Goal: Transaction & Acquisition: Purchase product/service

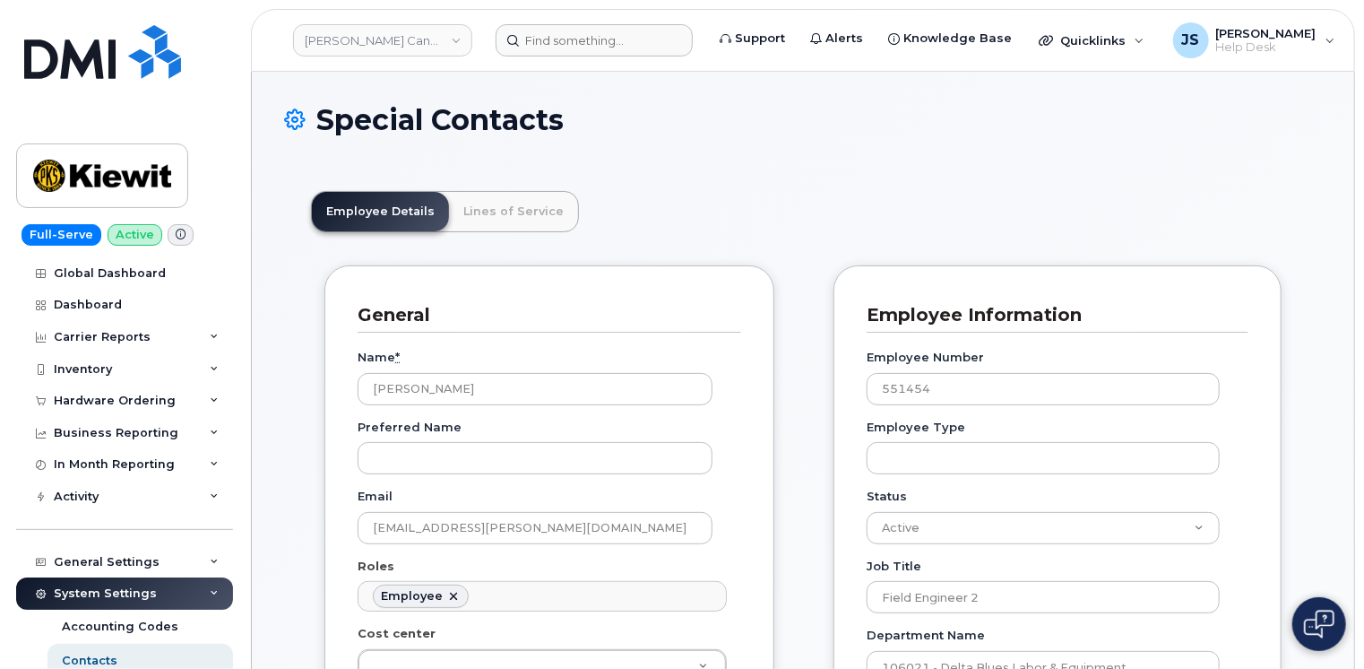
scroll to position [54, 0]
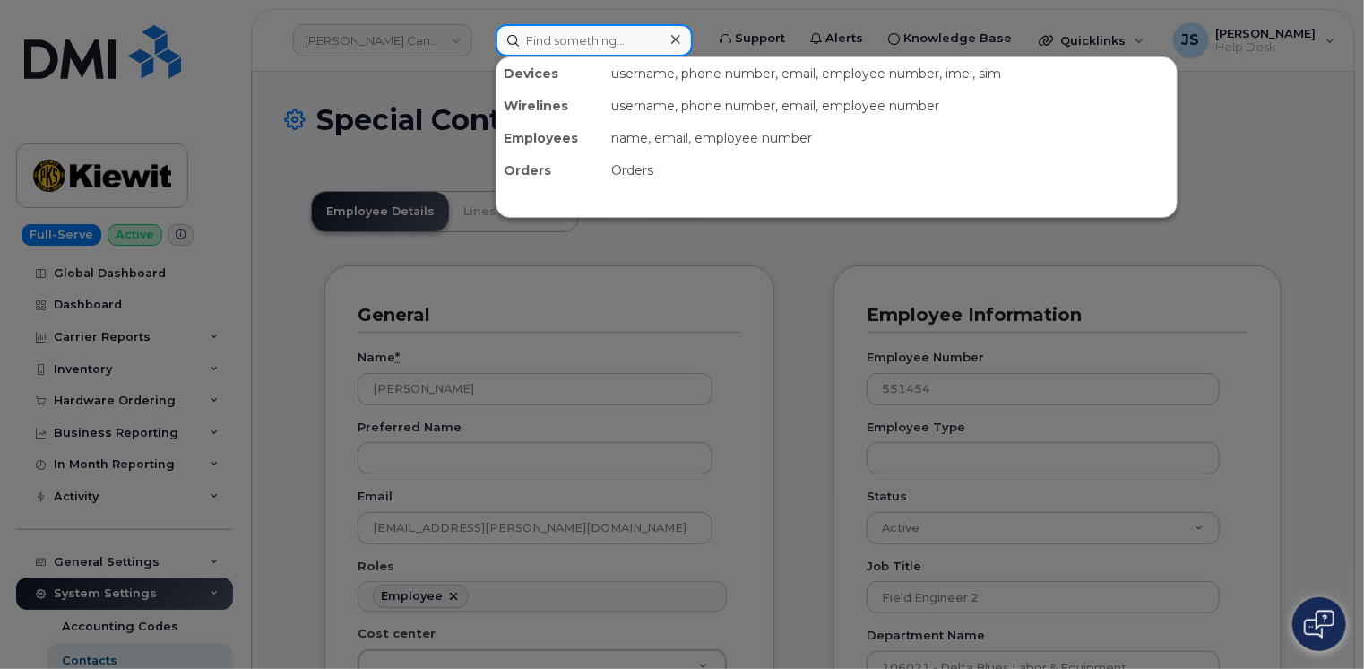
paste input "817-471-4670"
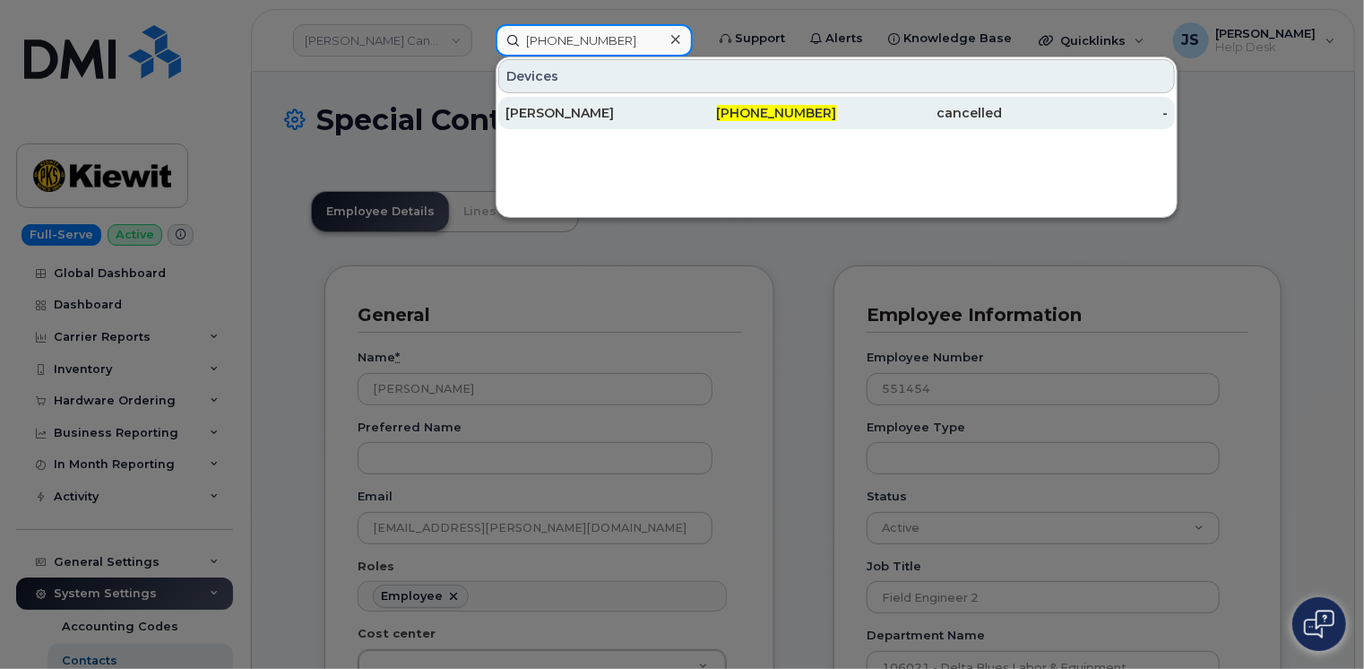
type input "817-471-4670"
click at [581, 110] on div "AJA MCCOY" at bounding box center [589, 113] width 166 height 18
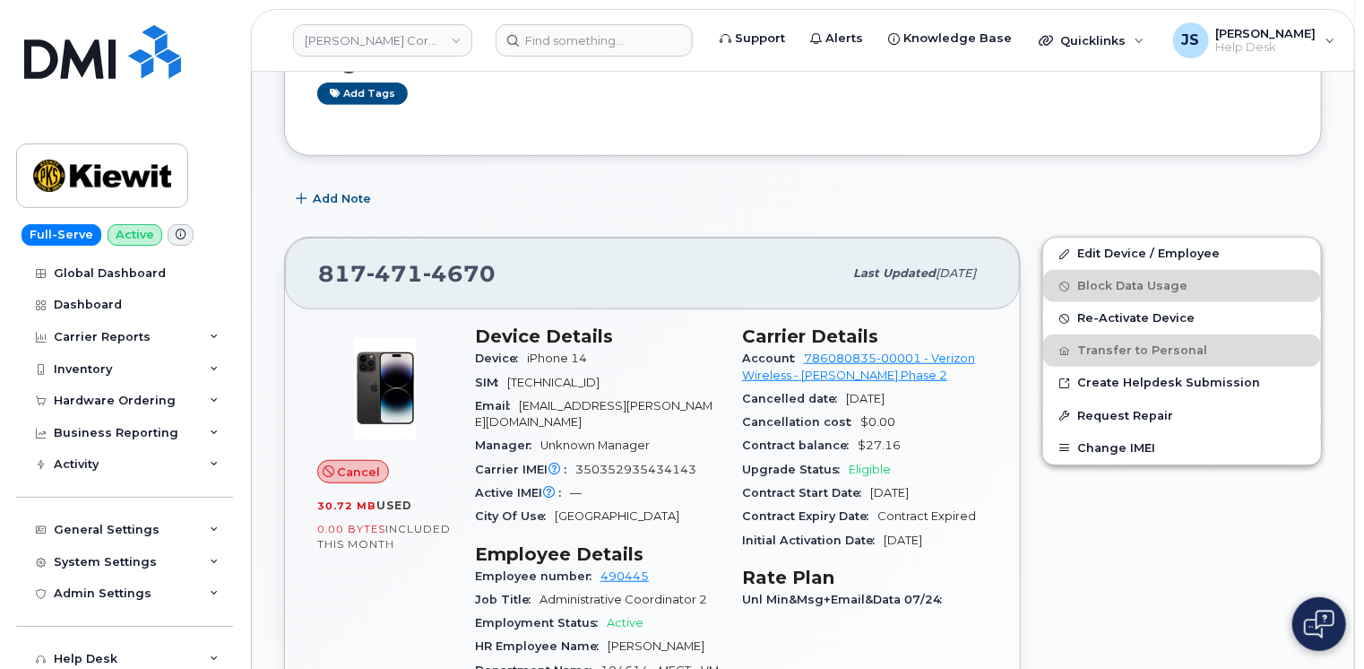
scroll to position [359, 0]
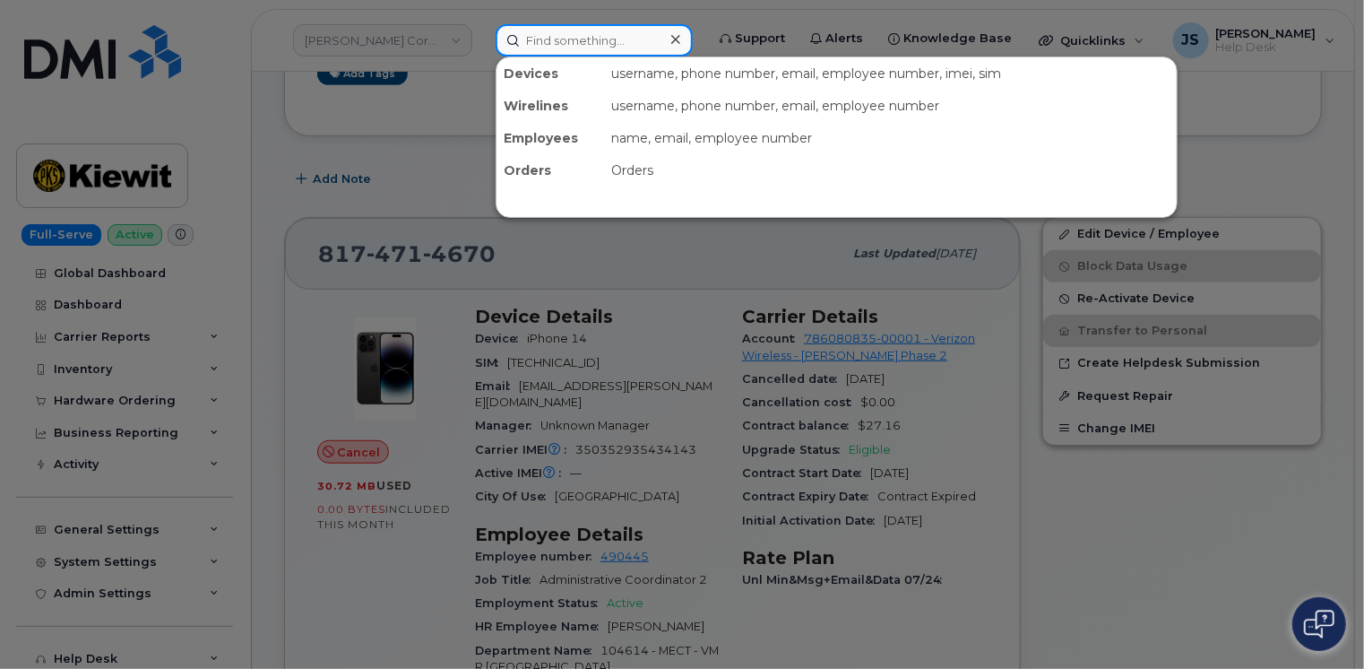
paste input "[PHONE_NUMBER]"
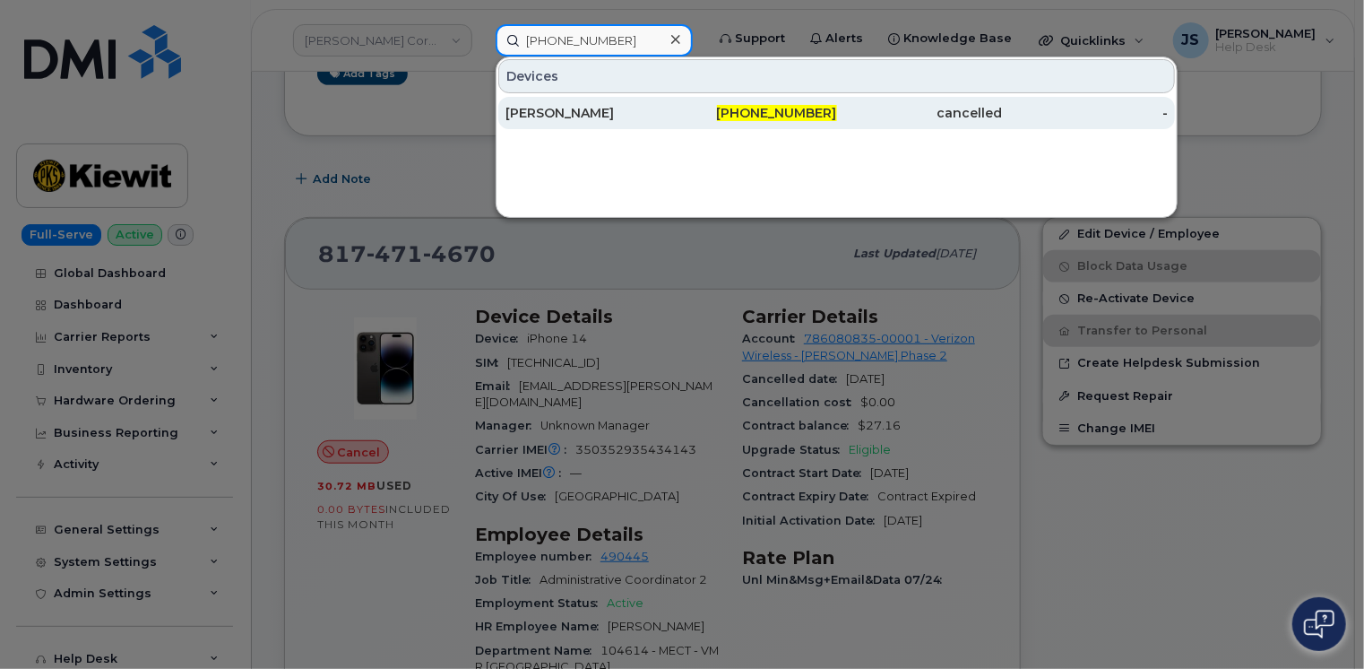
type input "[PHONE_NUMBER]"
click at [586, 108] on div "[PERSON_NAME]" at bounding box center [589, 113] width 166 height 18
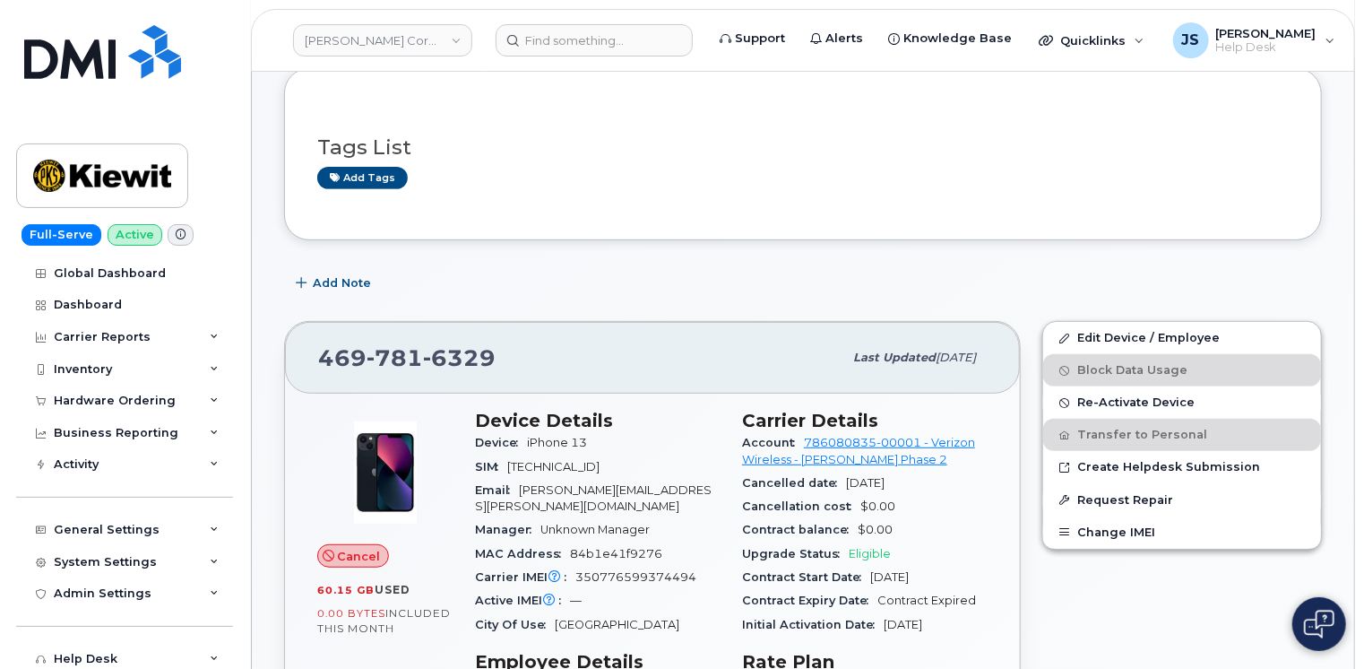
scroll to position [359, 0]
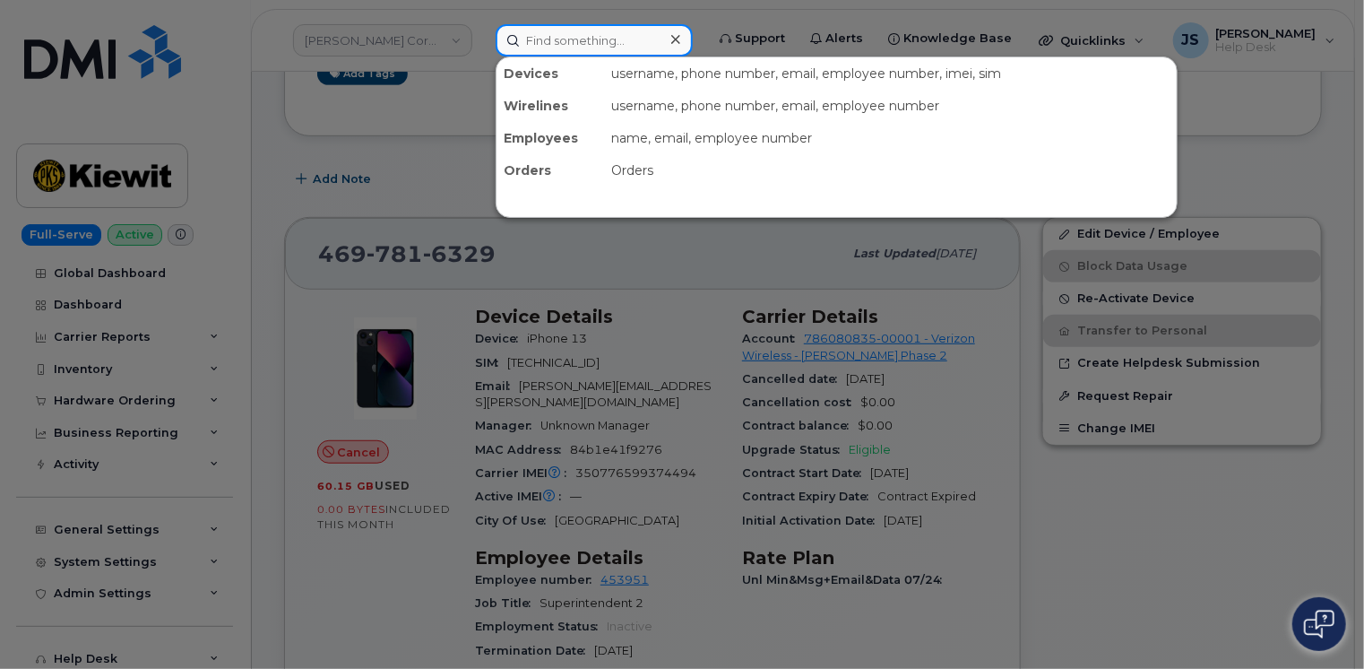
click at [566, 42] on input at bounding box center [594, 40] width 197 height 32
paste input "6625220645"
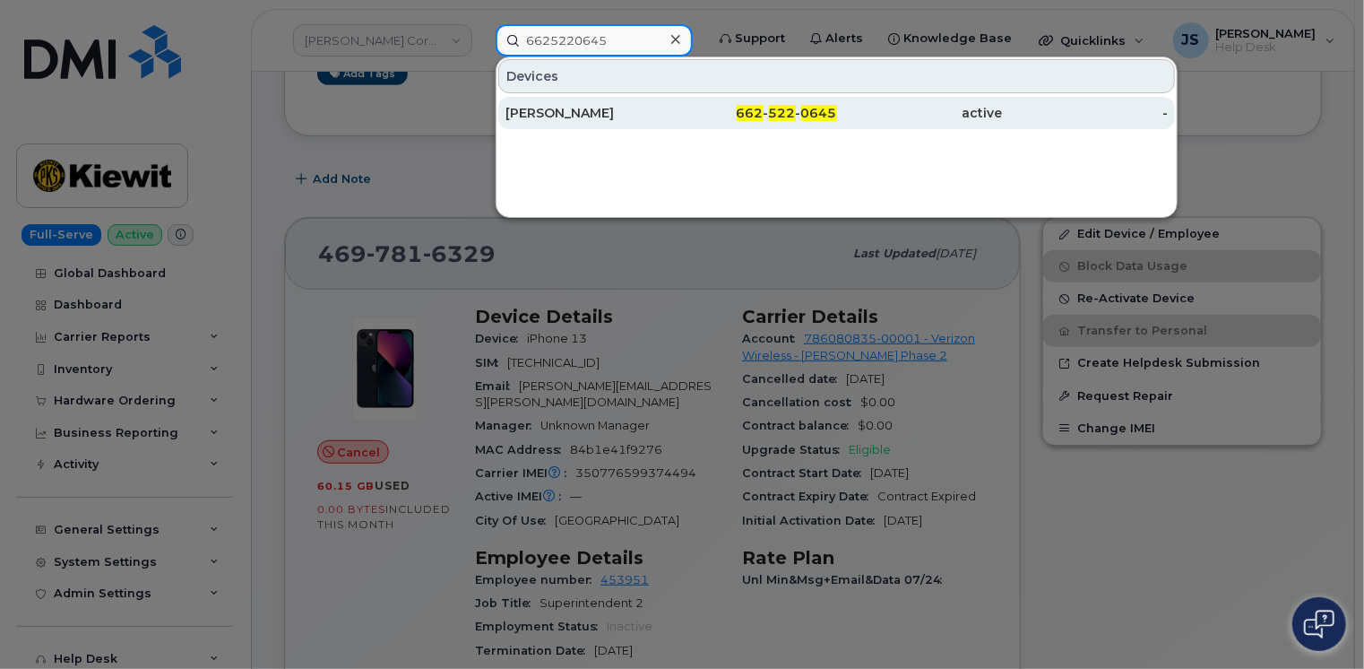
type input "6625220645"
click at [549, 120] on div "JOSEPH HUTZENBILER" at bounding box center [589, 113] width 166 height 18
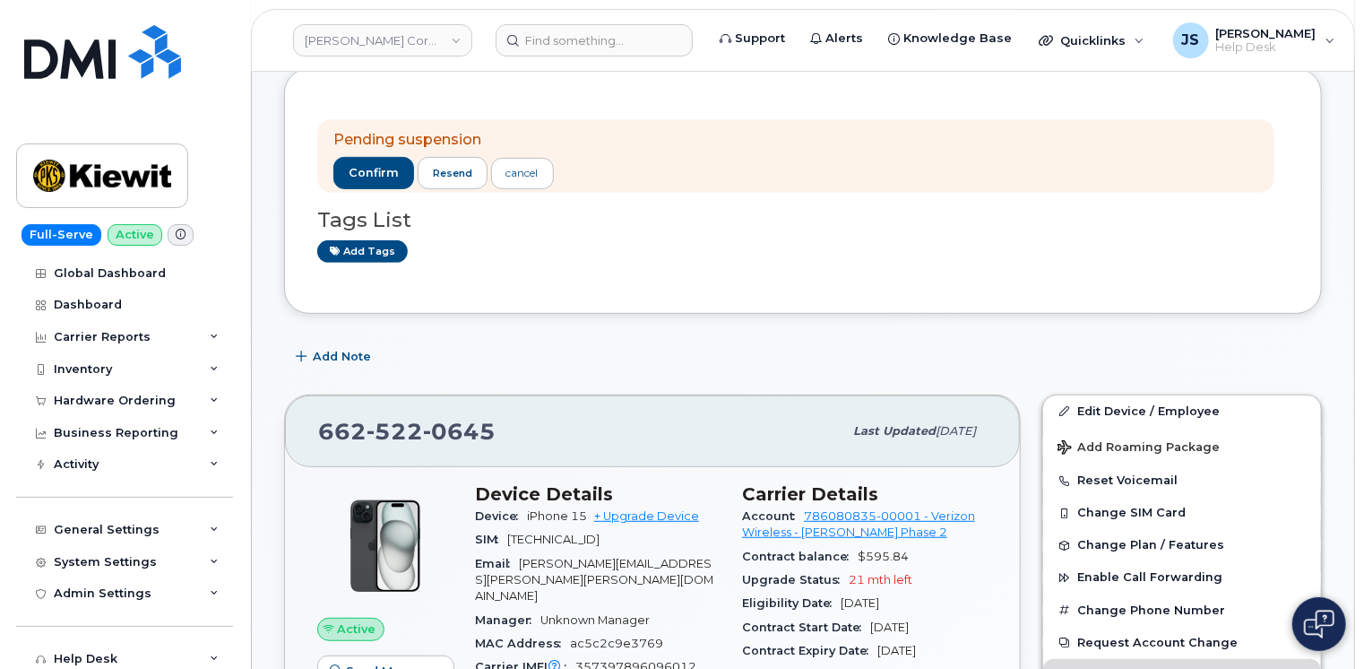
scroll to position [269, 0]
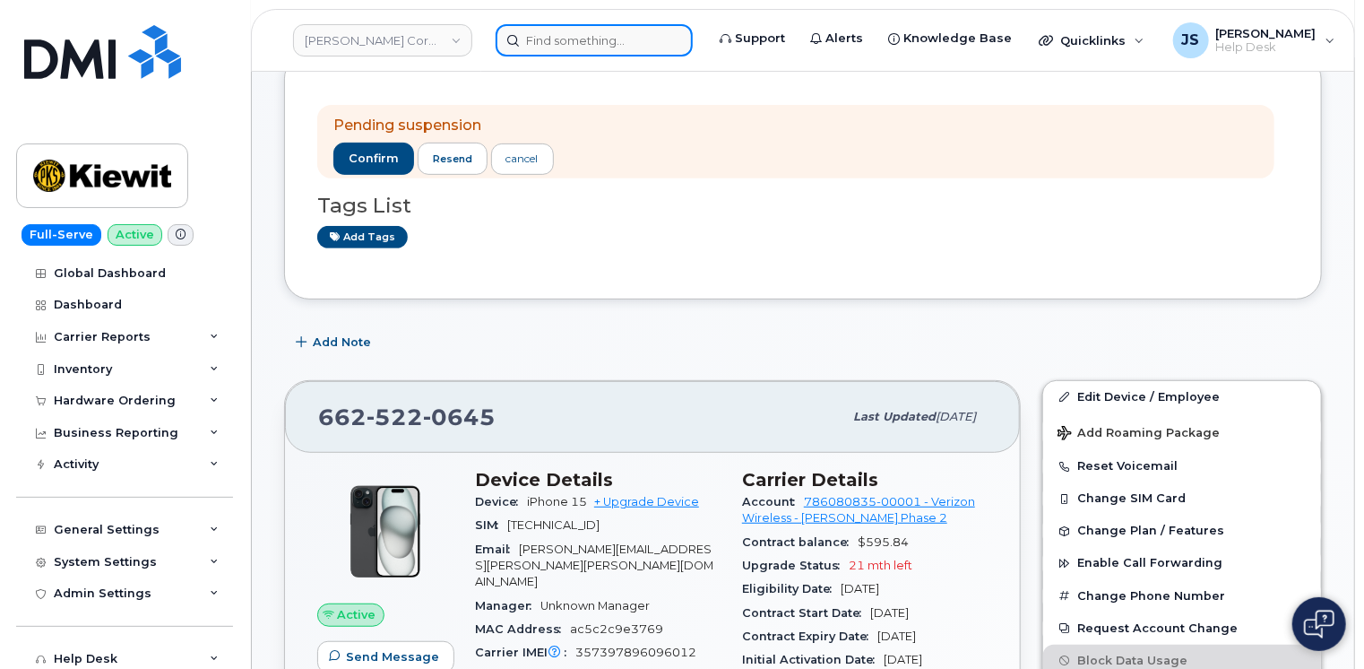
click at [602, 40] on input at bounding box center [594, 40] width 197 height 32
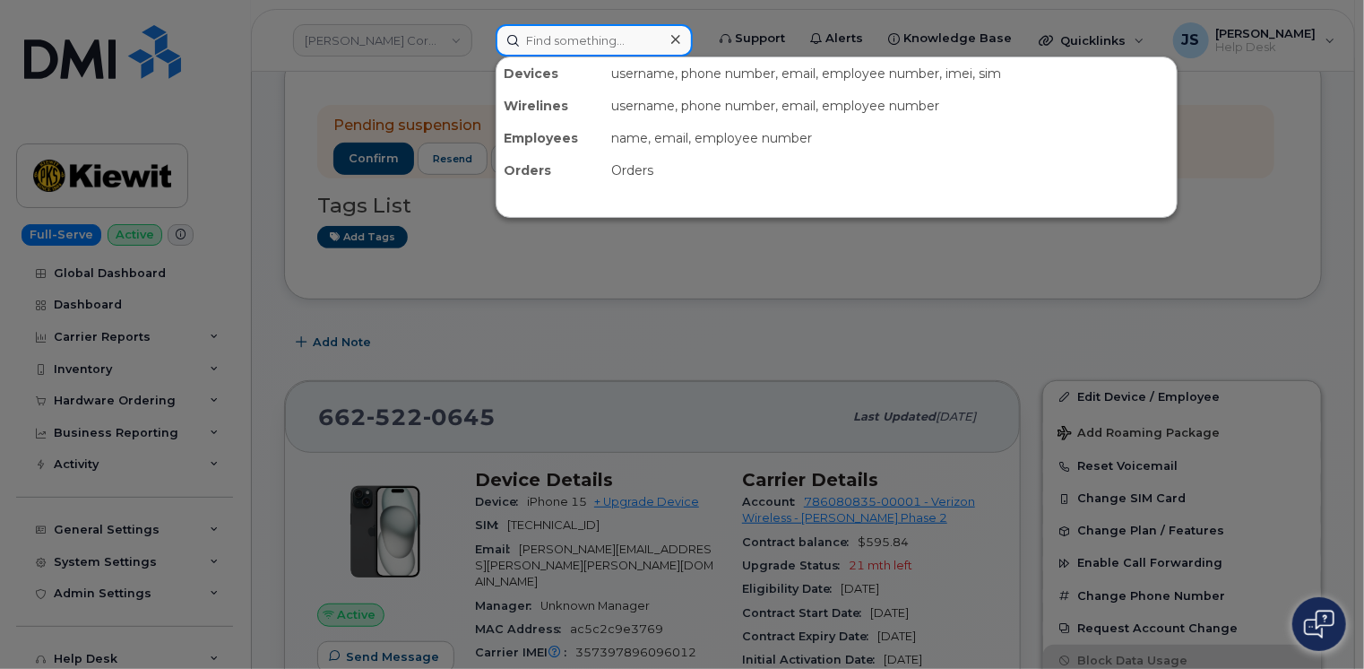
paste input "298173"
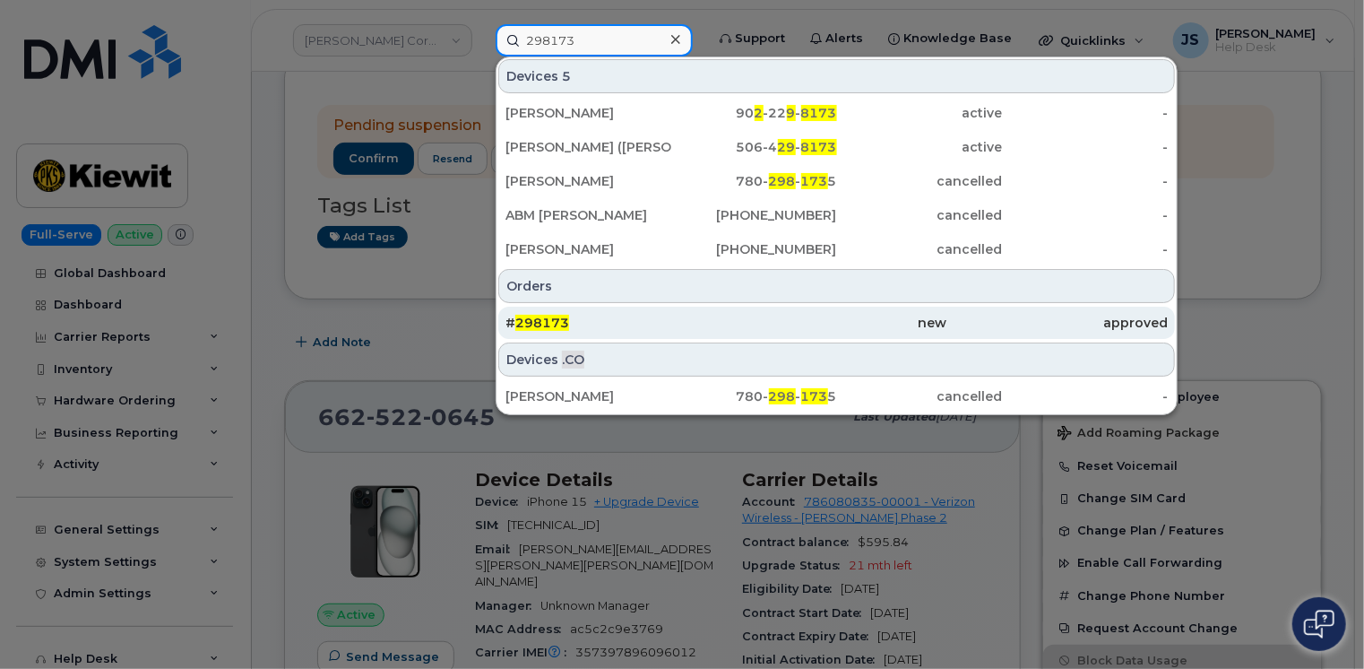
type input "298173"
click at [552, 325] on span "298173" at bounding box center [542, 323] width 54 height 16
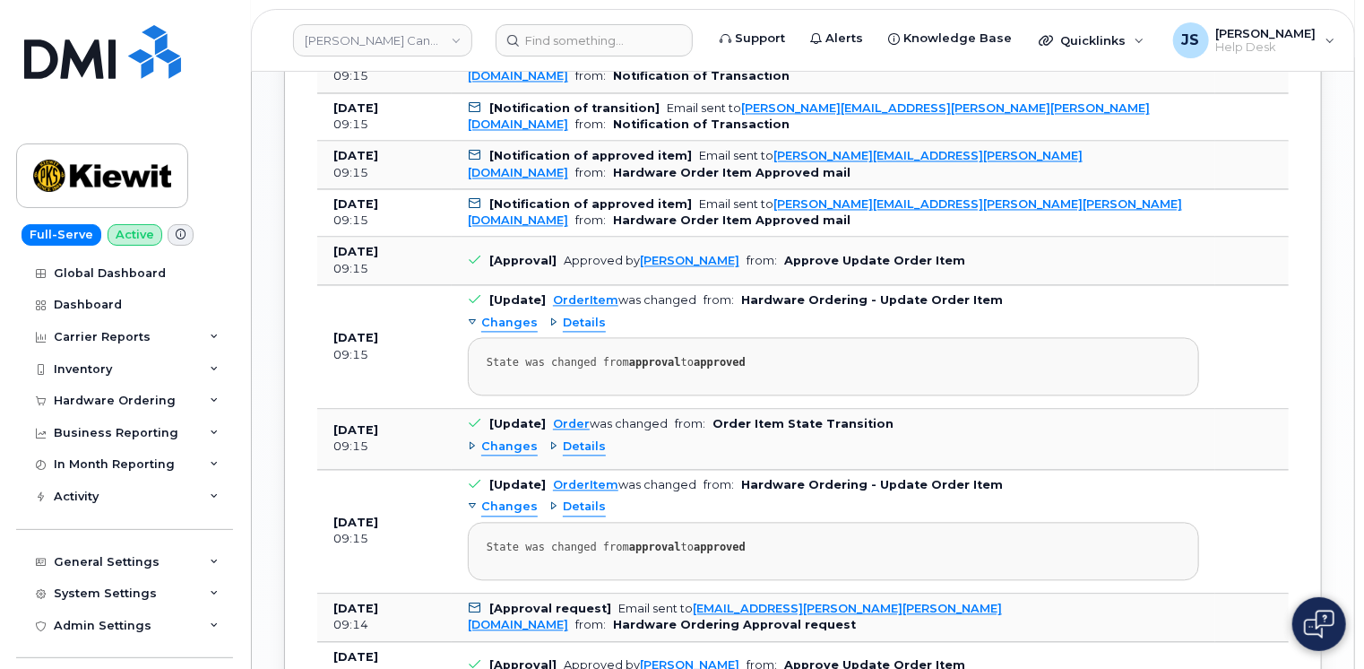
scroll to position [1399, 0]
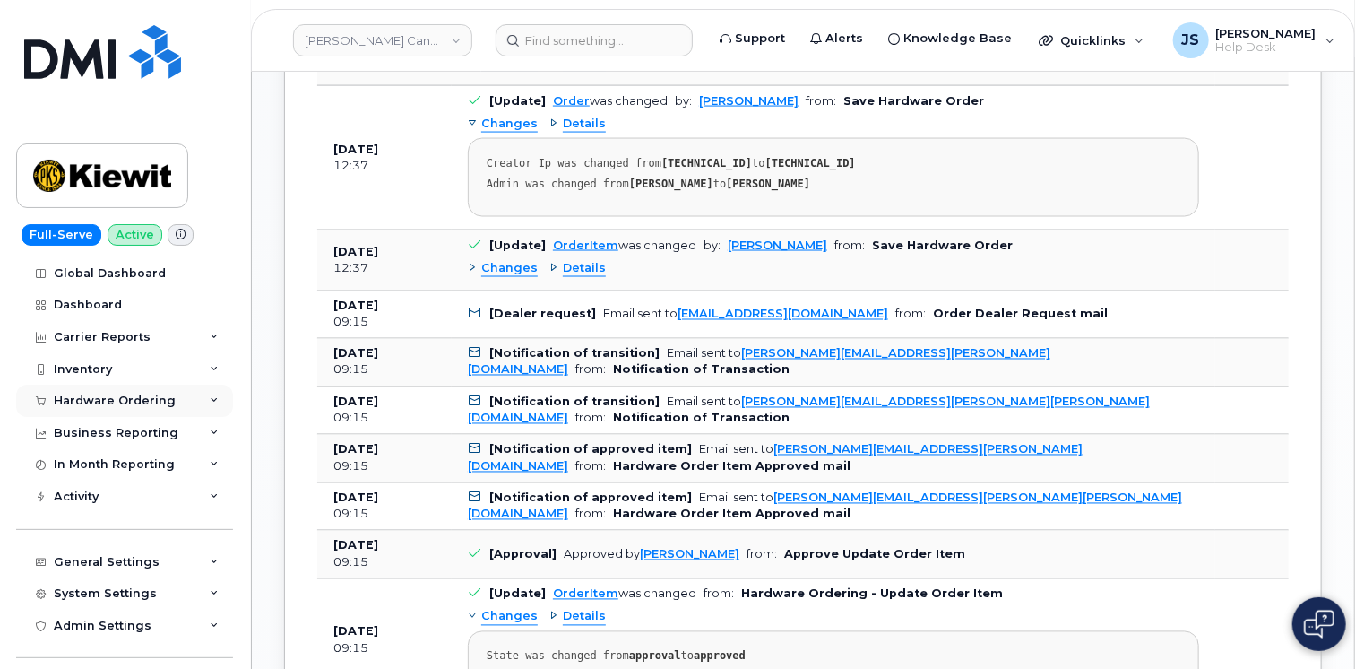
click at [194, 394] on div "Hardware Ordering" at bounding box center [124, 401] width 217 height 32
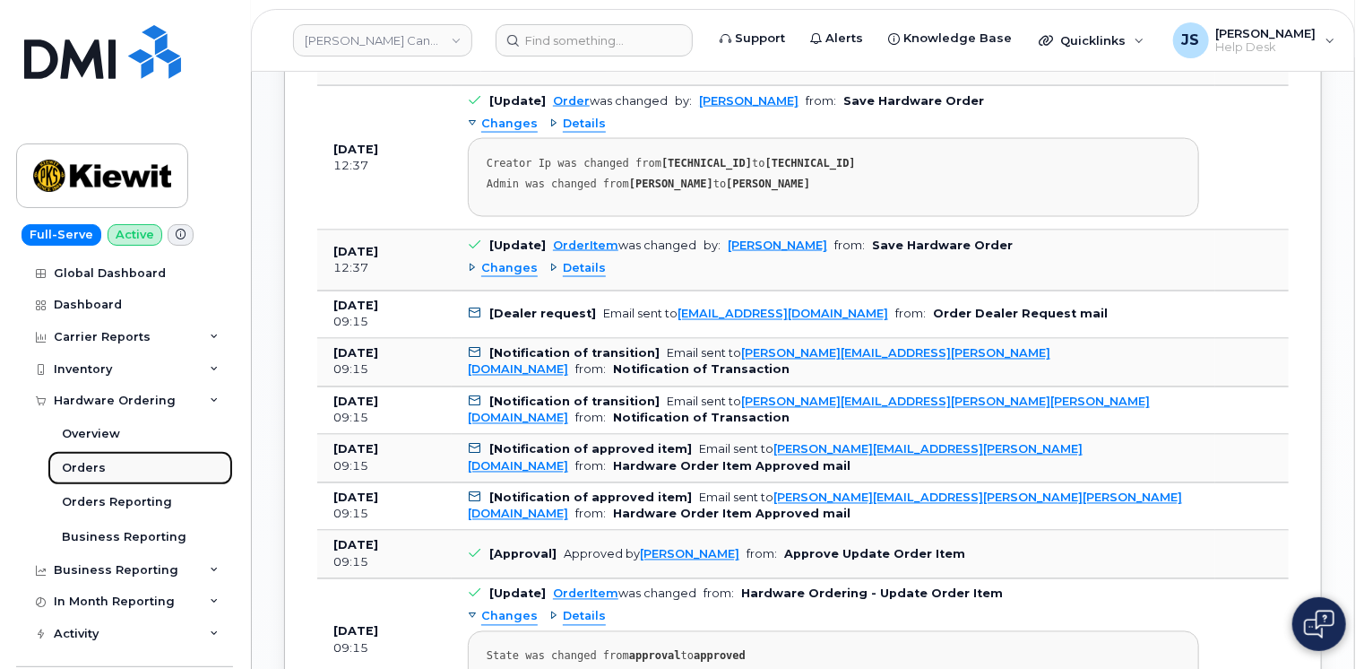
click at [99, 462] on div "Orders" at bounding box center [84, 468] width 44 height 16
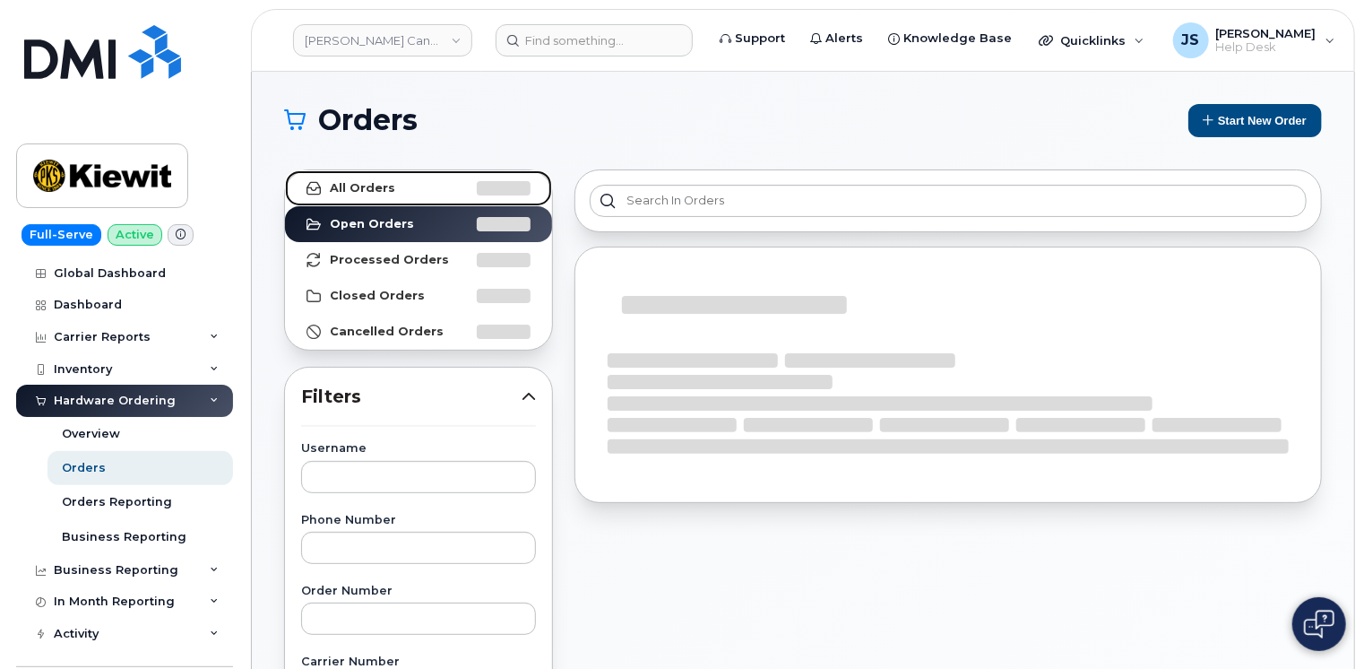
click at [337, 195] on link "All Orders" at bounding box center [418, 188] width 267 height 36
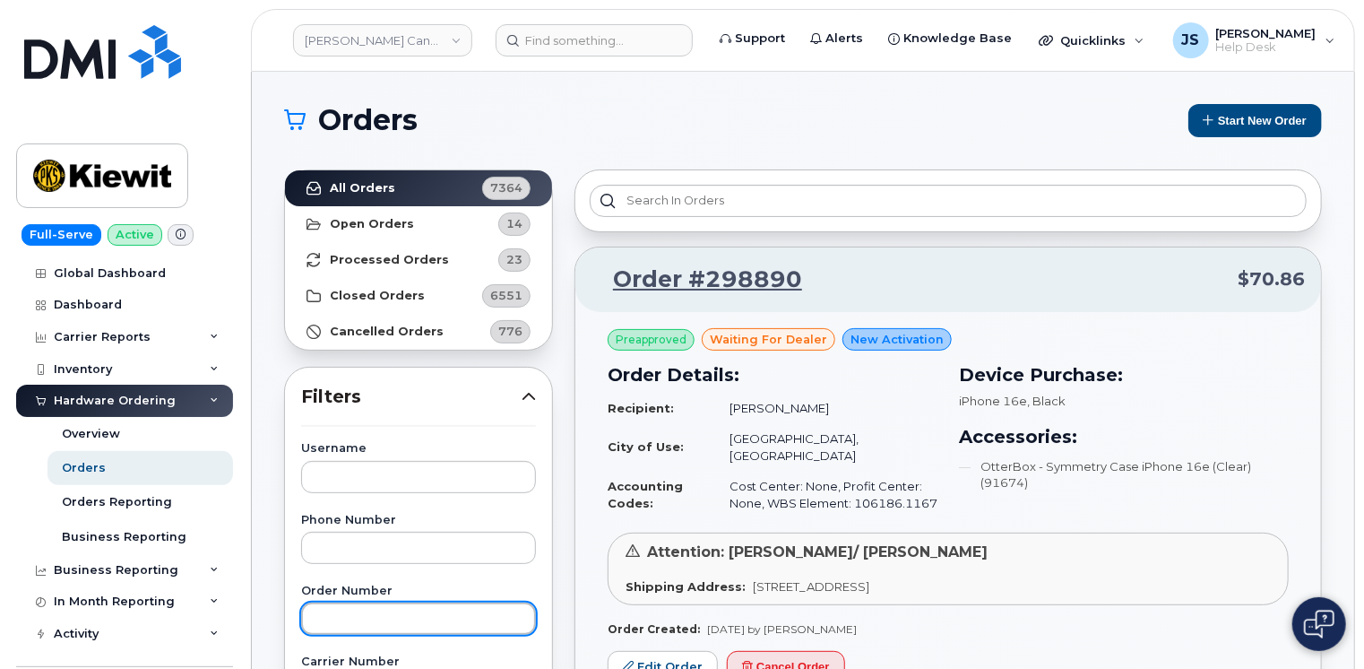
paste input "298173"
type input "298173"
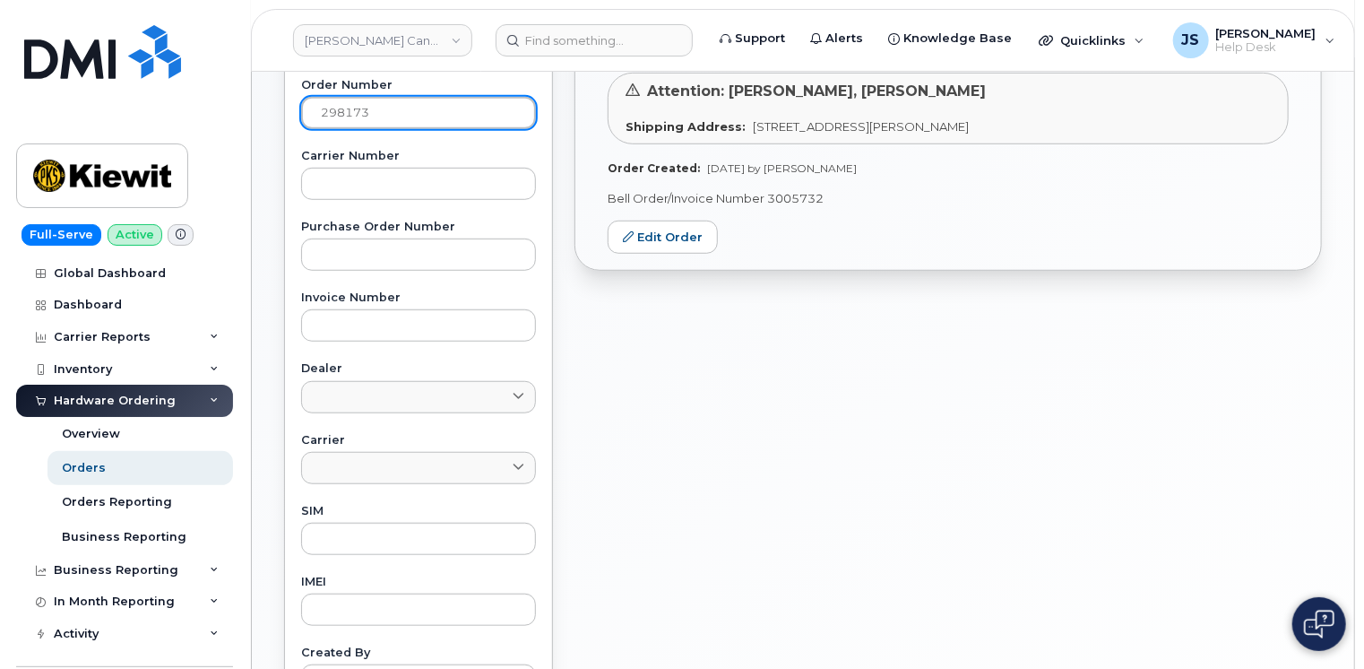
scroll to position [538, 0]
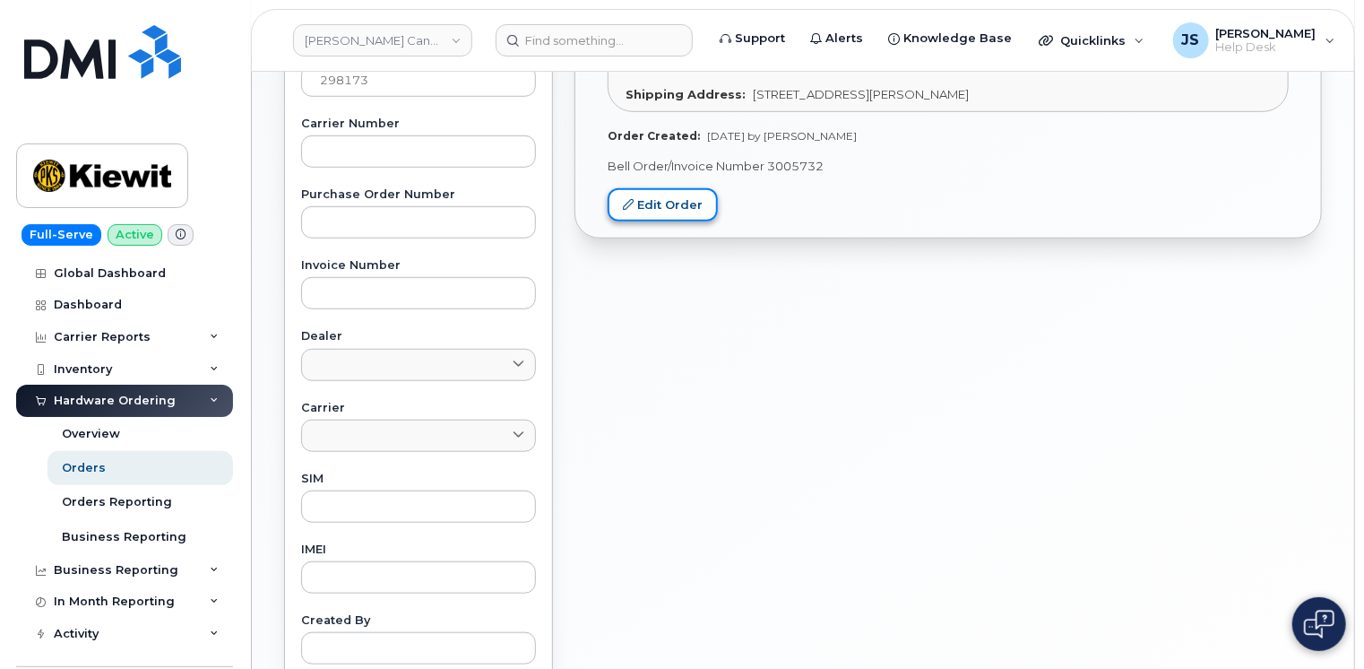
click at [654, 194] on link "Edit Order" at bounding box center [663, 204] width 110 height 33
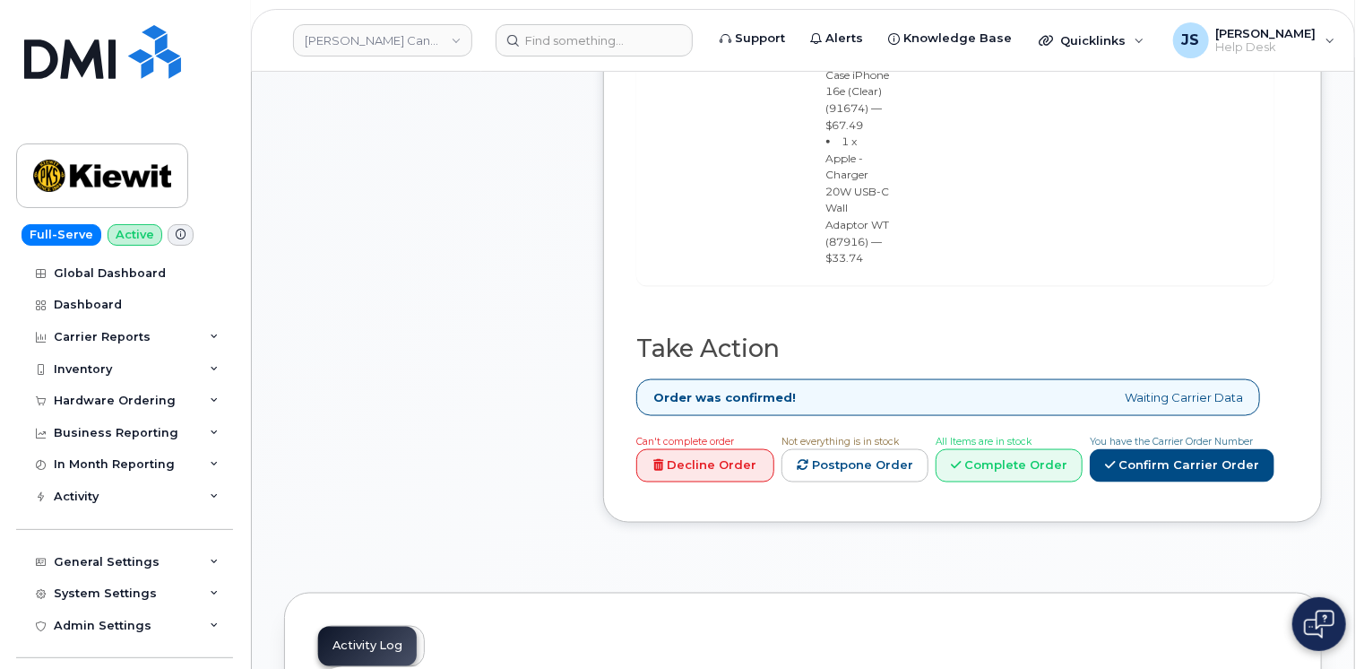
scroll to position [1165, 0]
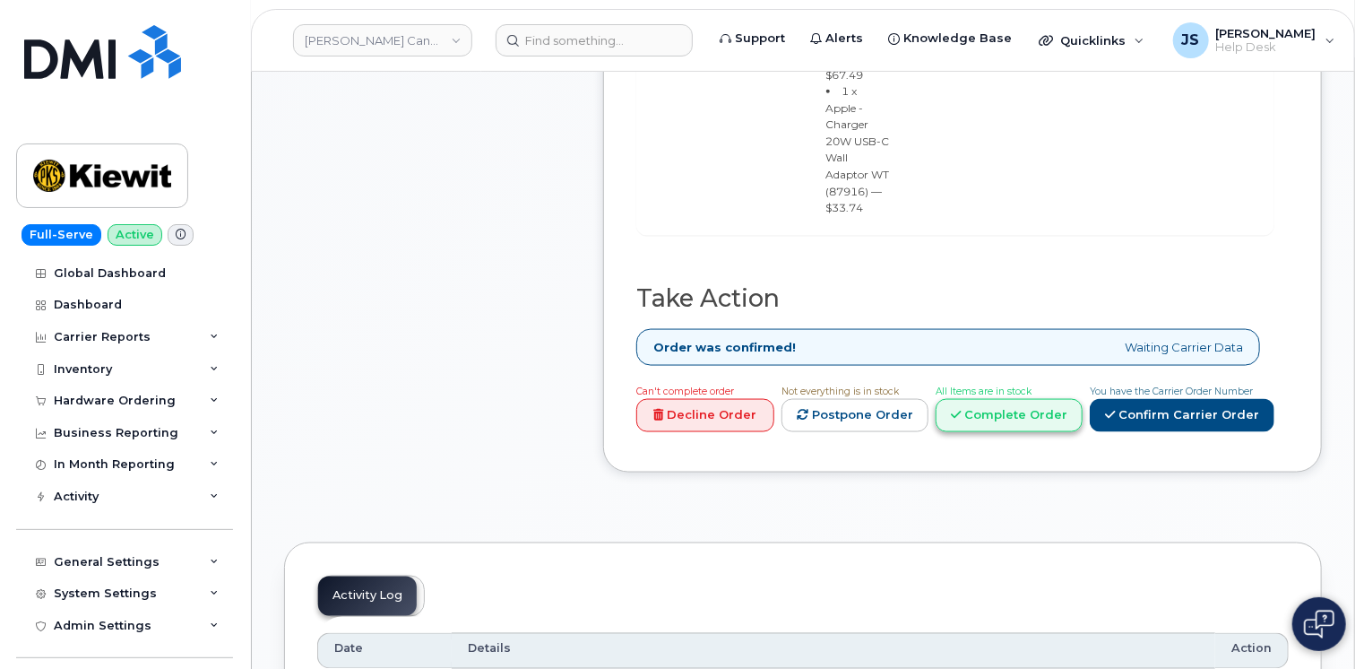
click at [1040, 399] on link "Complete Order" at bounding box center [1009, 415] width 147 height 33
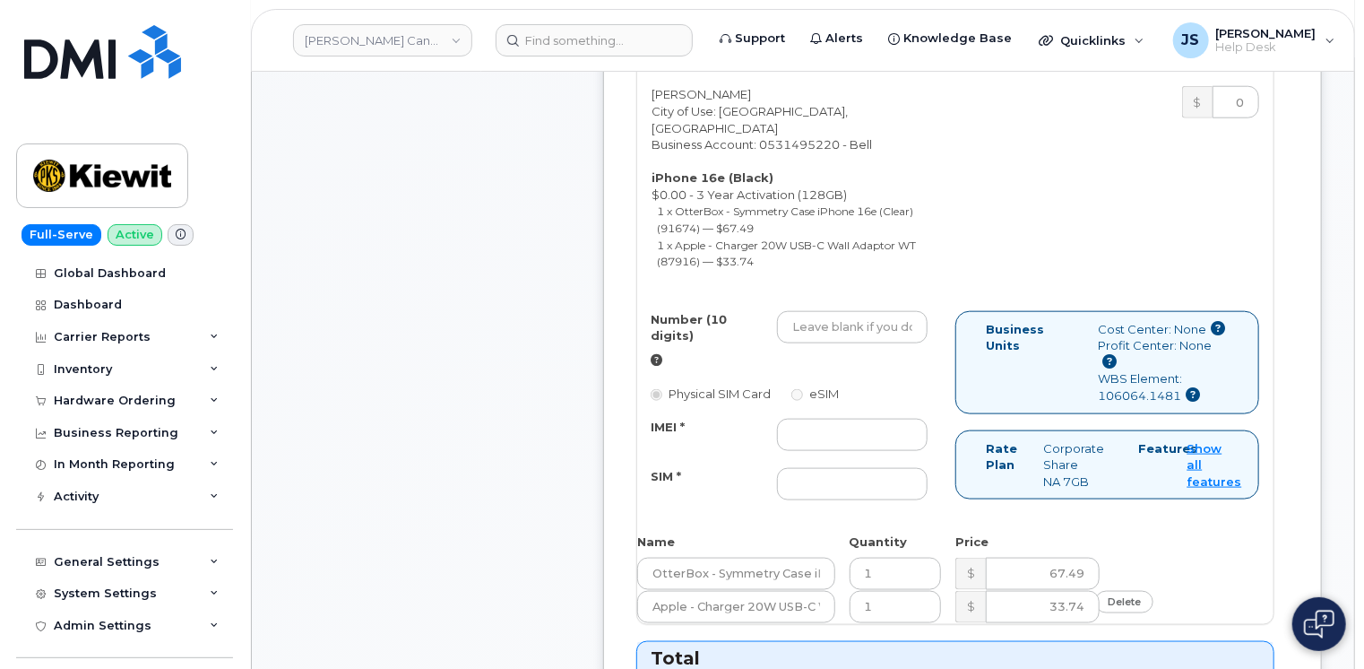
scroll to position [896, 0]
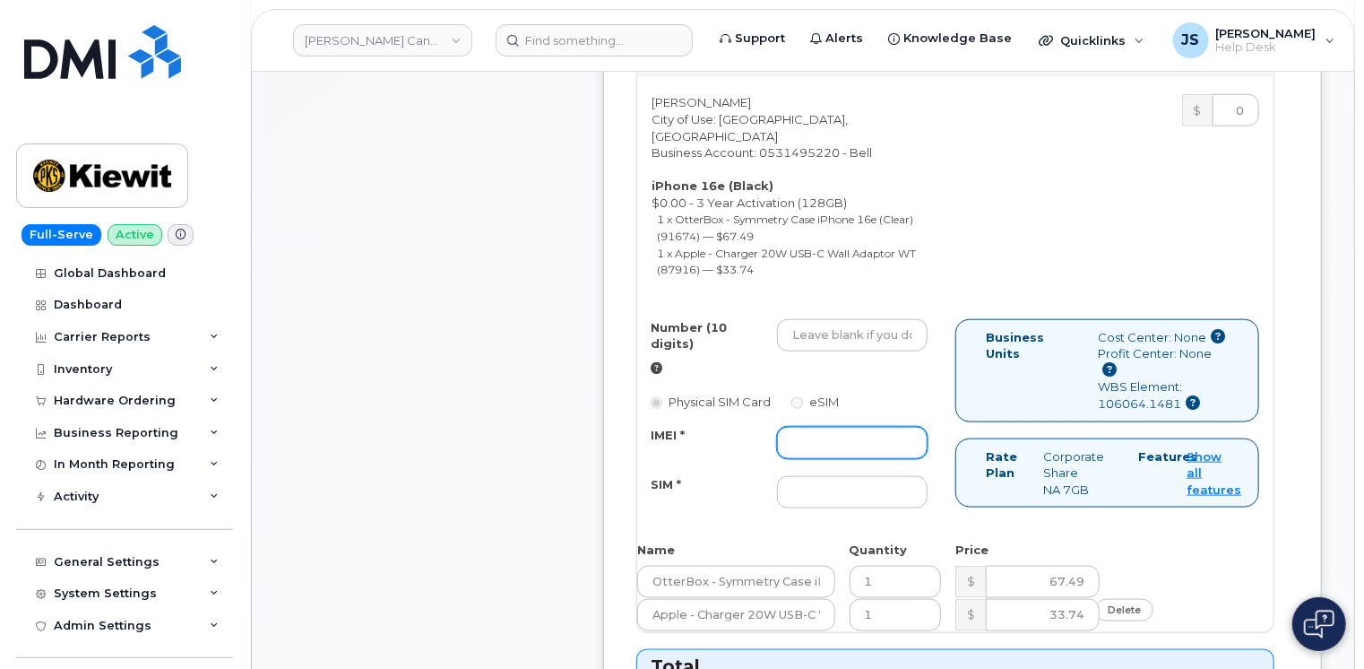
click at [795, 427] on input "IMEI *" at bounding box center [852, 443] width 151 height 32
paste input "354216330783667"
type input "354216330783667"
click at [814, 476] on input "SIM *" at bounding box center [852, 492] width 151 height 32
paste input "89302610207416712997"
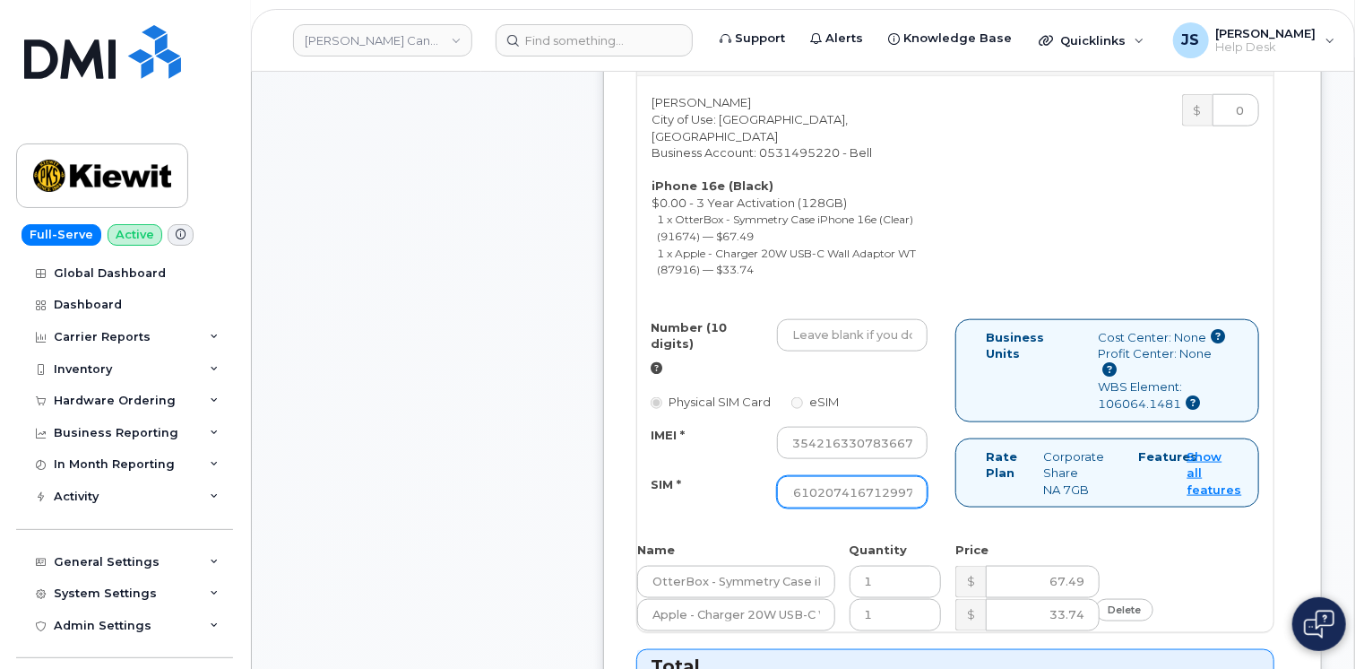
scroll to position [0, 0]
type input "89302610207416712997"
click at [637, 476] on div "SIM *" at bounding box center [700, 488] width 126 height 24
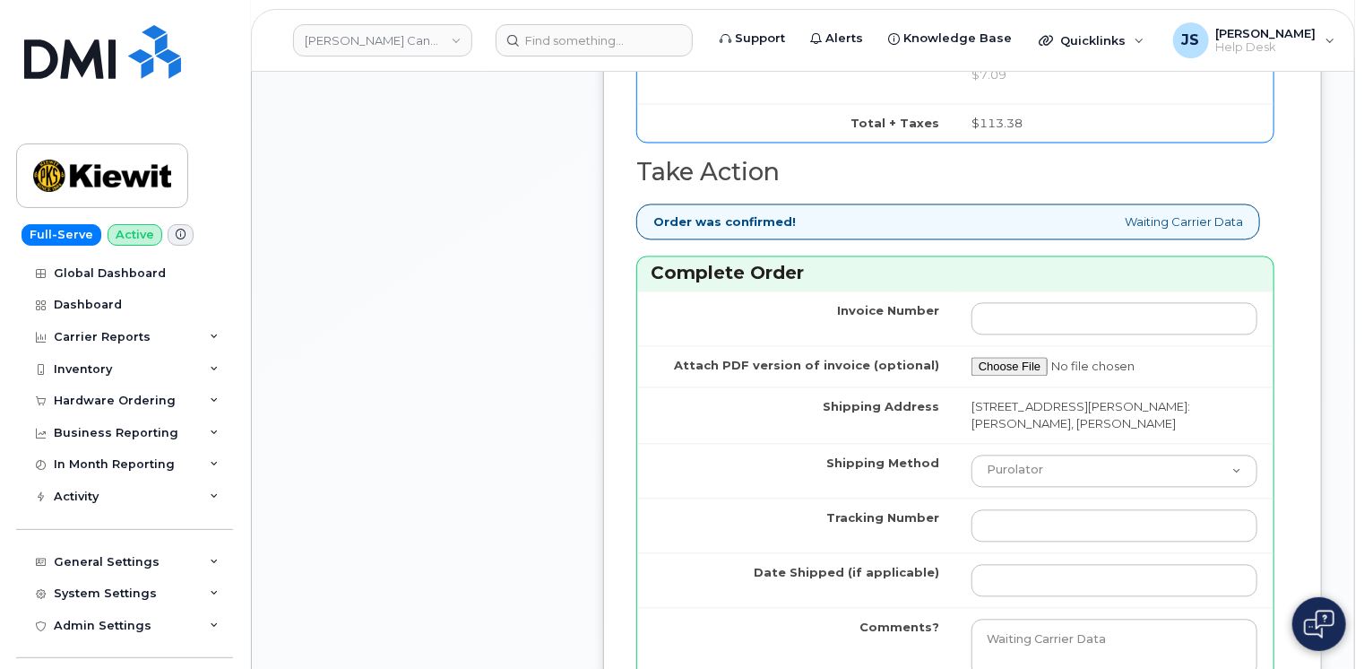
scroll to position [1703, 0]
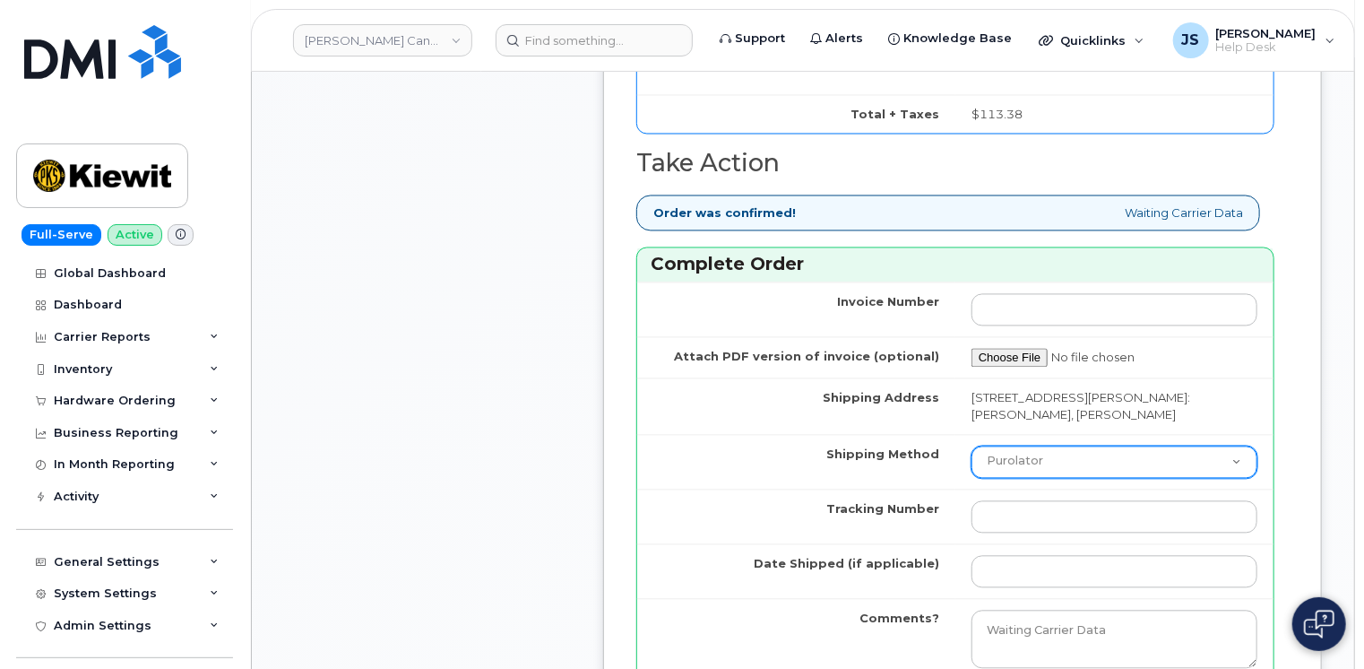
click at [1079, 446] on select "Purolator UPS FedEx Canada Post Courier Other Drop Off Pick Up" at bounding box center [1115, 462] width 286 height 32
select select "FedEx"
click at [972, 446] on select "Purolator UPS FedEx Canada Post Courier Other Drop Off Pick Up" at bounding box center [1115, 462] width 286 height 32
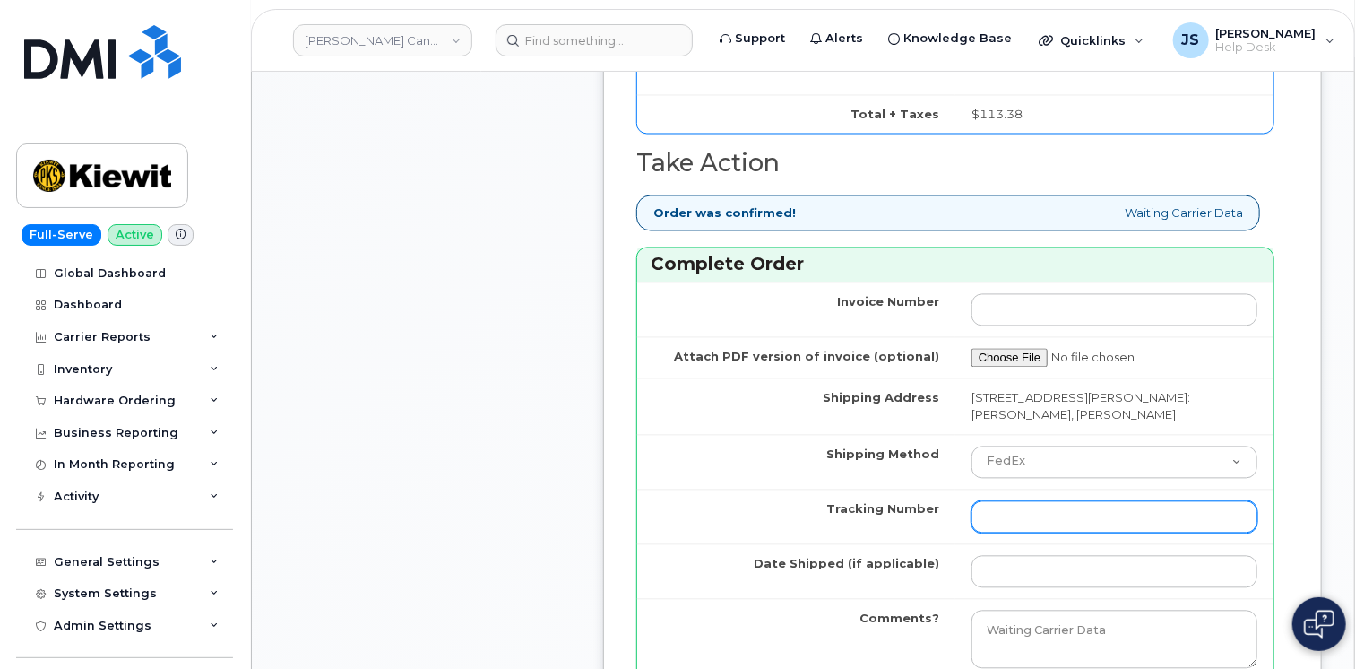
click at [1000, 501] on input "Tracking Number" at bounding box center [1115, 517] width 286 height 32
paste input "475744849581"
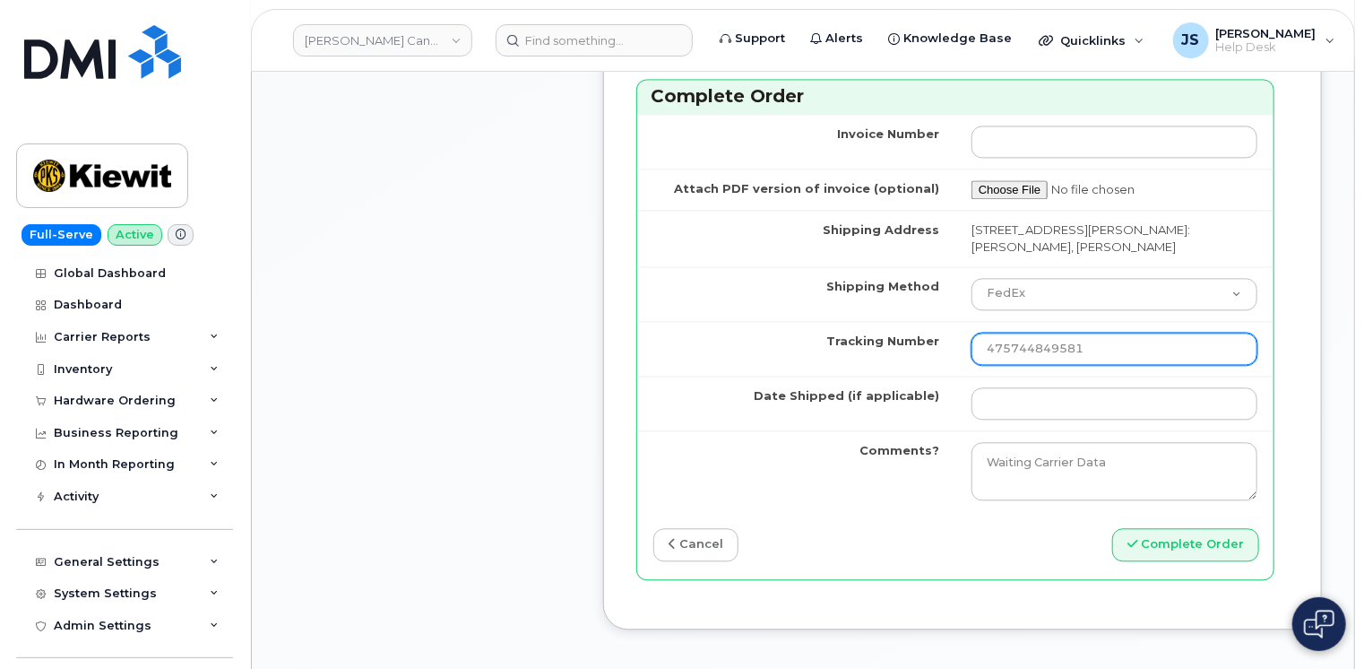
scroll to position [1972, 0]
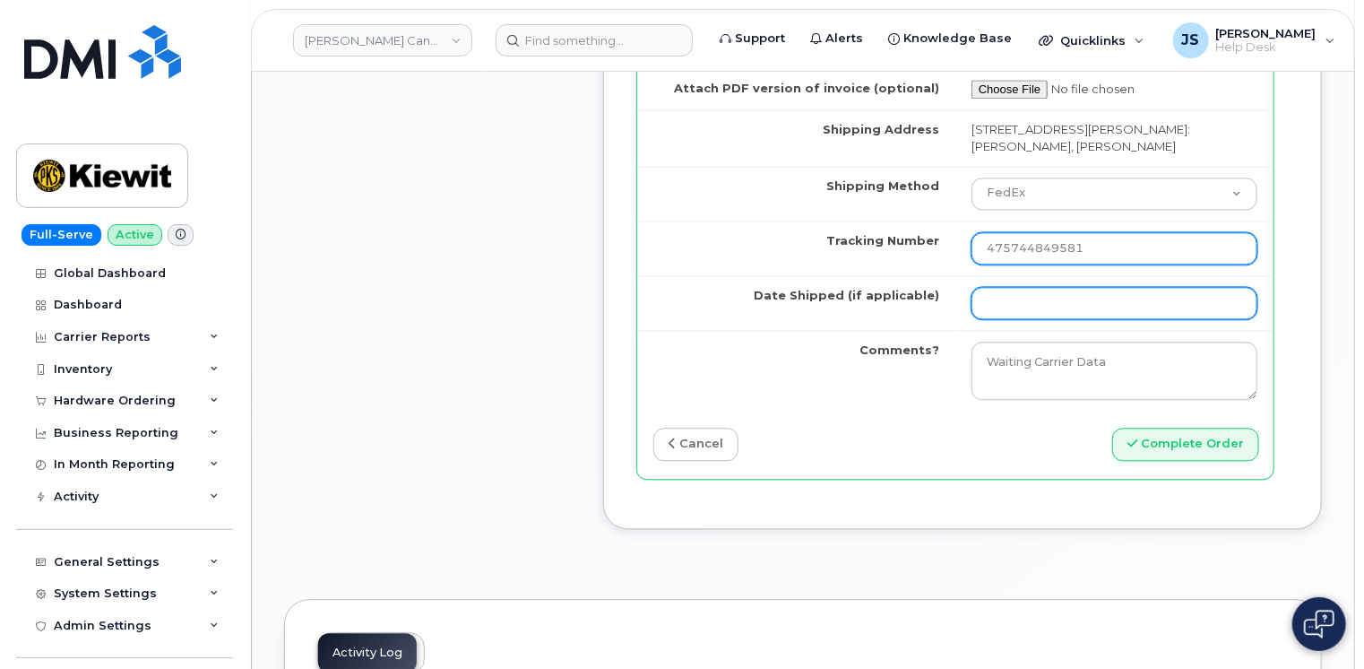
type input "475744849581"
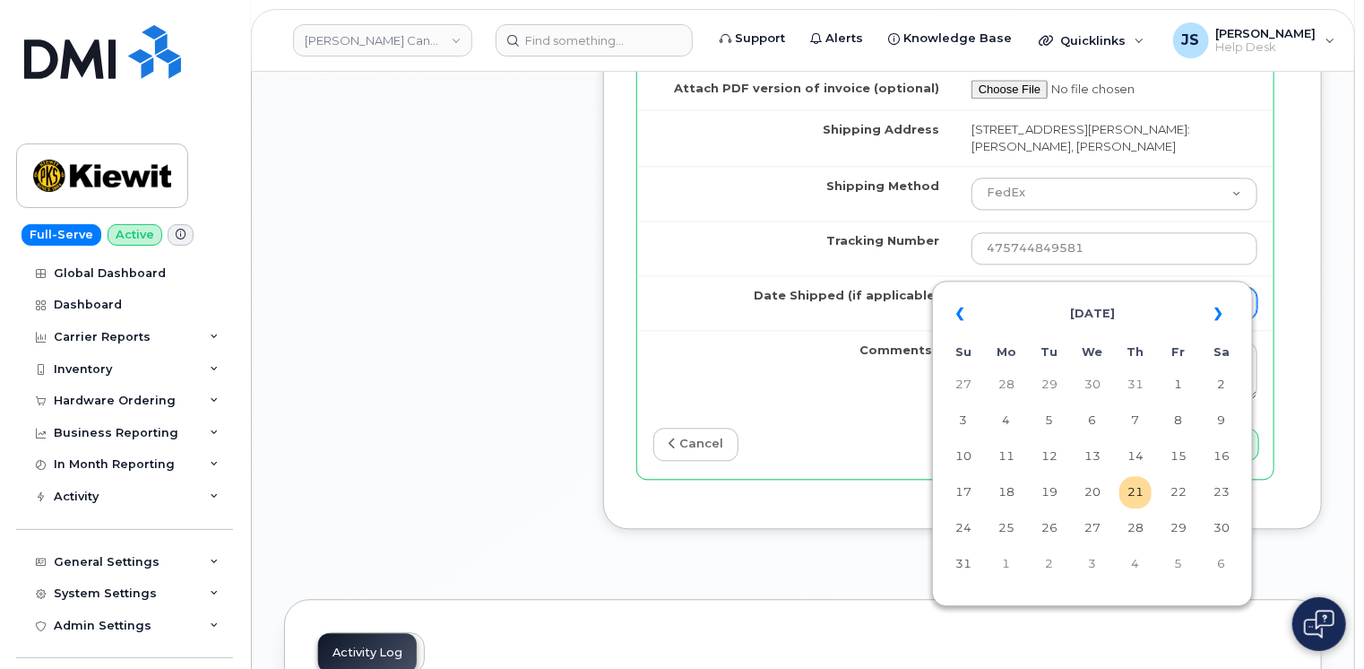
click at [1011, 287] on input "Date Shipped (if applicable)" at bounding box center [1115, 303] width 286 height 32
click at [1100, 498] on td "20" at bounding box center [1093, 492] width 32 height 32
type input "2025-08-20"
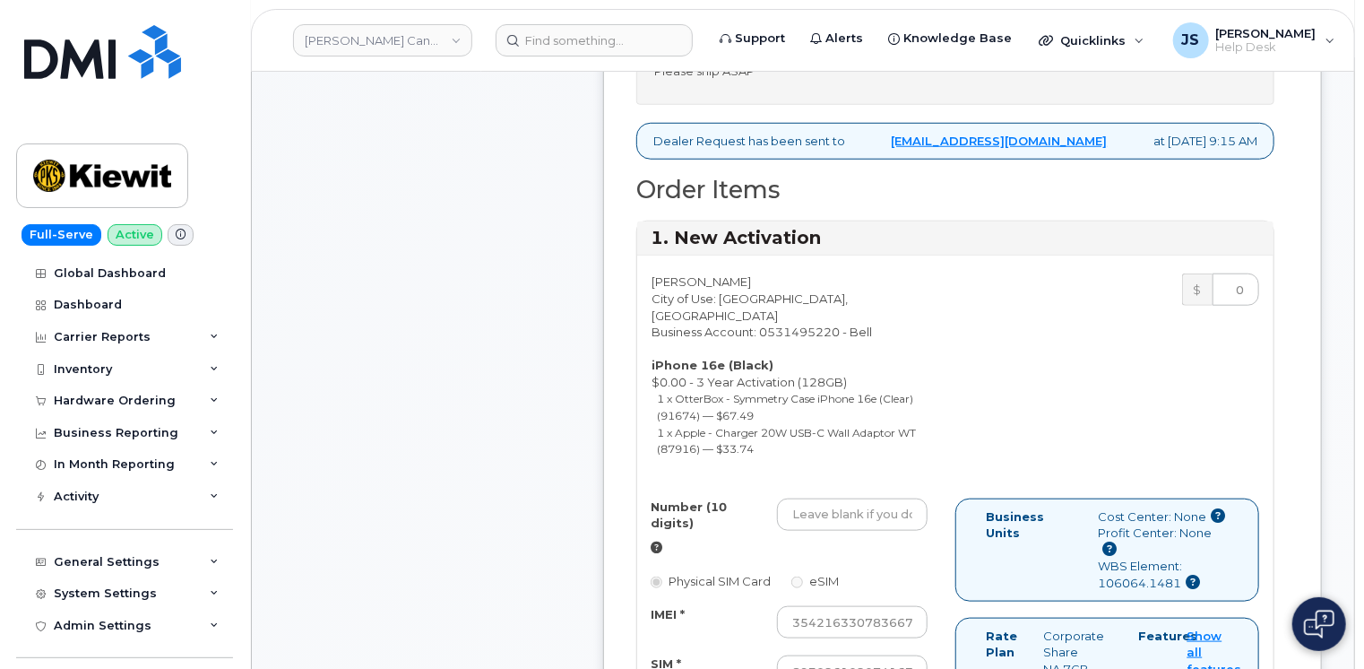
scroll to position [807, 0]
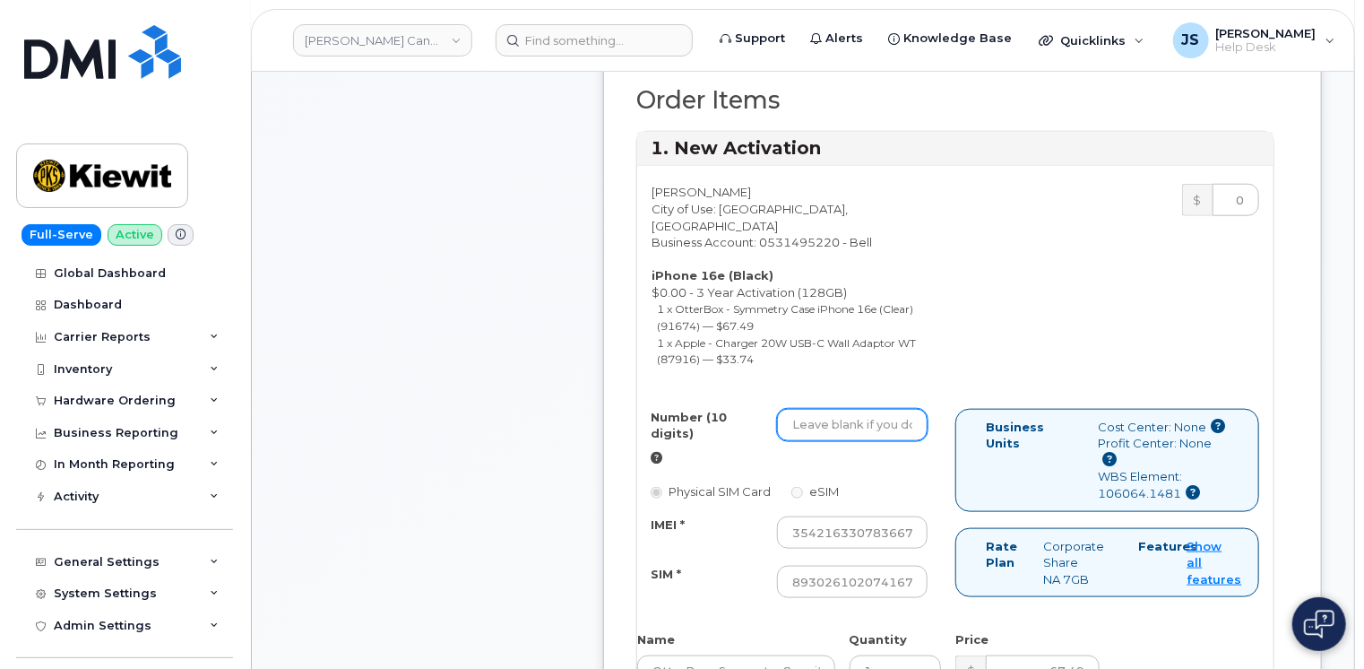
click at [822, 409] on input "Number (10 digits)" at bounding box center [852, 425] width 151 height 32
paste input "2362688275"
type input "2362688275"
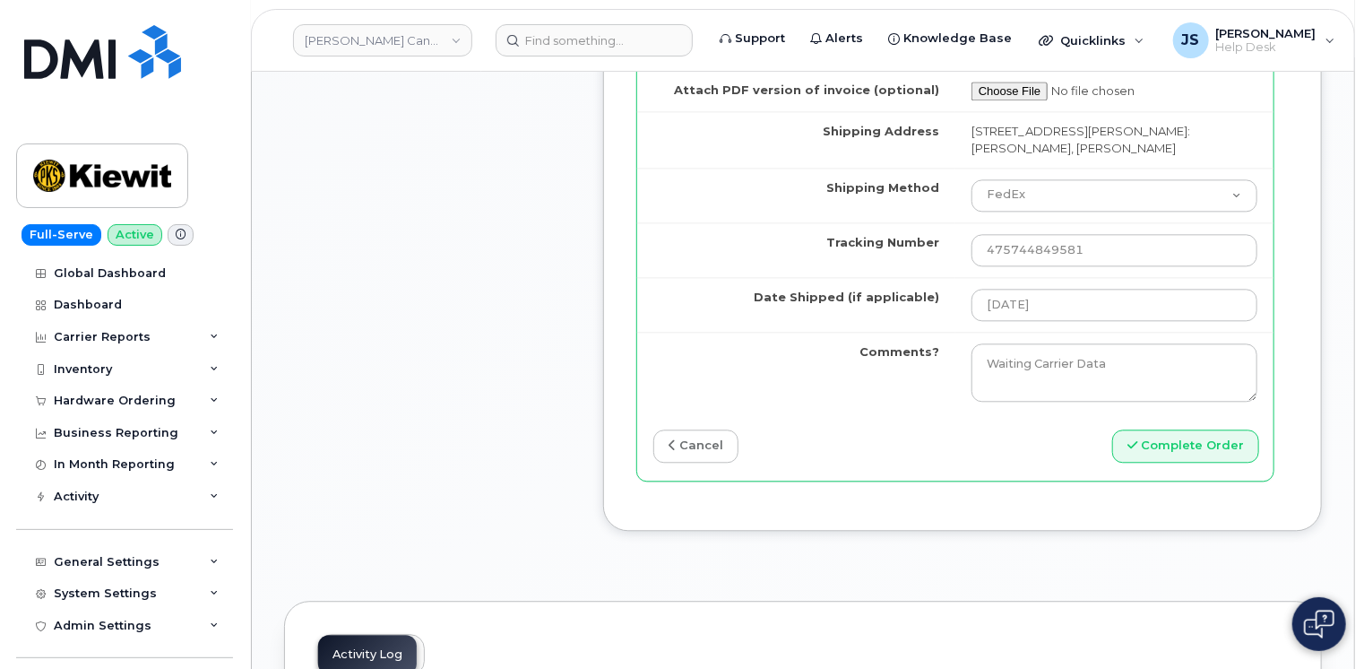
scroll to position [1972, 0]
click at [1168, 428] on button "Complete Order" at bounding box center [1185, 444] width 147 height 33
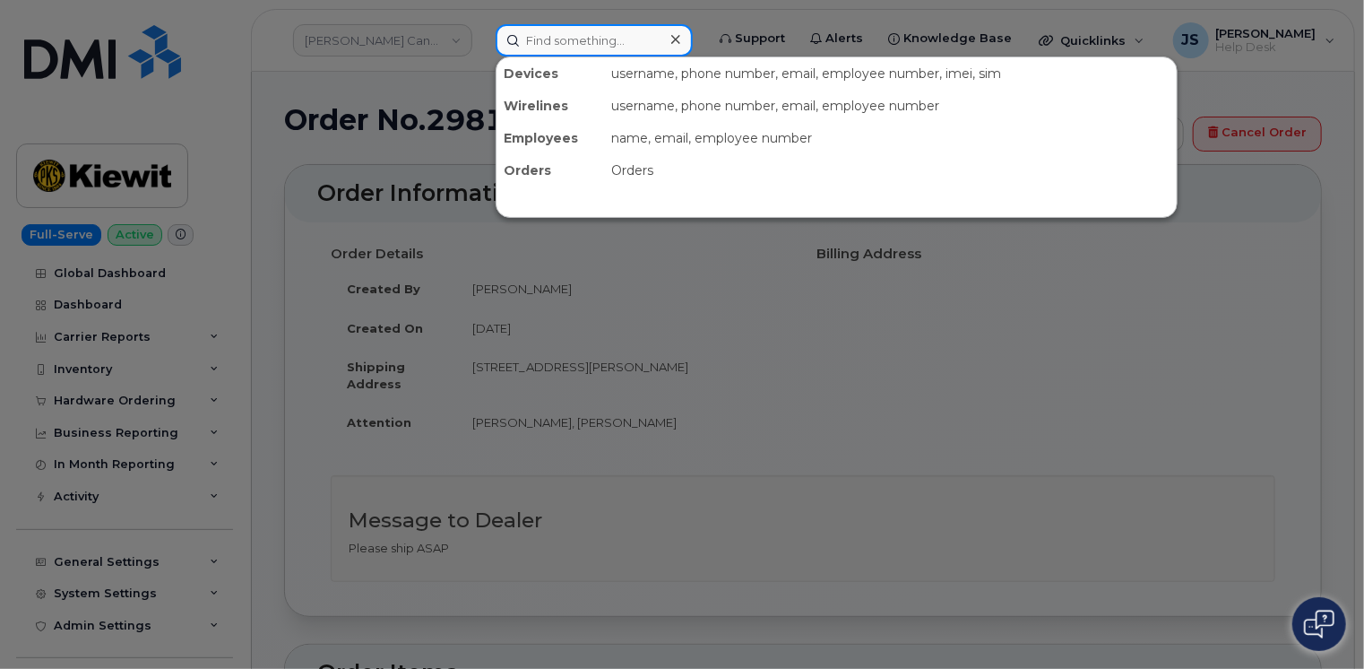
click at [593, 43] on input at bounding box center [594, 40] width 197 height 32
paste input "298669"
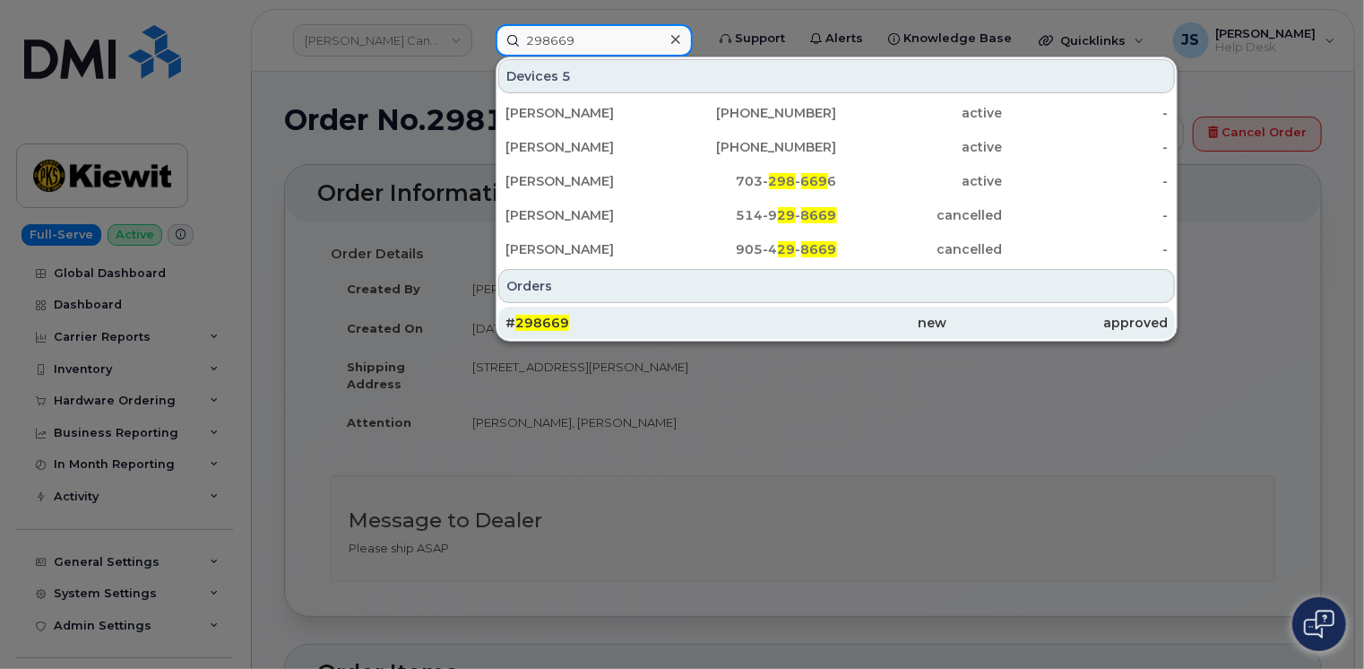
type input "298669"
click at [624, 324] on div "# 298669" at bounding box center [616, 323] width 221 height 18
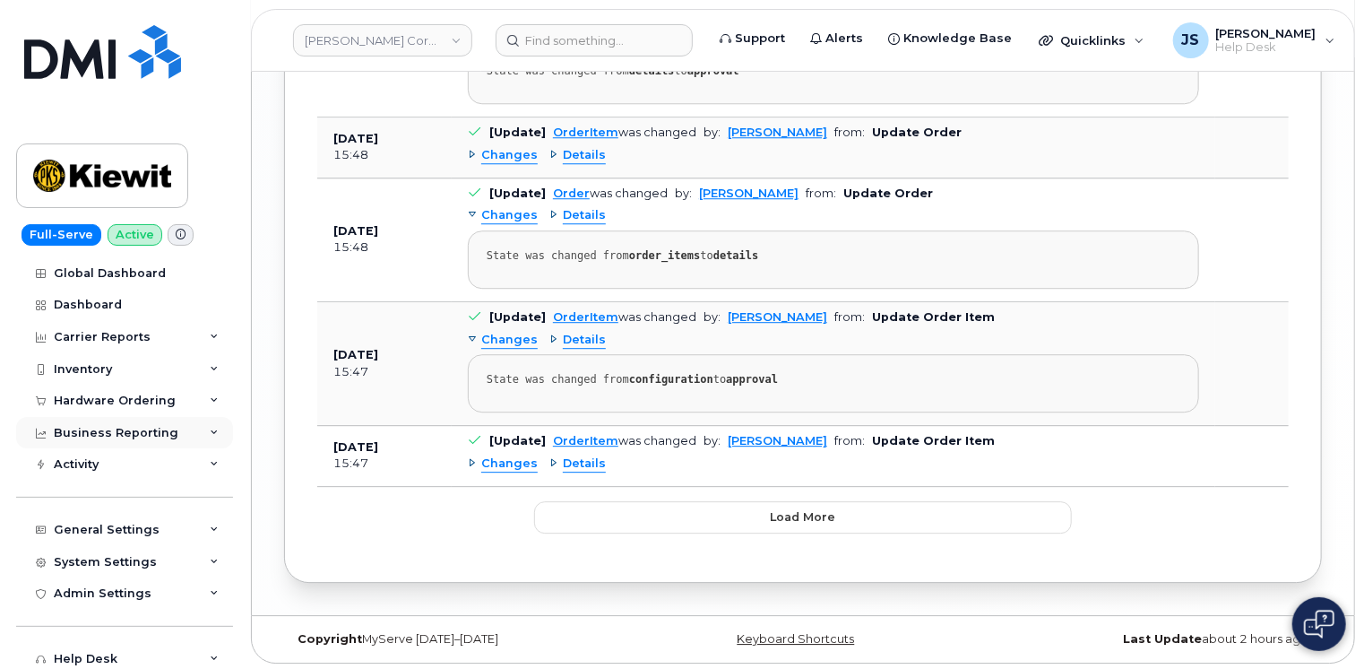
scroll to position [2130, 0]
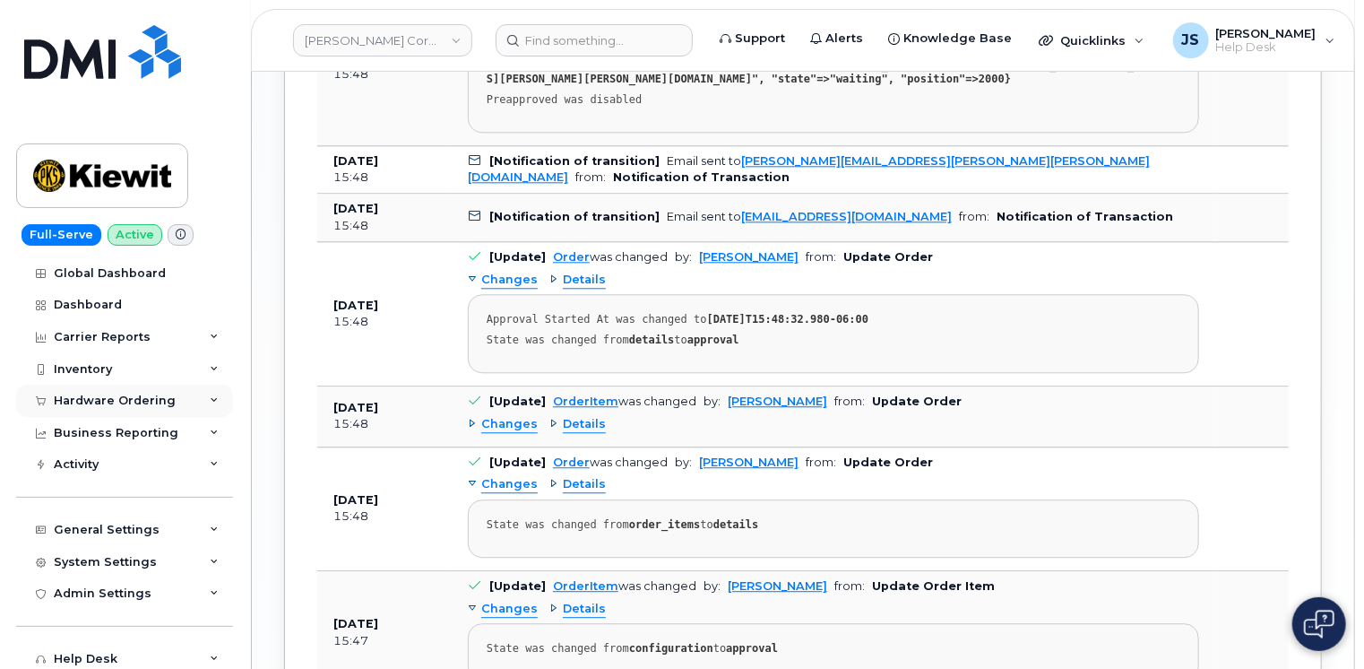
click at [205, 389] on div "Hardware Ordering" at bounding box center [124, 401] width 217 height 32
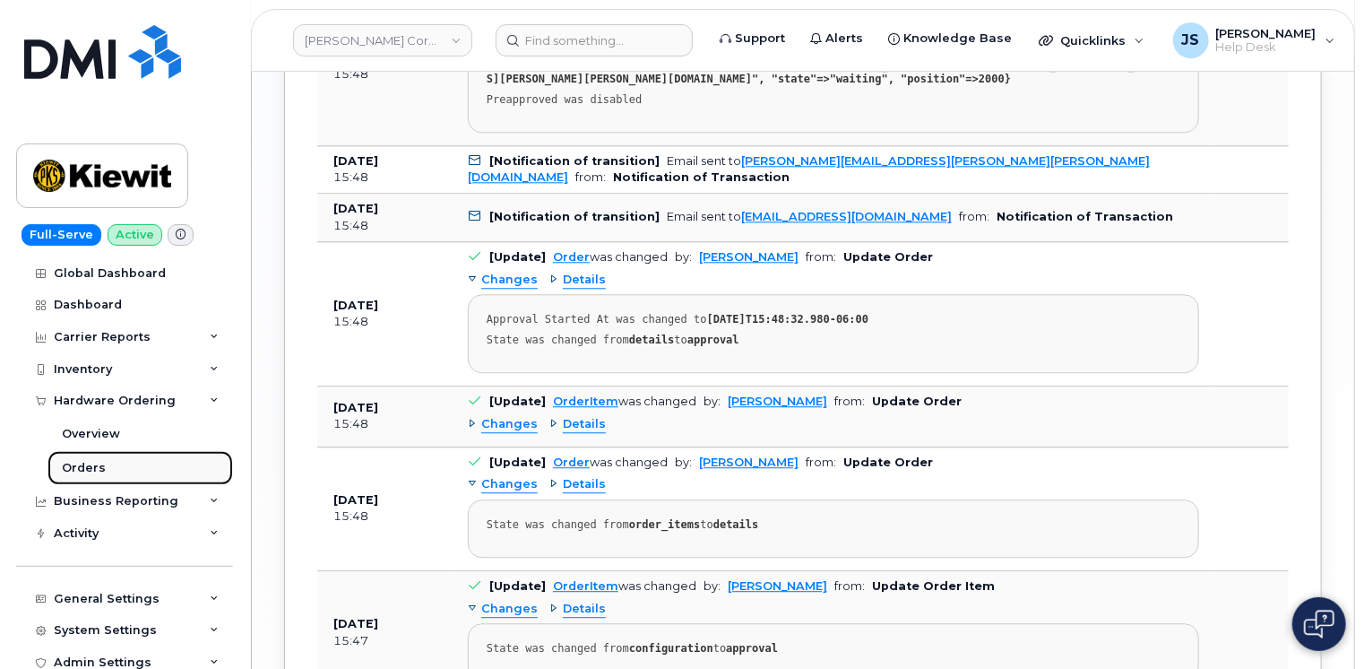
click at [89, 468] on div "Orders" at bounding box center [84, 468] width 44 height 16
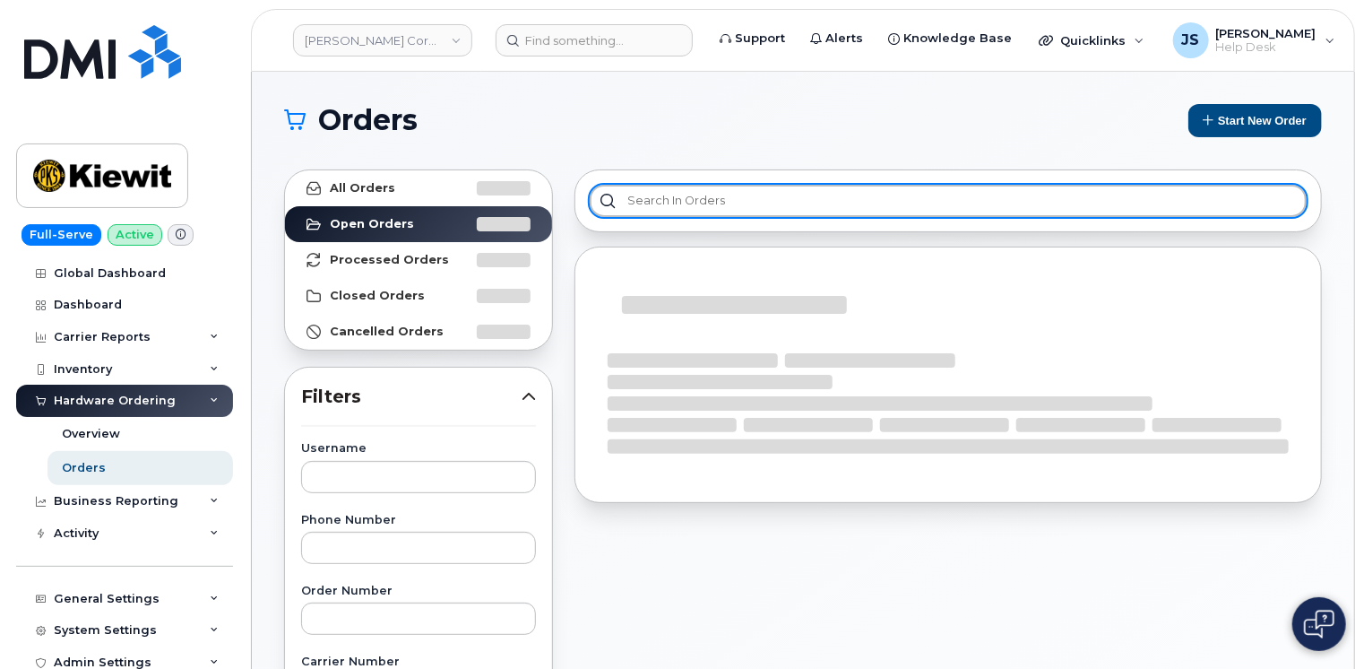
click at [710, 203] on input "text" at bounding box center [948, 201] width 717 height 32
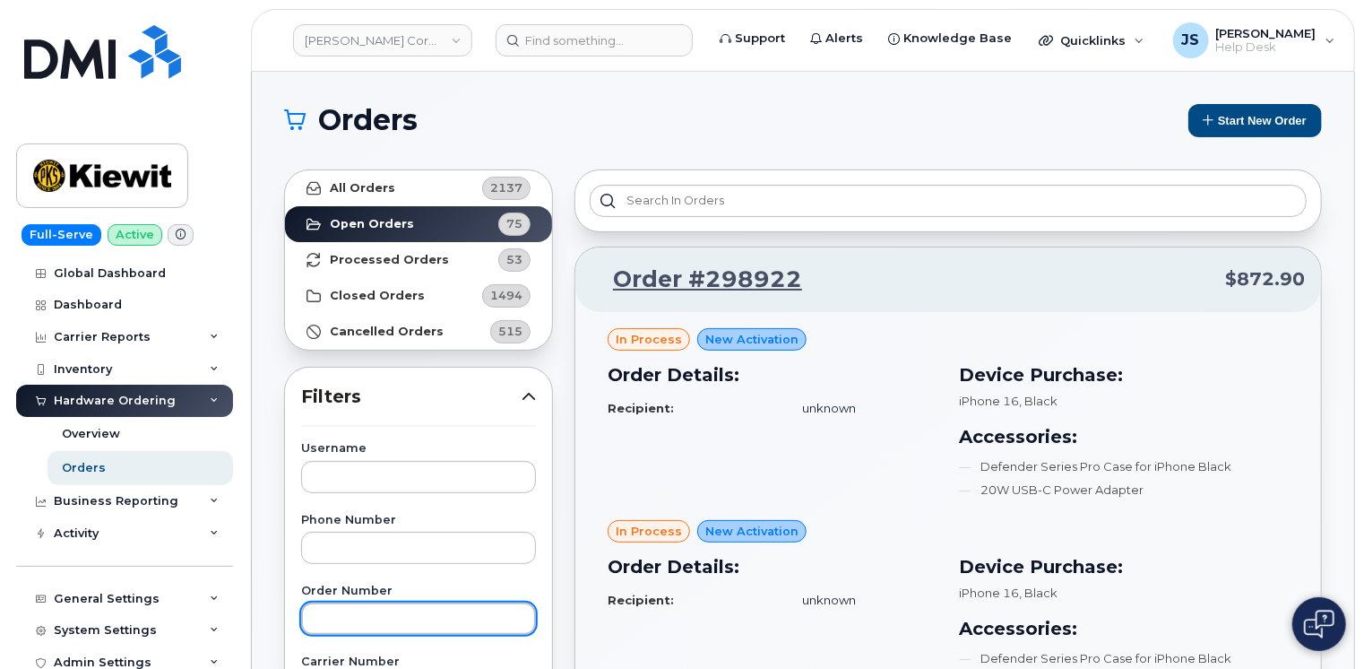
click at [370, 624] on input "text" at bounding box center [418, 618] width 235 height 32
paste input "298669"
type input "298669"
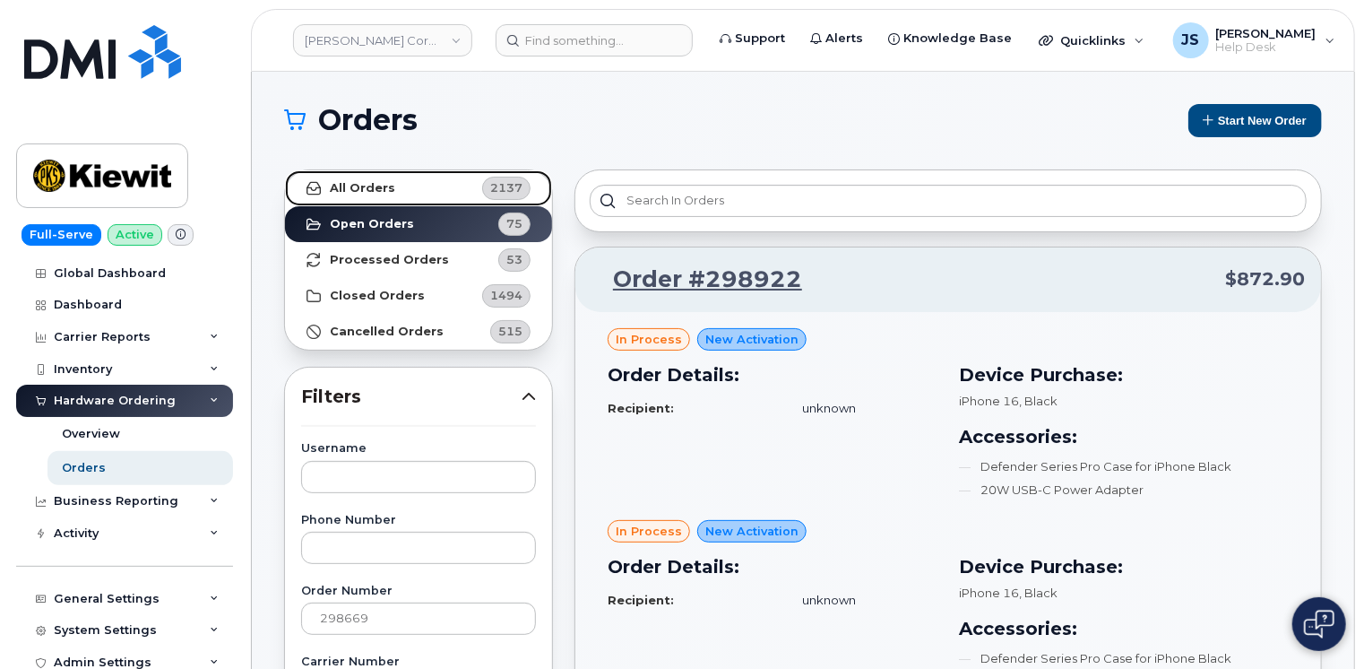
click at [411, 195] on link "All Orders 2137" at bounding box center [418, 188] width 267 height 36
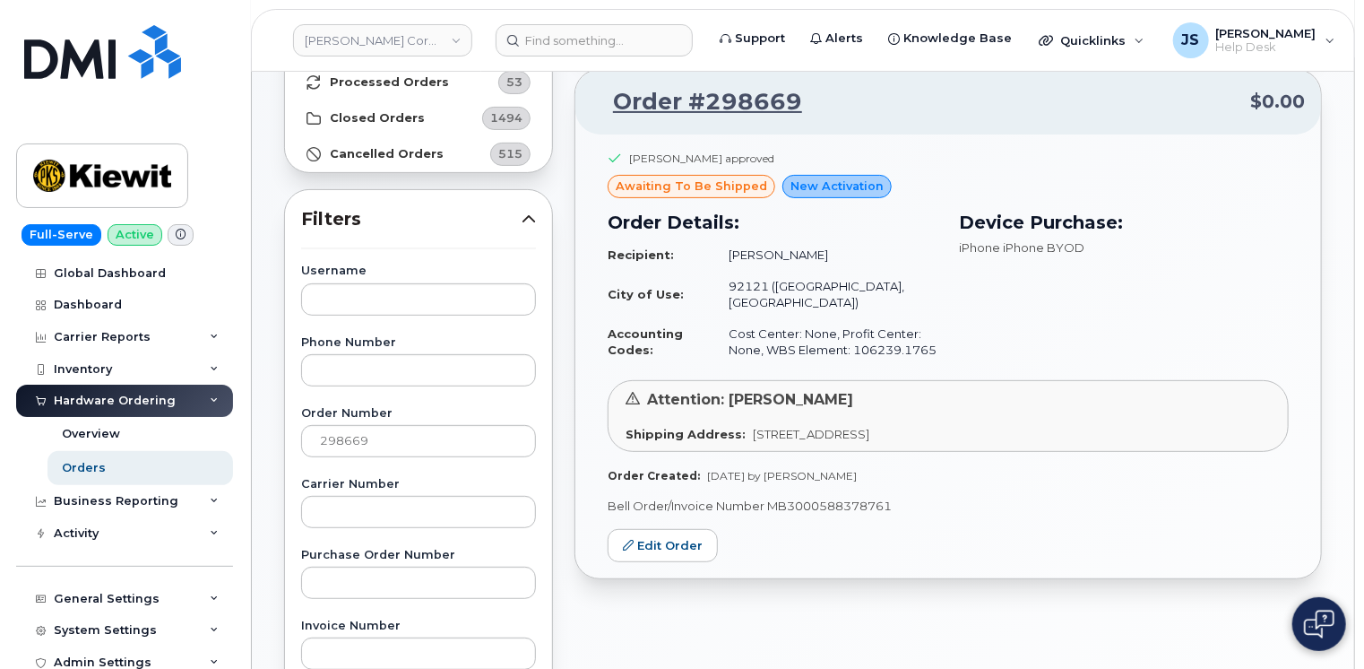
scroll to position [179, 0]
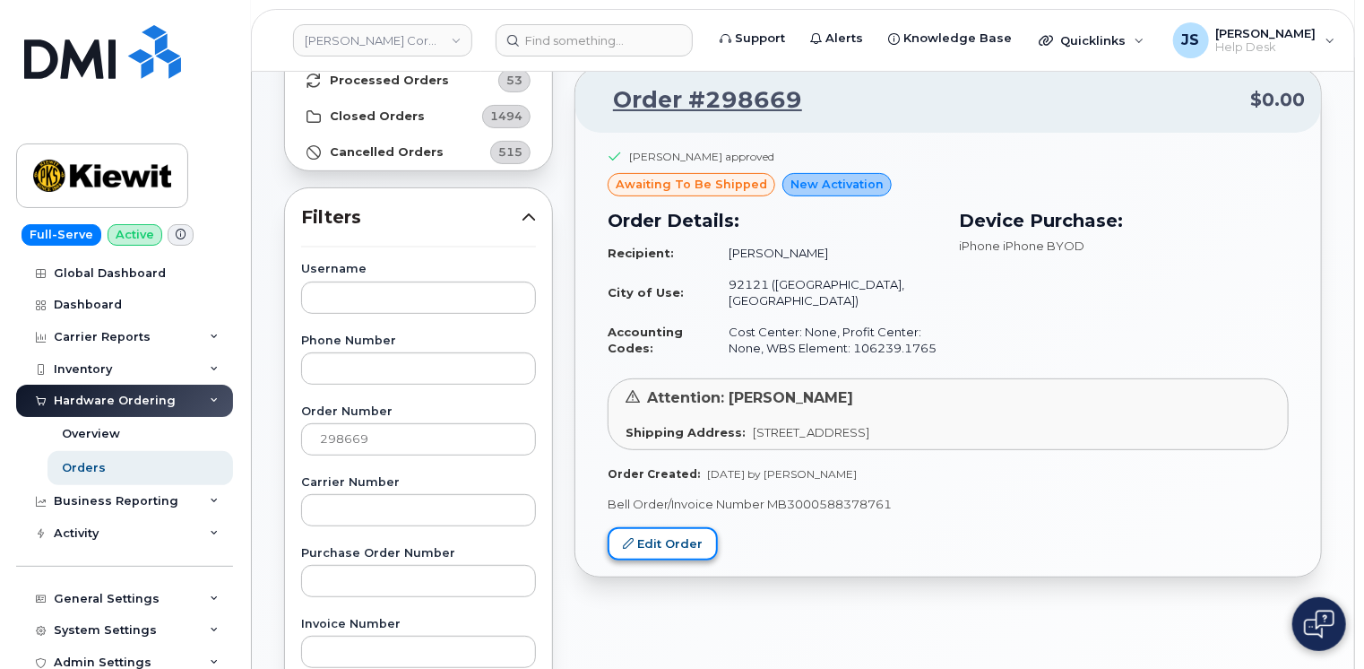
click at [631, 538] on icon at bounding box center [628, 543] width 11 height 11
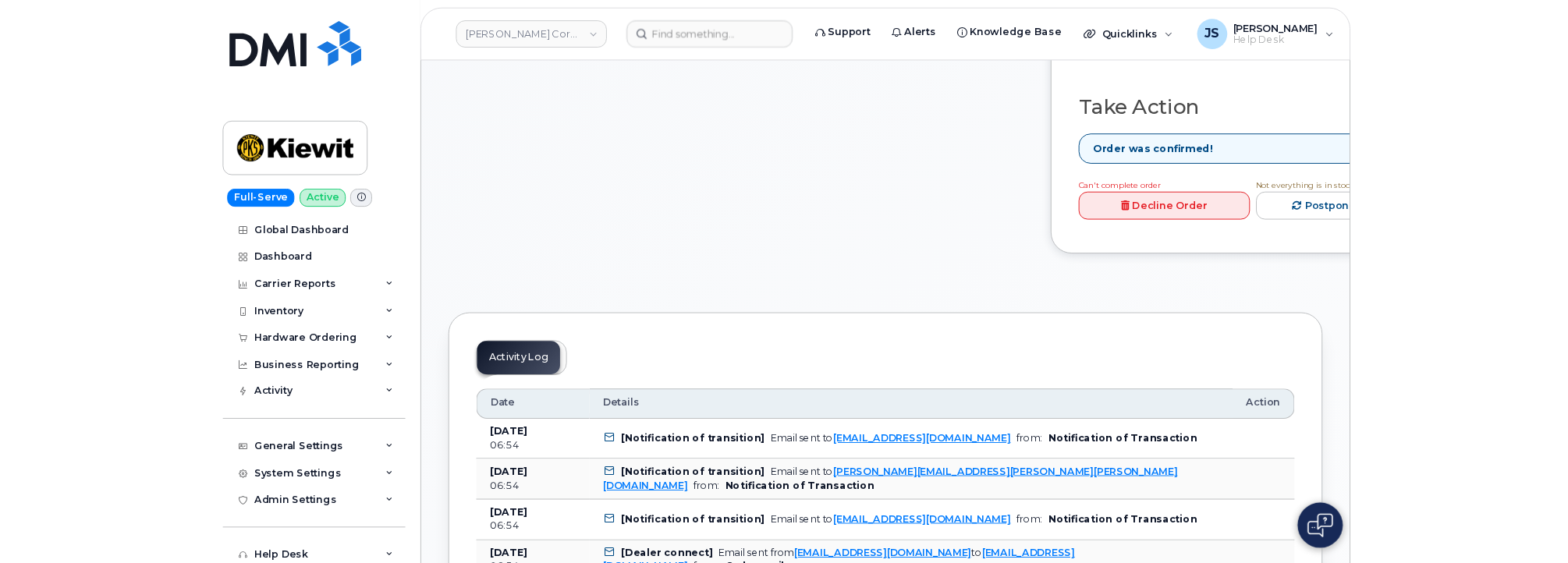
scroll to position [858, 0]
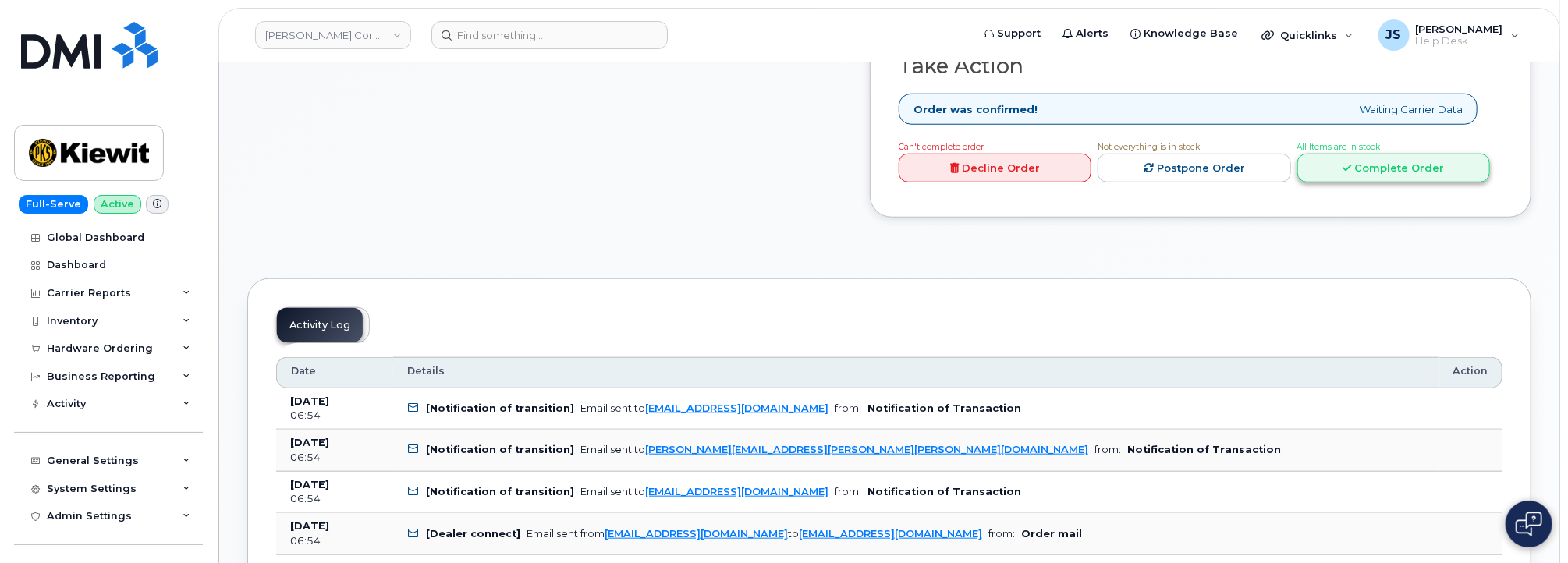
click at [1186, 183] on link "Complete Order" at bounding box center [1393, 168] width 192 height 29
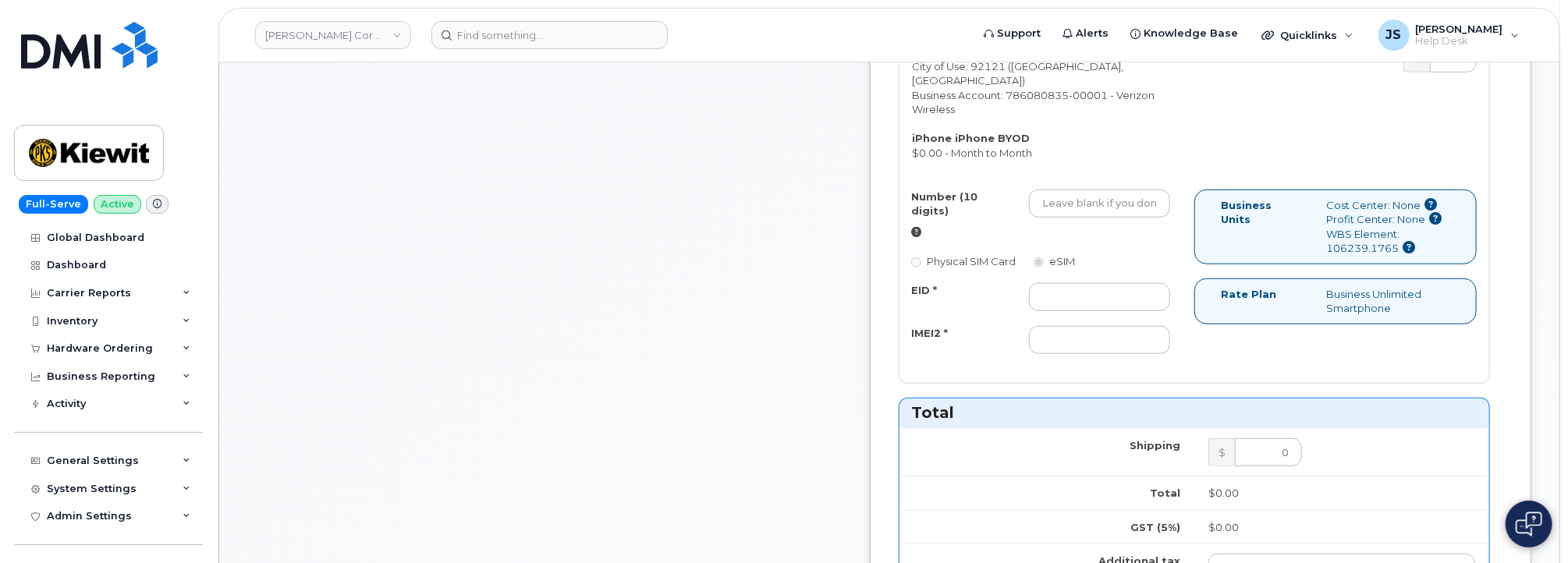
scroll to position [702, 0]
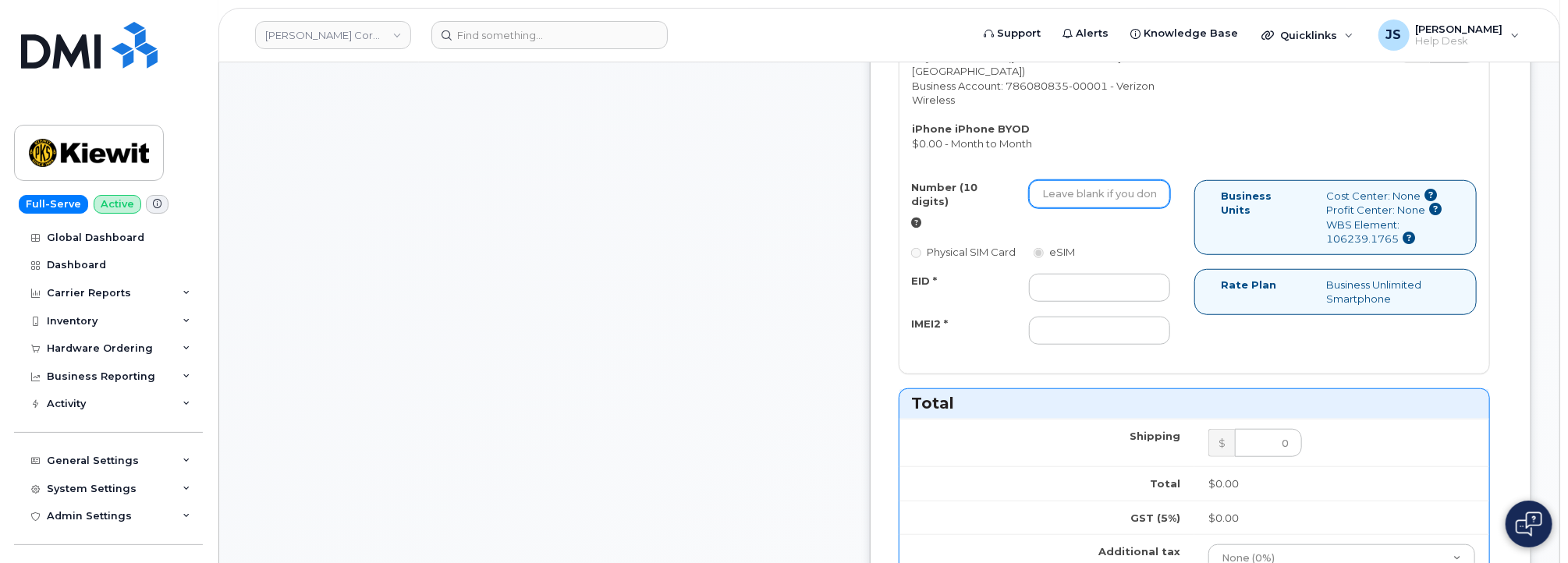
click at [1089, 208] on input "Number (10 digits)" at bounding box center [1099, 194] width 141 height 28
paste input "619-781-4844"
type input "6197814844"
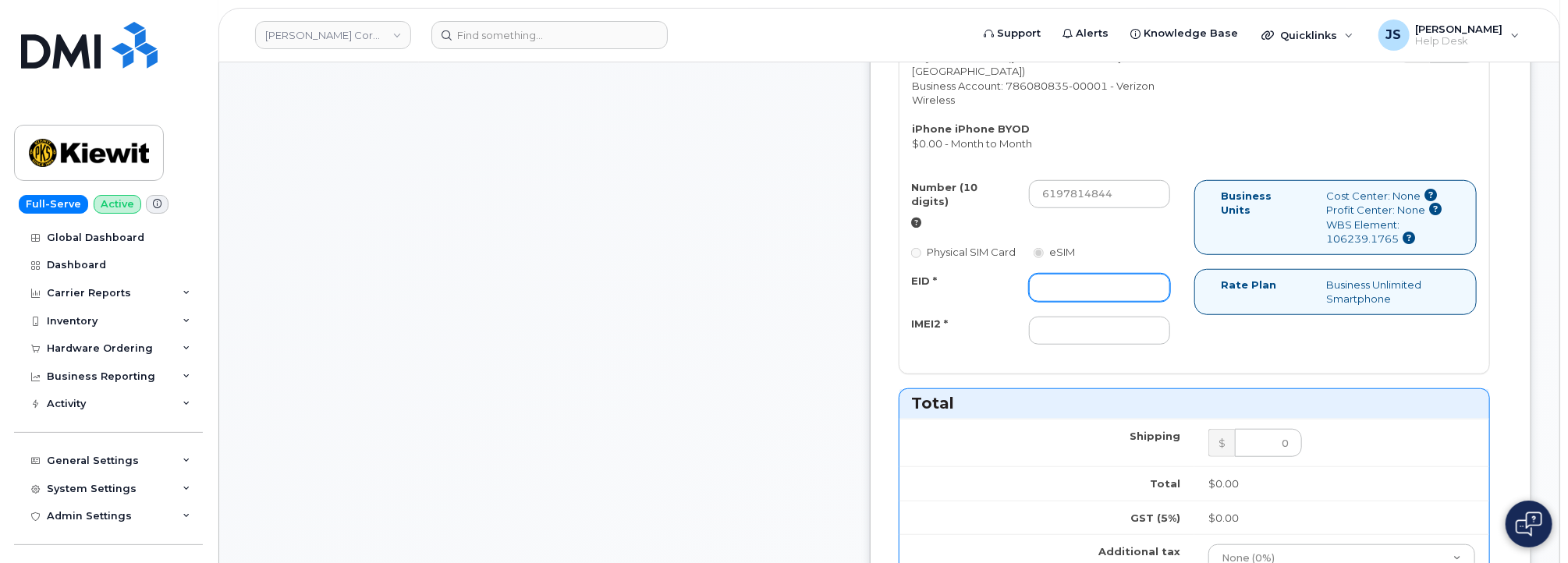
click at [1092, 287] on input "EID *" at bounding box center [1099, 288] width 141 height 28
click at [1081, 338] on input "IMEI2 *" at bounding box center [1099, 331] width 141 height 28
paste input "357508459596145"
type input "357508459596145"
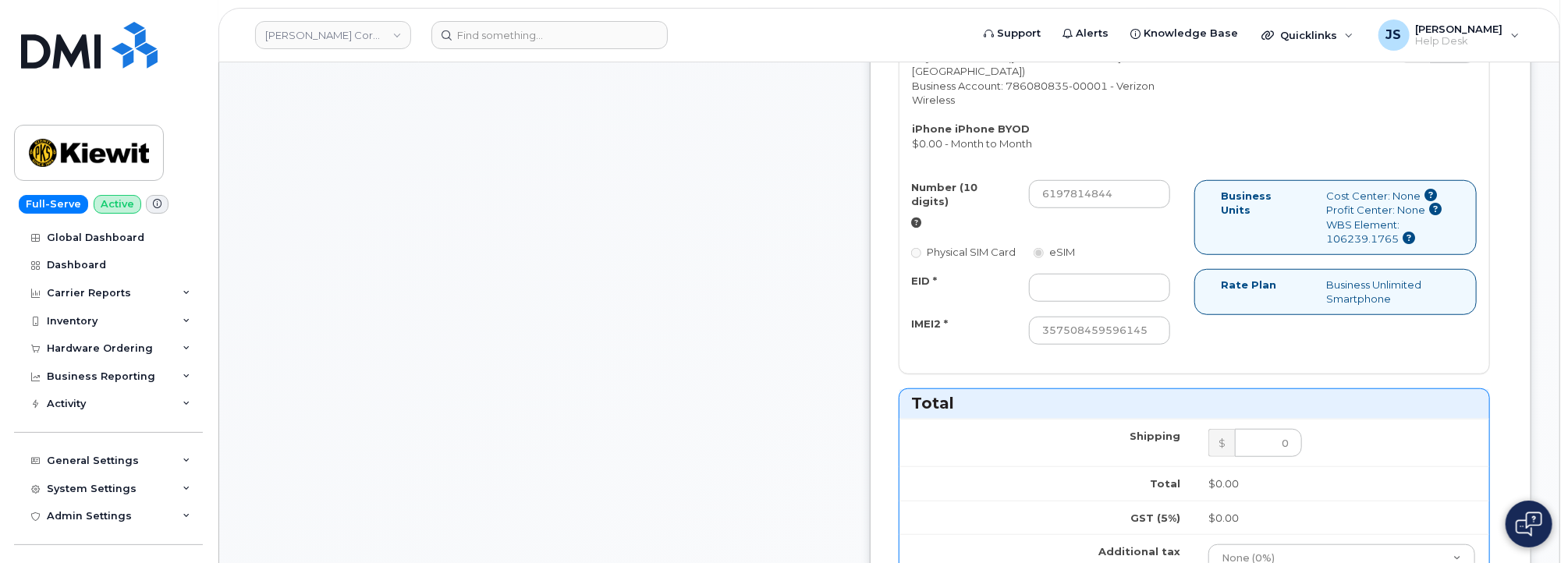
scroll to position [0, 0]
click at [1097, 288] on input "EID *" at bounding box center [1099, 288] width 141 height 28
paste input "89148000011481201844"
type input "89148000011481201844"
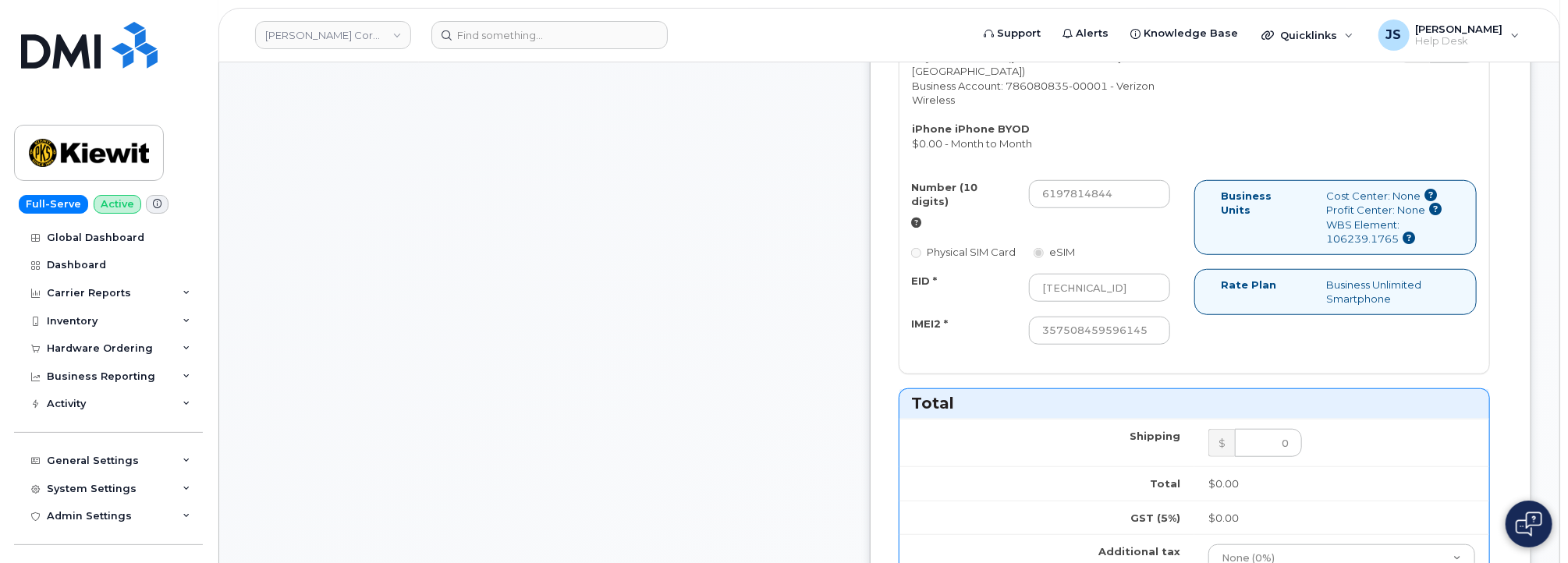
click at [1029, 372] on div "Kenneth Stephens Jr City of Use: 92121 (San Diego, CA) Business Account: 786080…" at bounding box center [1195, 196] width 590 height 354
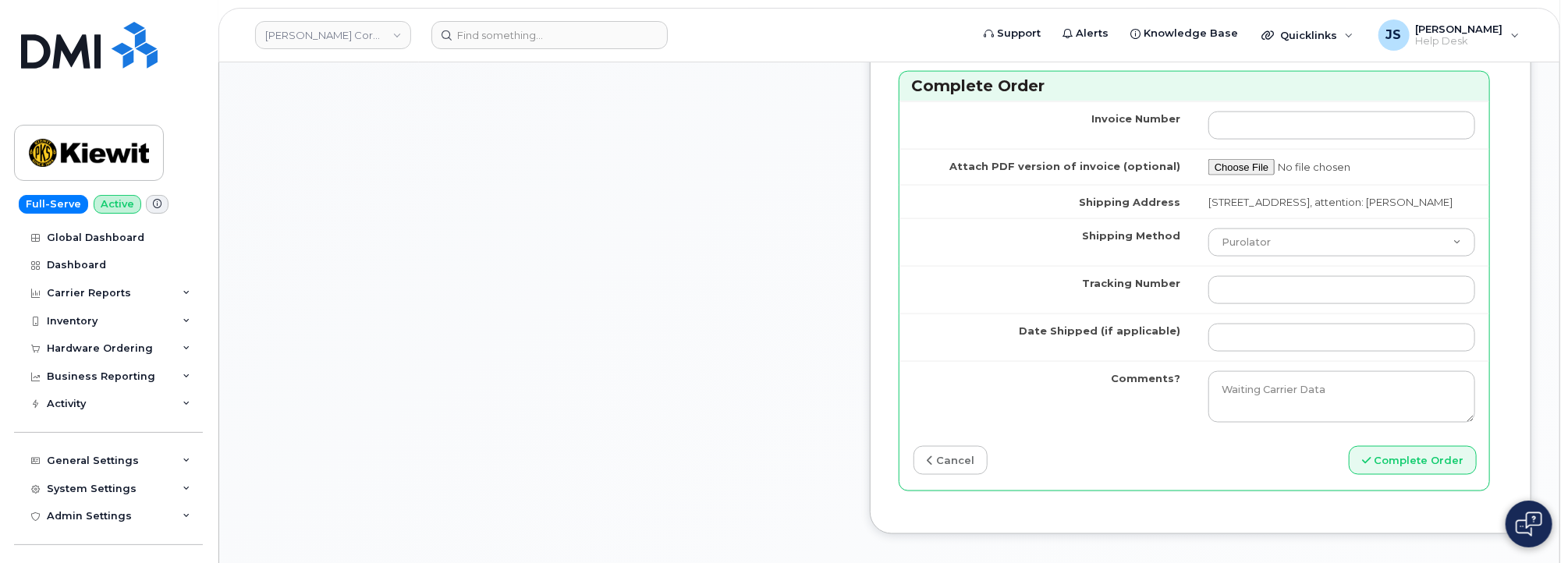
scroll to position [1404, 0]
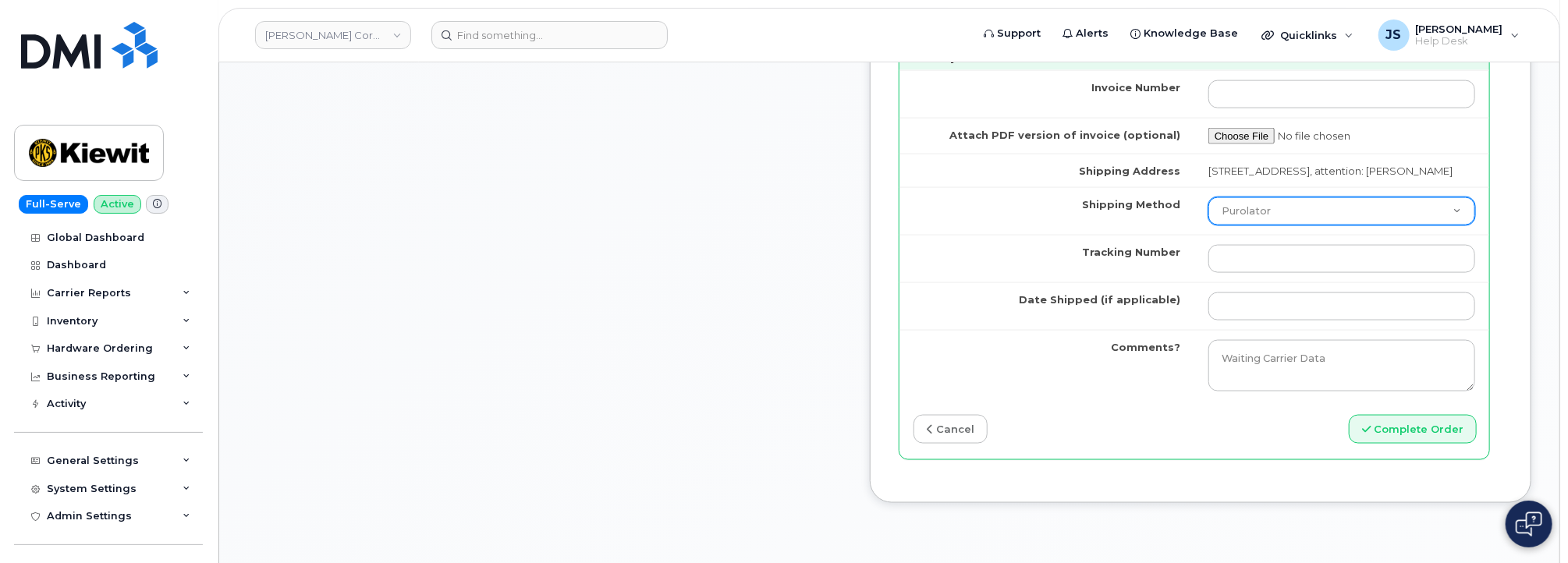
click at [1186, 225] on select "Purolator UPS FedEx Canada Post Courier Other Drop Off Pick Up" at bounding box center [1342, 211] width 267 height 28
select select "UPS"
click at [1186, 221] on select "Purolator UPS FedEx Canada Post Courier Other Drop Off Pick Up" at bounding box center [1342, 211] width 267 height 28
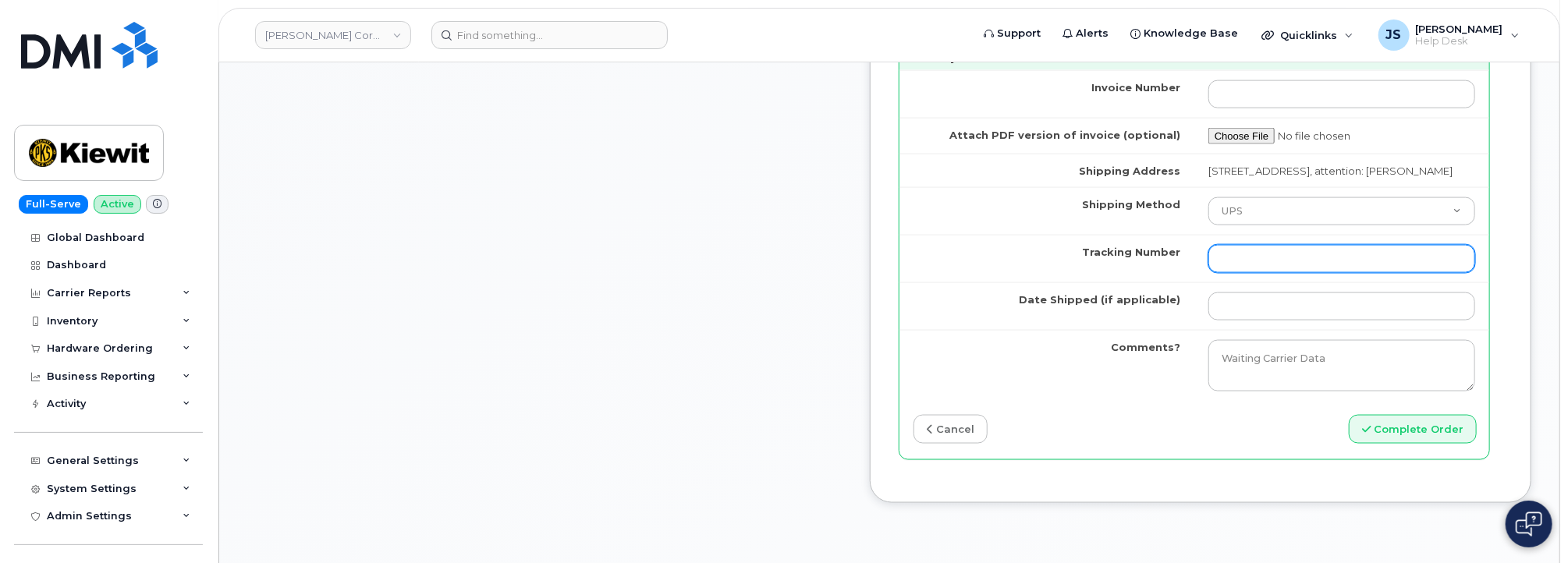
click at [1186, 273] on input "Tracking Number" at bounding box center [1342, 258] width 267 height 28
type input "n/a"
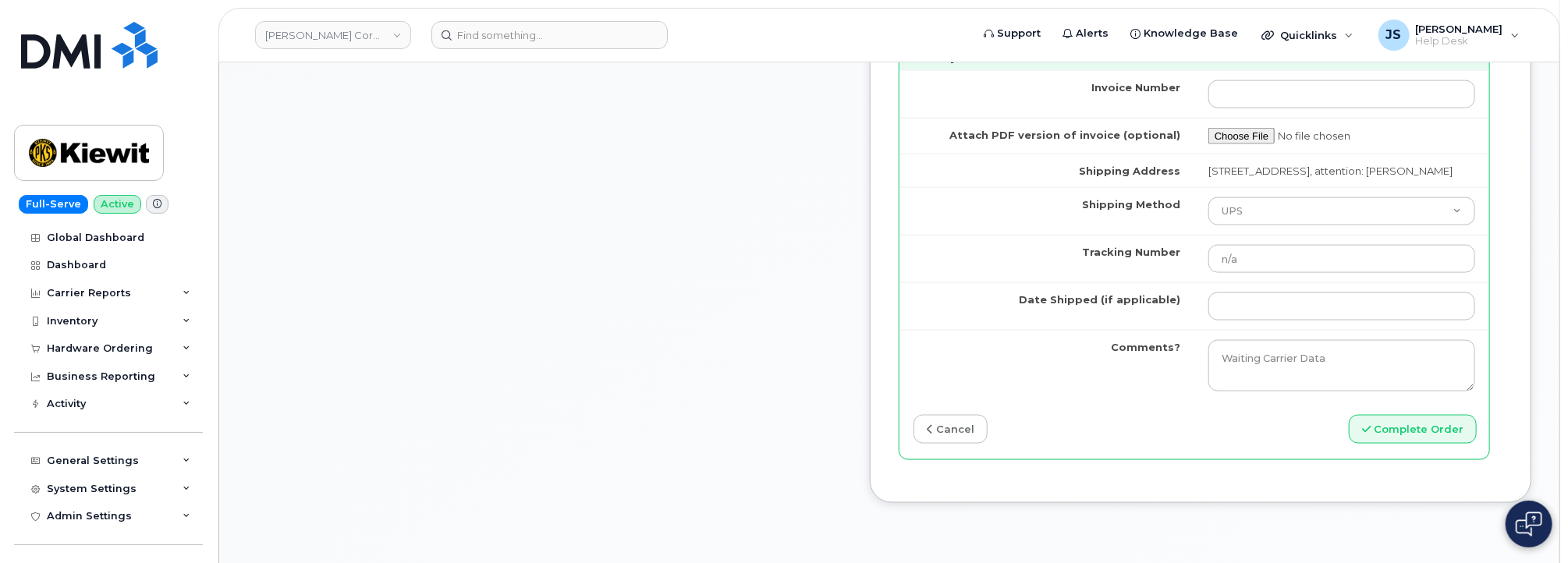
click at [1169, 283] on td "Tracking Number" at bounding box center [1047, 258] width 295 height 48
click at [1186, 444] on button "Complete Order" at bounding box center [1412, 429] width 128 height 29
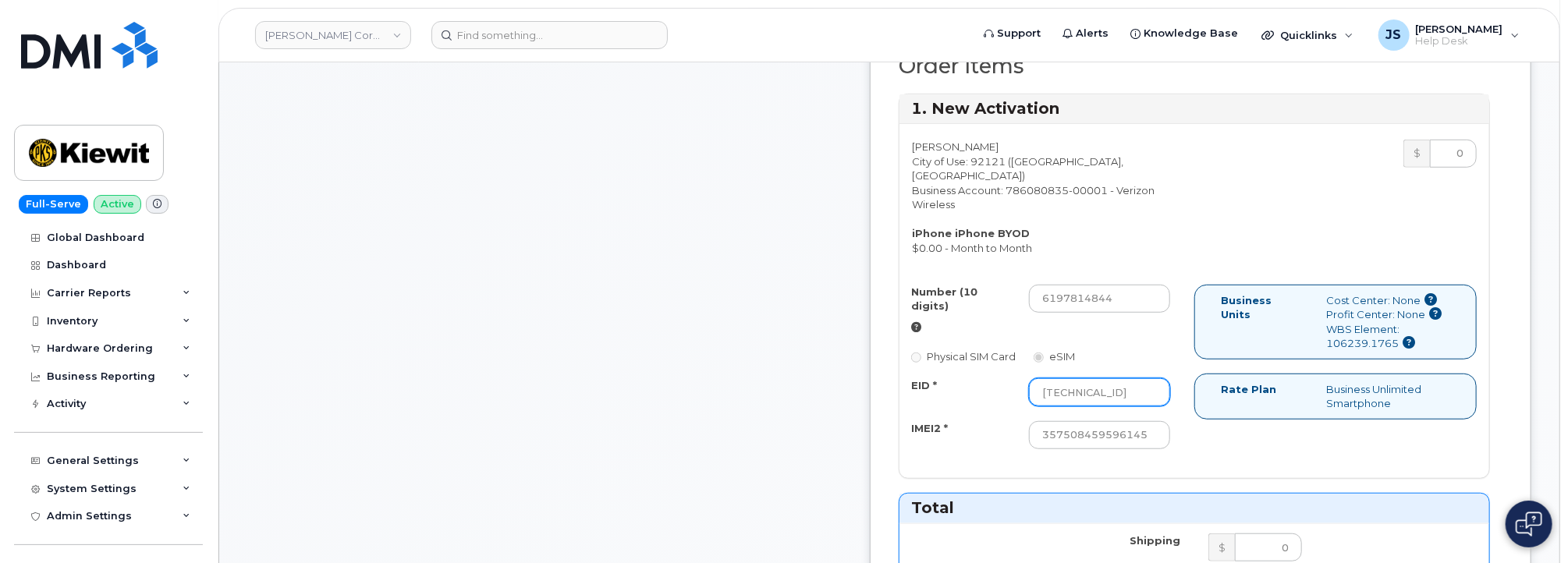
scroll to position [675, 0]
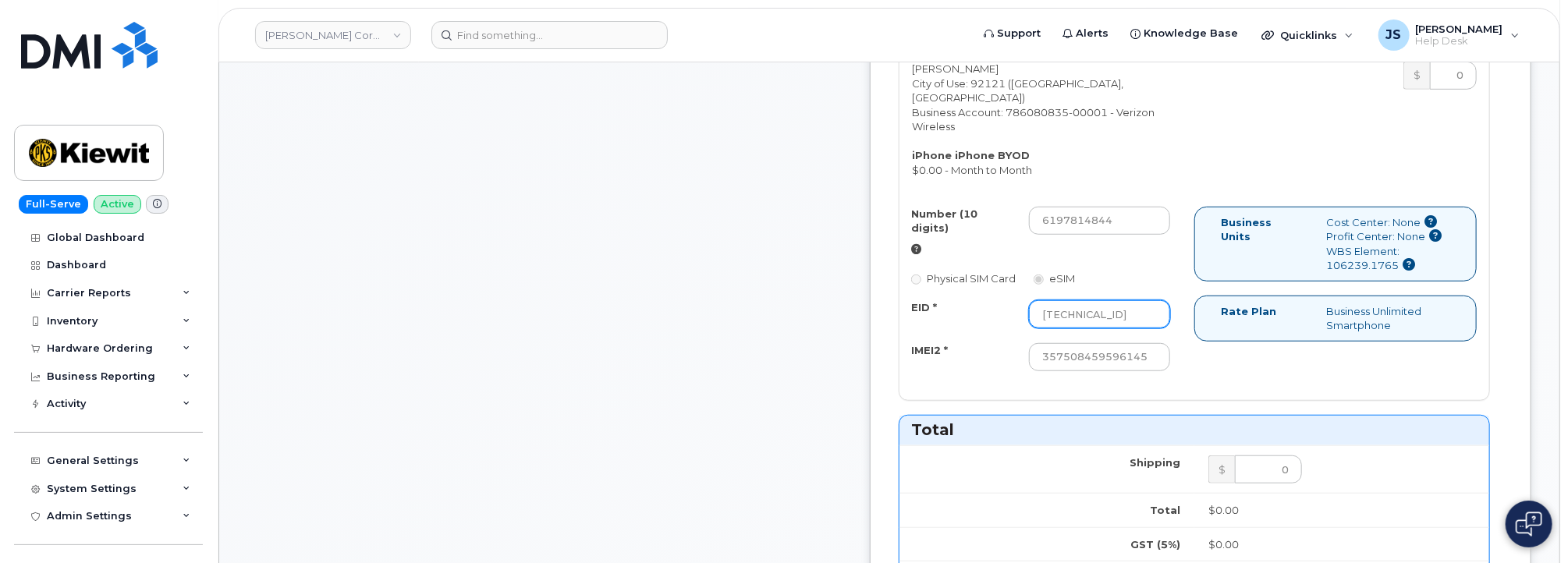
click at [1123, 327] on input "89148000011481201844" at bounding box center [1099, 314] width 141 height 28
type input "n/a"
click at [1017, 321] on div "EID *" at bounding box center [958, 311] width 117 height 21
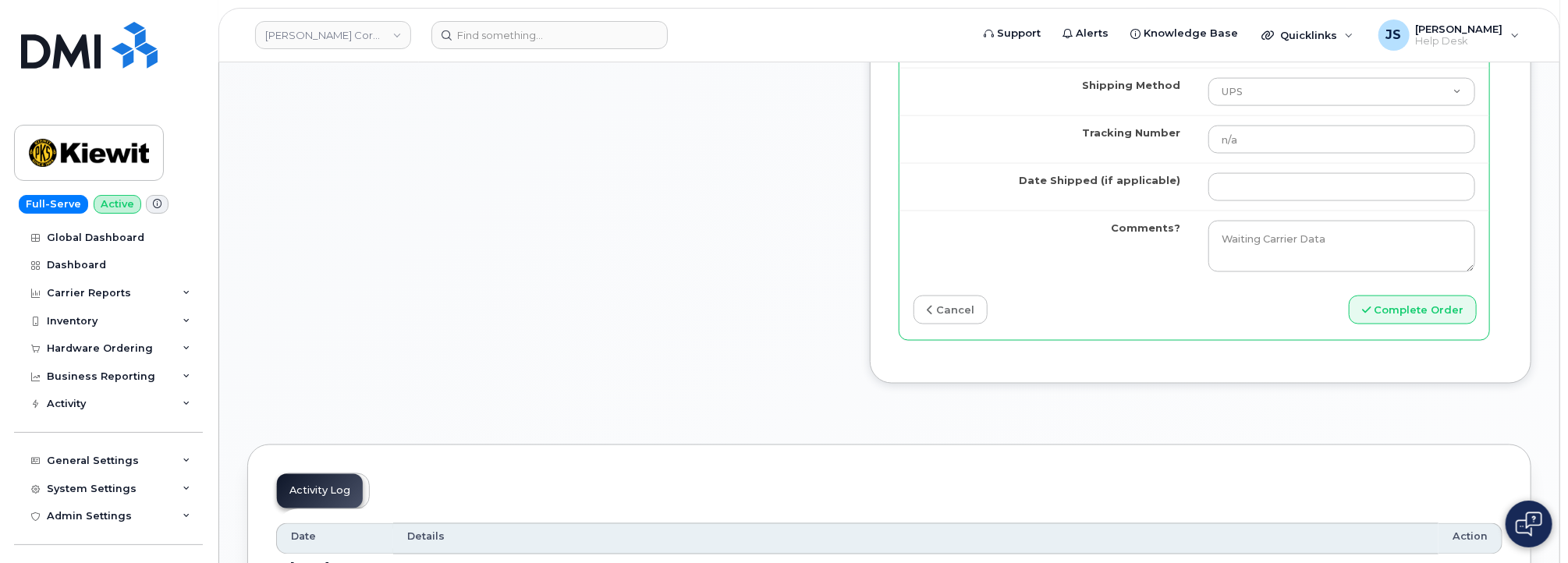
scroll to position [1533, 0]
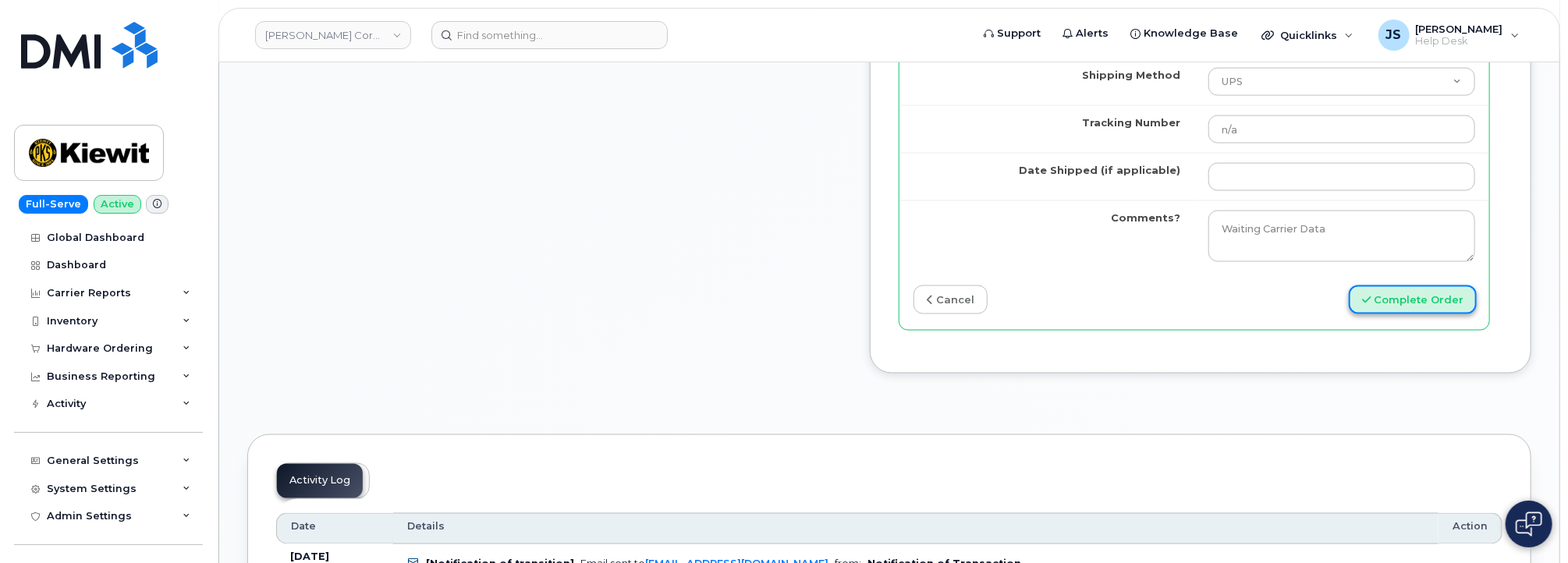
click at [1186, 314] on button "Complete Order" at bounding box center [1412, 299] width 128 height 29
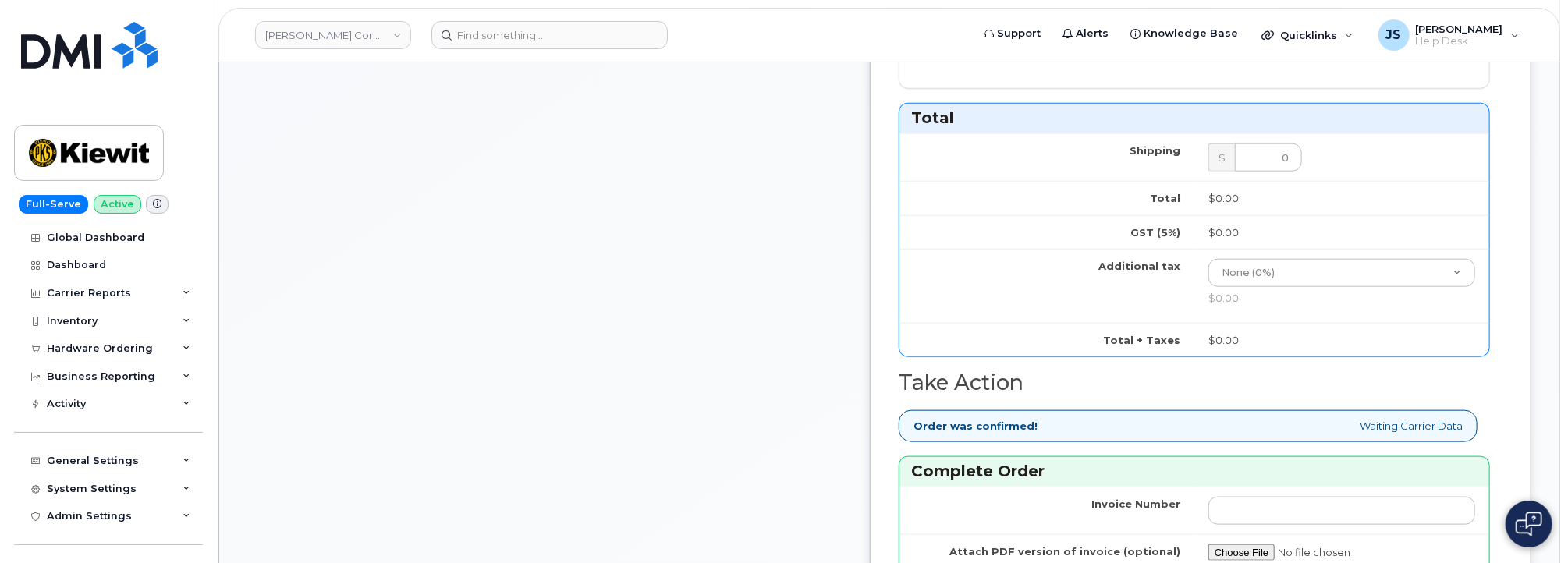
scroll to position [519, 0]
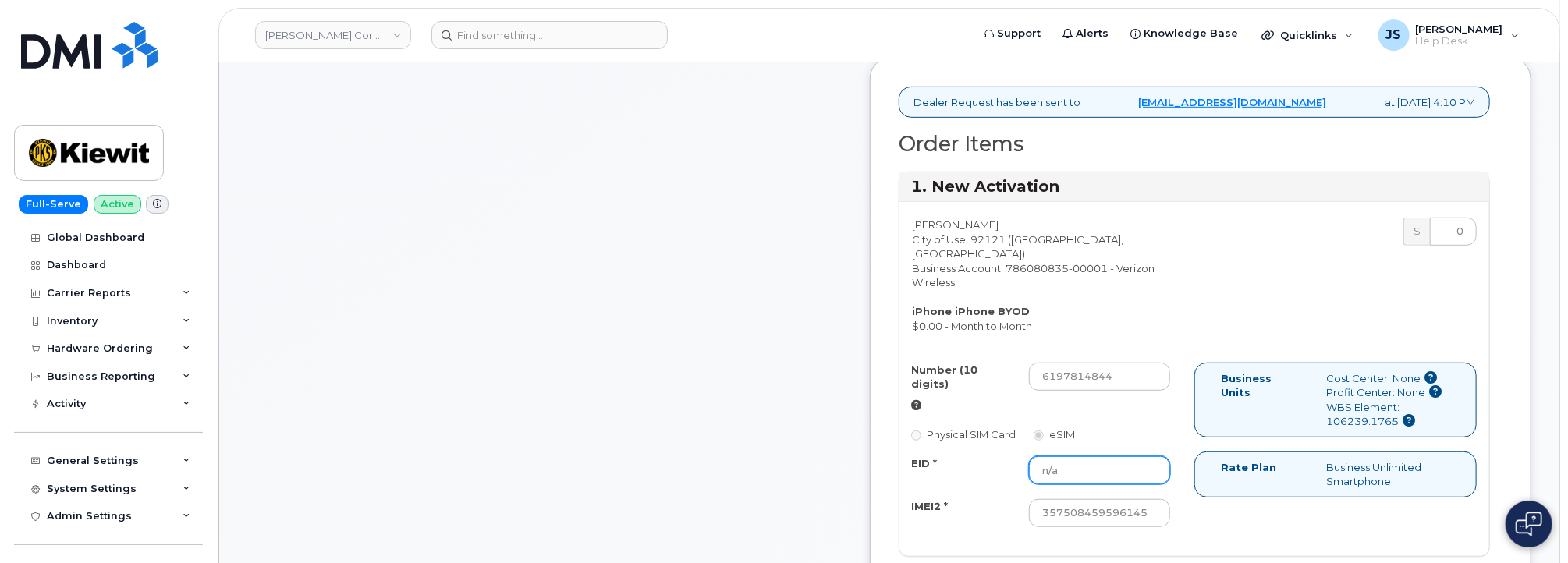
click at [1136, 479] on input "n/a" at bounding box center [1099, 470] width 141 height 28
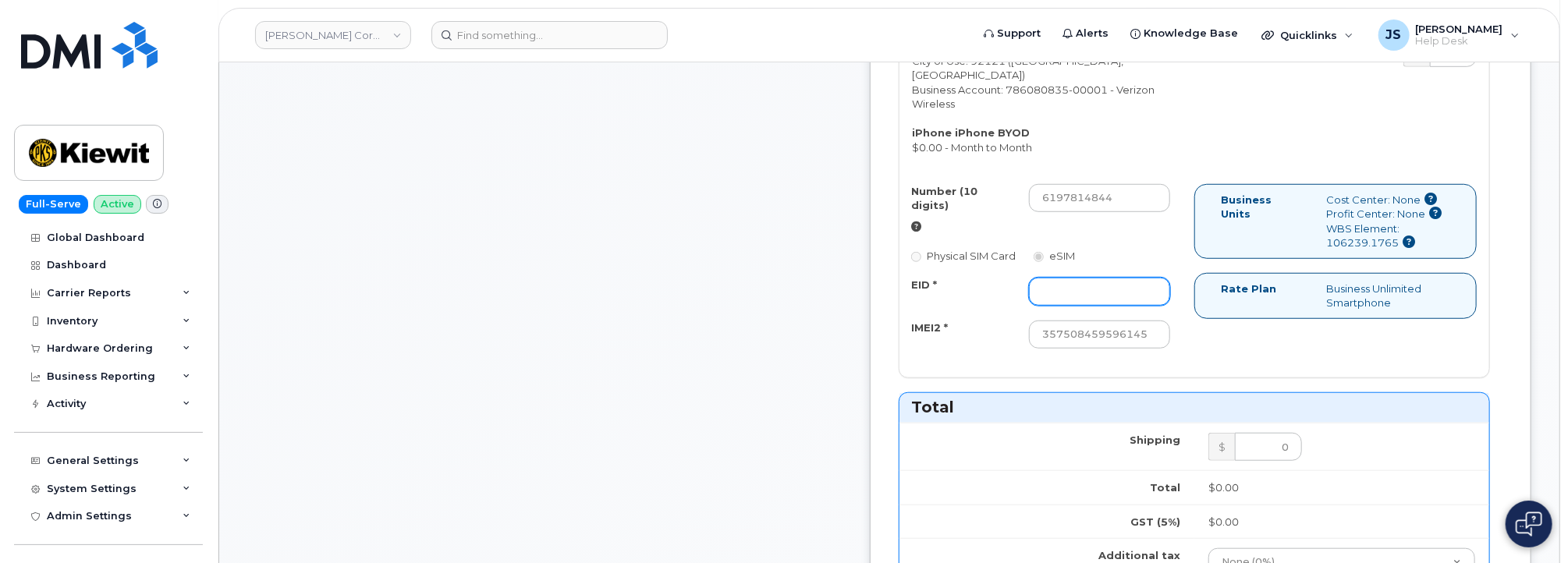
scroll to position [702, 0]
click at [1015, 260] on label "Physical SIM Card" at bounding box center [963, 251] width 104 height 15
click at [1106, 298] on input "EID *" at bounding box center [1099, 288] width 141 height 28
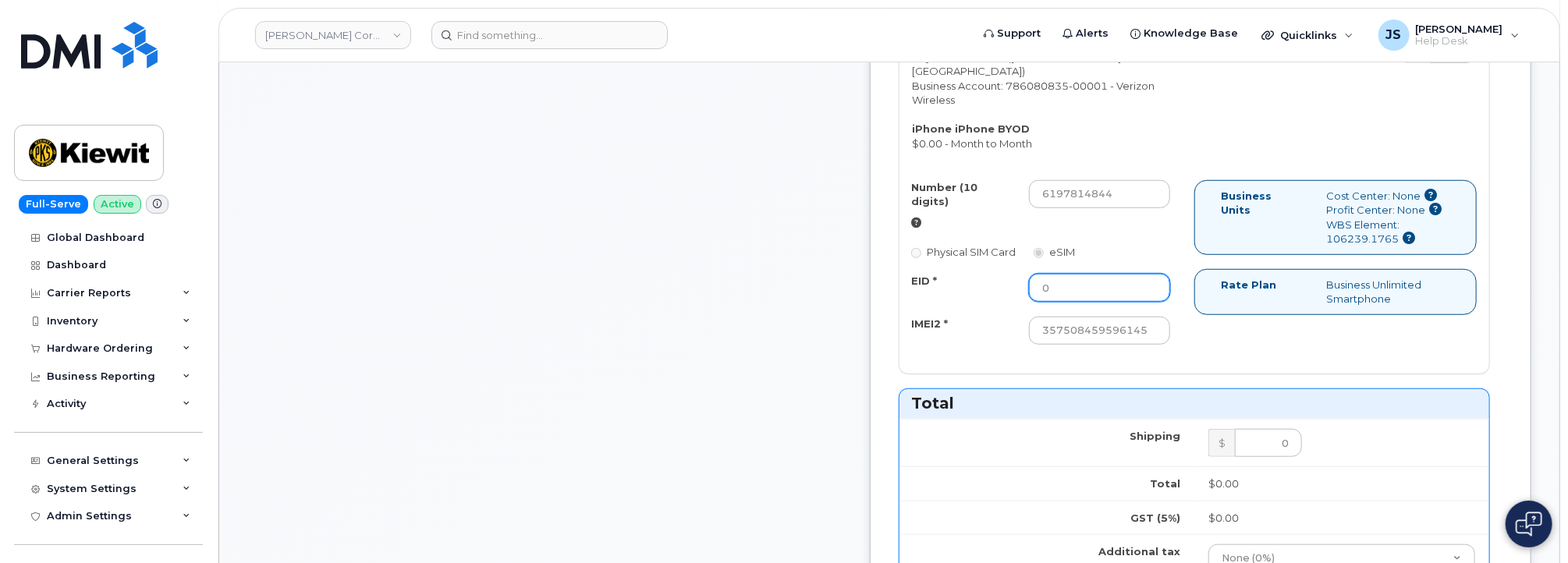
type input "0"
click at [1001, 359] on div "Number (10 digits) 6197814844 Physical SIM Card eSIM EID * 0 IMEI2 * 3575084595…" at bounding box center [1047, 270] width 295 height 179
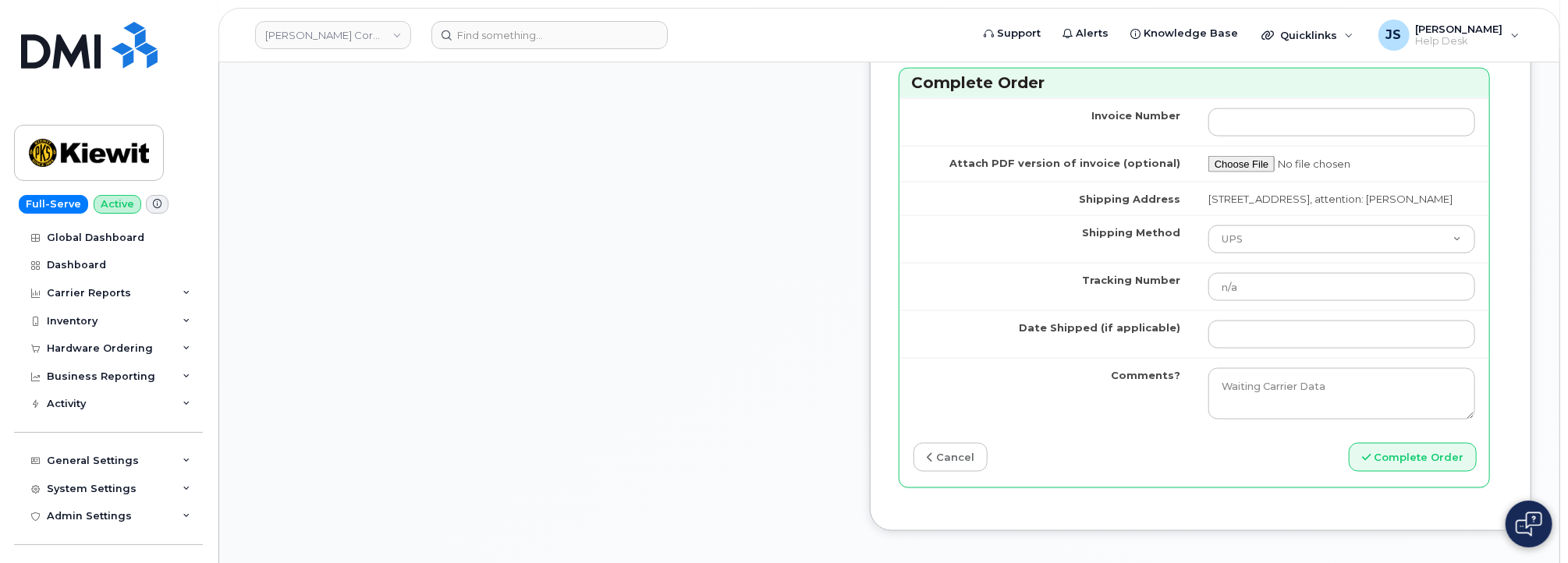
scroll to position [1404, 0]
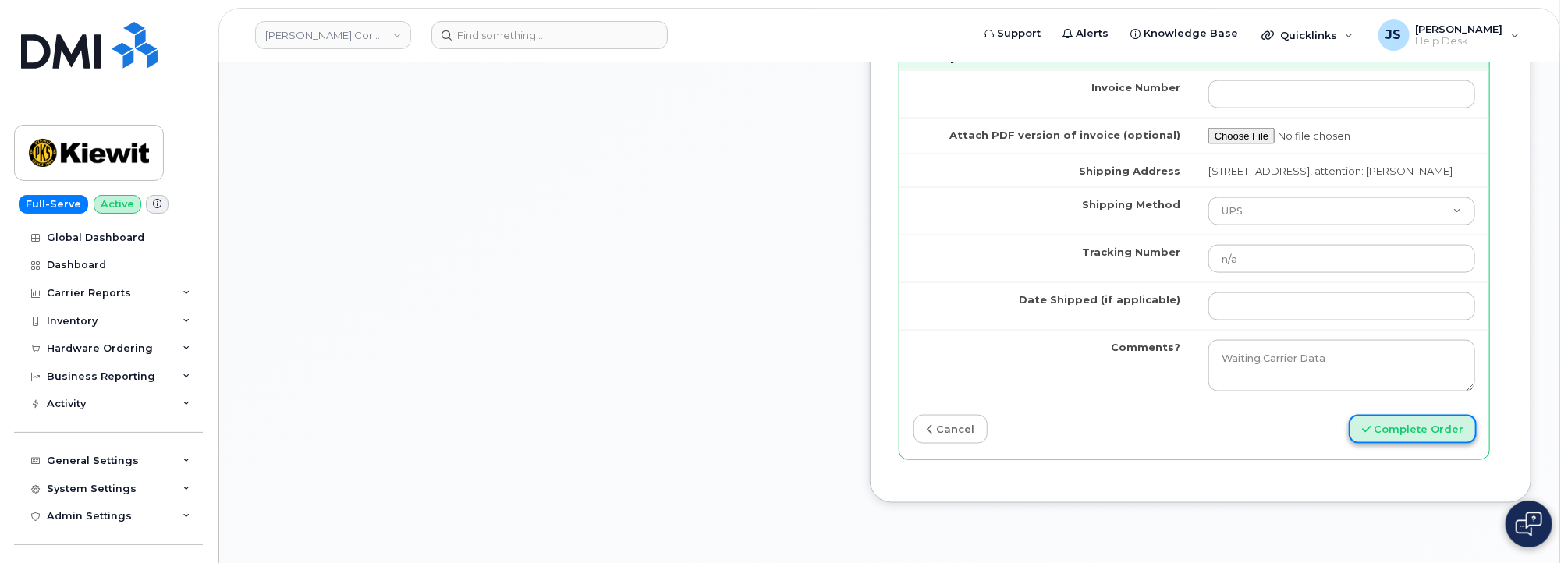
click at [1186, 444] on button "Complete Order" at bounding box center [1412, 429] width 128 height 29
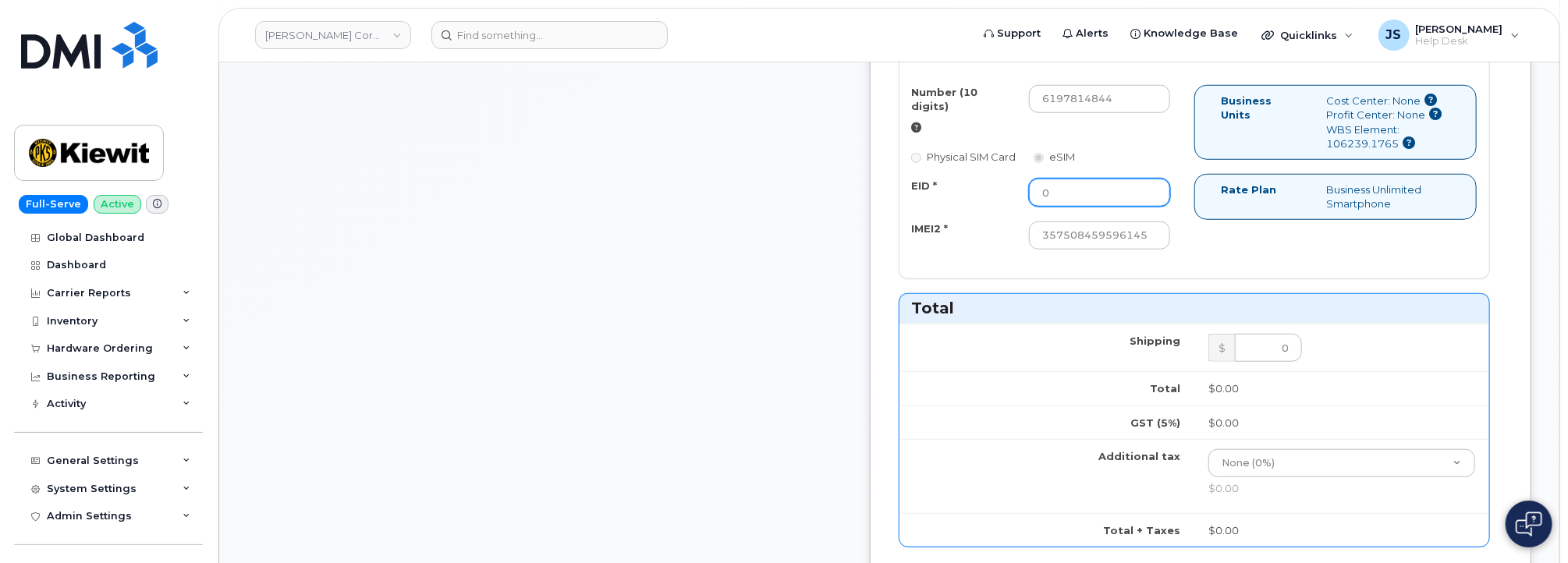
scroll to position [519, 0]
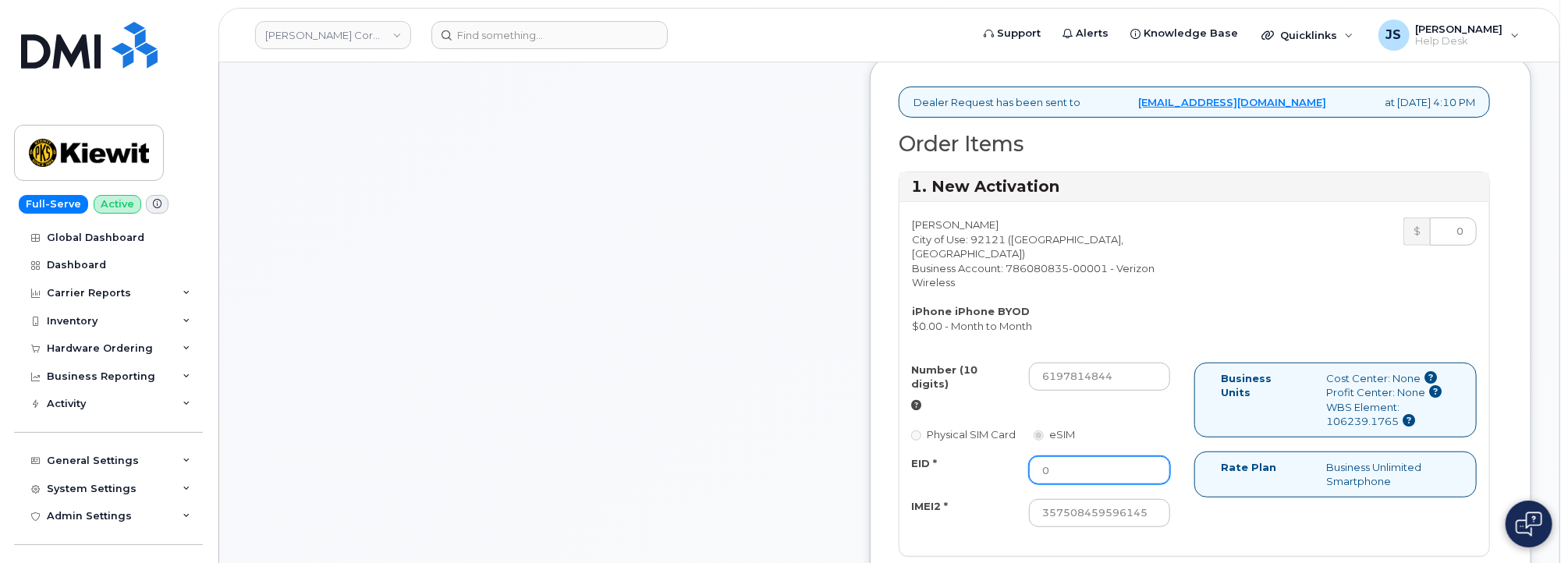
click at [1122, 483] on input "0" at bounding box center [1099, 470] width 141 height 28
click at [1019, 495] on div "EID * 00000000000000000000000000000 IMEI2 * 357508459596145" at bounding box center [1041, 492] width 283 height 71
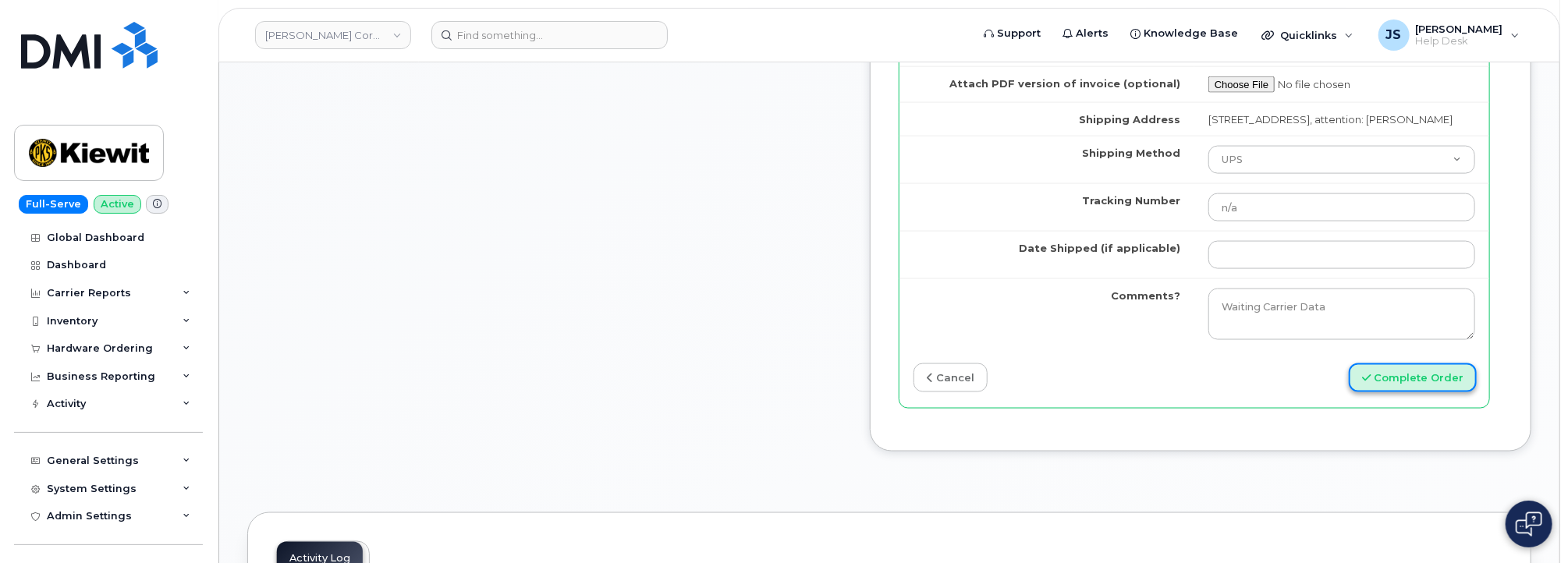
click button "Complete Order"
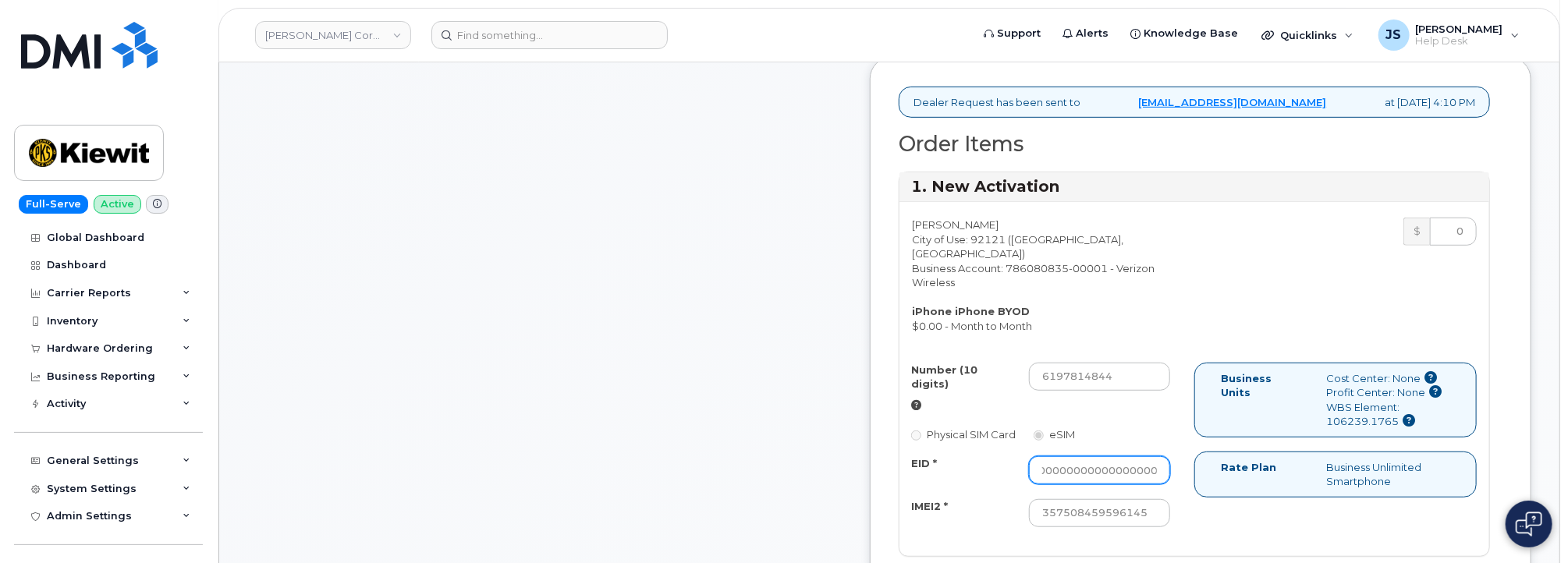
scroll to position [0, 123]
type input "00000000000000001111111111111111"
click input "00000000000000001111111111111111"
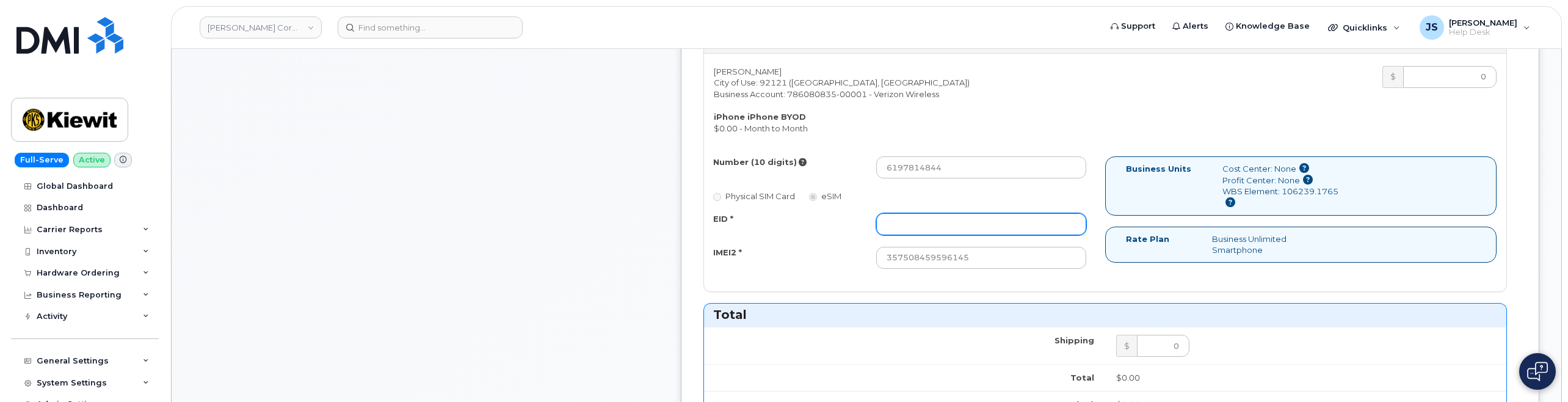
scroll to position [428, 0]
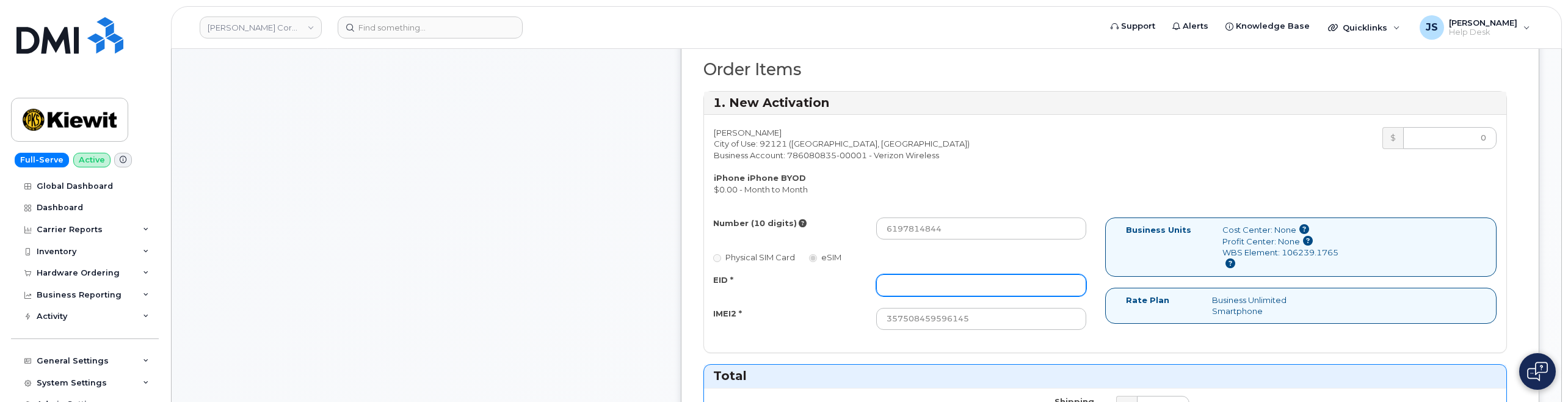
click input "EID *"
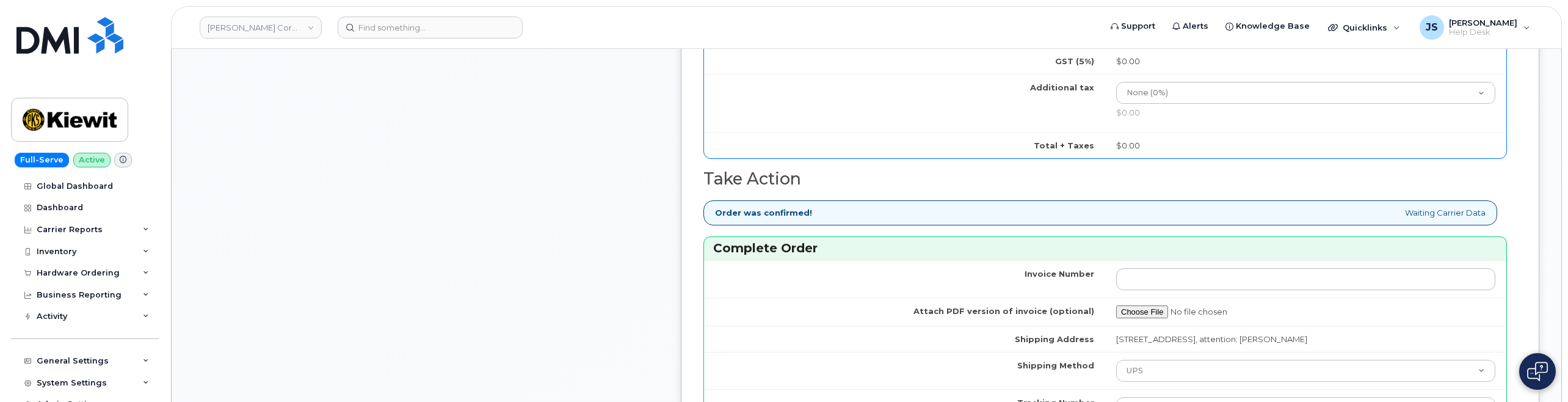
scroll to position [1100, 0]
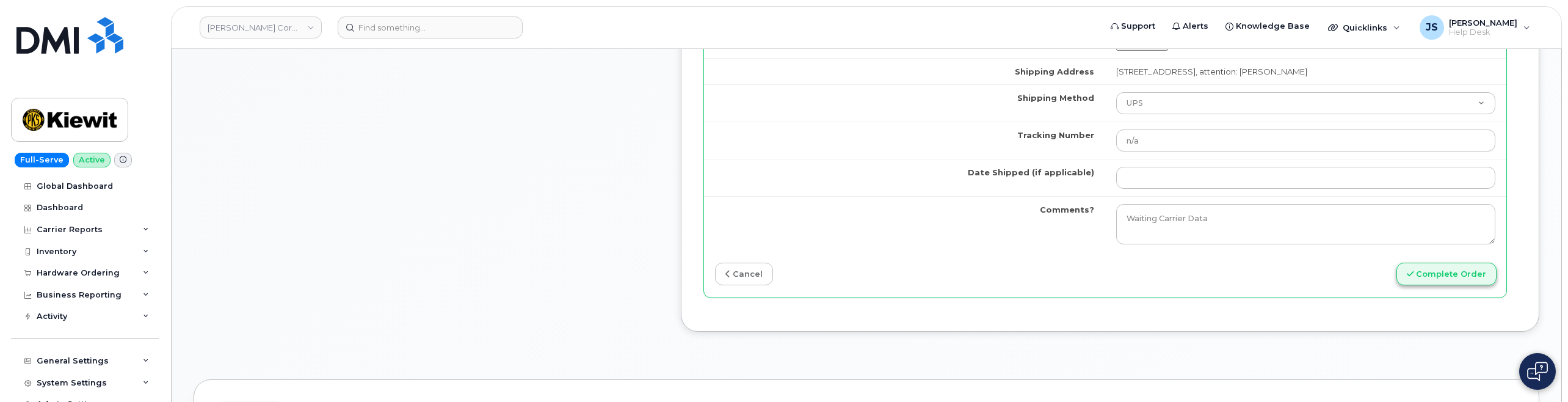
type input "00000000000000000000000000000000"
click button "Complete Order"
click td "20"
type input "2025-08-20"
click button "Complete Order"
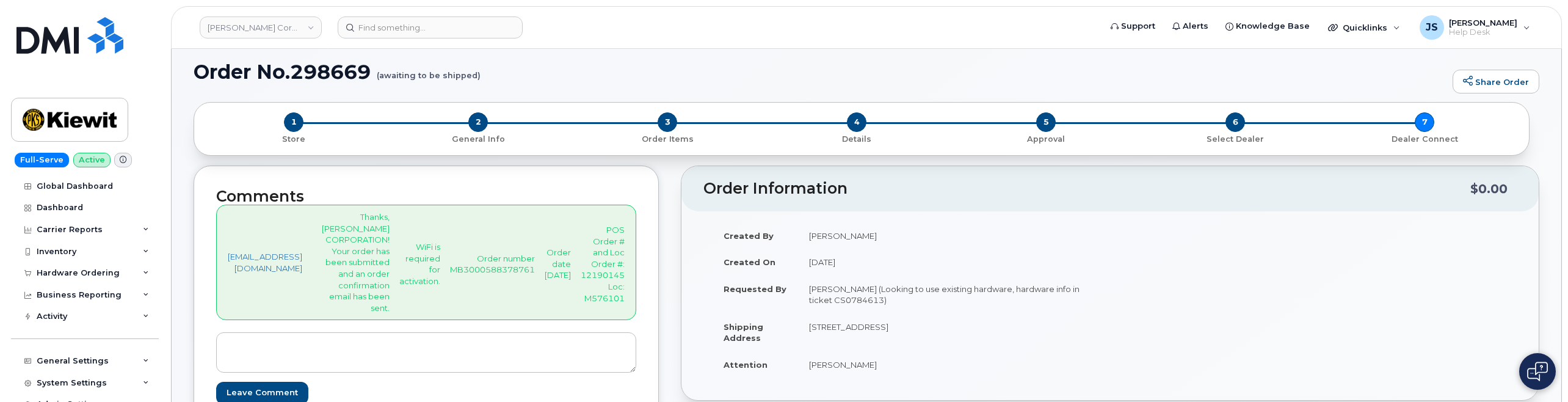
scroll to position [0, 0]
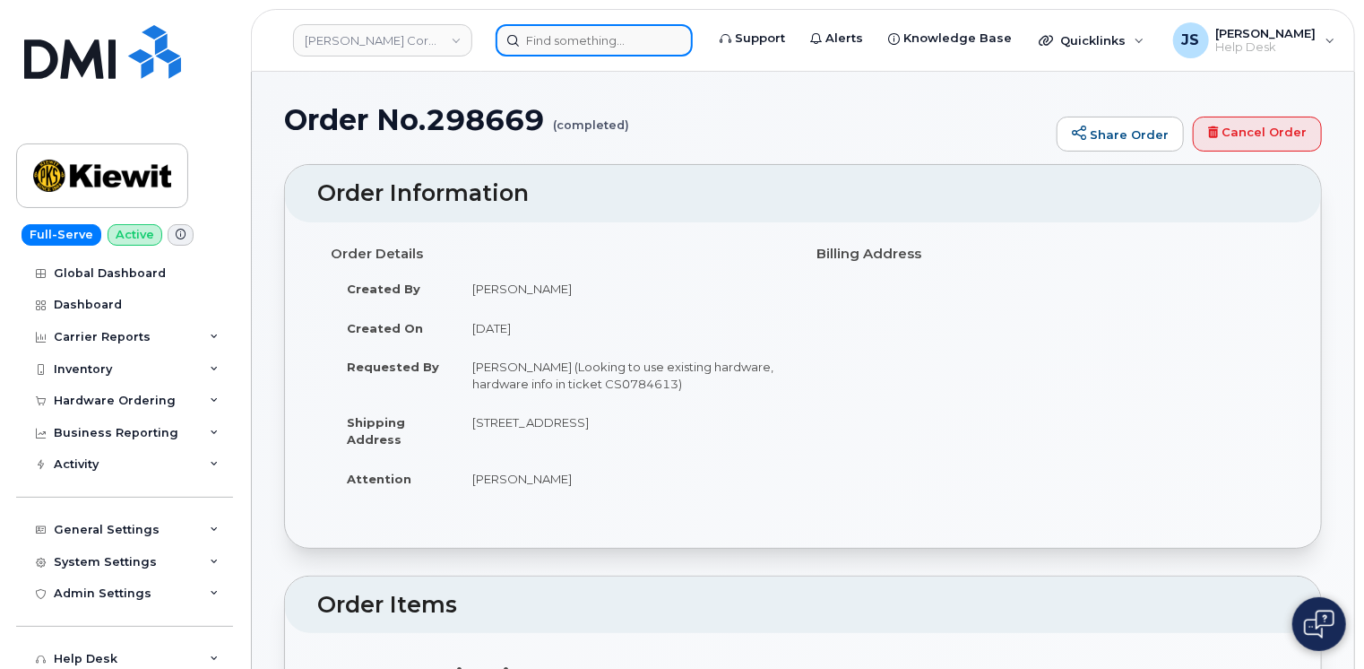
click at [543, 39] on input at bounding box center [594, 40] width 197 height 32
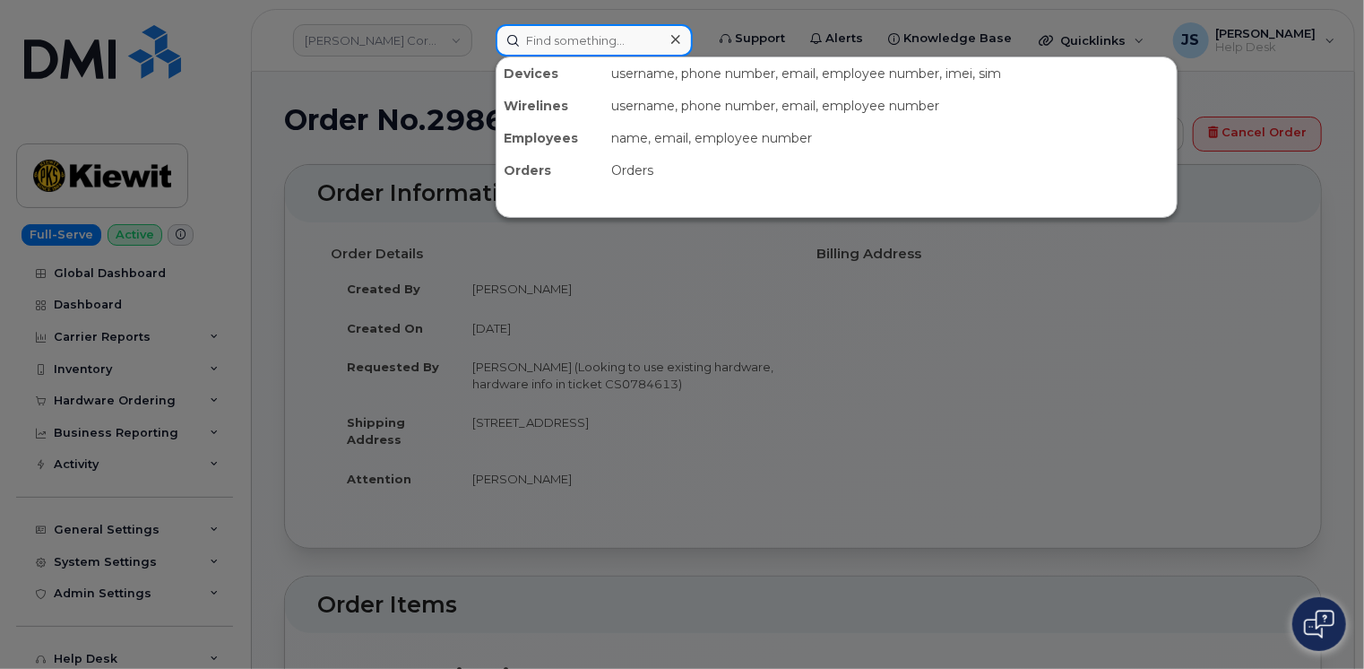
paste input "[PERSON_NAME]"
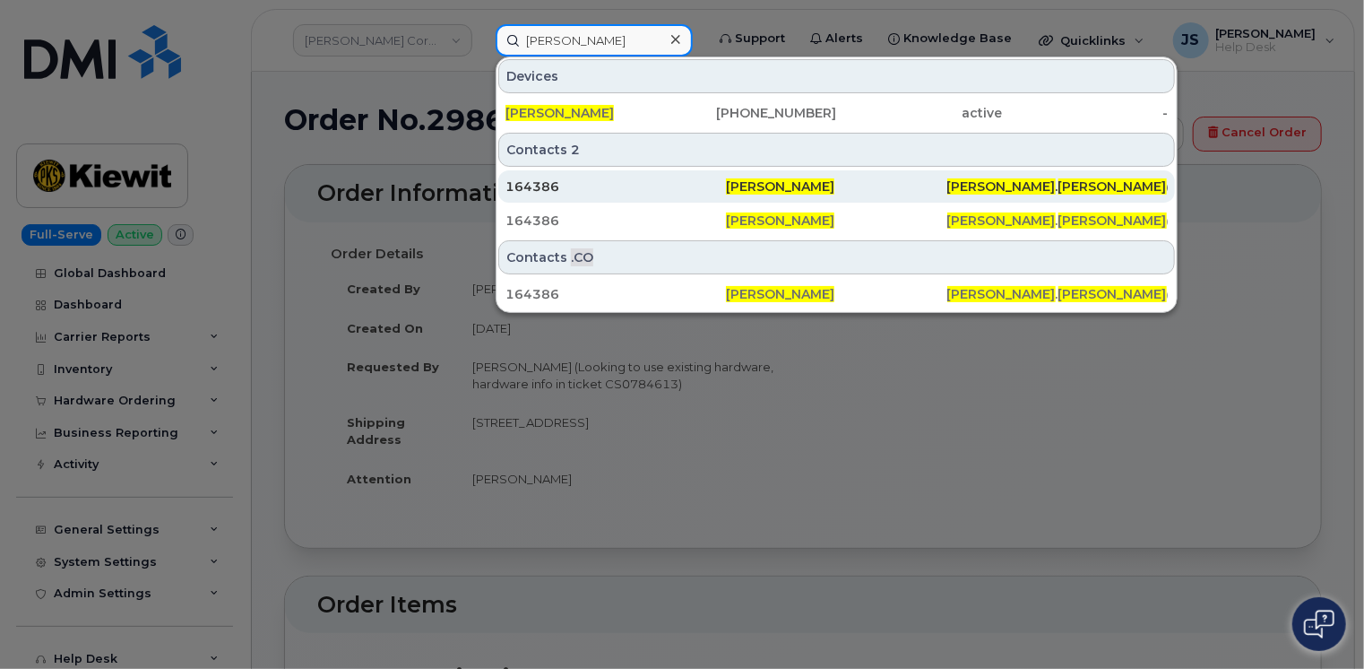
type input "[PERSON_NAME]"
click at [584, 192] on div "164386" at bounding box center [616, 186] width 221 height 18
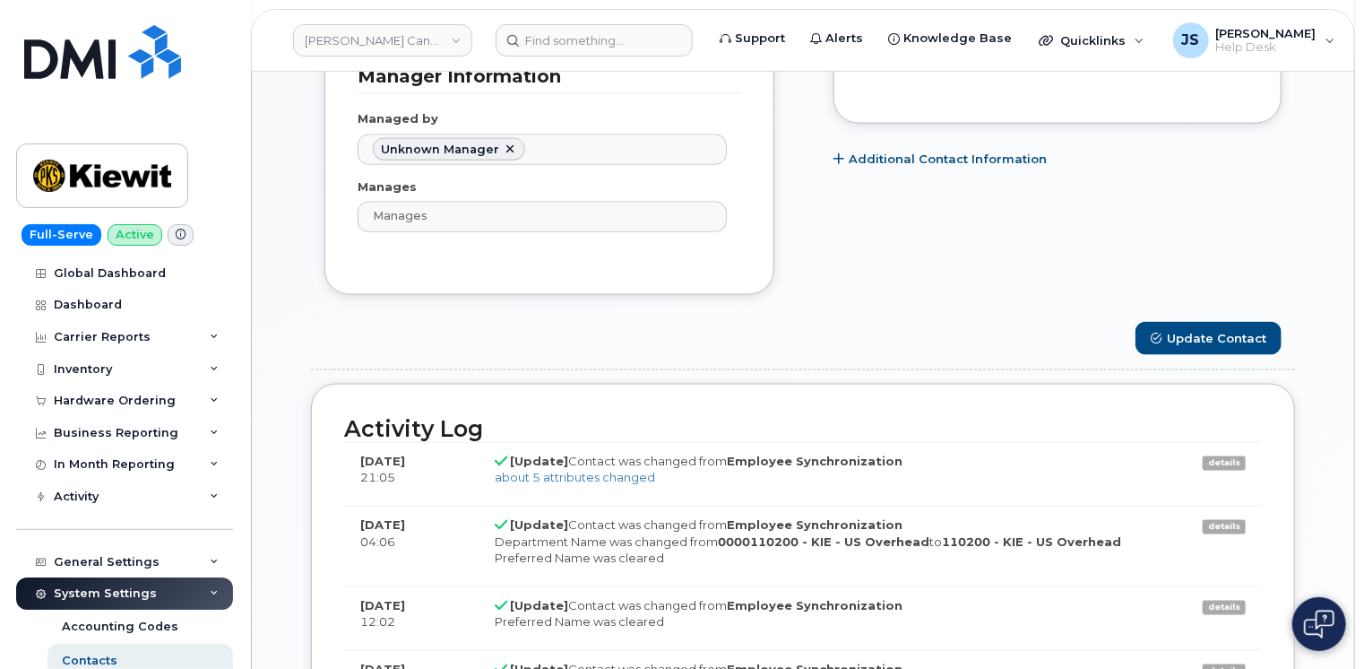
scroll to position [1255, 0]
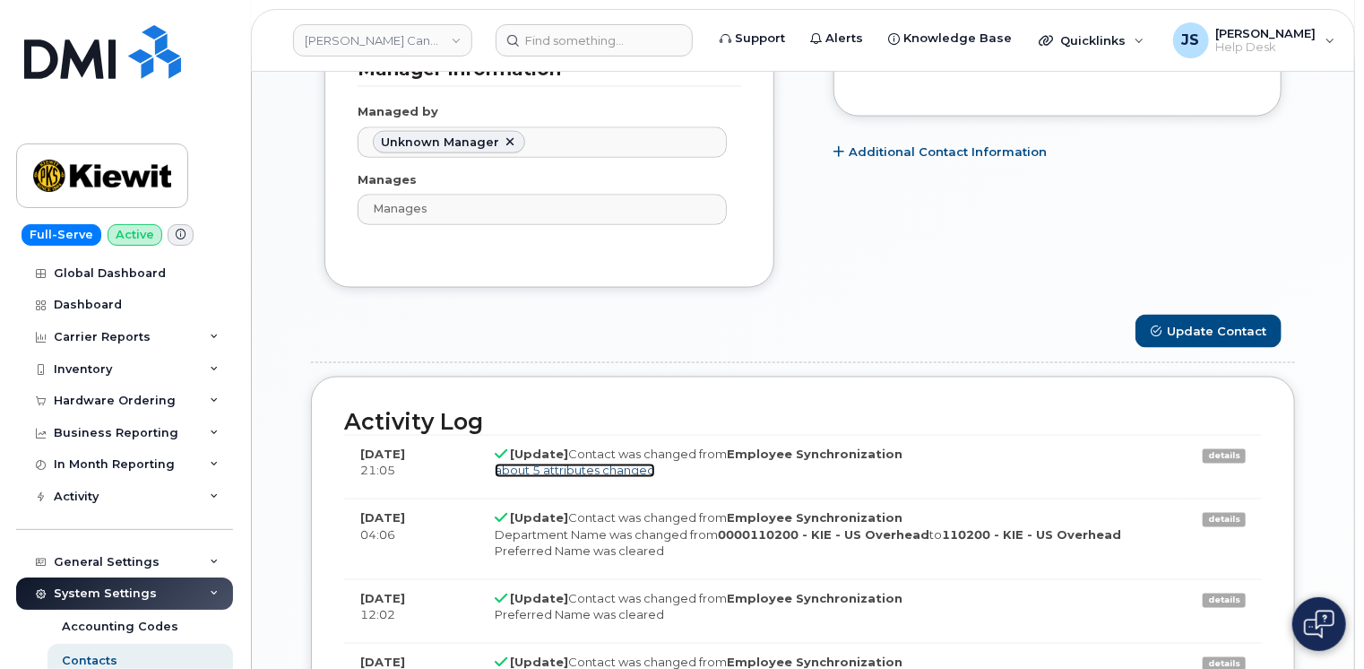
click at [599, 463] on link "about 5 attributes changed" at bounding box center [575, 470] width 160 height 14
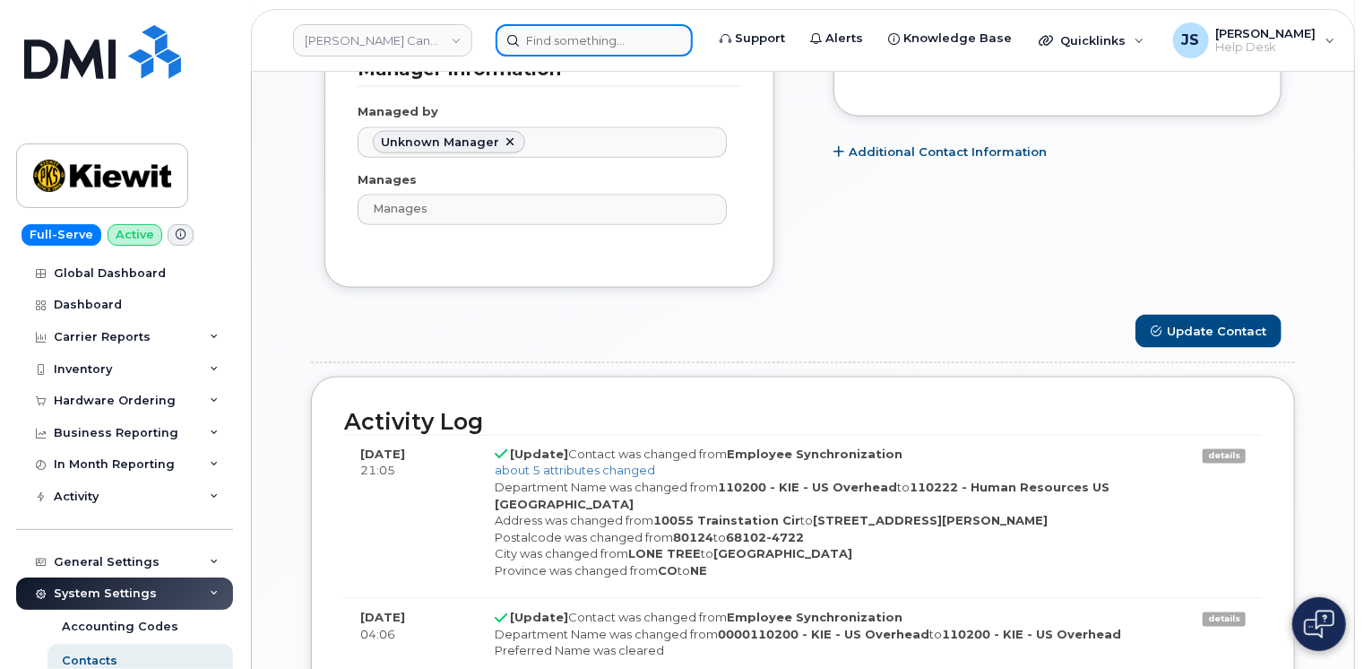
click at [634, 30] on input at bounding box center [594, 40] width 197 height 32
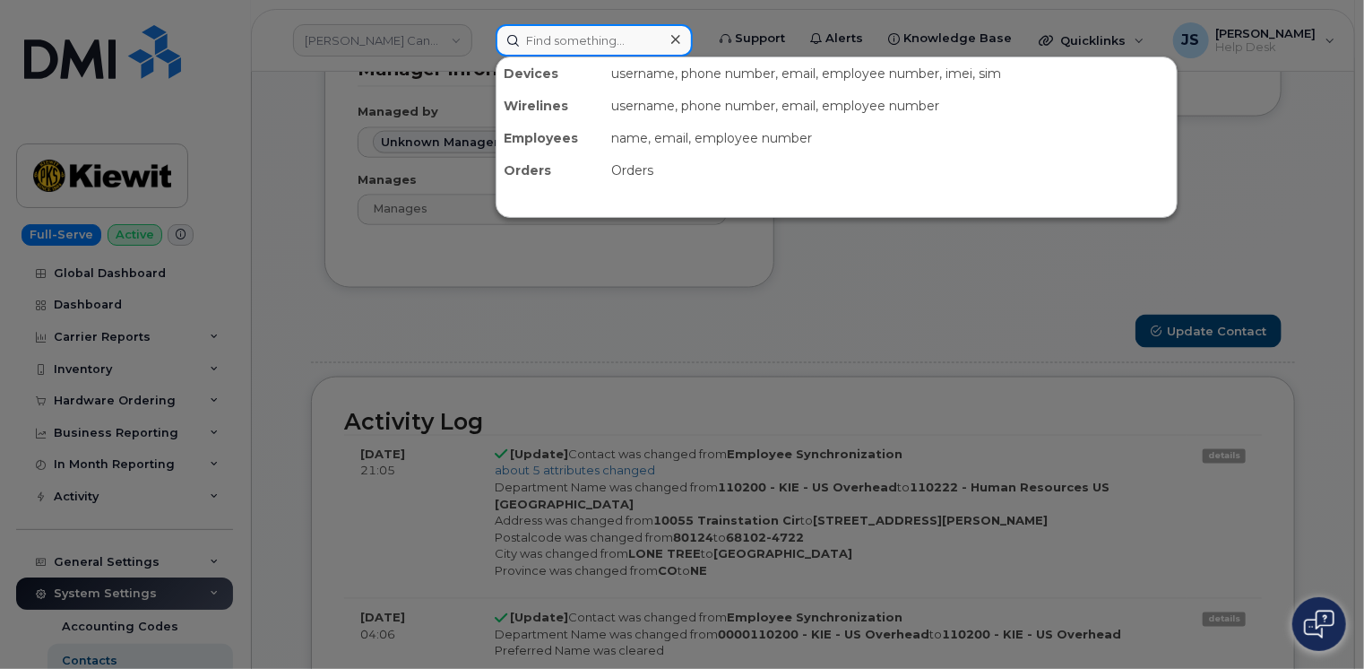
paste input "[PERSON_NAME]"
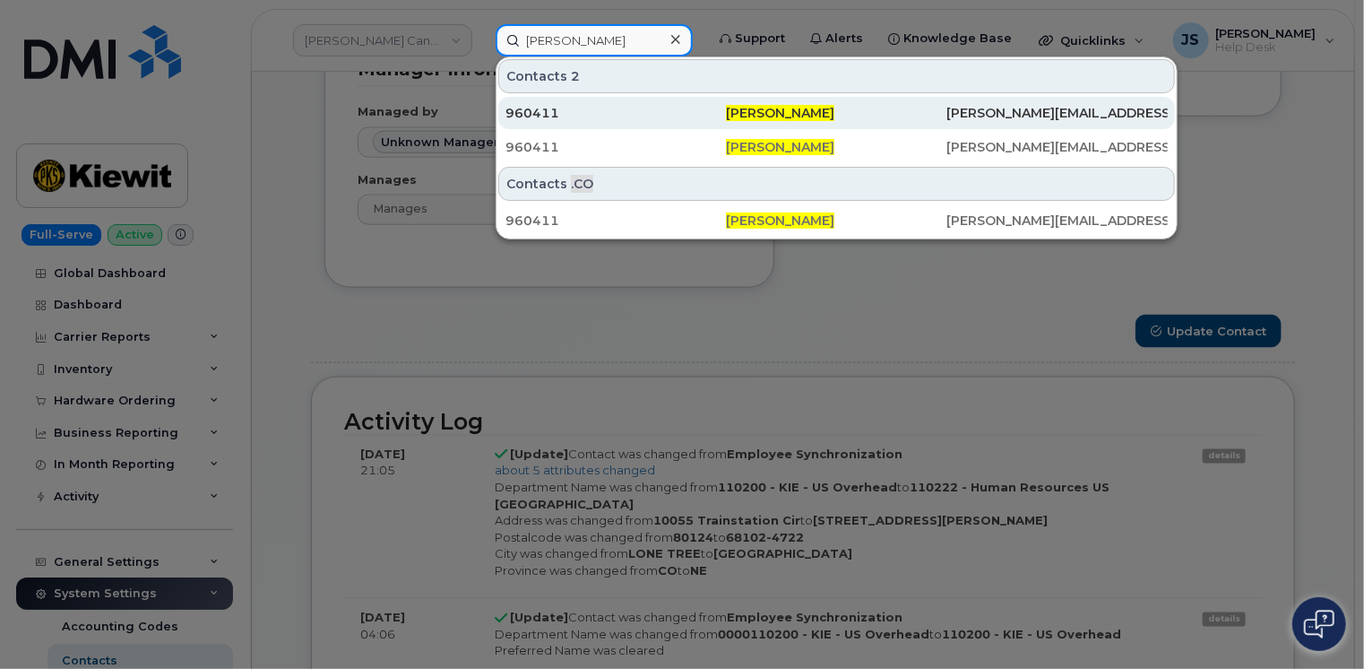
type input "[PERSON_NAME]"
click at [617, 116] on div "960411" at bounding box center [616, 113] width 221 height 18
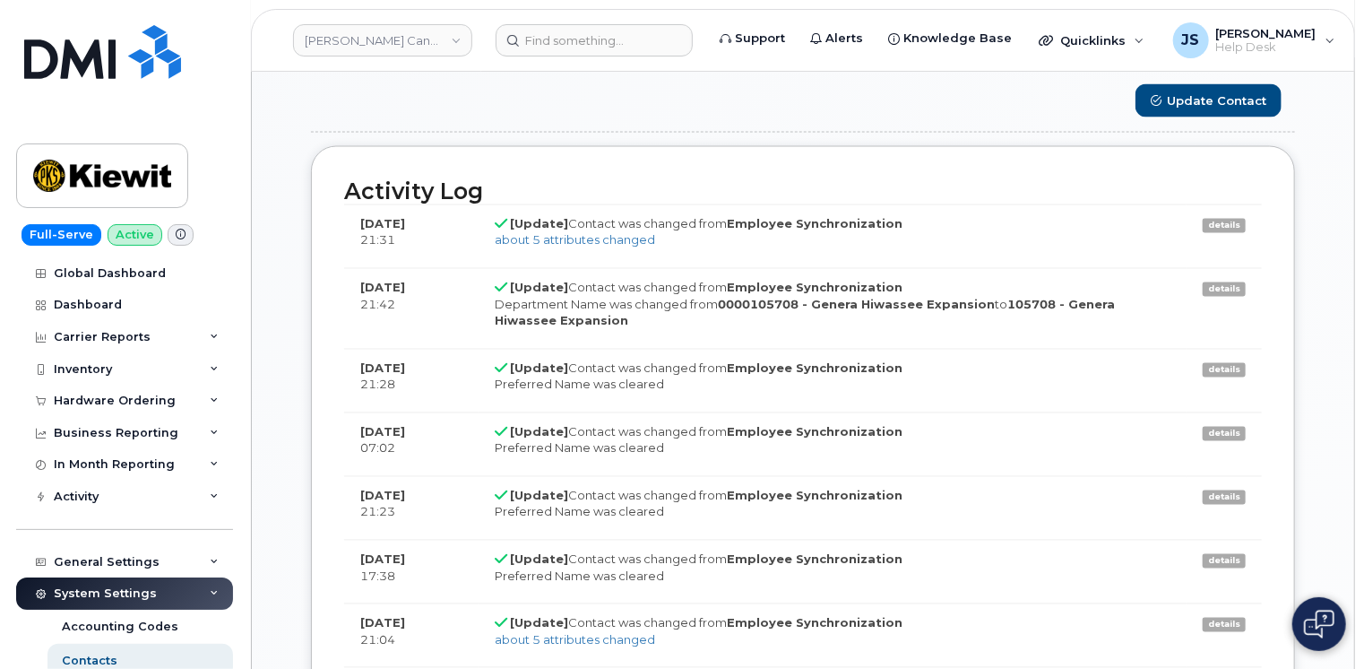
scroll to position [1524, 0]
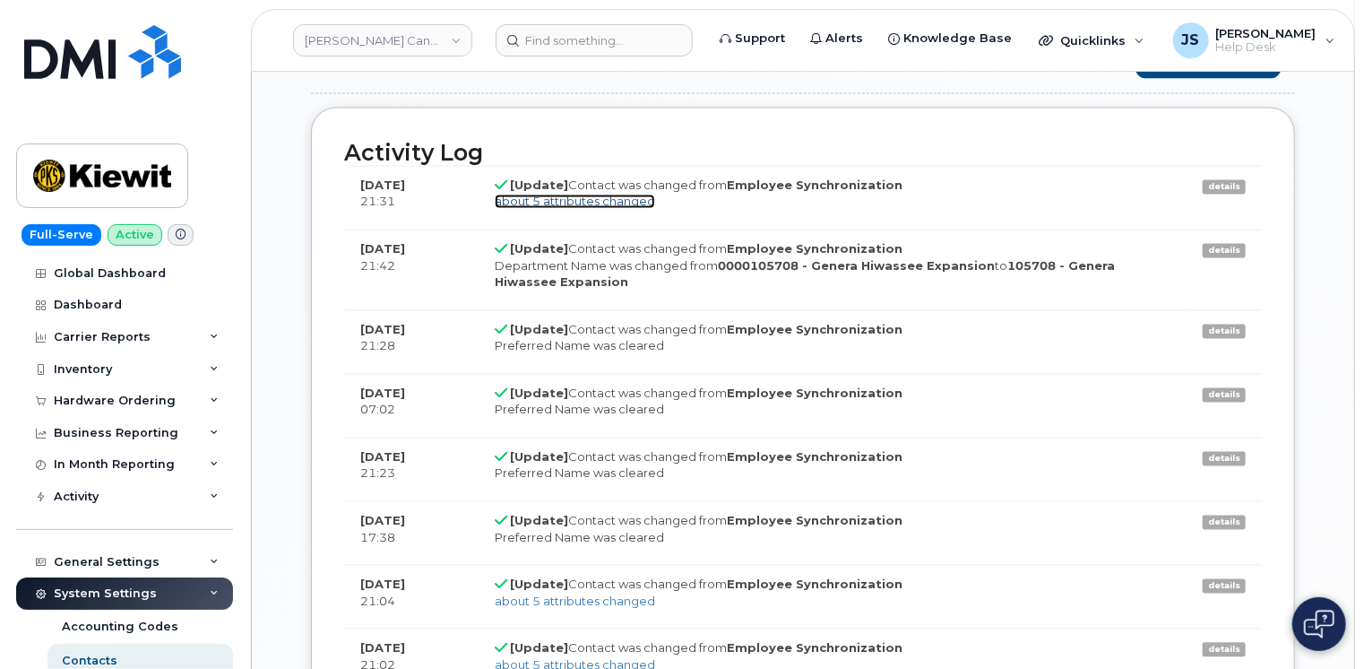
click at [565, 201] on link "about 5 attributes changed" at bounding box center [575, 202] width 160 height 14
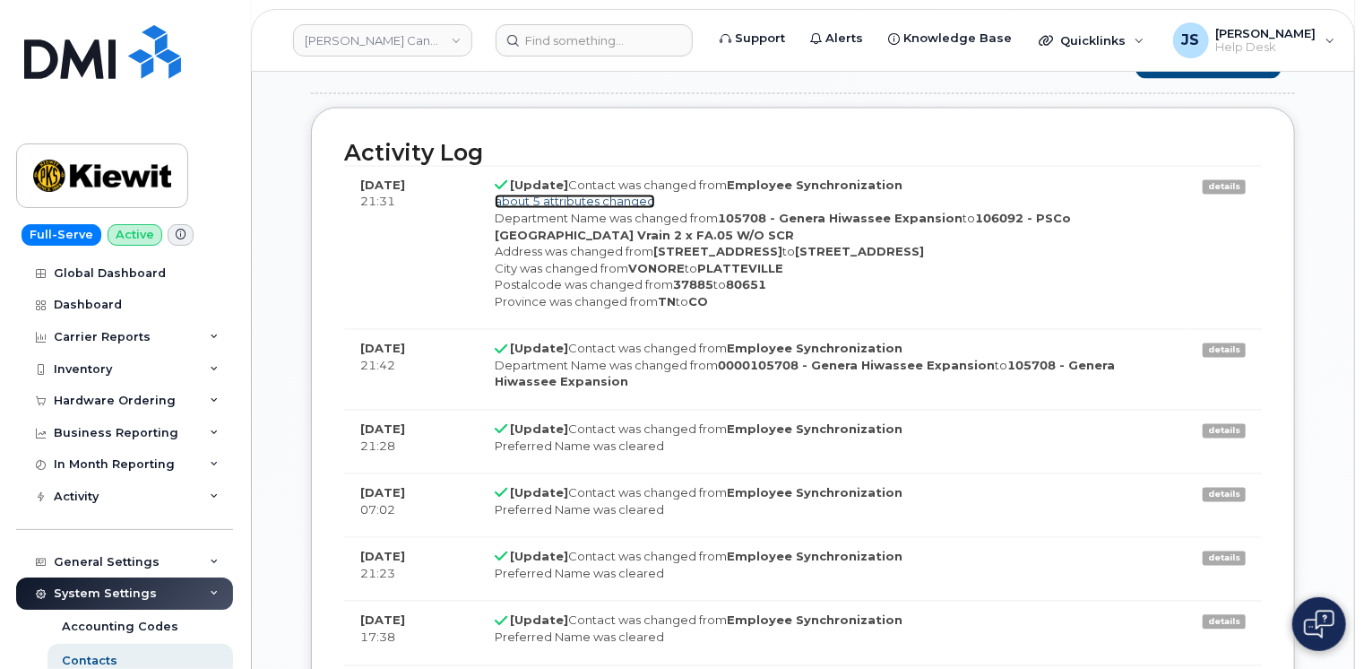
click at [565, 201] on link "about 5 attributes changed" at bounding box center [575, 202] width 160 height 14
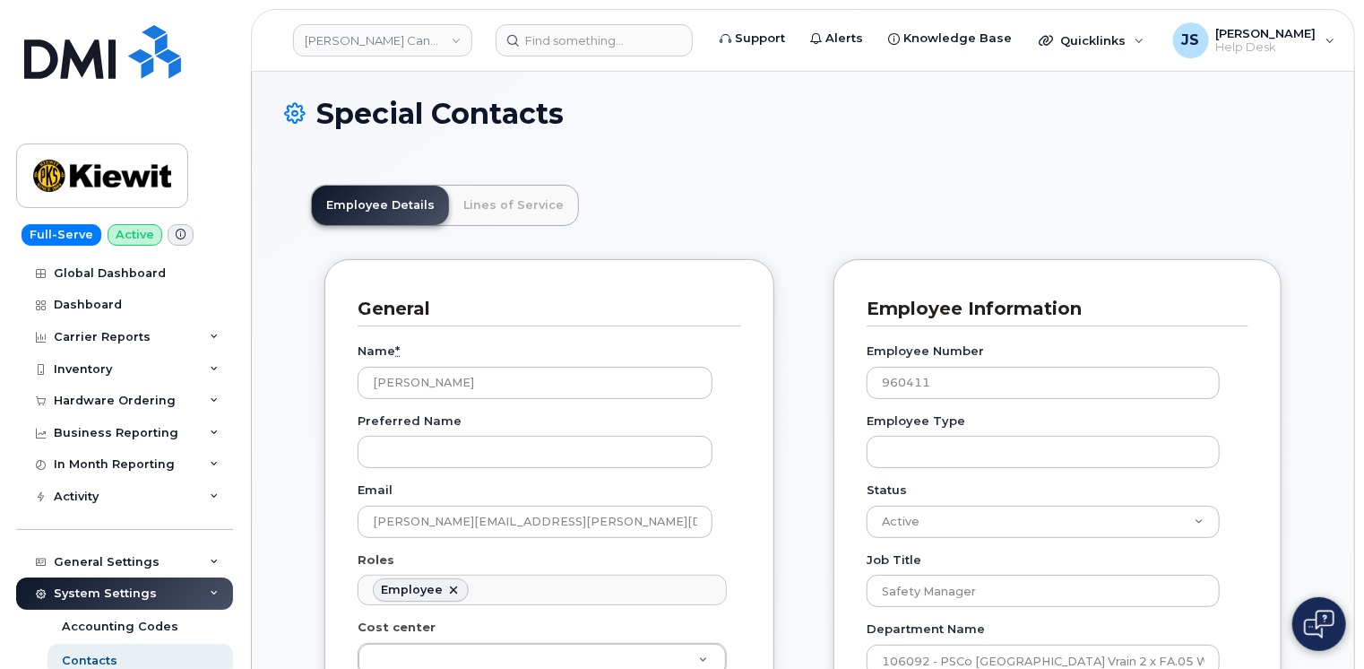
scroll to position [0, 0]
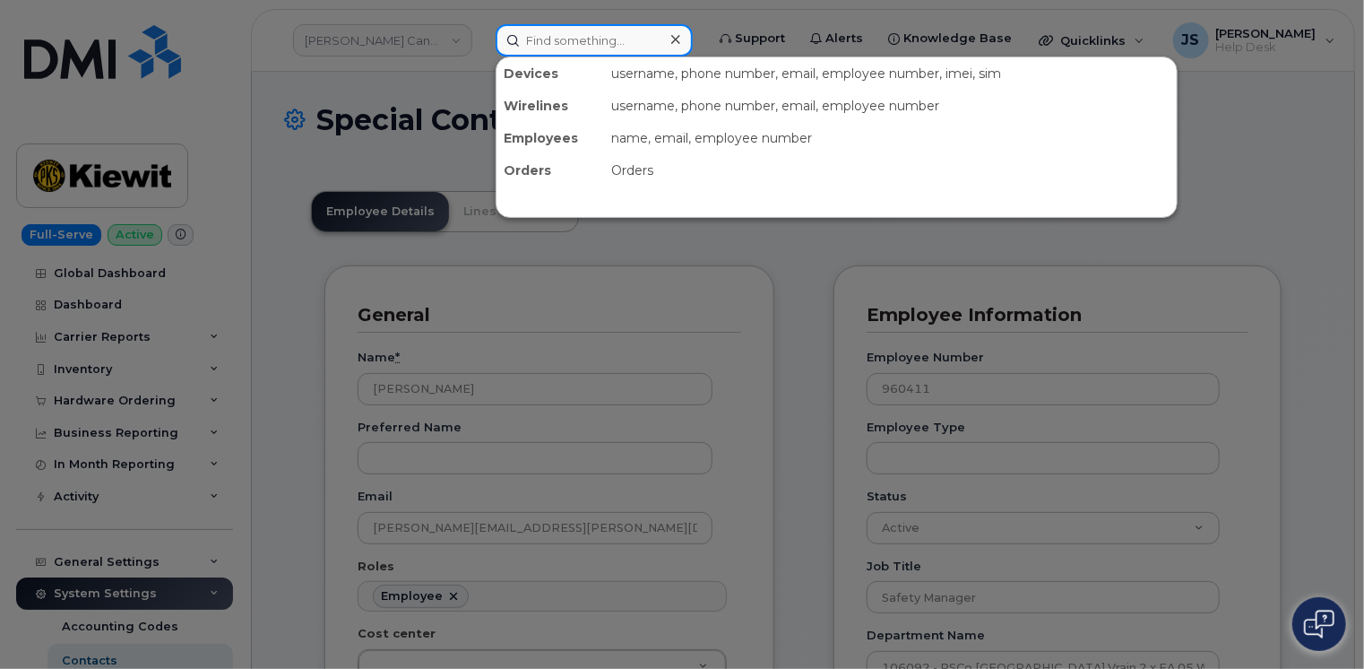
paste input "[PERSON_NAME]"
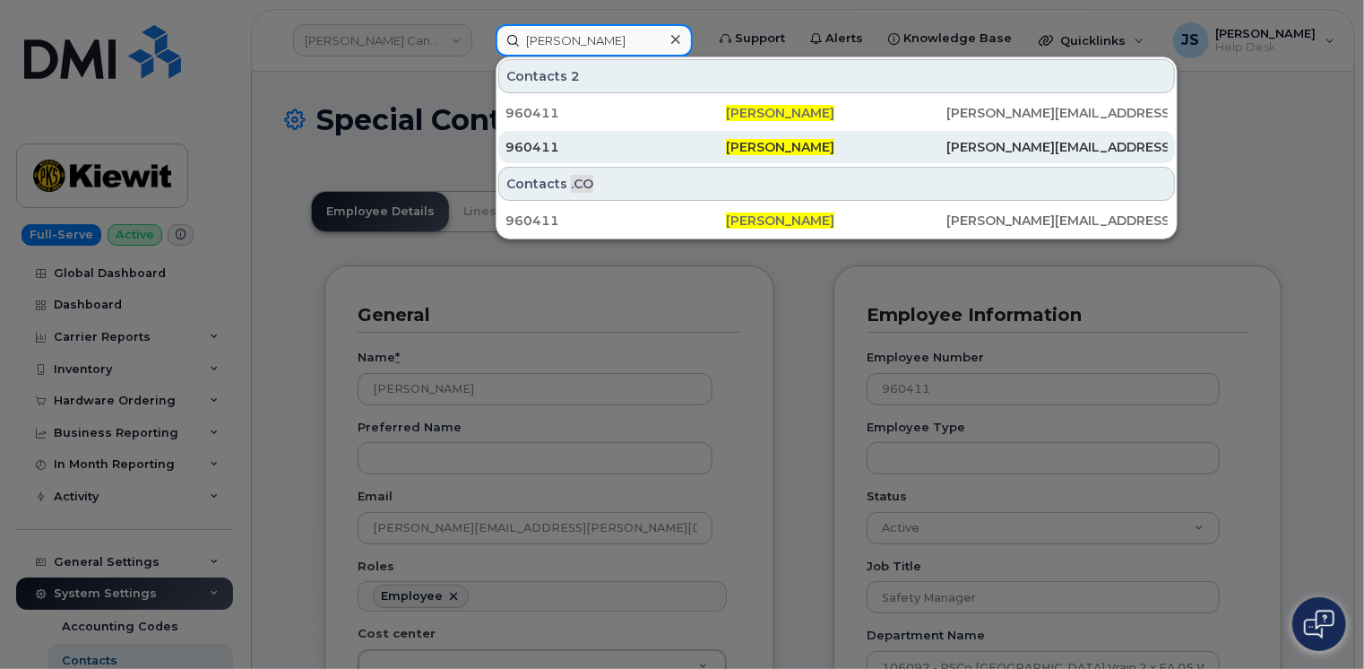
type input "David Oswalt"
click at [726, 155] on div "960411" at bounding box center [836, 147] width 221 height 32
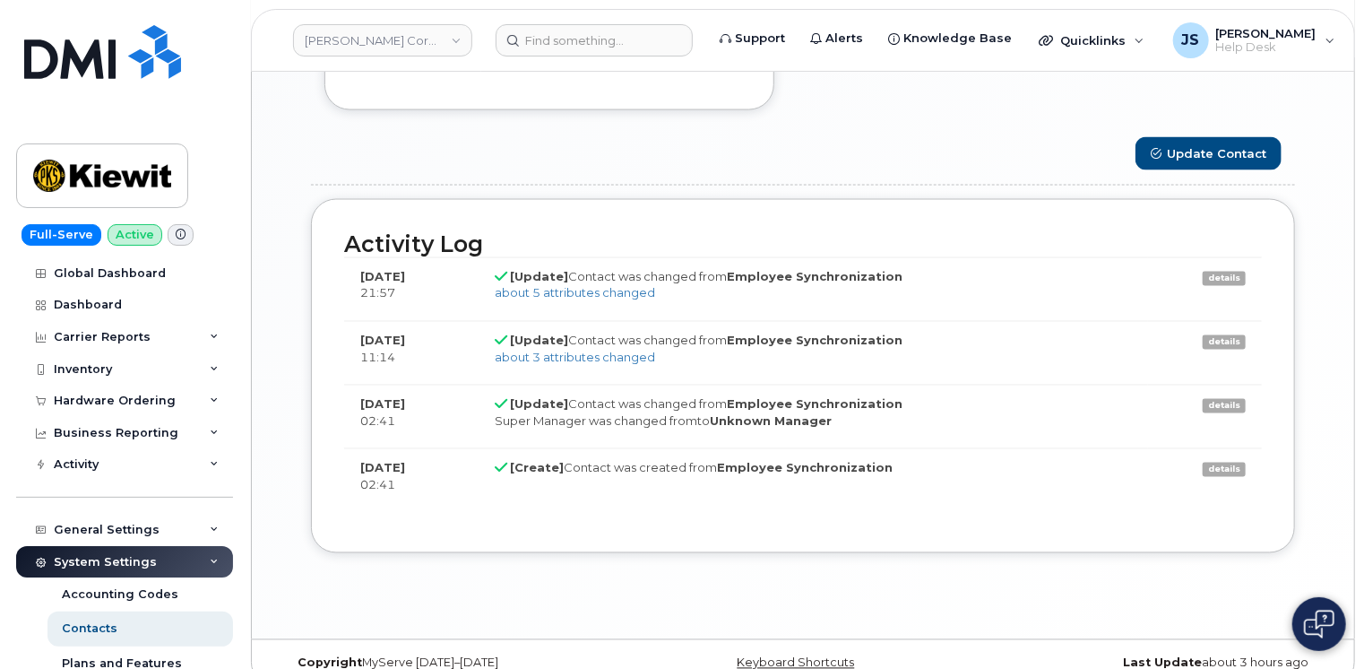
scroll to position [1434, 0]
click at [597, 285] on link "about 5 attributes changed" at bounding box center [575, 291] width 160 height 14
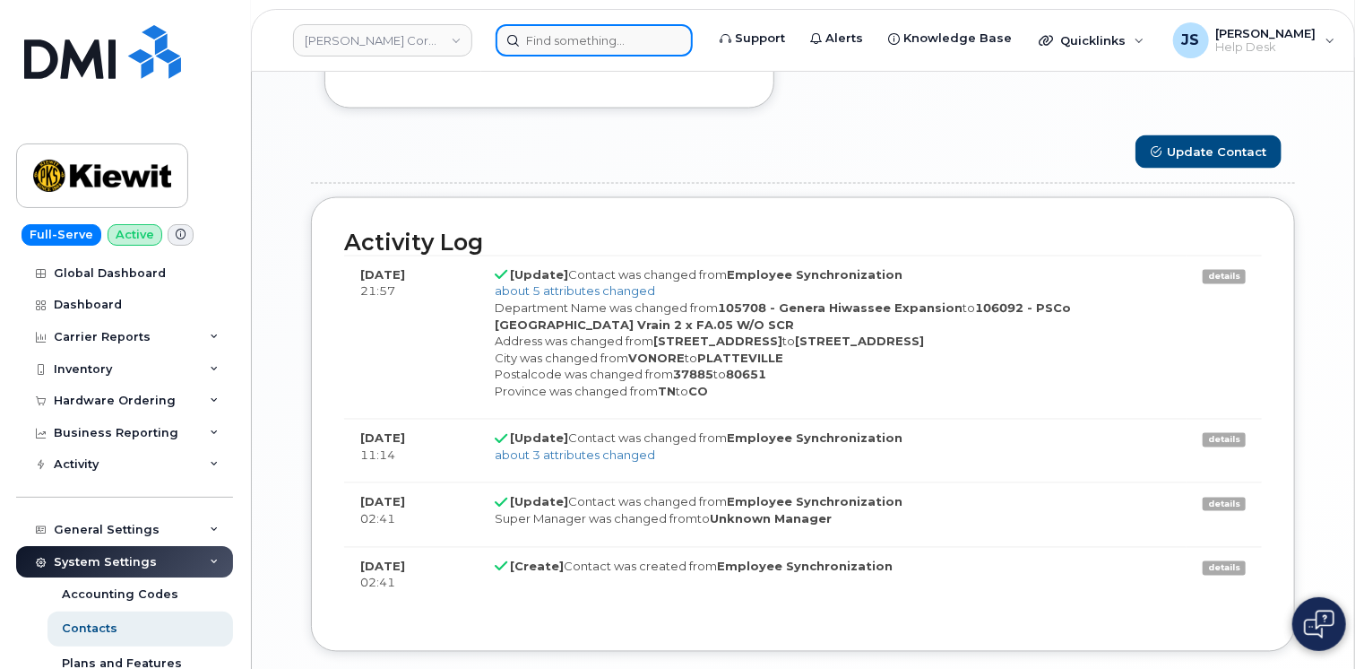
click at [584, 25] on input at bounding box center [594, 40] width 197 height 32
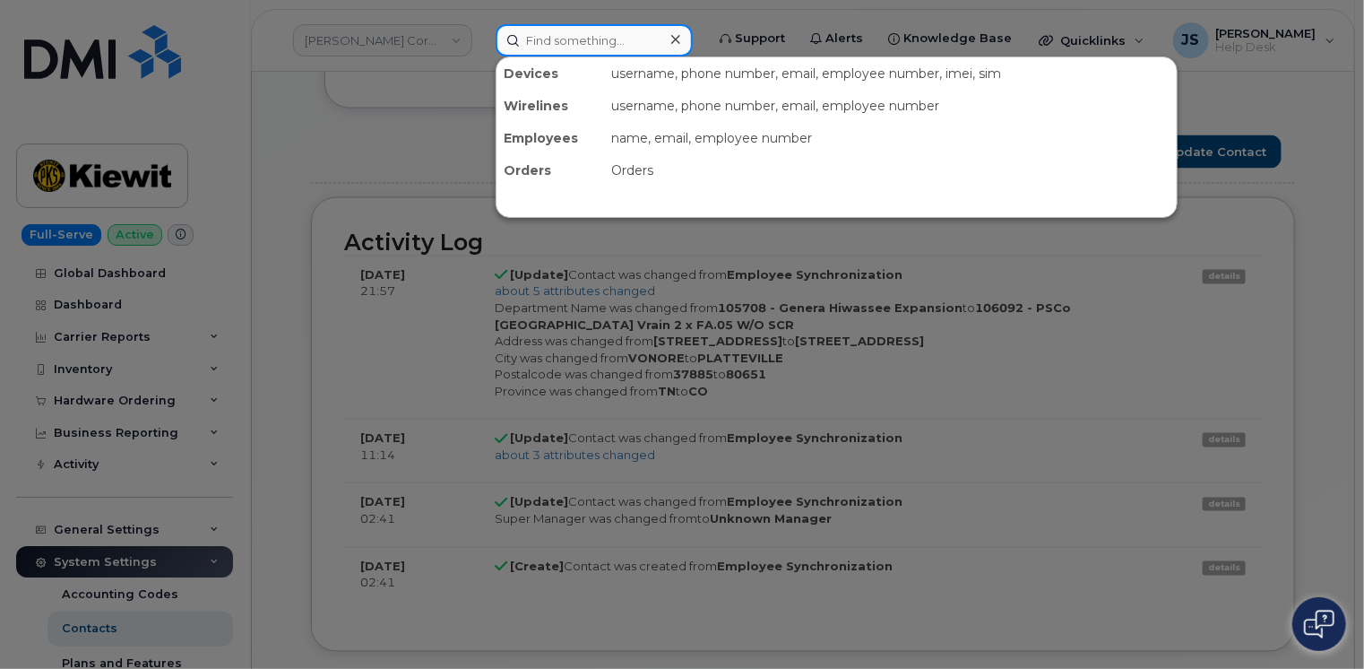
paste input "[PERSON_NAME]"
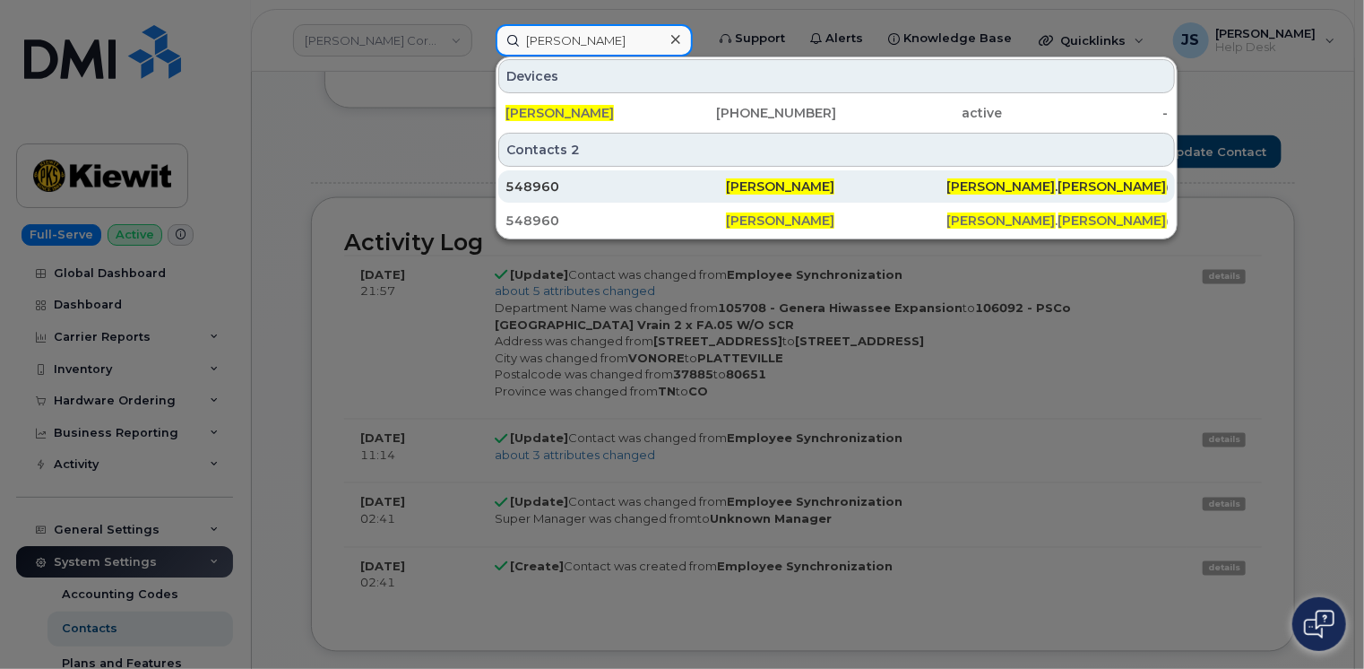
type input "[PERSON_NAME]"
click at [571, 187] on div "548960" at bounding box center [616, 186] width 221 height 18
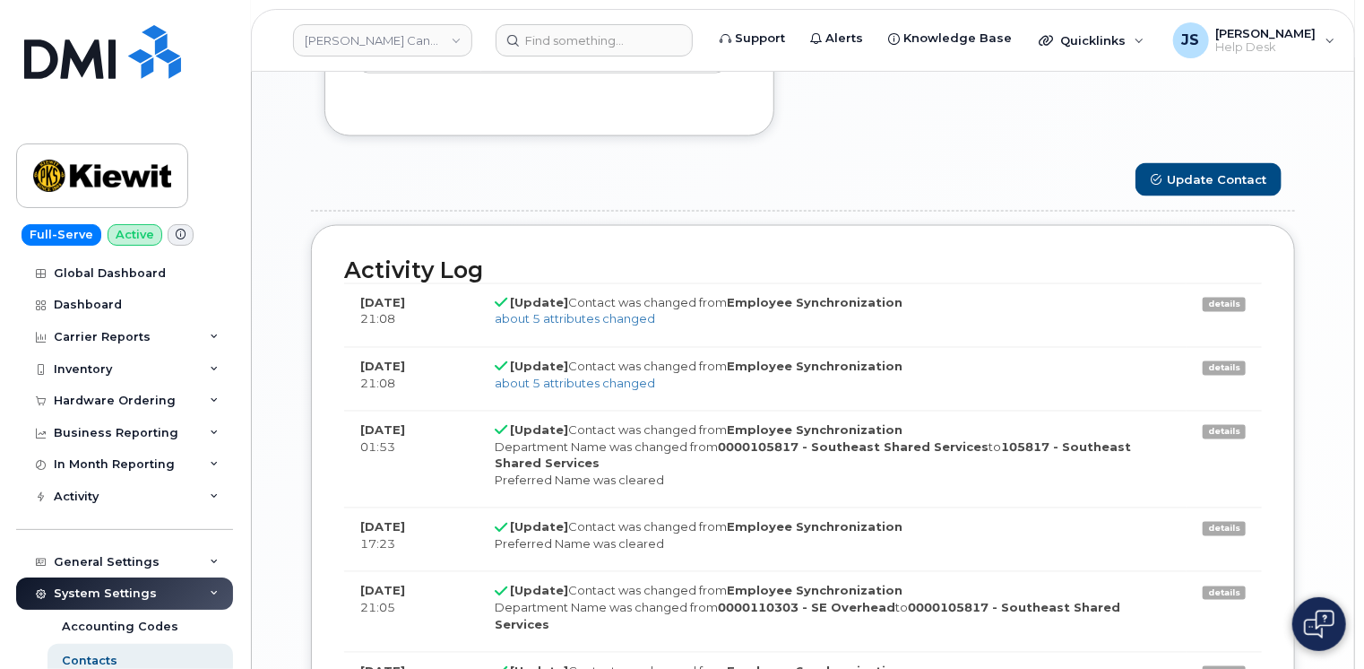
scroll to position [1434, 0]
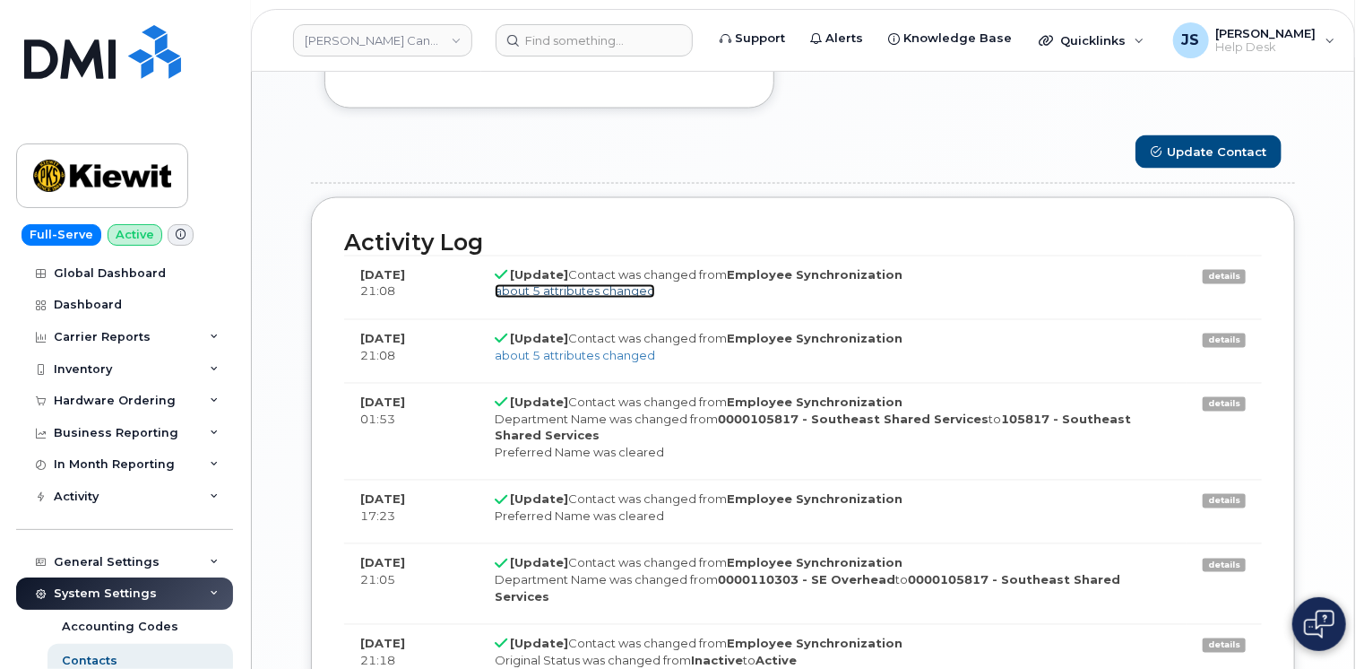
click at [571, 284] on link "about 5 attributes changed" at bounding box center [575, 291] width 160 height 14
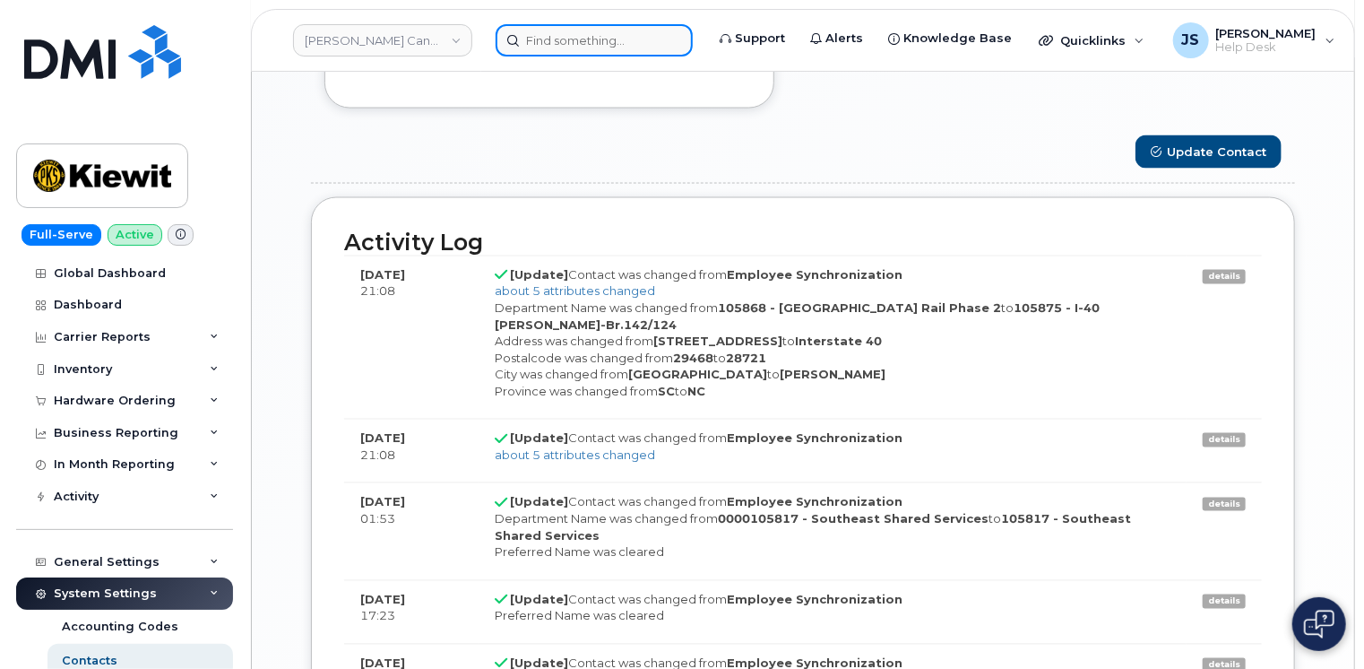
click at [590, 49] on input at bounding box center [594, 40] width 197 height 32
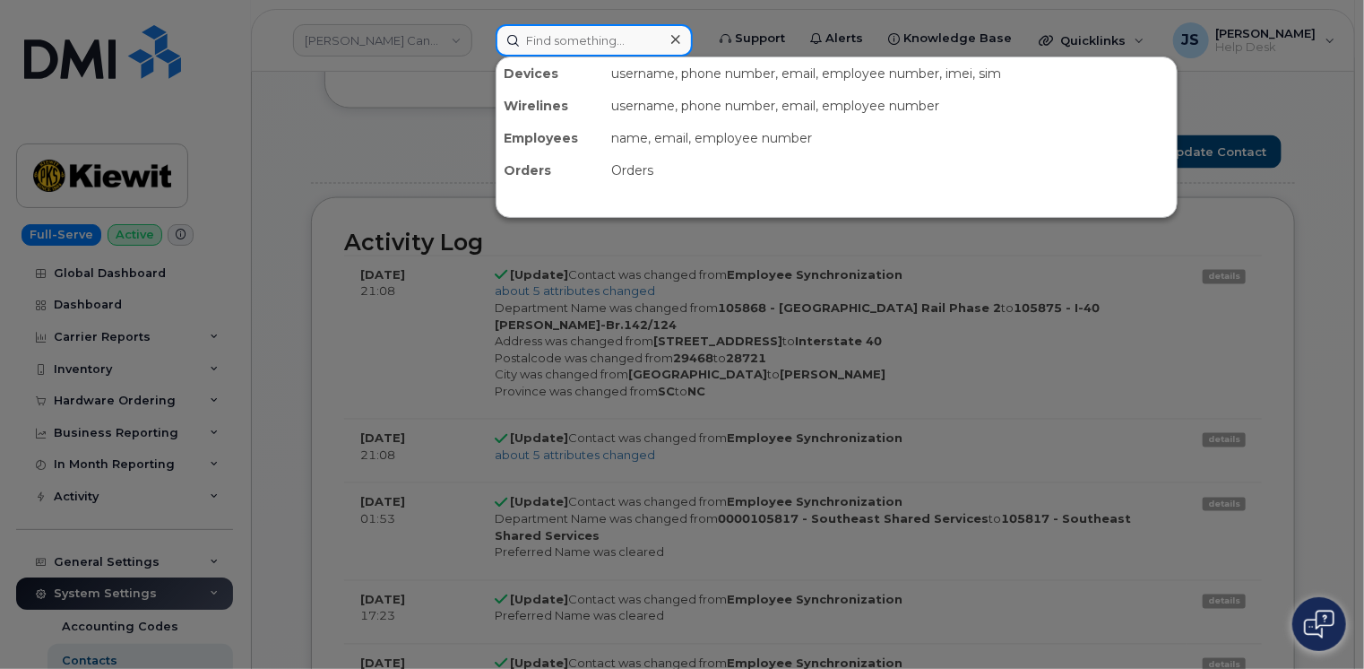
paste input "[PERSON_NAME]"
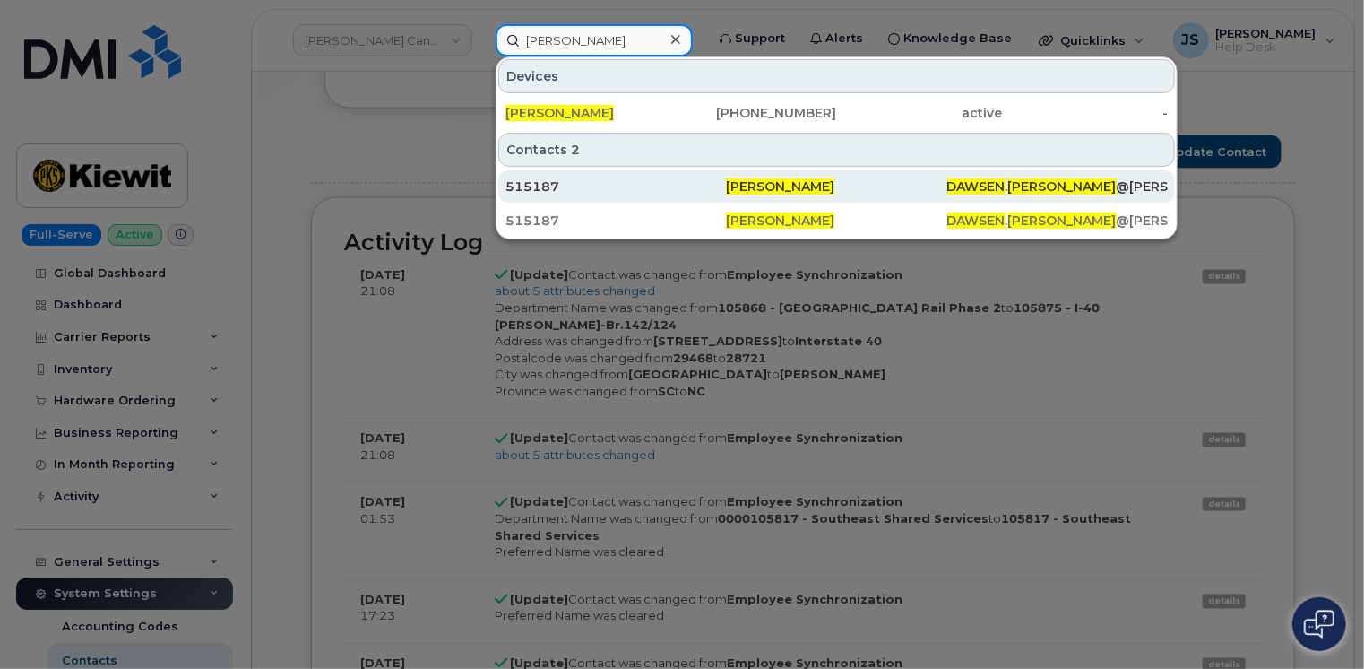
type input "[PERSON_NAME]"
click at [547, 188] on div "515187" at bounding box center [616, 186] width 221 height 18
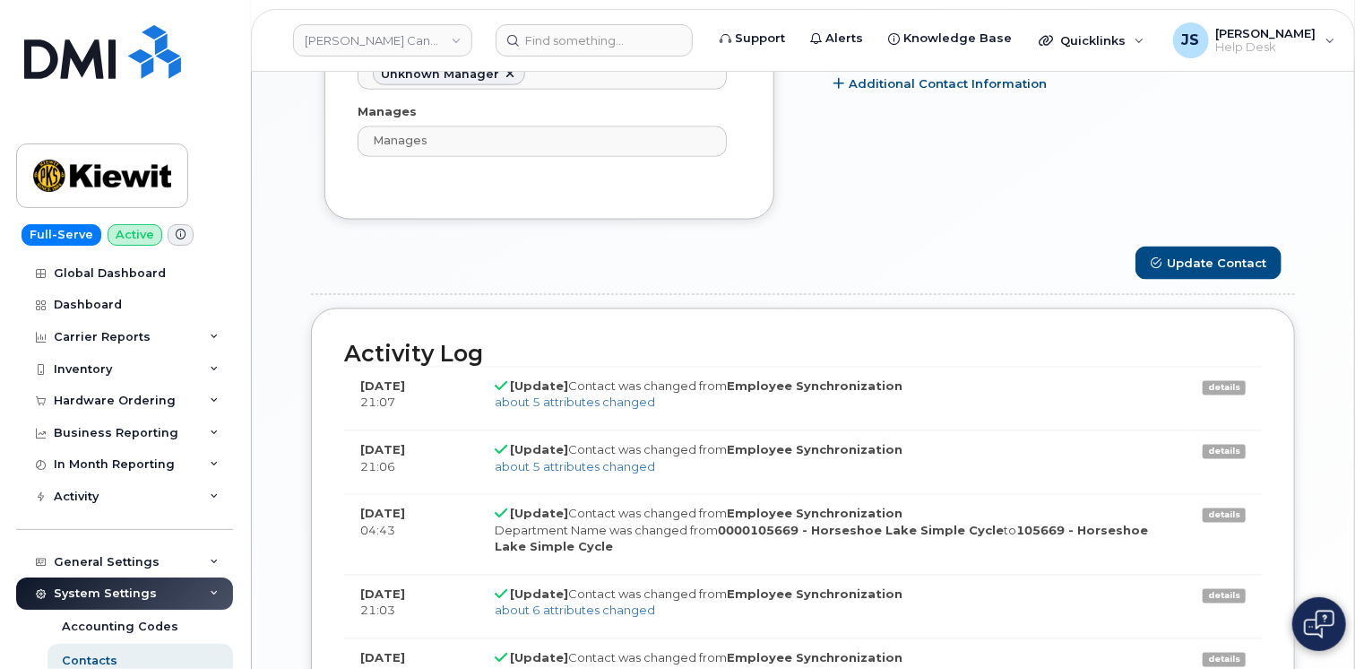
scroll to position [1345, 0]
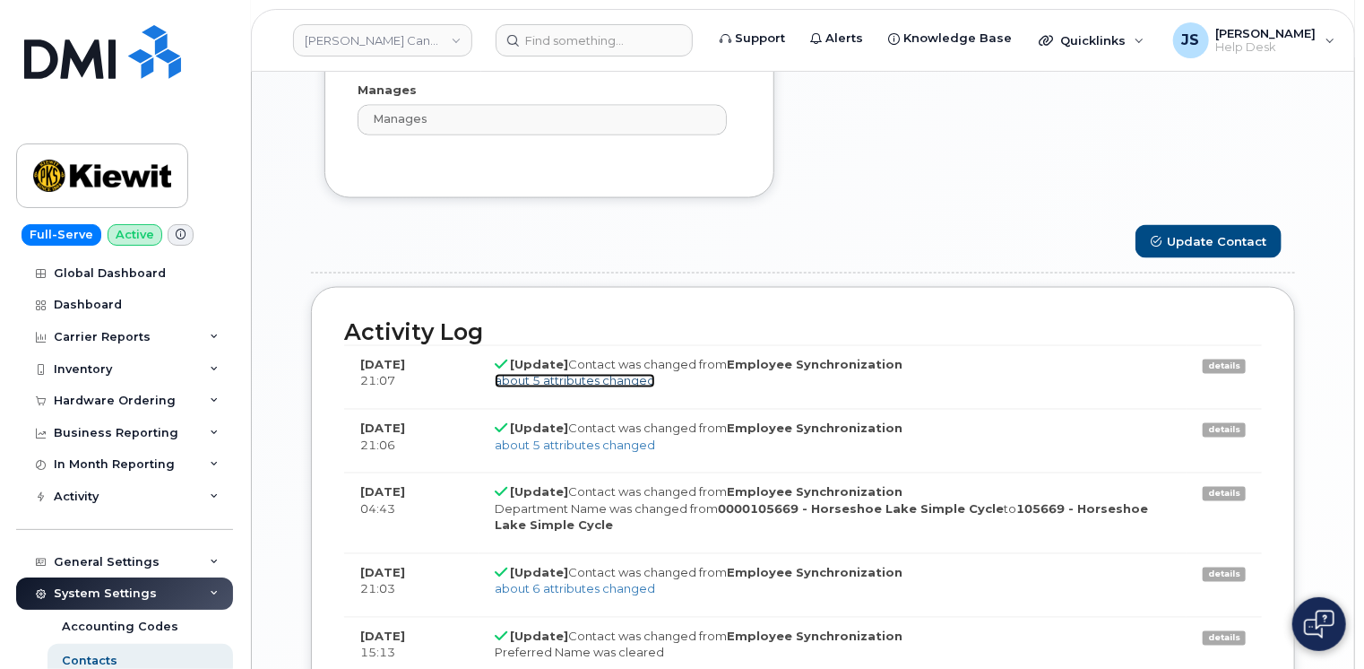
click at [549, 378] on link "about 5 attributes changed" at bounding box center [575, 381] width 160 height 14
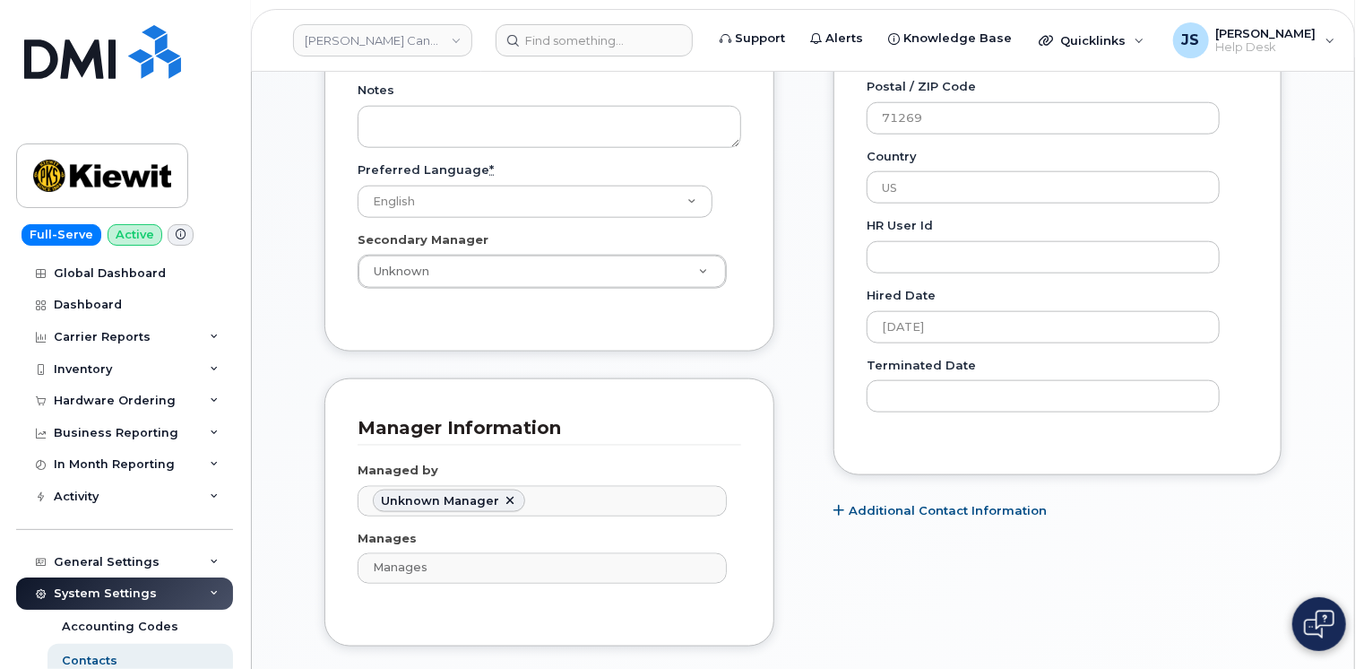
scroll to position [448, 0]
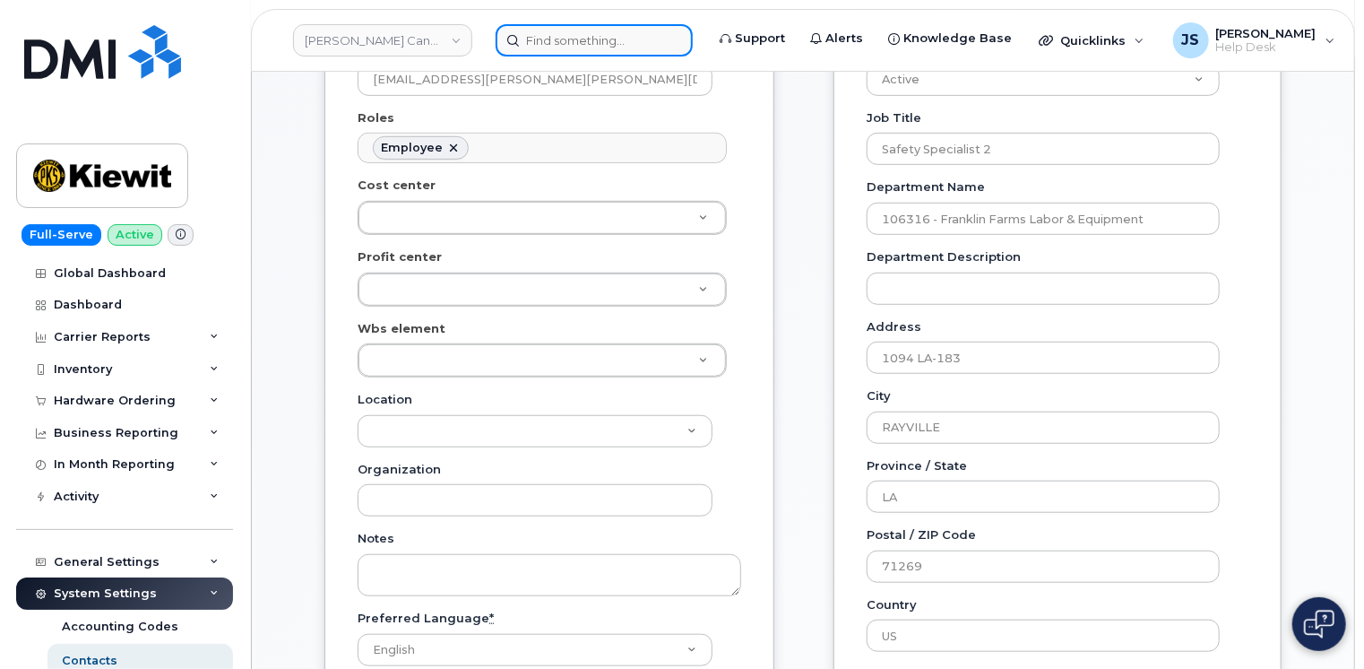
click at [632, 48] on input at bounding box center [594, 40] width 197 height 32
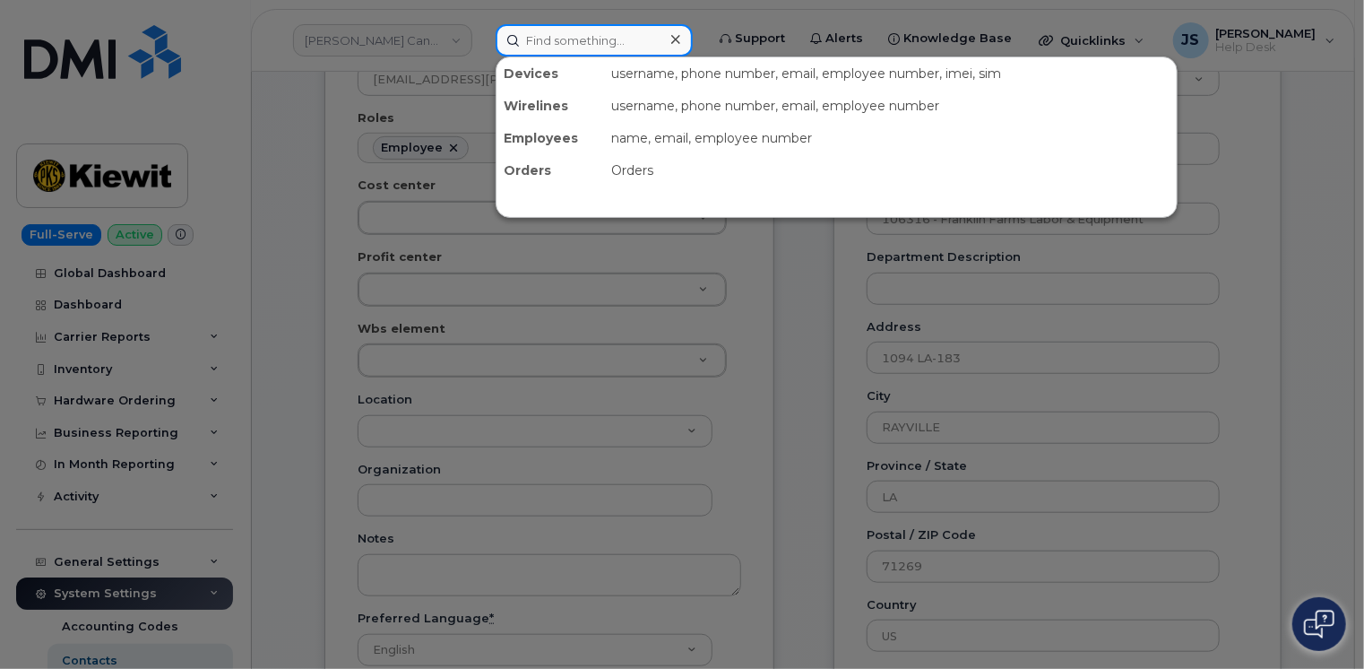
paste input "[PERSON_NAME]"
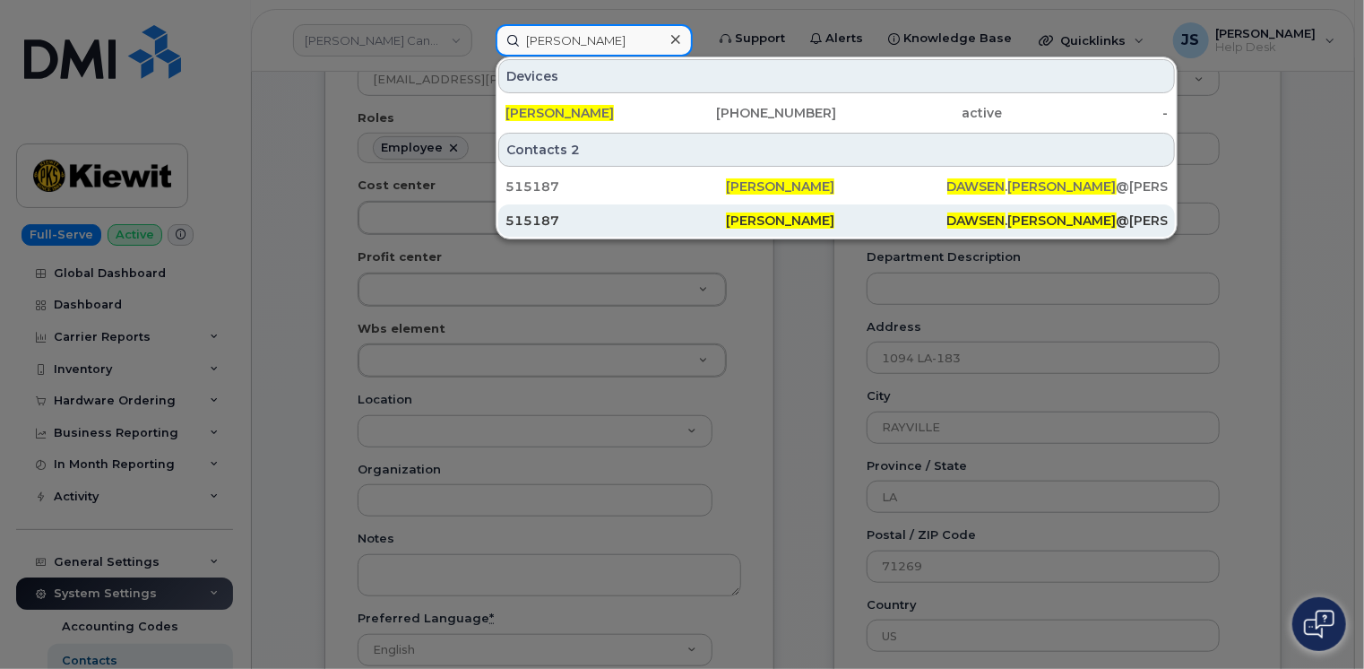
type input "[PERSON_NAME]"
click at [602, 225] on div "515187" at bounding box center [616, 221] width 221 height 18
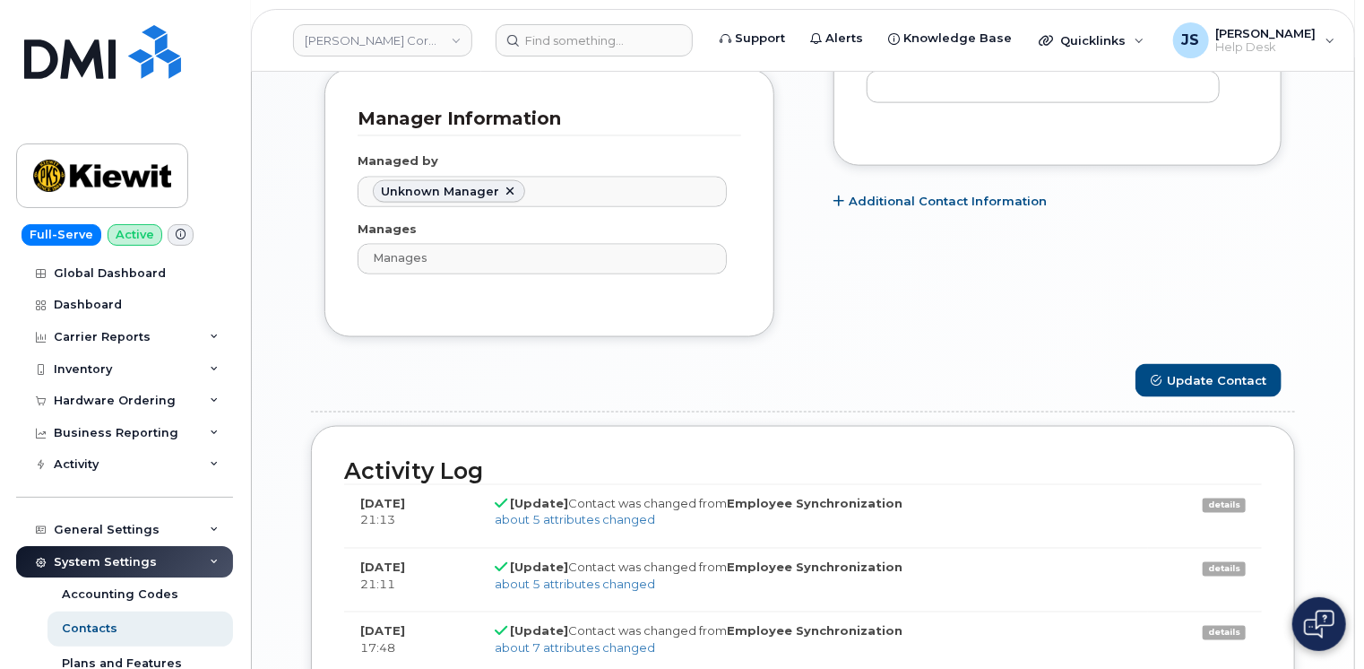
scroll to position [1345, 0]
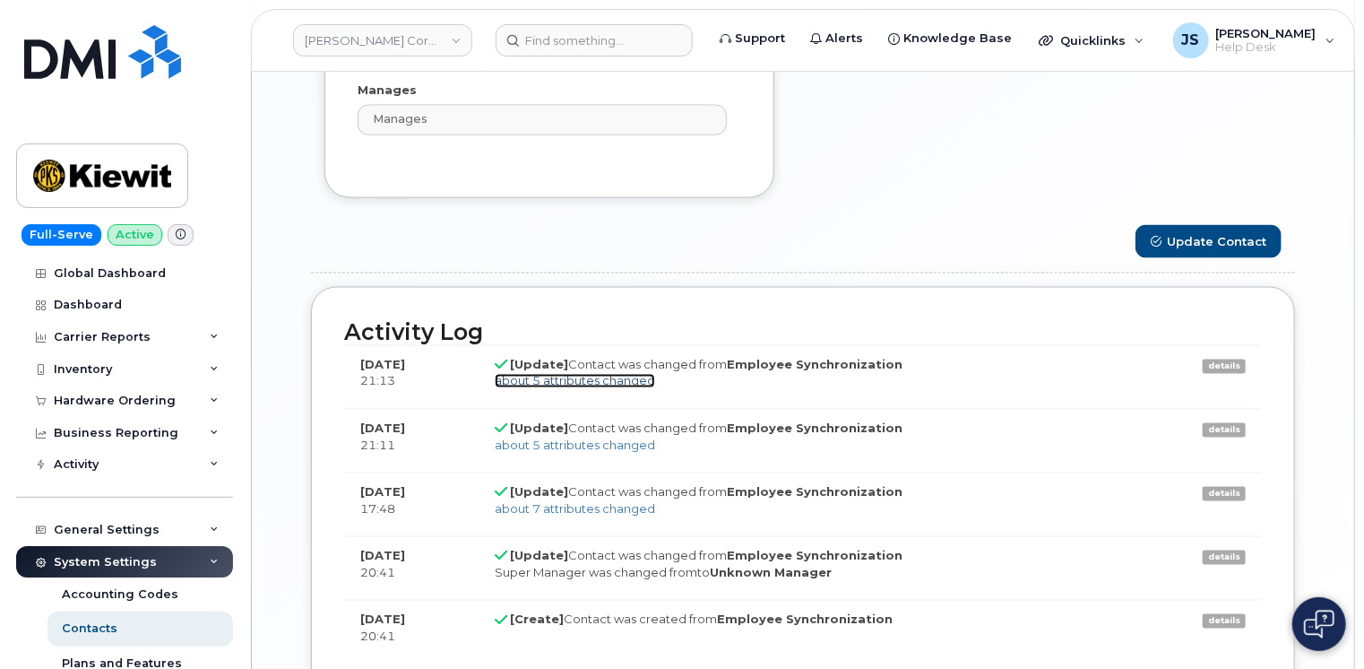
click at [548, 379] on link "about 5 attributes changed" at bounding box center [575, 381] width 160 height 14
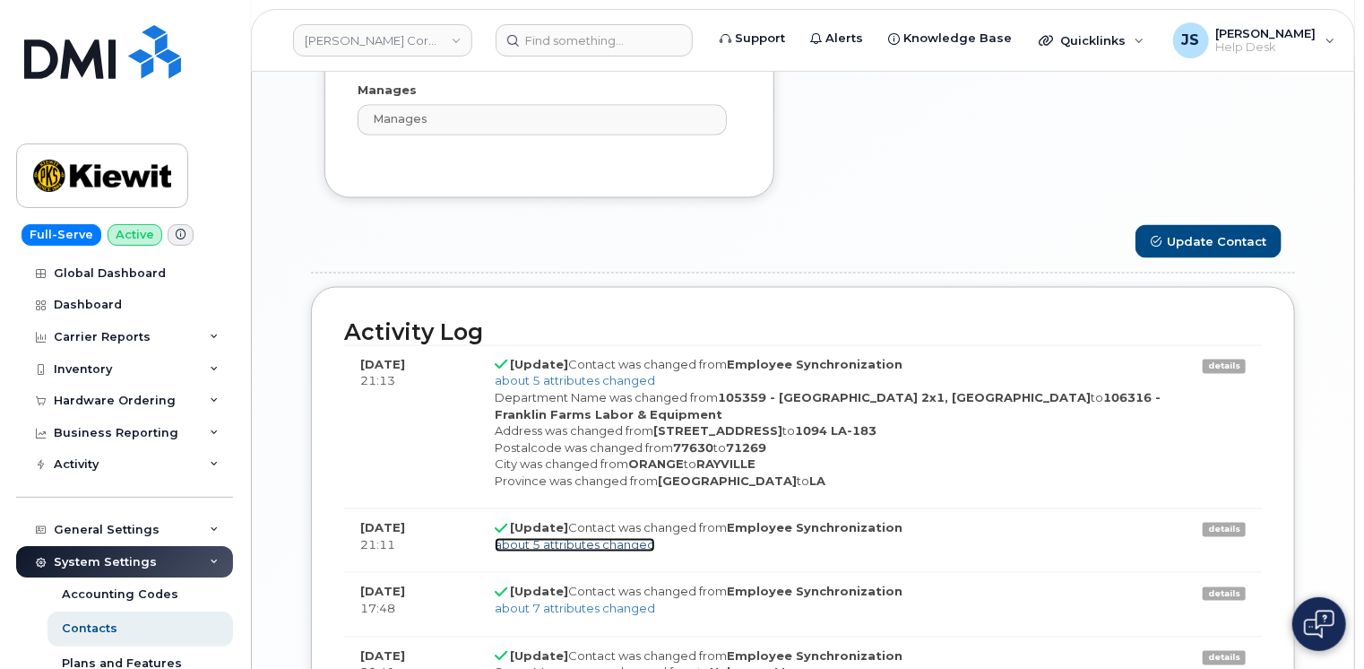
click at [561, 538] on link "about 5 attributes changed" at bounding box center [575, 545] width 160 height 14
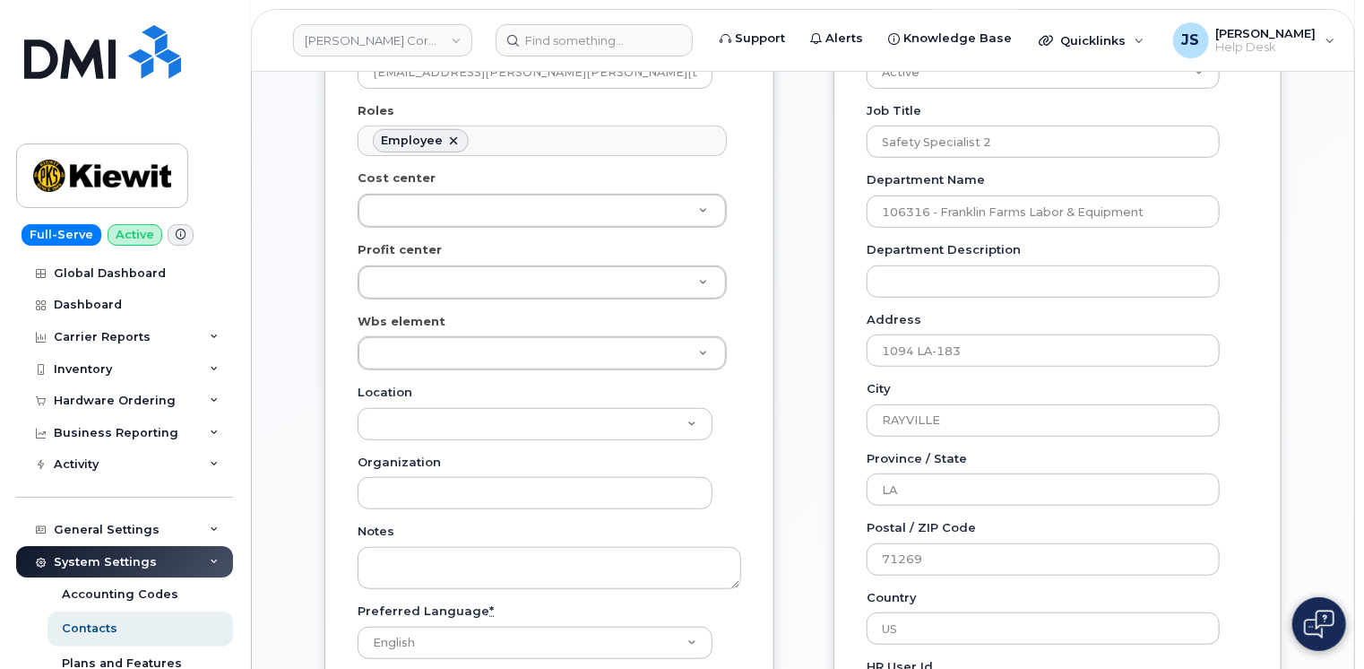
scroll to position [448, 0]
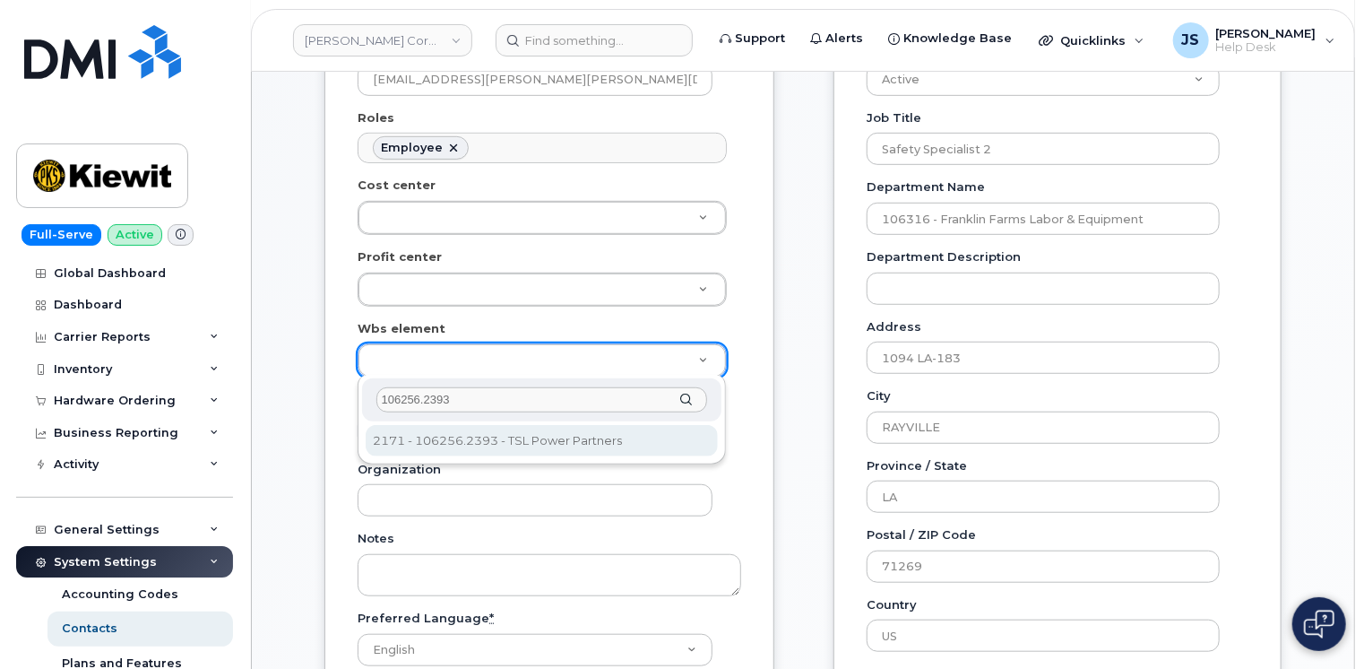
type input "106256.2393"
type input "33924559"
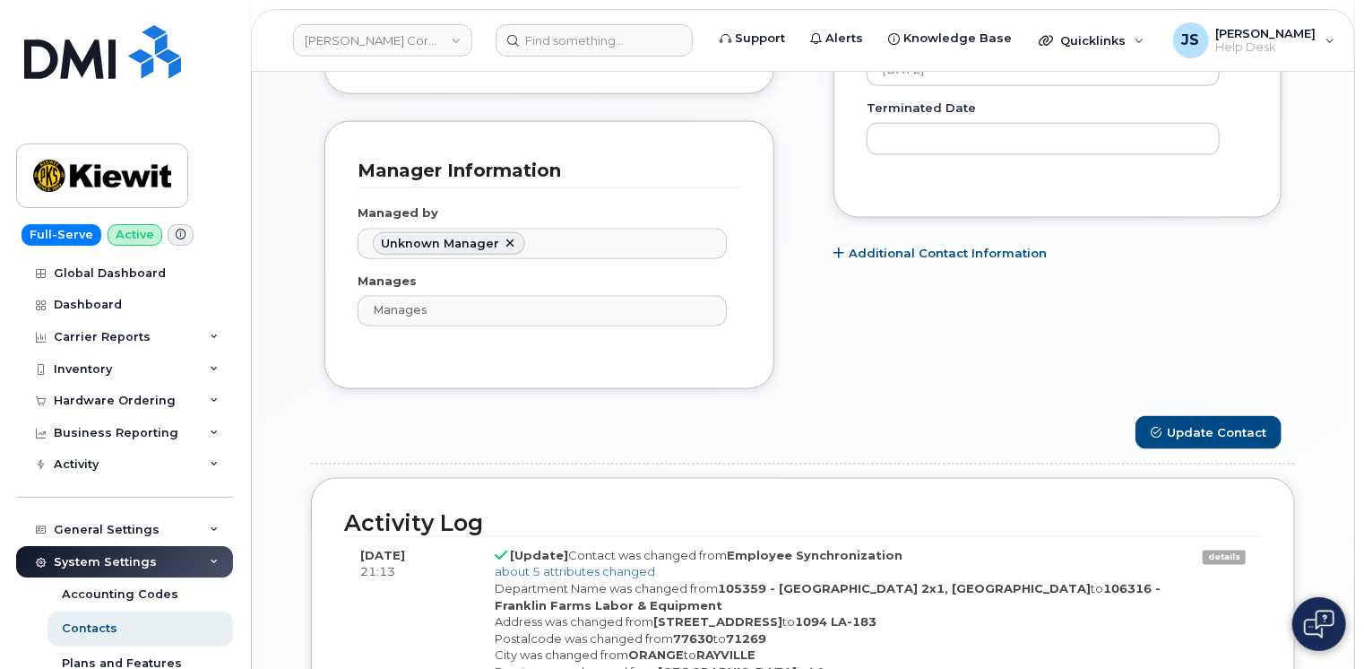
scroll to position [1165, 0]
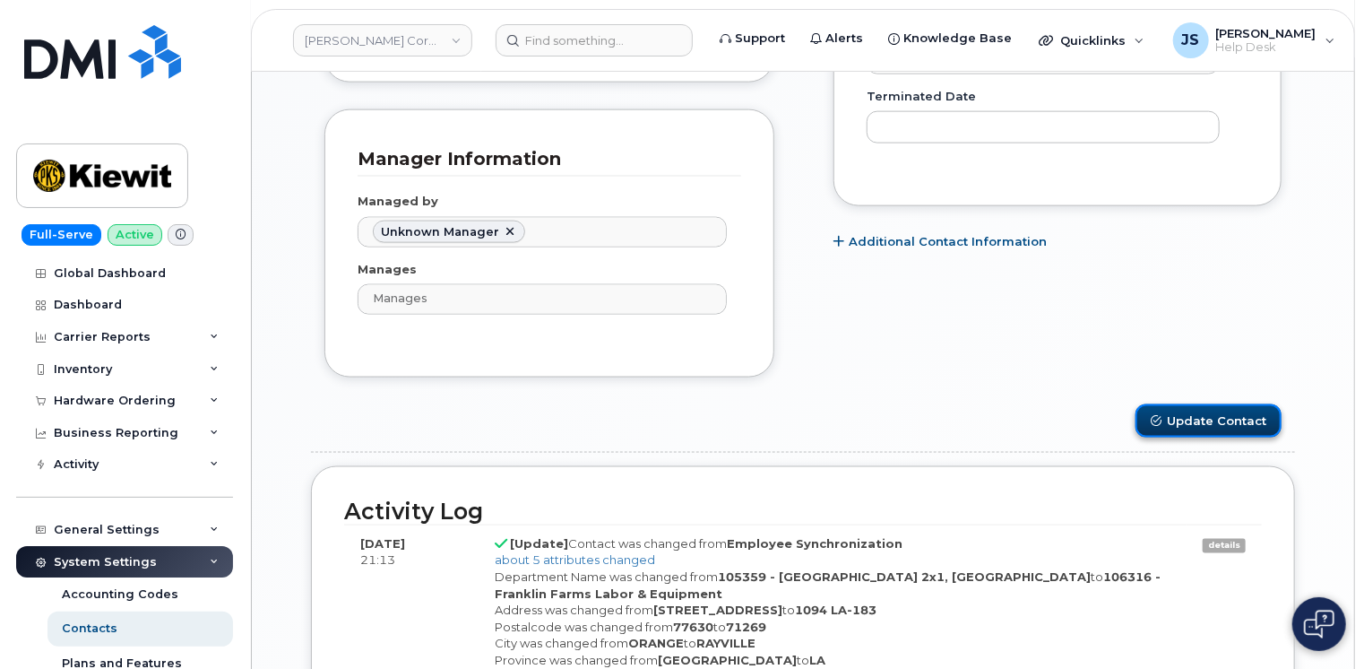
click at [1201, 416] on button "Update Contact" at bounding box center [1209, 420] width 146 height 33
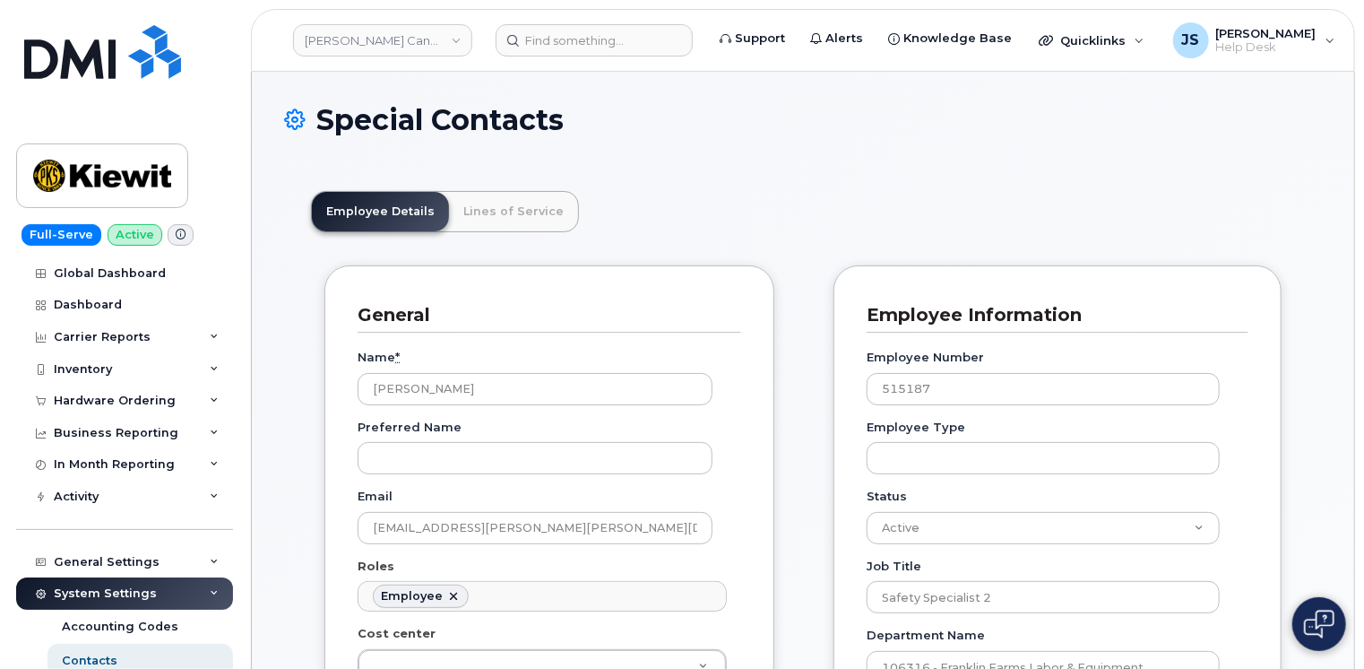
scroll to position [54, 0]
click at [528, 203] on link "Lines of Service" at bounding box center [513, 211] width 129 height 39
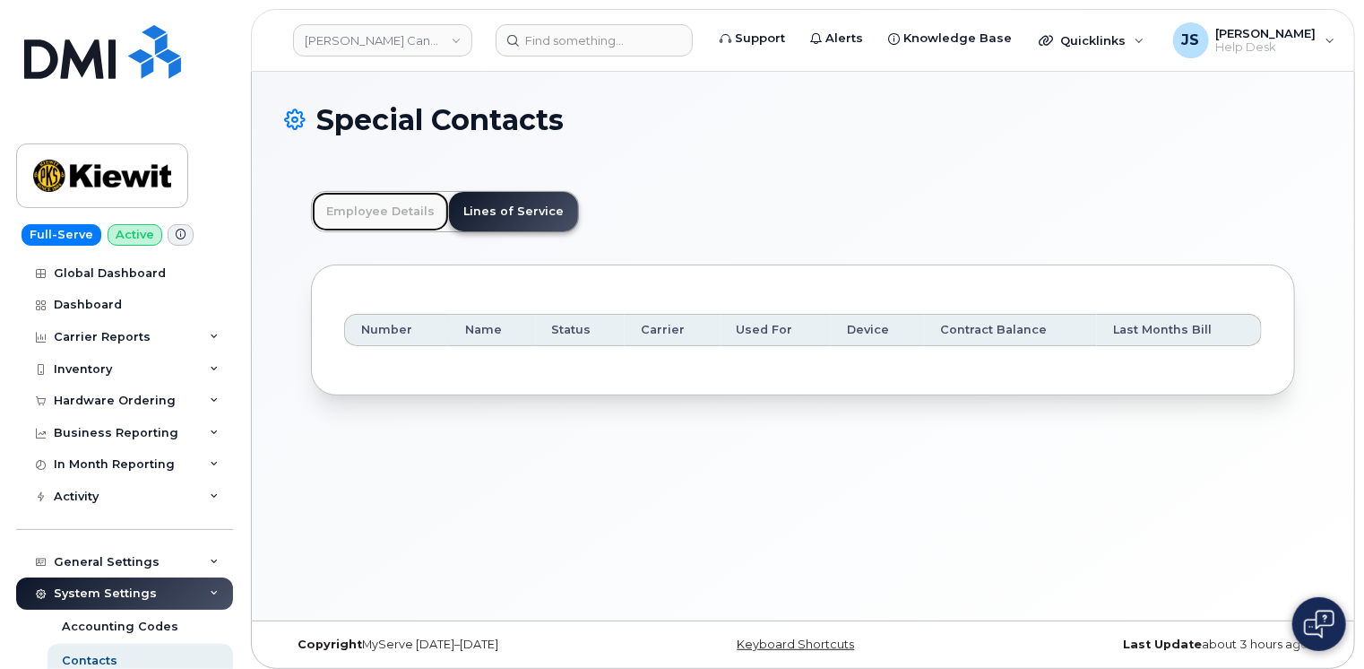
click at [386, 217] on link "Employee Details" at bounding box center [380, 211] width 137 height 39
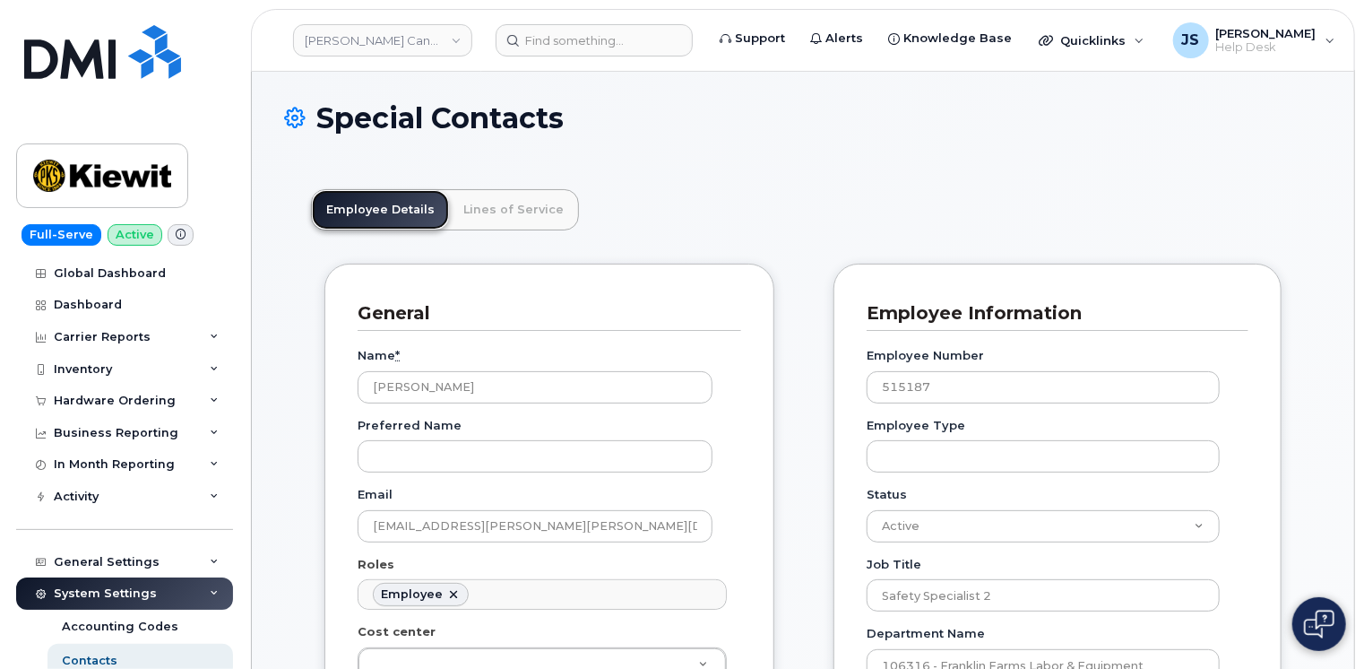
scroll to position [0, 0]
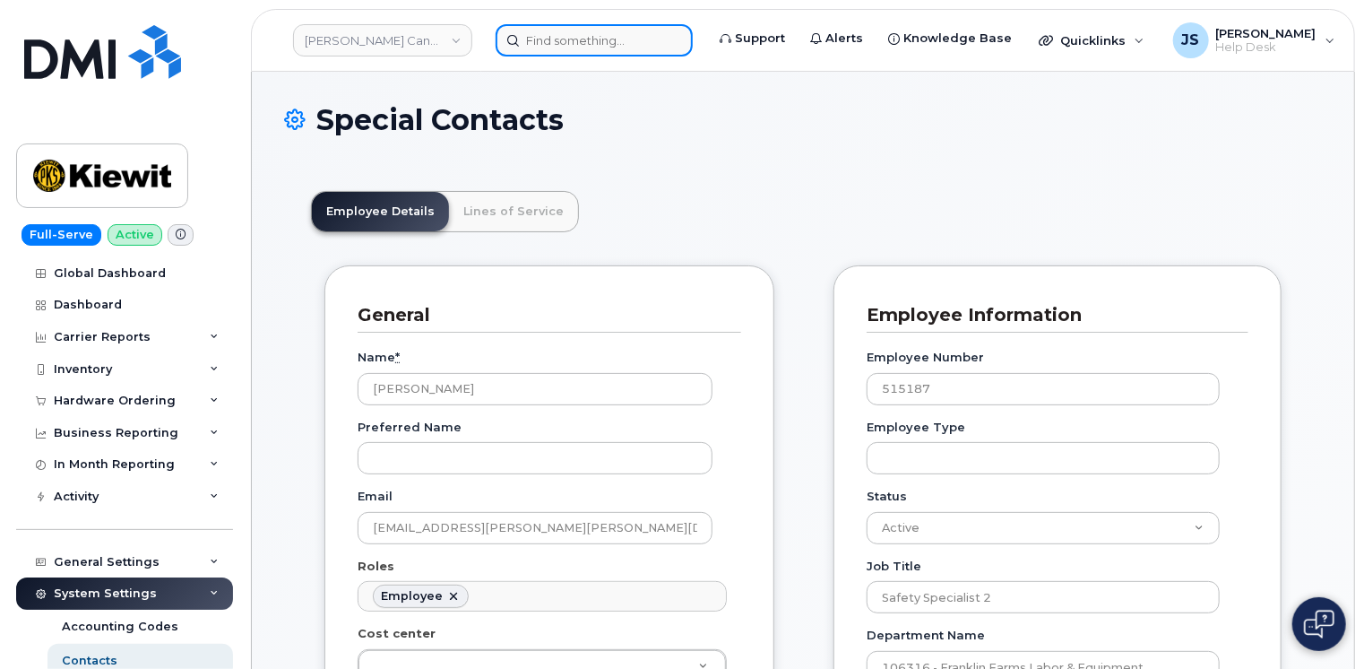
click at [600, 39] on input at bounding box center [594, 40] width 197 height 32
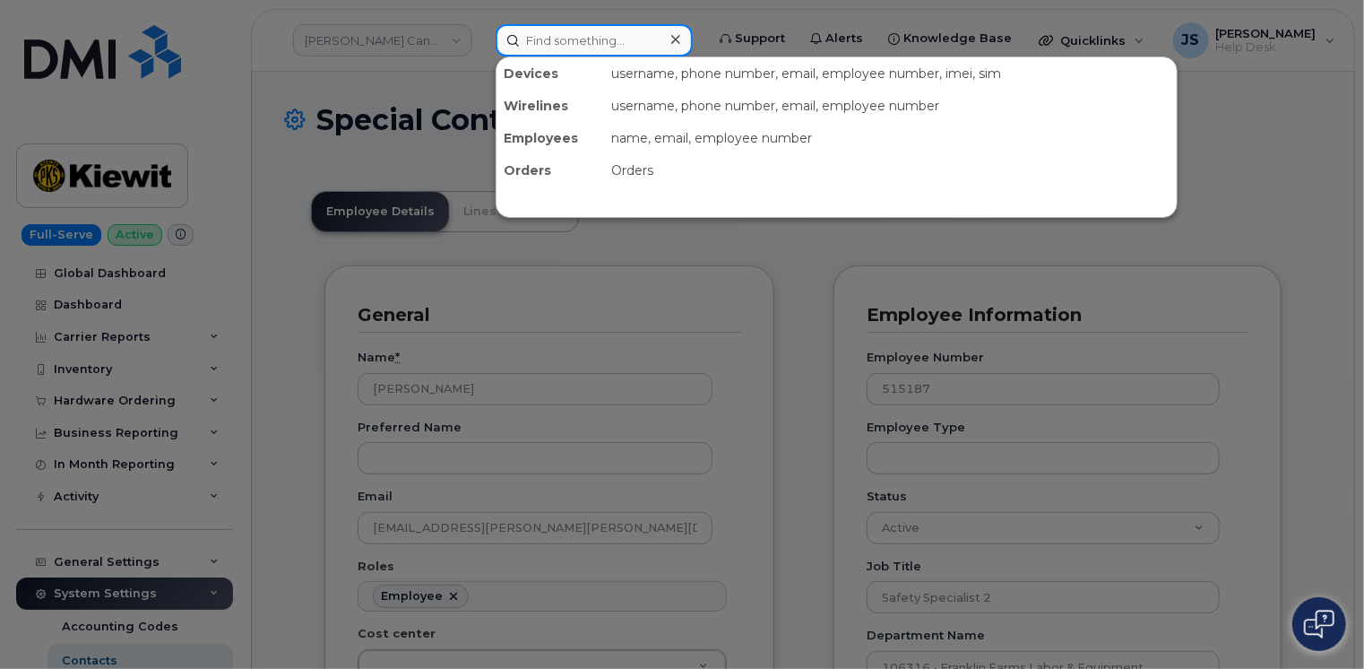
paste input "[PERSON_NAME]"
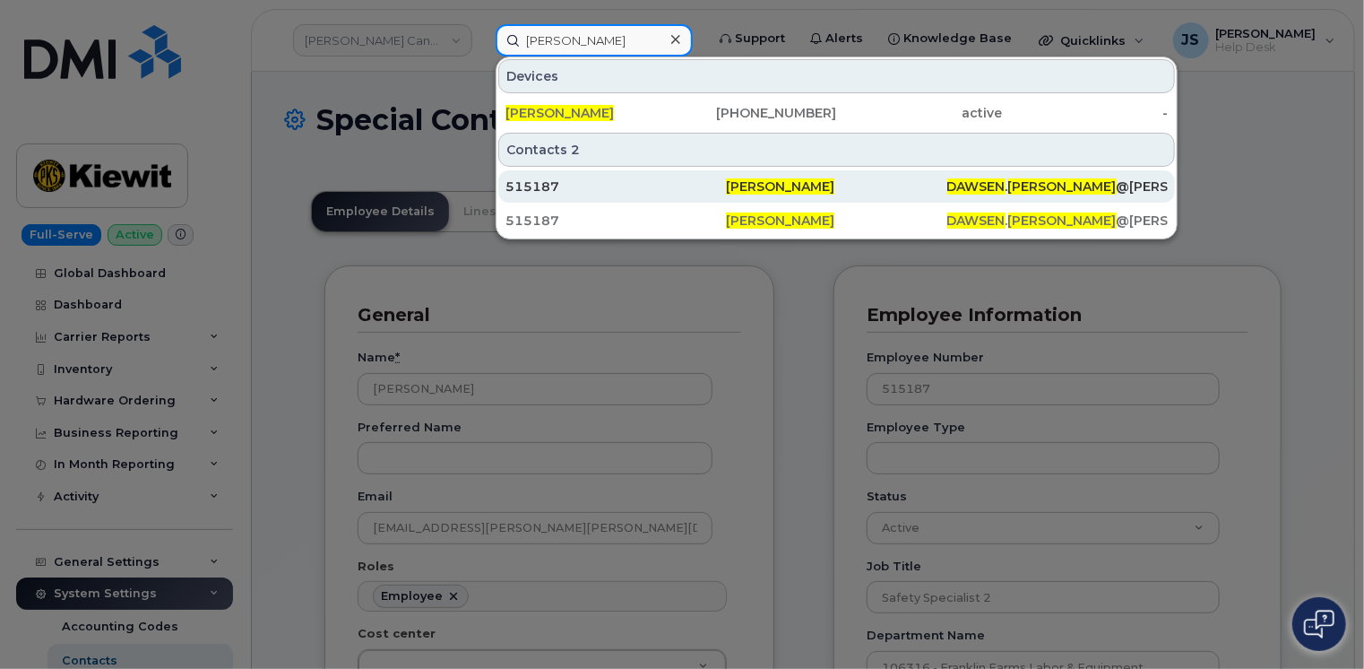
type input "[PERSON_NAME]"
click at [562, 188] on div "515187" at bounding box center [616, 186] width 221 height 18
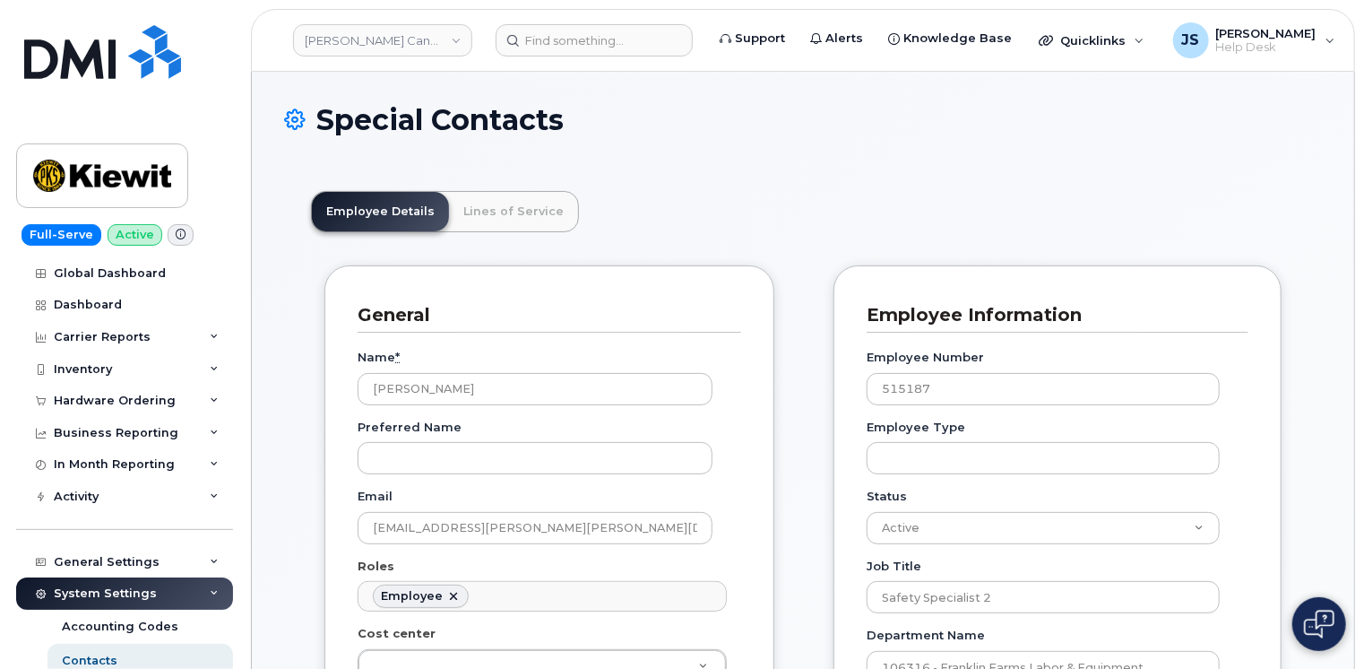
scroll to position [54, 0]
click at [492, 201] on link "Lines of Service" at bounding box center [513, 211] width 129 height 39
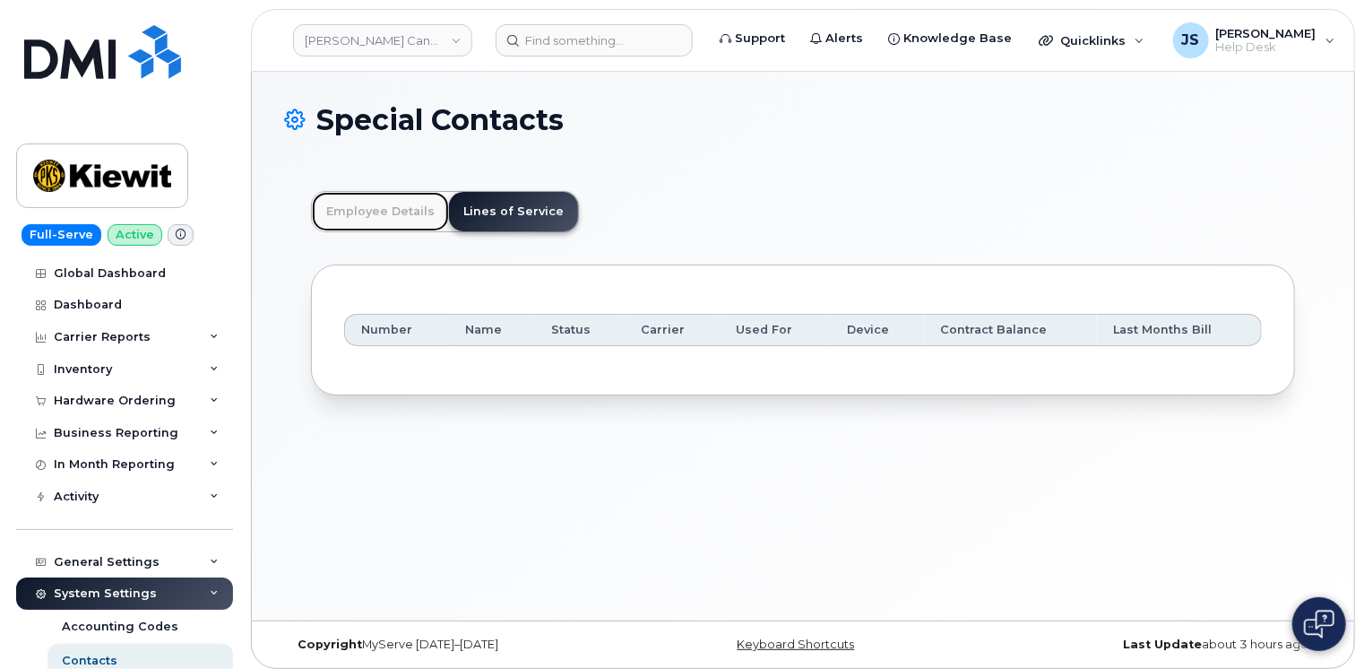
click at [355, 221] on link "Employee Details" at bounding box center [380, 211] width 137 height 39
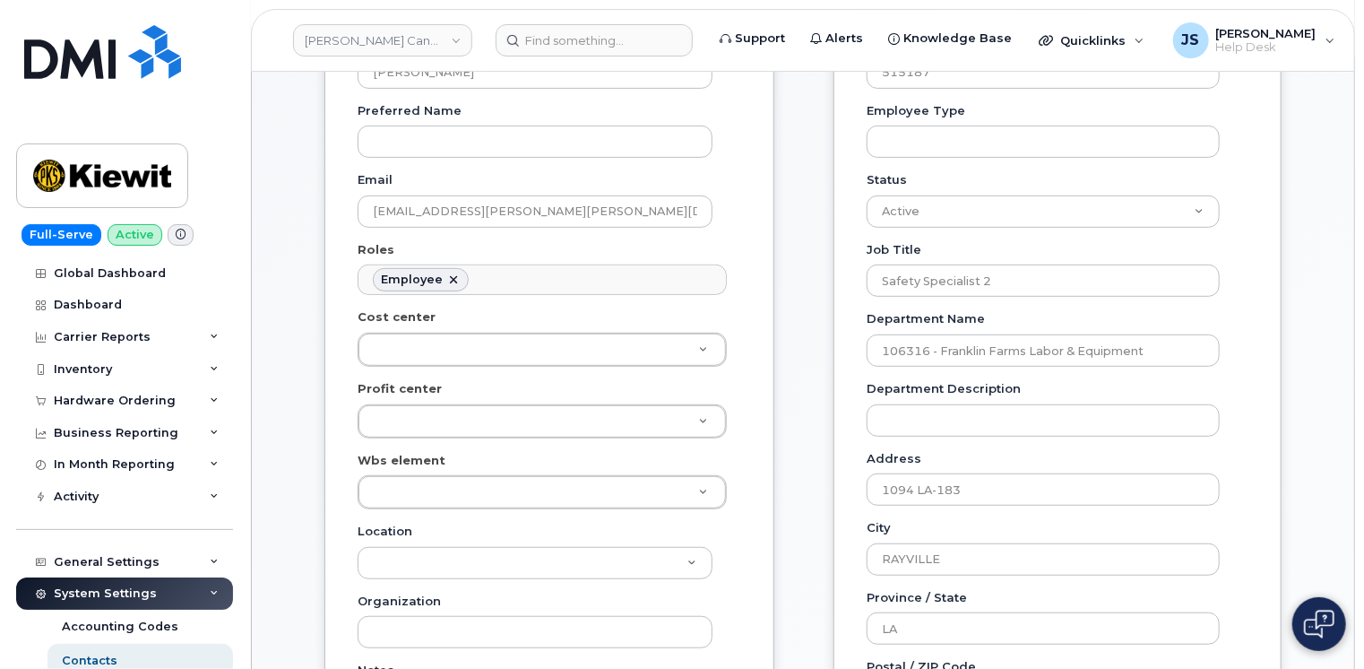
scroll to position [448, 0]
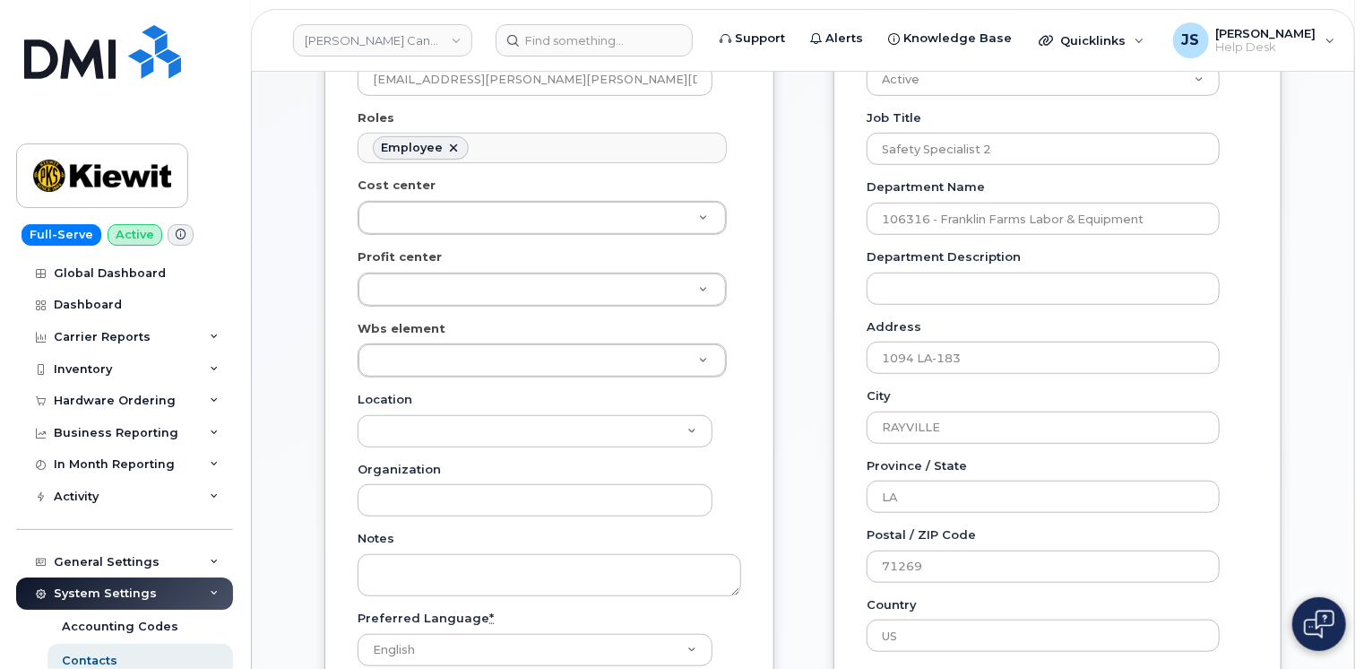
click at [431, 375] on div at bounding box center [542, 360] width 369 height 34
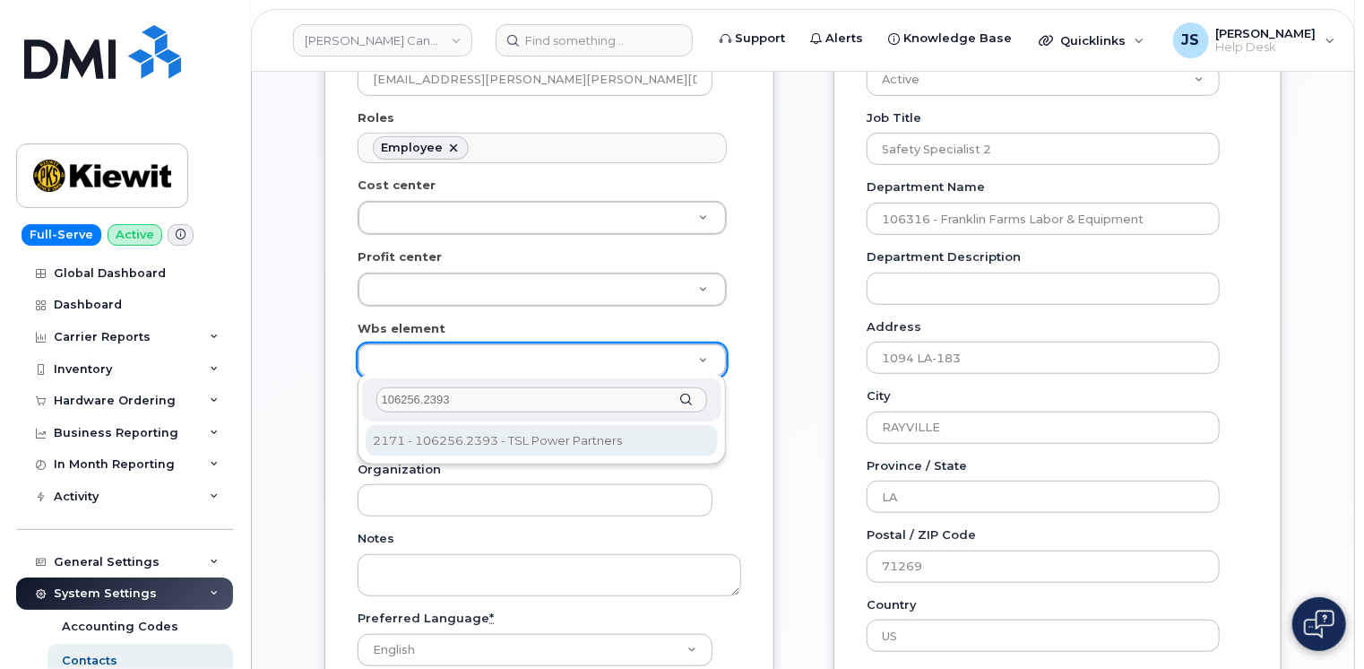
type input "106256.2393"
type input "33919575"
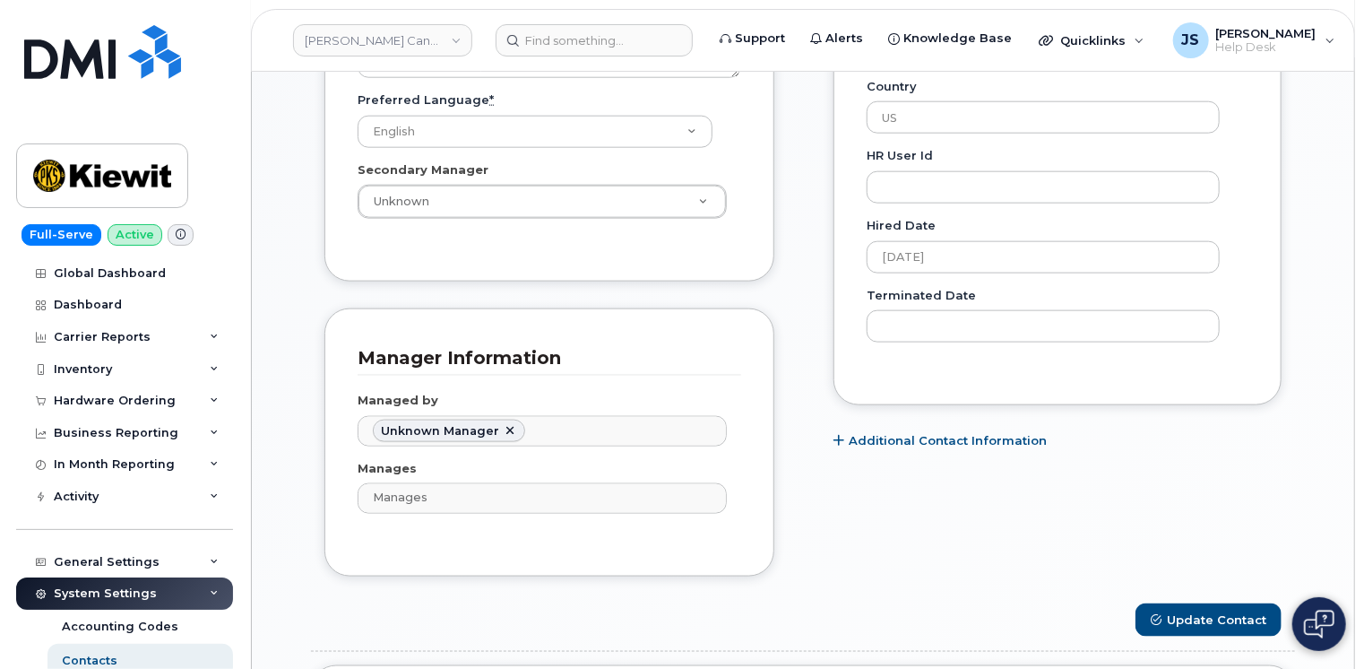
scroll to position [1255, 0]
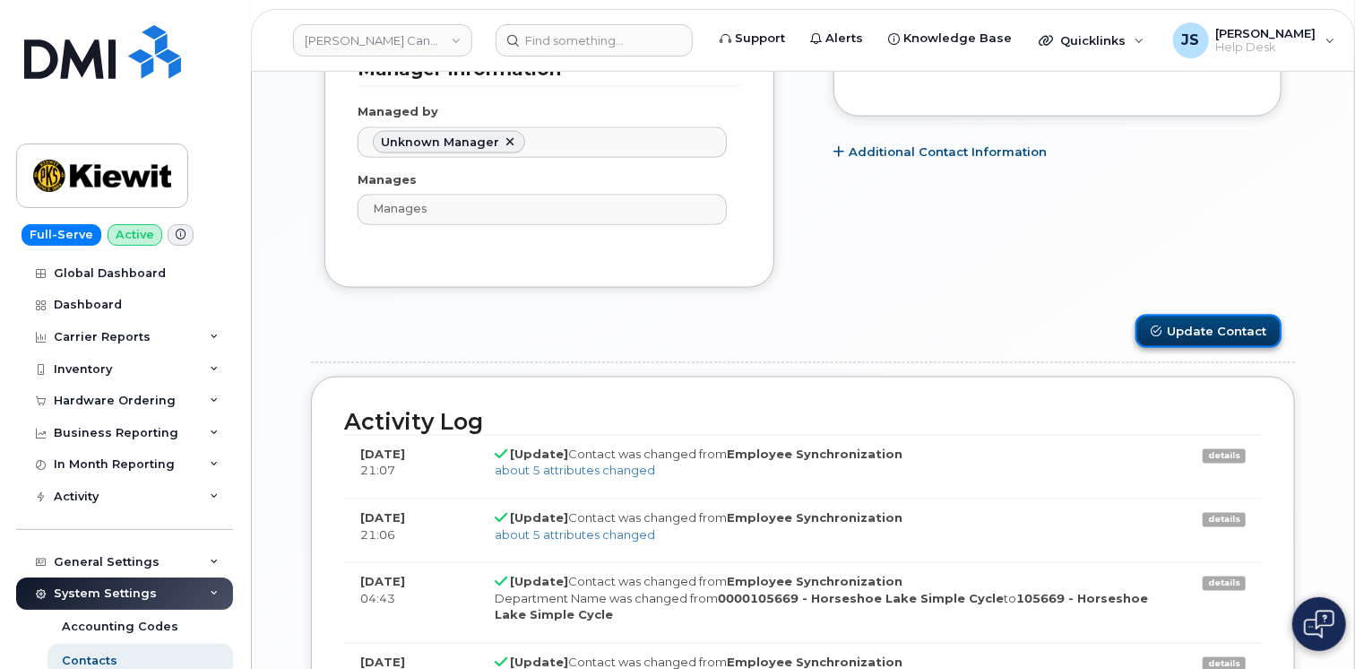
click at [1187, 328] on button "Update Contact" at bounding box center [1209, 331] width 146 height 33
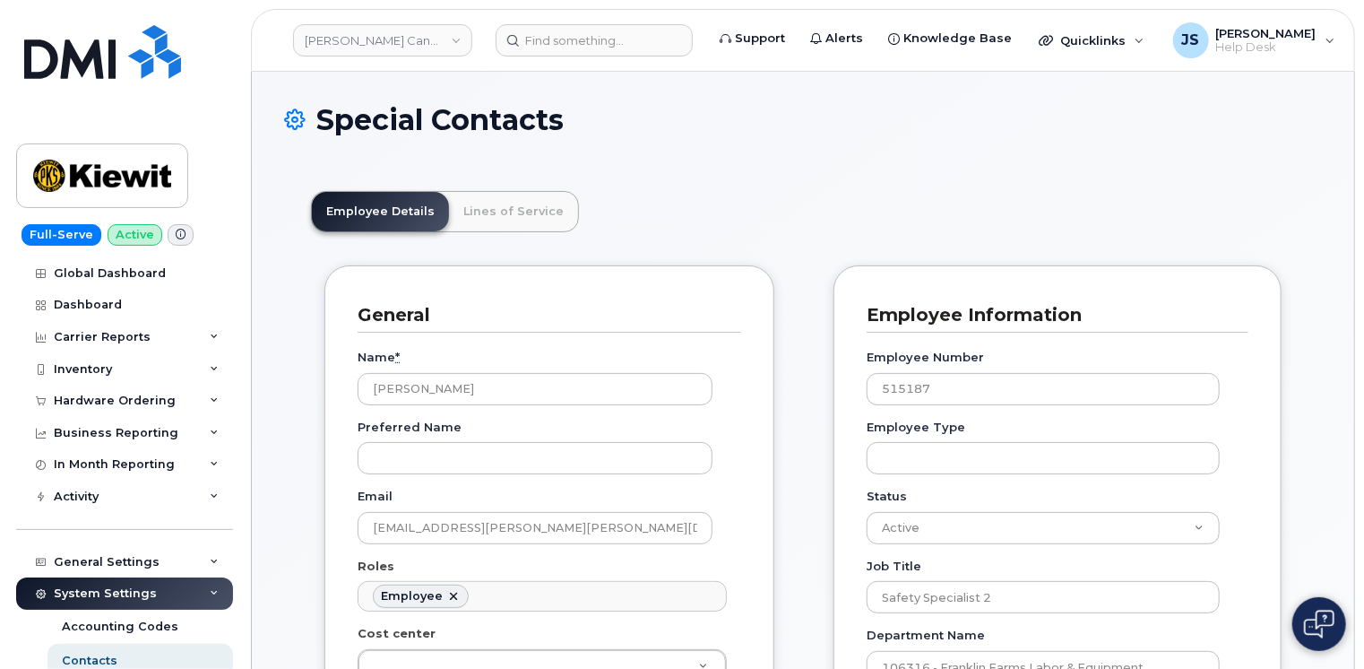
scroll to position [54, 0]
click at [589, 45] on input at bounding box center [594, 40] width 197 height 32
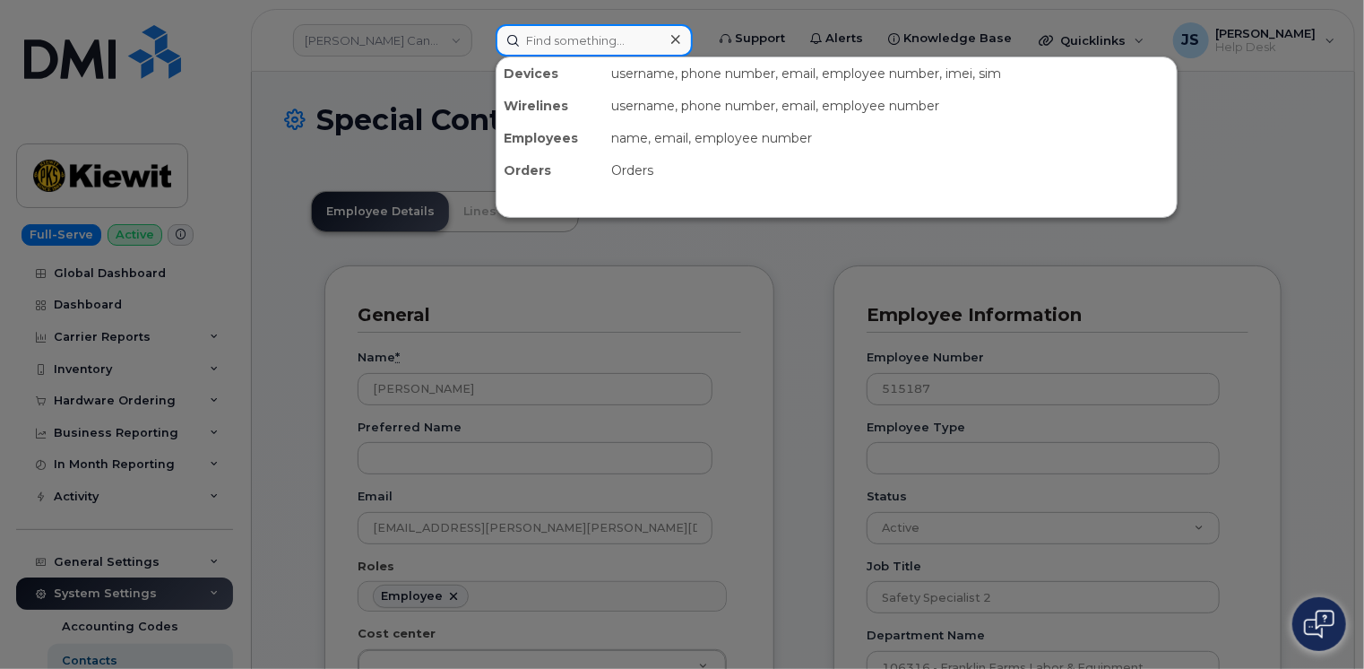
paste input "[PERSON_NAME]"
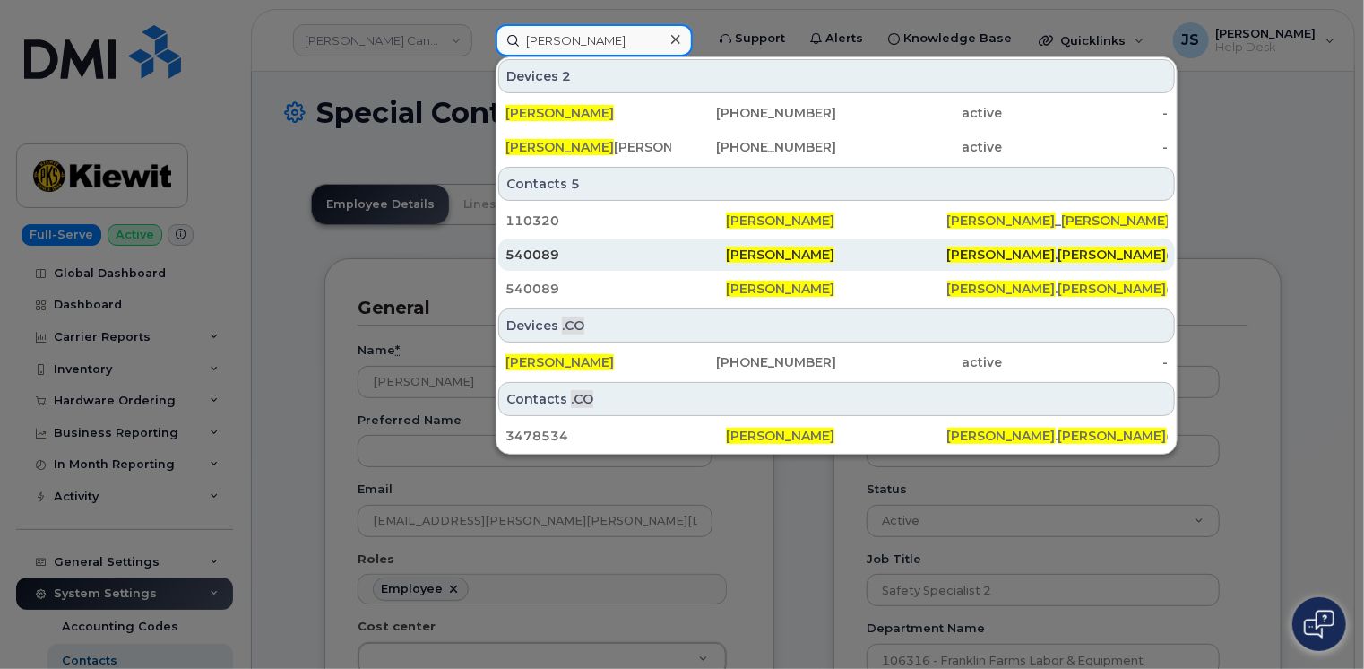
scroll to position [0, 0]
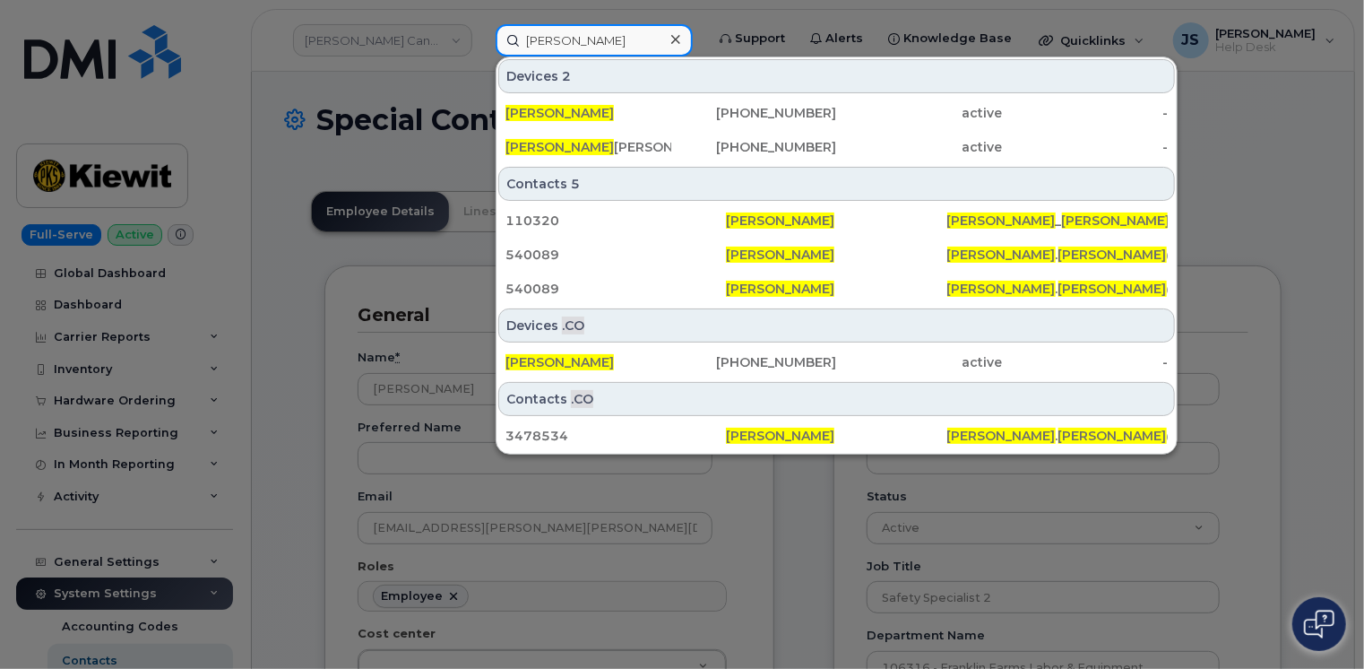
click at [541, 30] on input "[PERSON_NAME]" at bounding box center [594, 40] width 197 height 32
paste input "00559372"
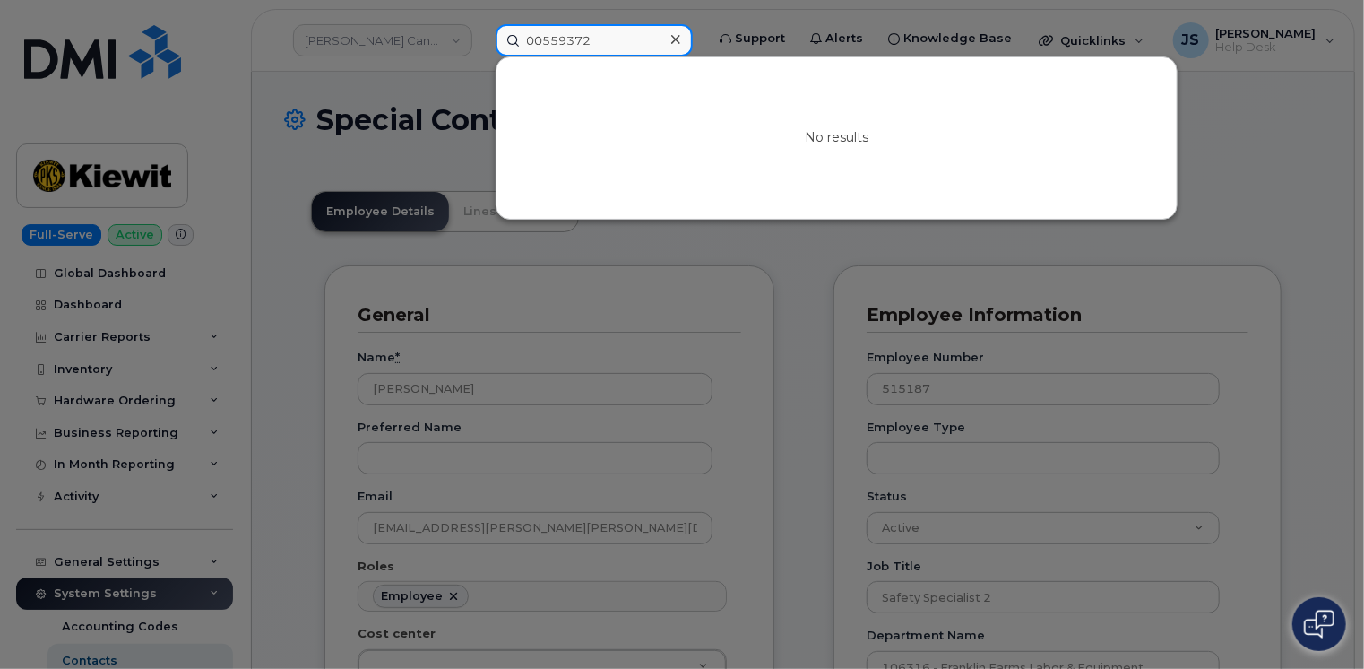
drag, startPoint x: 542, startPoint y: 40, endPoint x: 528, endPoint y: 41, distance: 14.4
click at [528, 41] on input "00559372" at bounding box center [594, 40] width 197 height 32
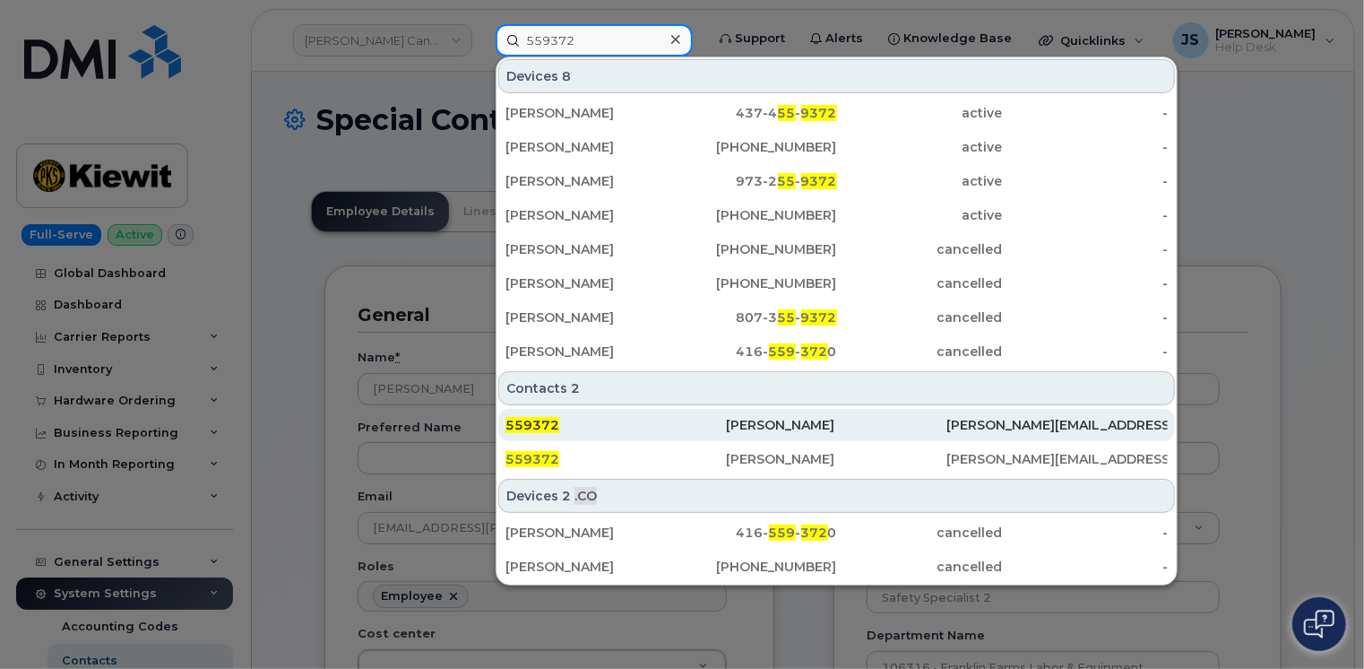
type input "559372"
click at [633, 427] on div "559372" at bounding box center [616, 425] width 221 height 18
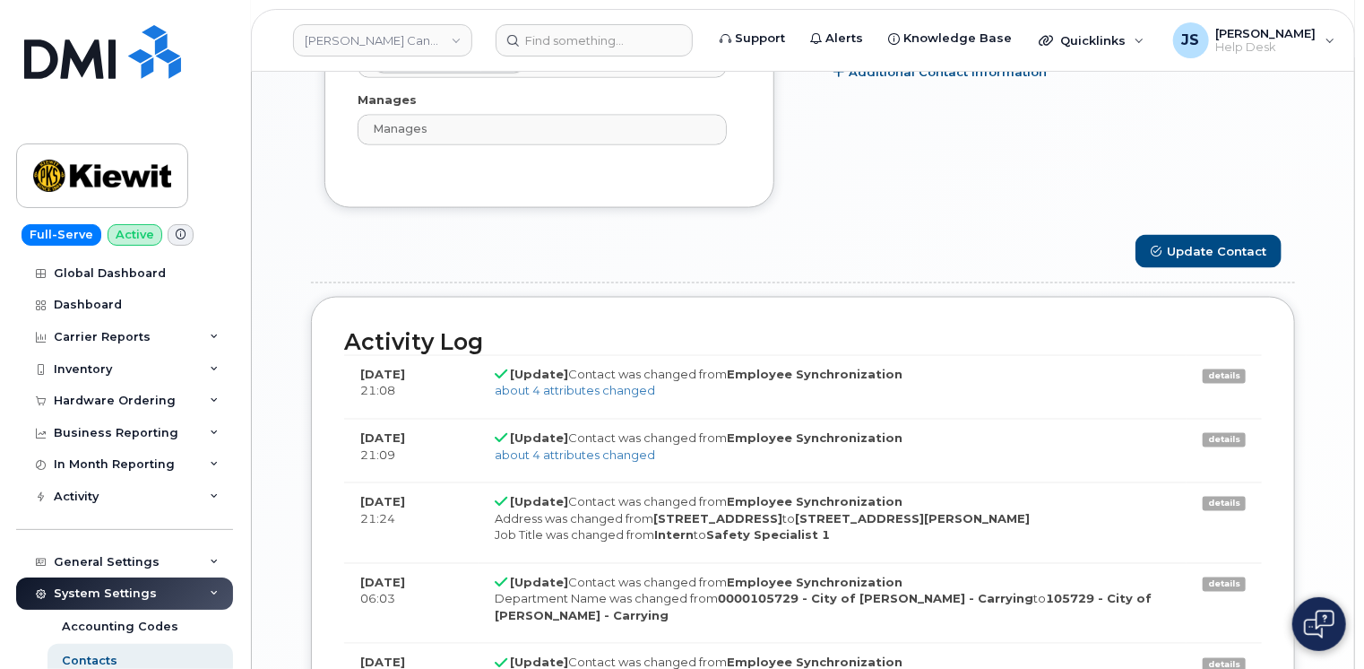
scroll to position [1345, 0]
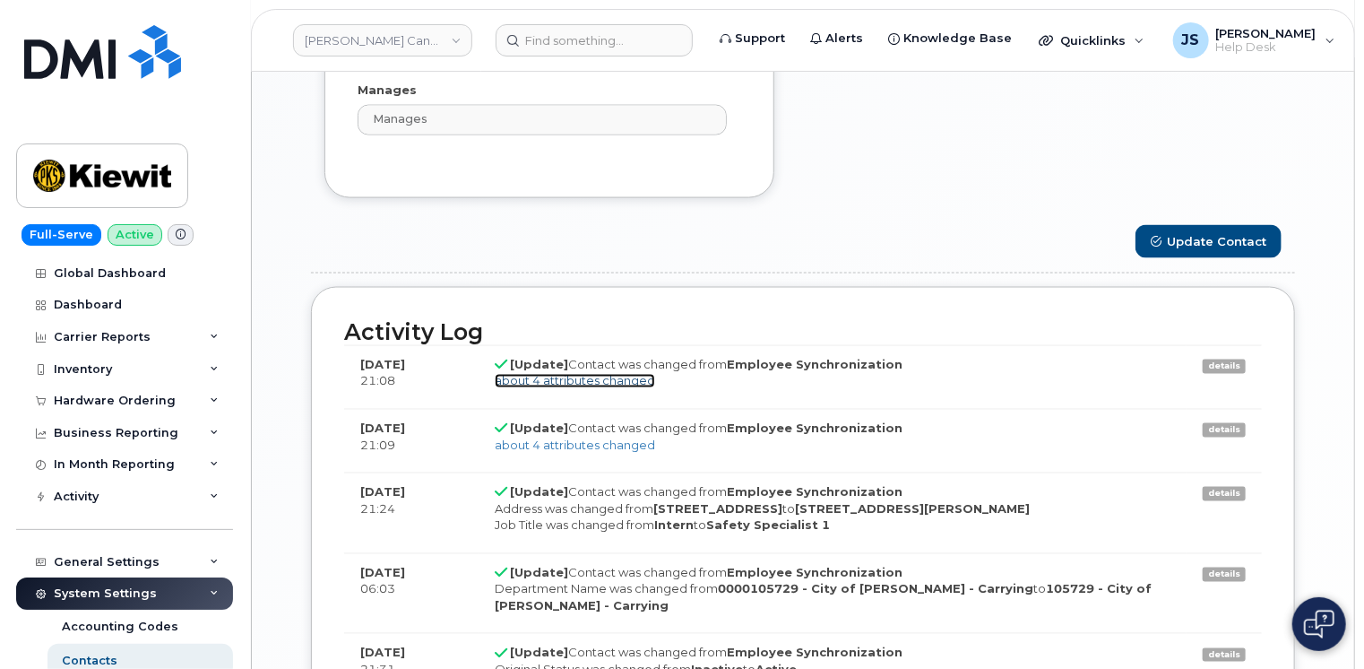
click at [591, 374] on link "about 4 attributes changed" at bounding box center [575, 381] width 160 height 14
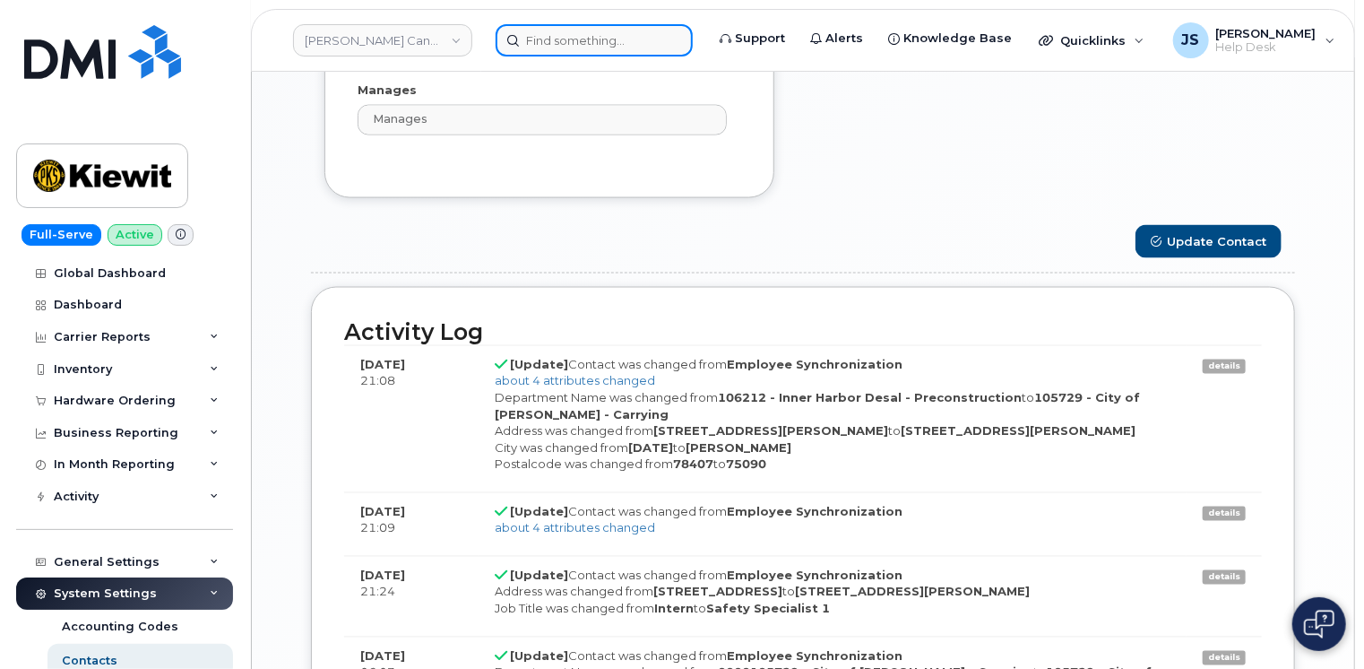
click at [592, 25] on input at bounding box center [594, 40] width 197 height 32
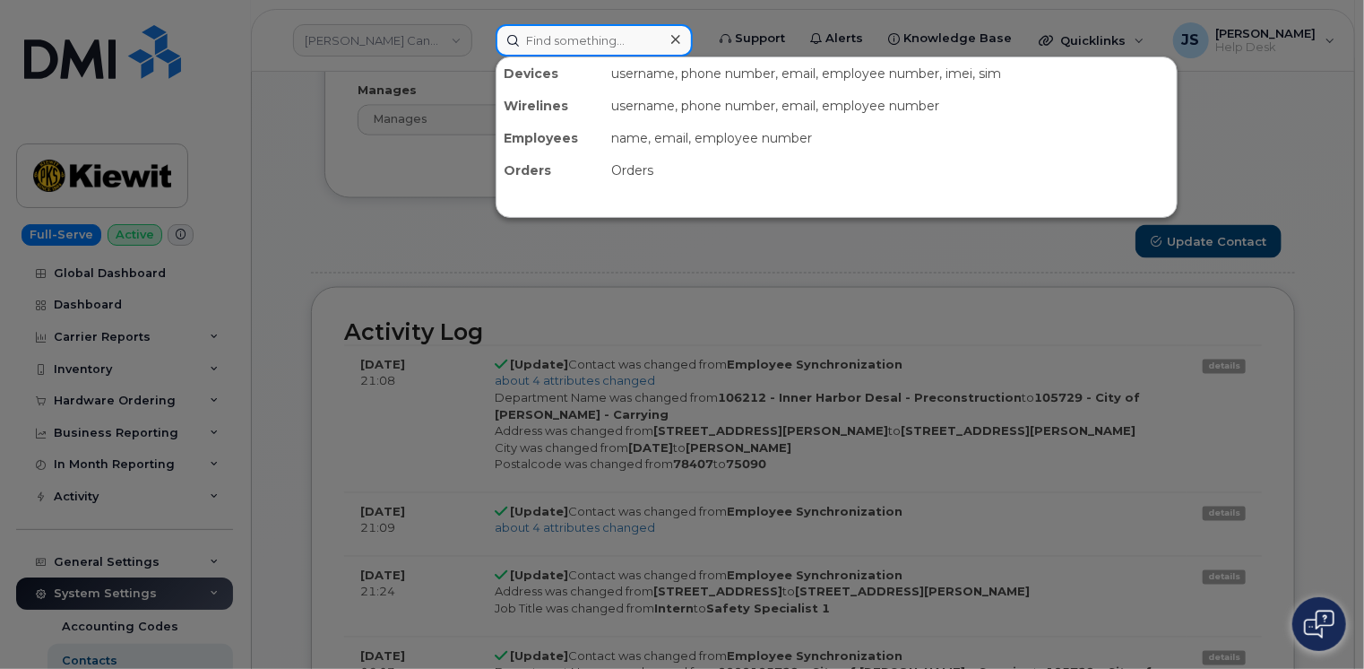
paste input "Tyler Shields"
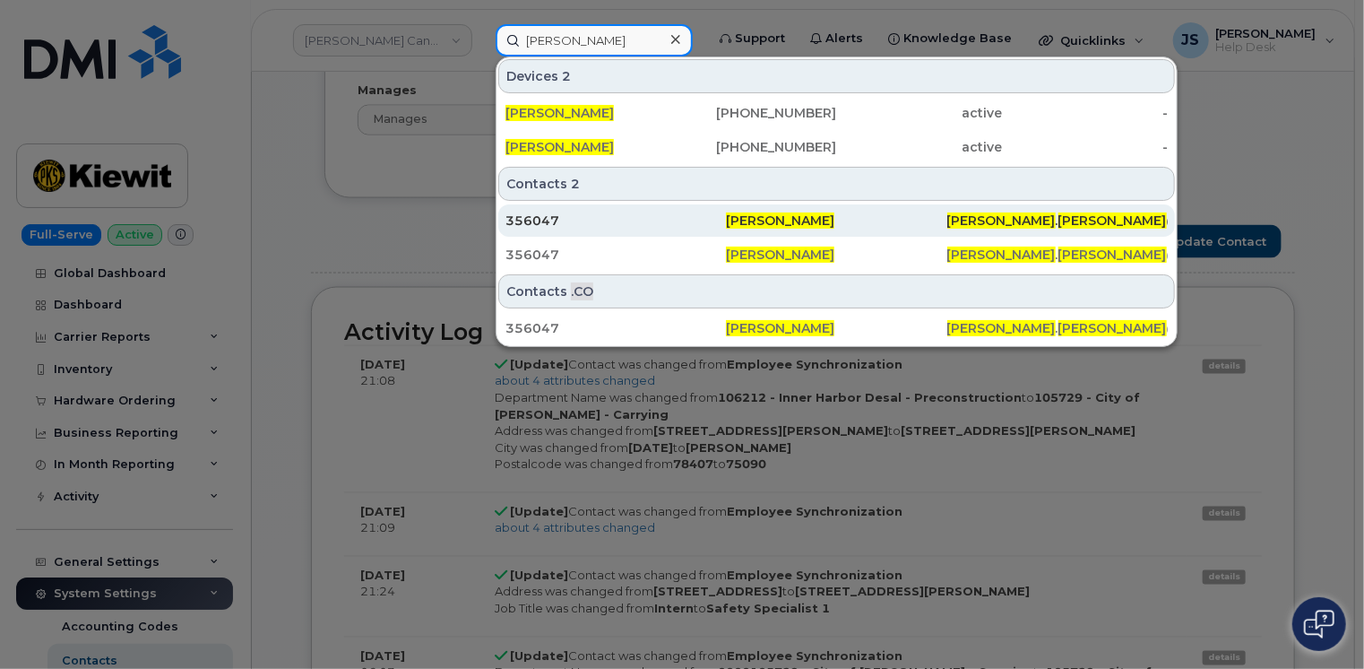
type input "Tyler Shields"
click at [595, 226] on div "356047" at bounding box center [616, 221] width 221 height 18
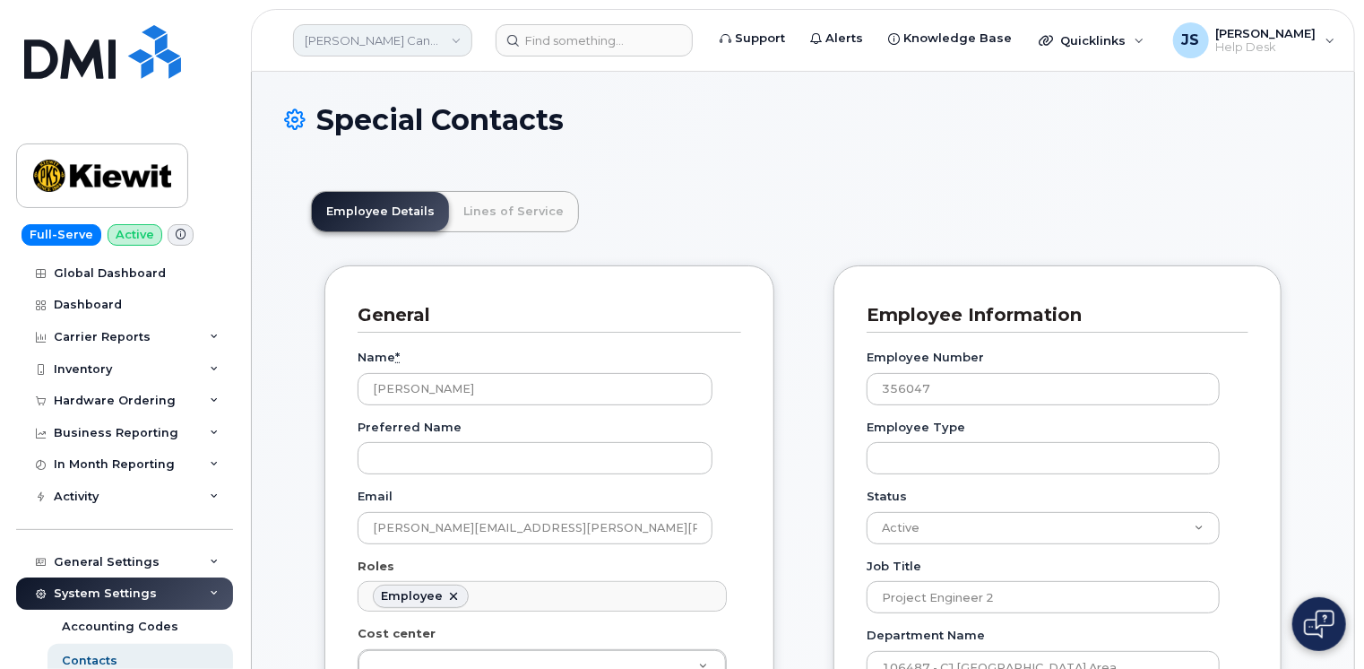
click at [439, 48] on link "[PERSON_NAME] Canada Inc" at bounding box center [382, 40] width 179 height 32
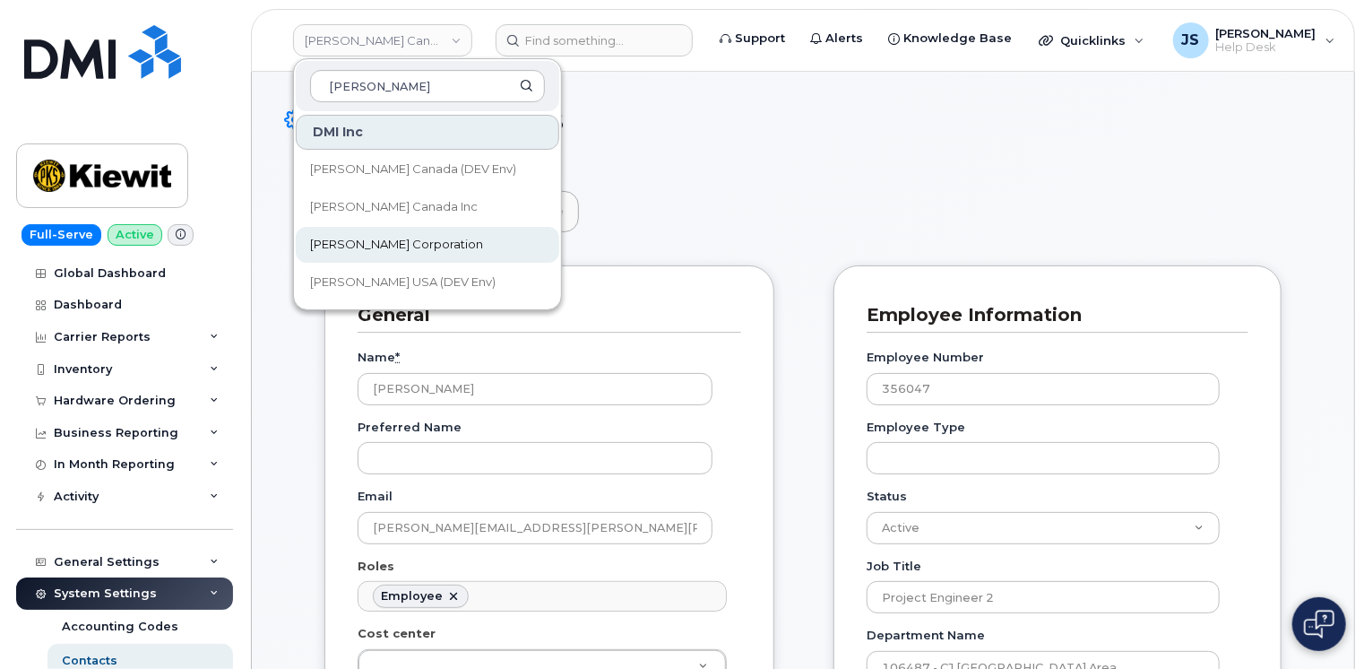
type input "[PERSON_NAME]"
click at [359, 247] on span "[PERSON_NAME] Corporation" at bounding box center [396, 245] width 173 height 18
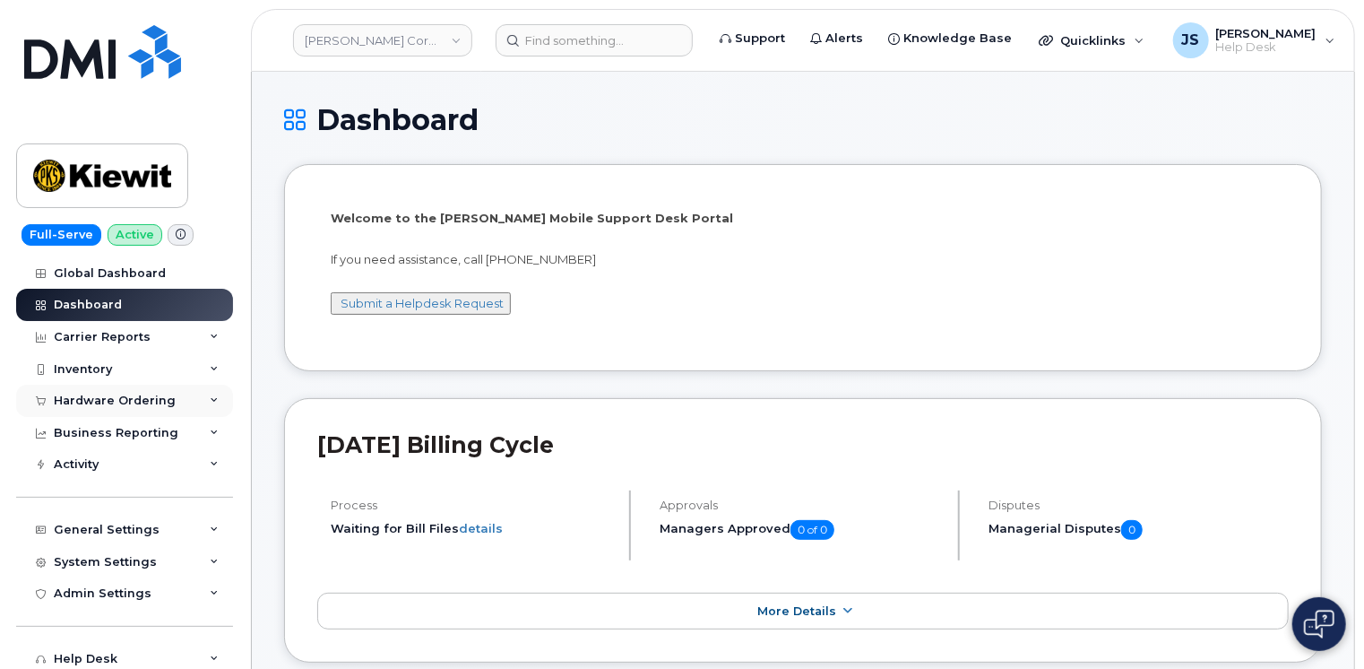
click at [206, 394] on div "Hardware Ordering" at bounding box center [124, 401] width 217 height 32
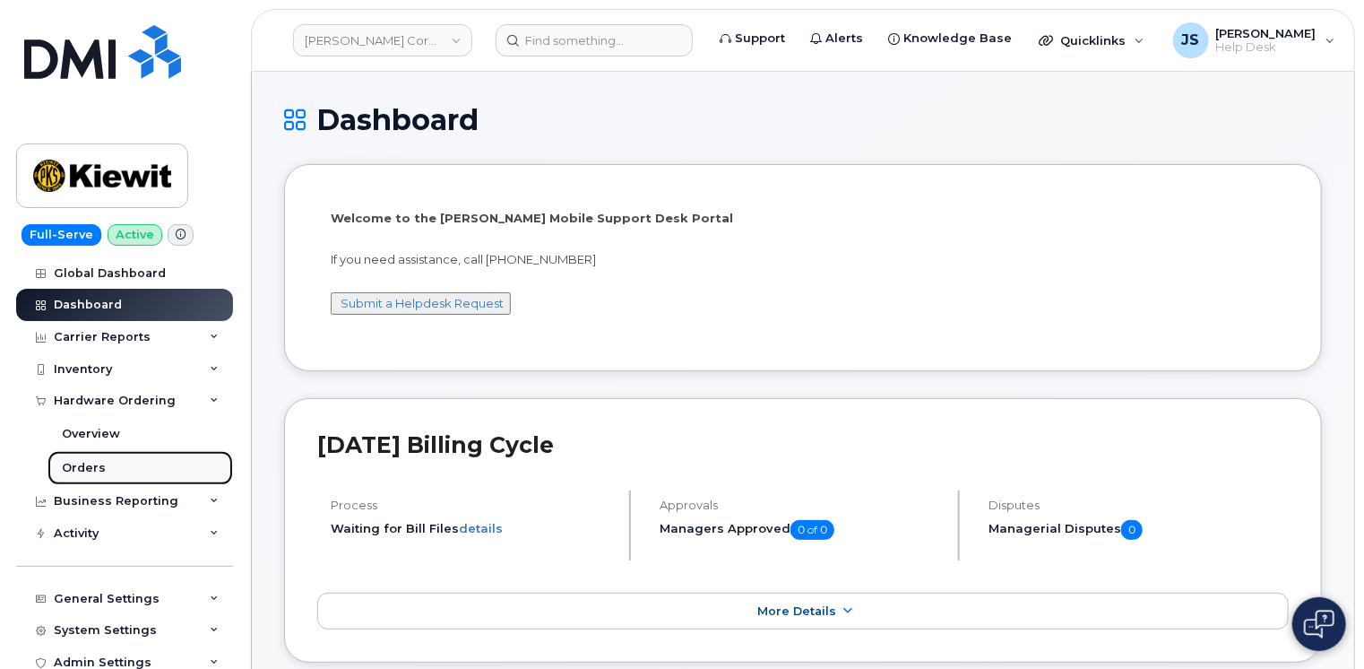
click at [94, 460] on div "Orders" at bounding box center [84, 468] width 44 height 16
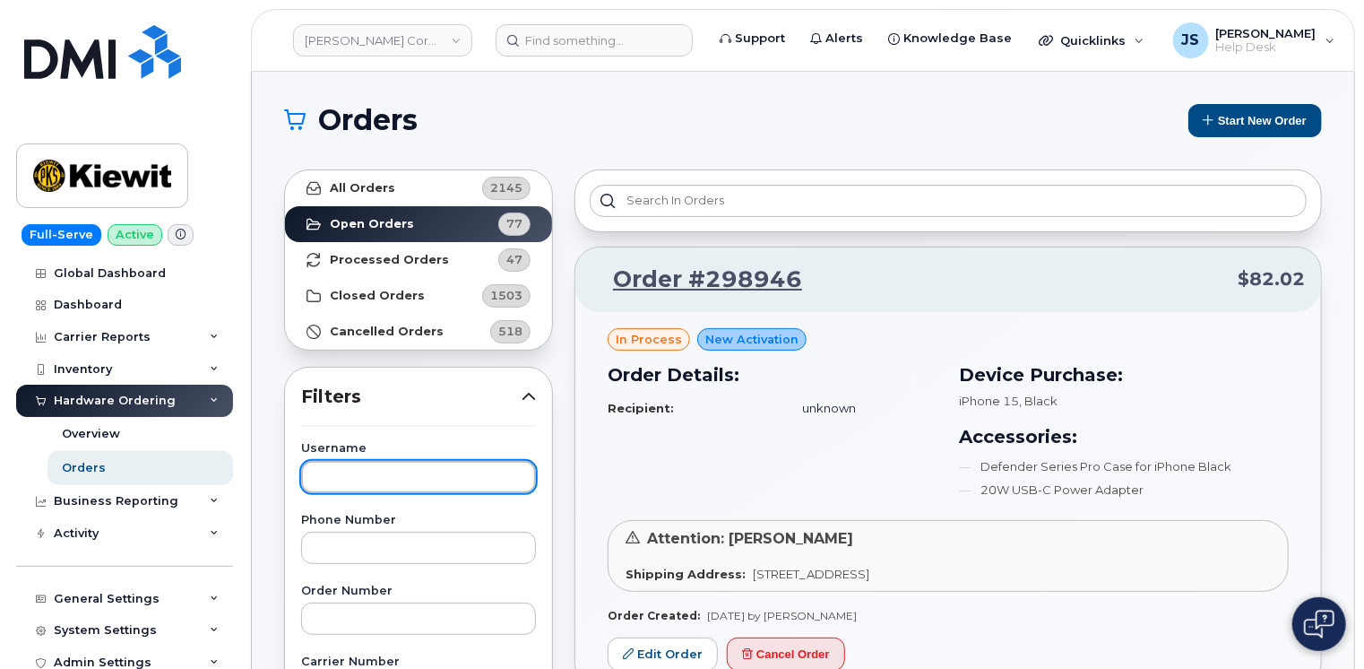
click at [323, 478] on input "text" at bounding box center [418, 477] width 235 height 32
paste input "[PERSON_NAME]"
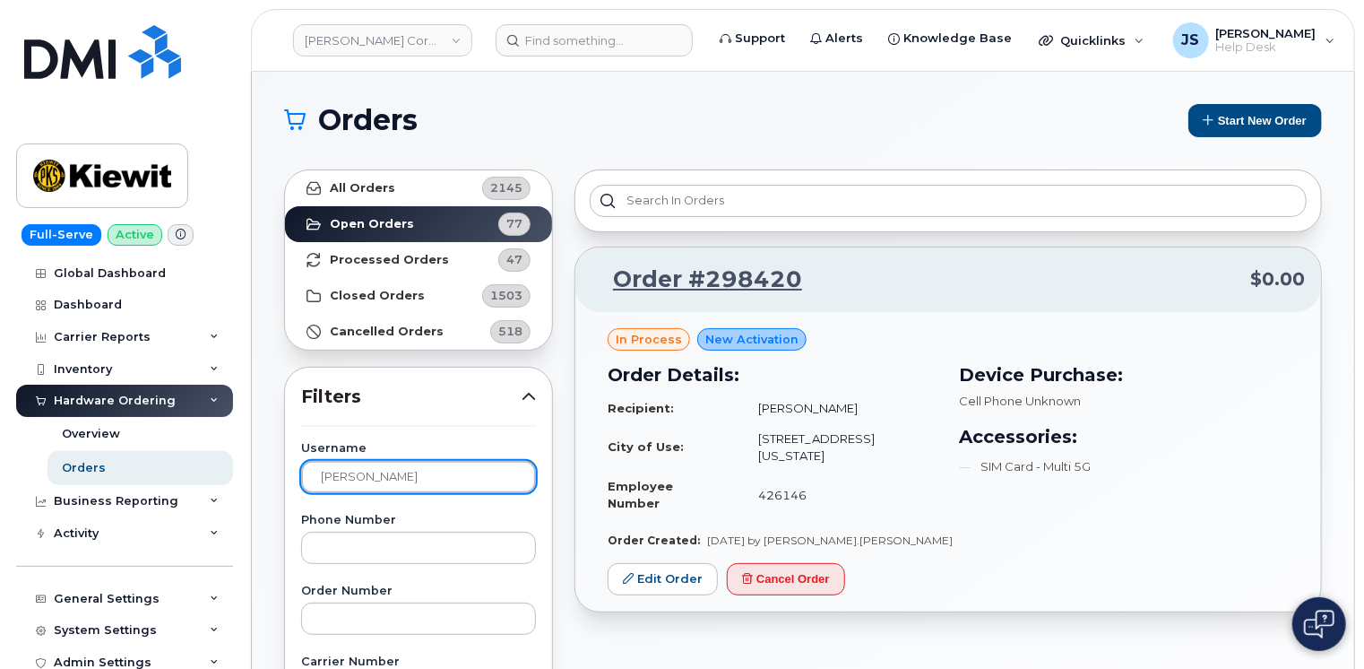
click at [384, 483] on input "[PERSON_NAME]" at bounding box center [418, 477] width 235 height 32
paste input "TH Wharton"
type input "TH Wharton"
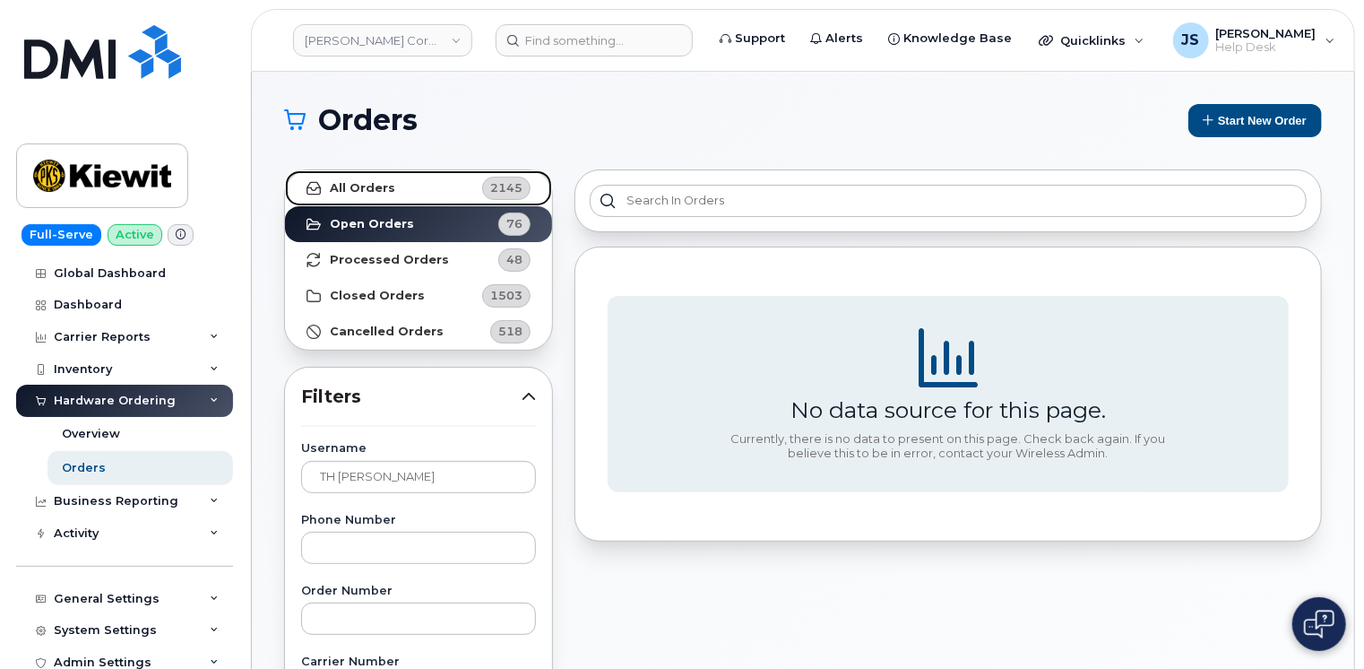
click at [385, 198] on link "All Orders 2145" at bounding box center [418, 188] width 267 height 36
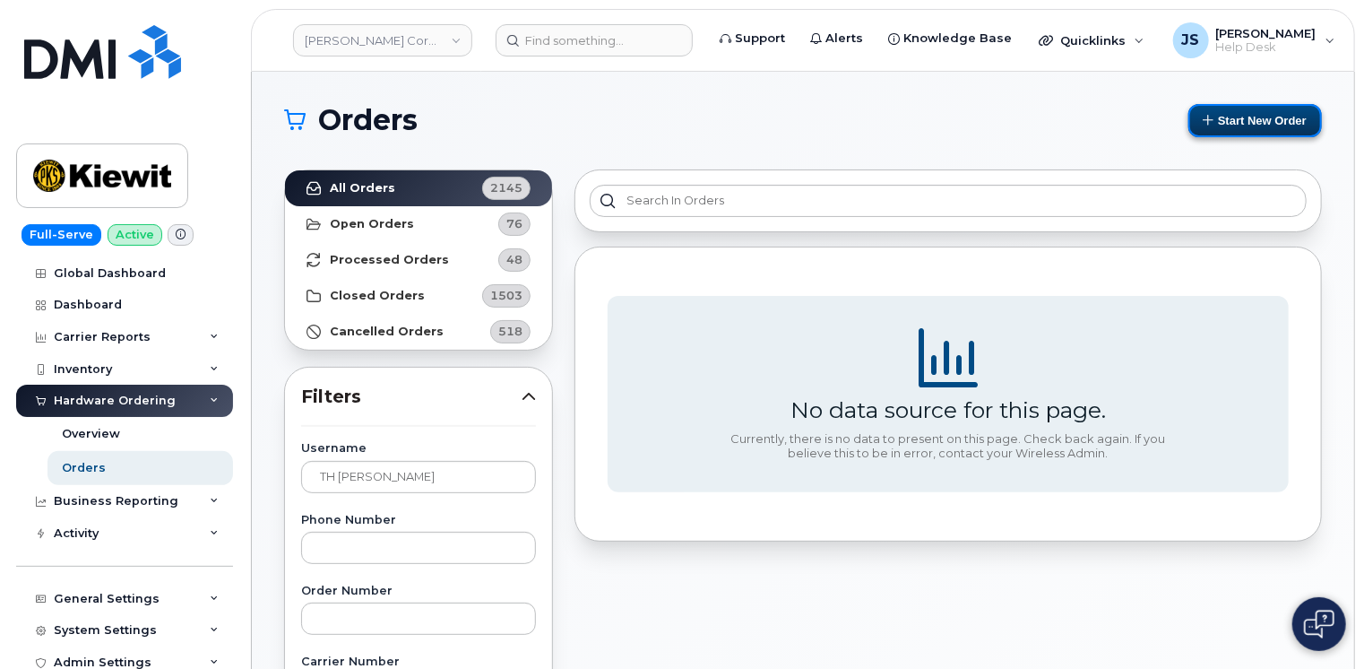
click at [1235, 134] on button "Start New Order" at bounding box center [1256, 120] width 134 height 33
click at [1257, 117] on button "Start New Order" at bounding box center [1256, 120] width 134 height 33
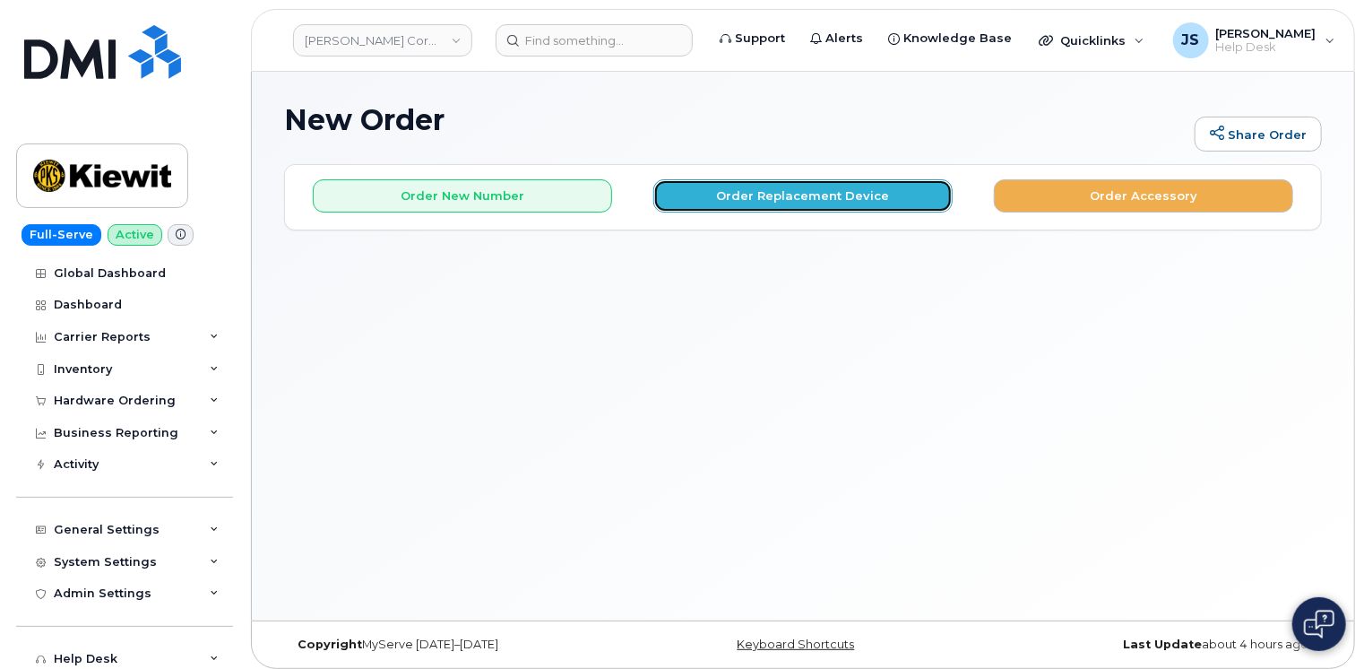
click at [835, 199] on button "Order Replacement Device" at bounding box center [803, 195] width 299 height 33
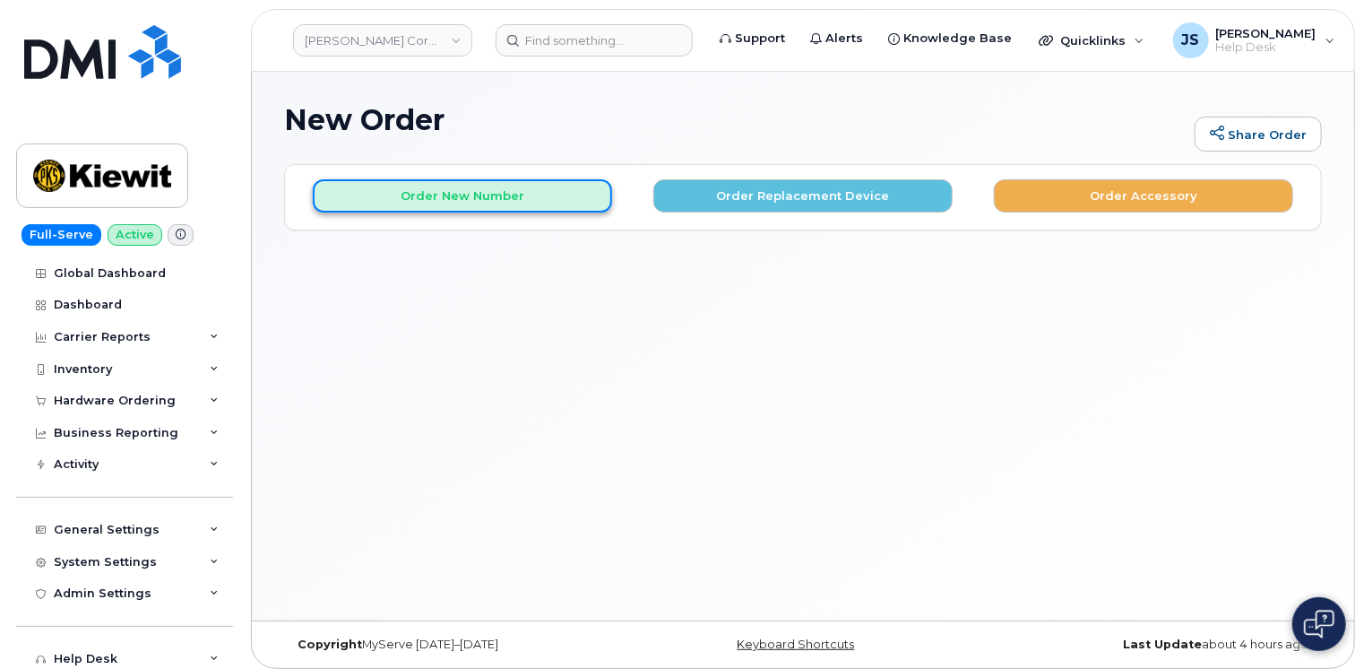
click at [428, 195] on button "Order New Number" at bounding box center [462, 195] width 299 height 33
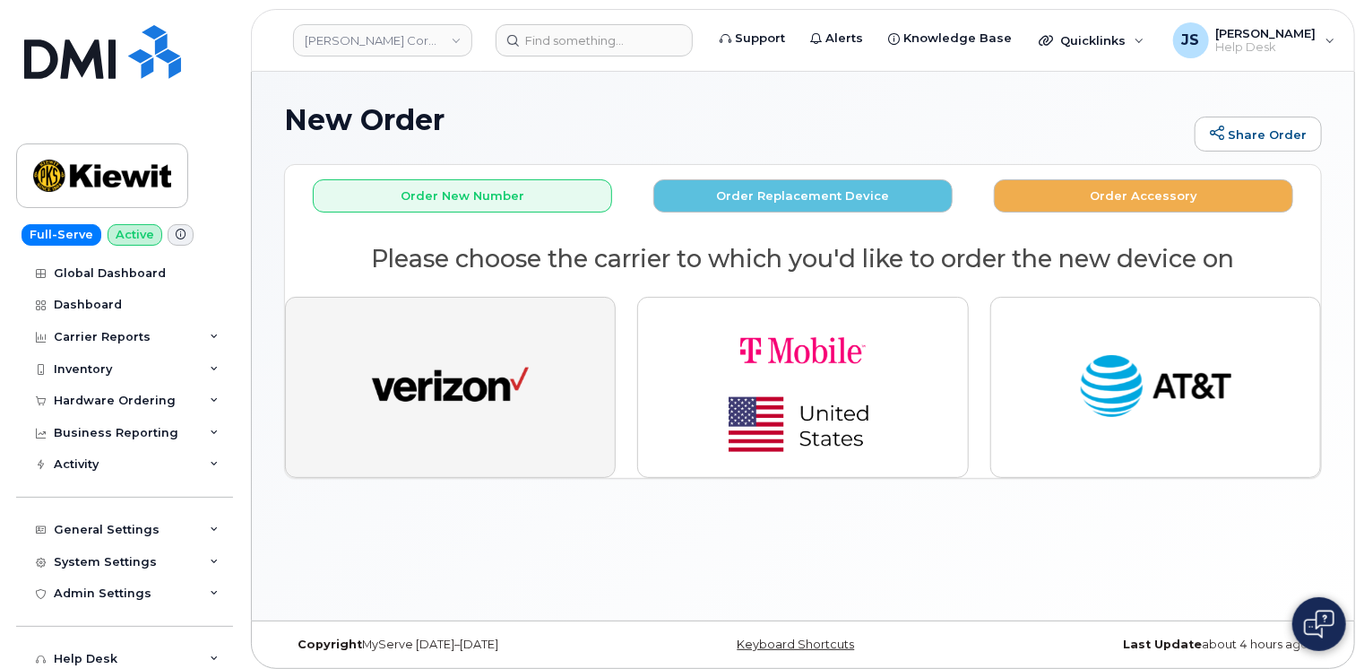
click at [480, 418] on img "button" at bounding box center [450, 387] width 157 height 81
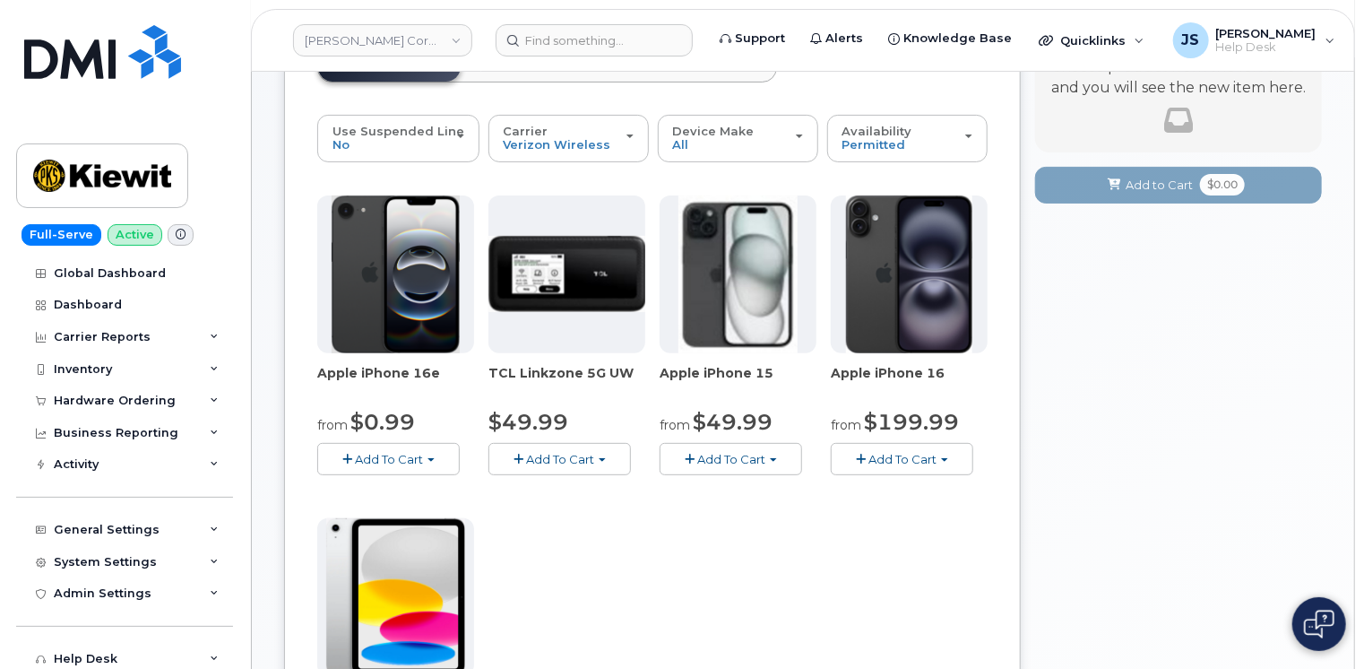
scroll to position [90, 0]
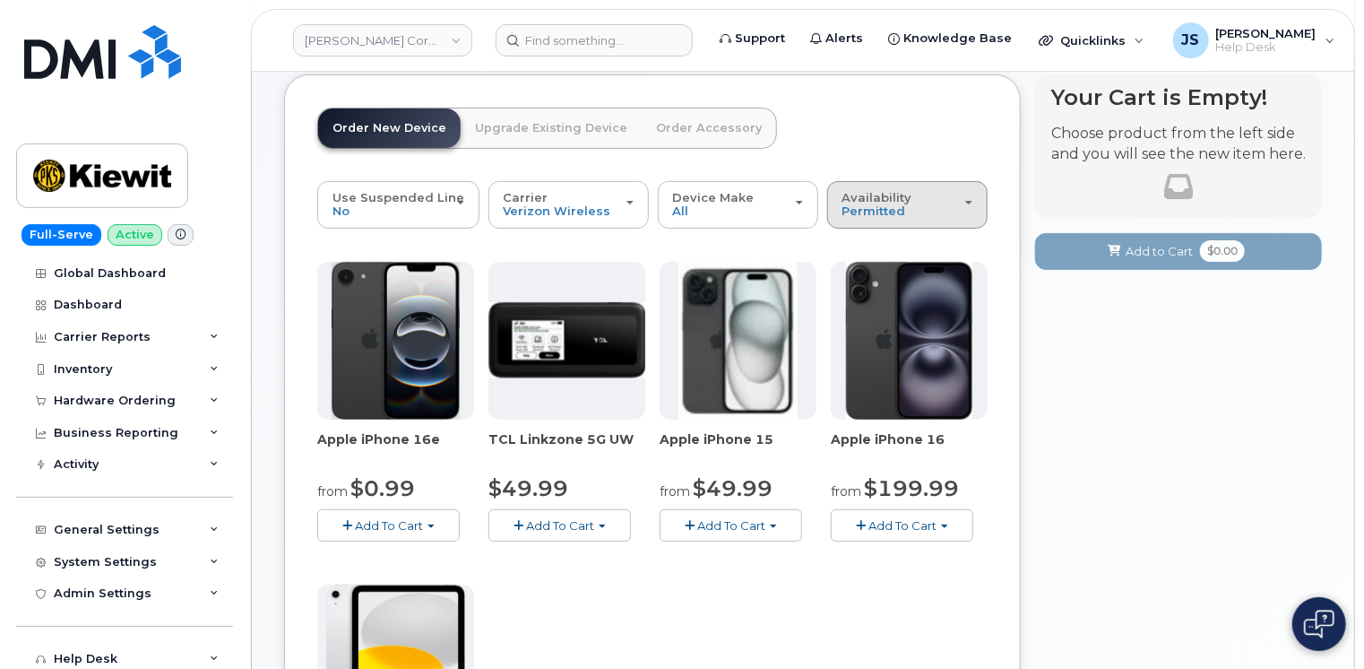
click at [936, 212] on div "Availability Permitted All" at bounding box center [908, 205] width 130 height 28
click at [856, 278] on label "All" at bounding box center [851, 276] width 38 height 22
click at [0, 0] on input "All" at bounding box center [0, 0] width 0 height 0
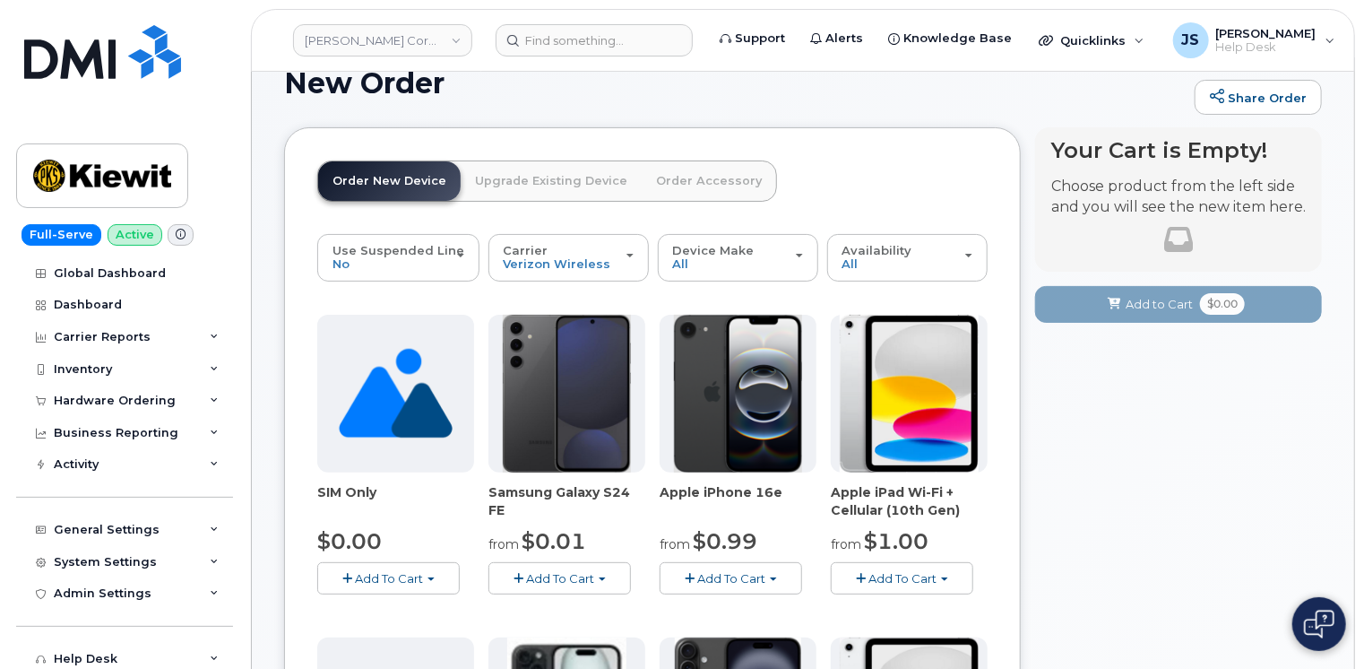
scroll to position [0, 0]
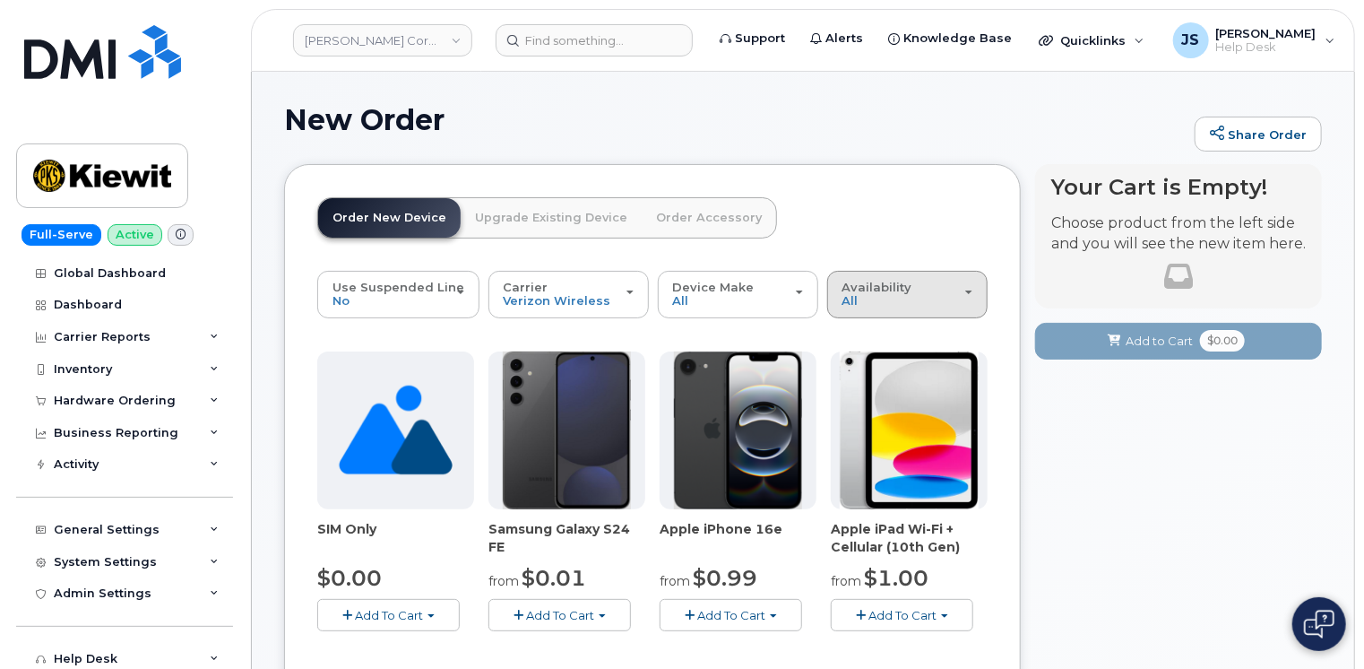
click at [885, 299] on div "Availability Permitted All" at bounding box center [908, 295] width 130 height 28
click at [866, 340] on label "Permitted" at bounding box center [874, 336] width 84 height 22
click at [0, 0] on input "Permitted" at bounding box center [0, 0] width 0 height 0
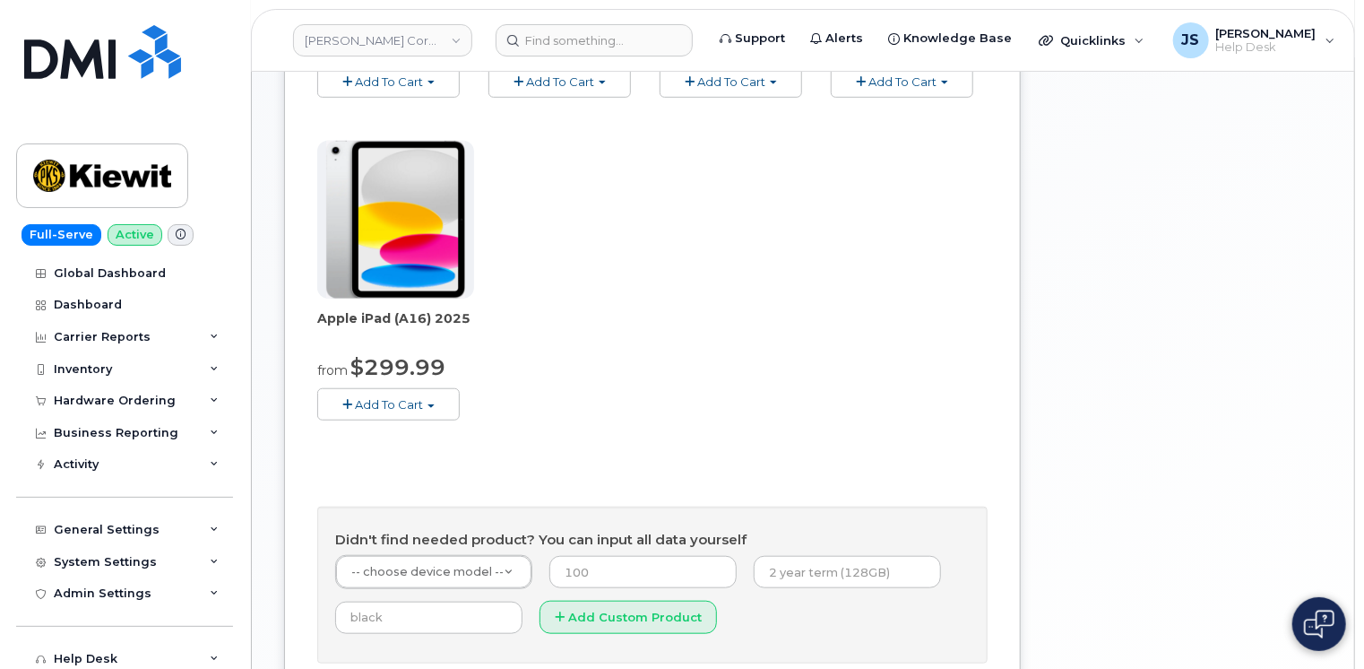
scroll to position [538, 0]
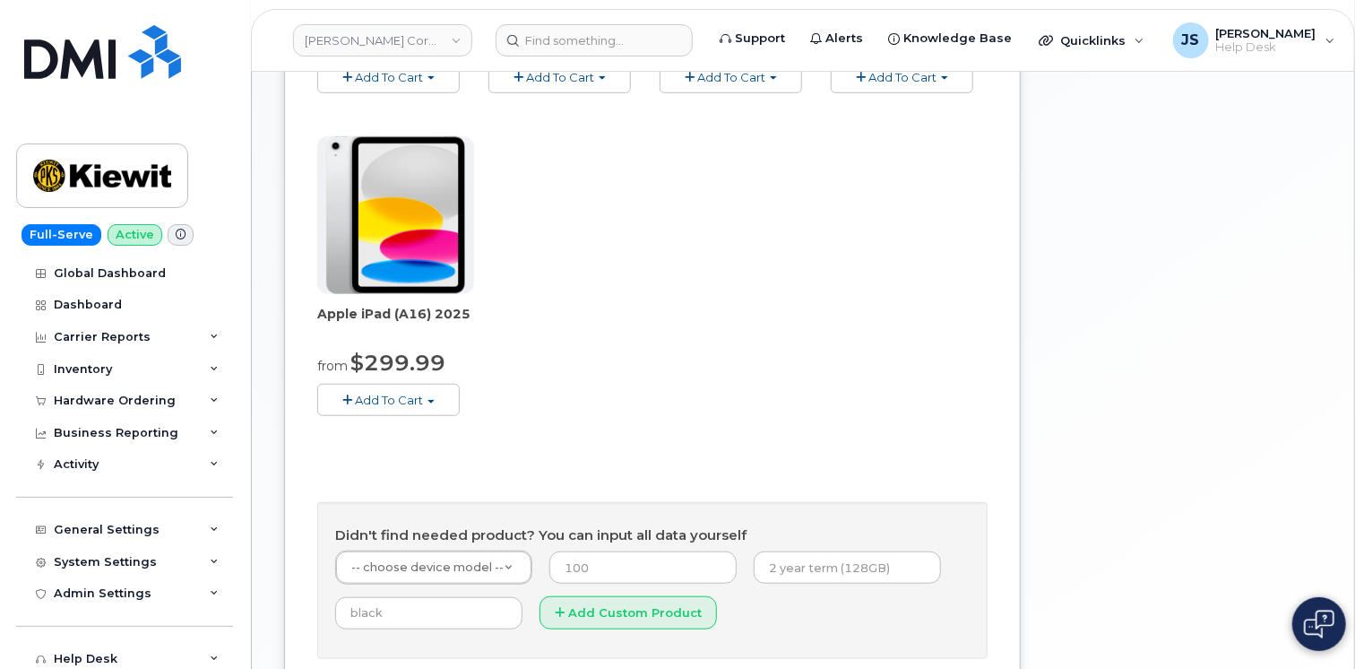
click at [396, 398] on span "Add To Cart" at bounding box center [389, 400] width 68 height 14
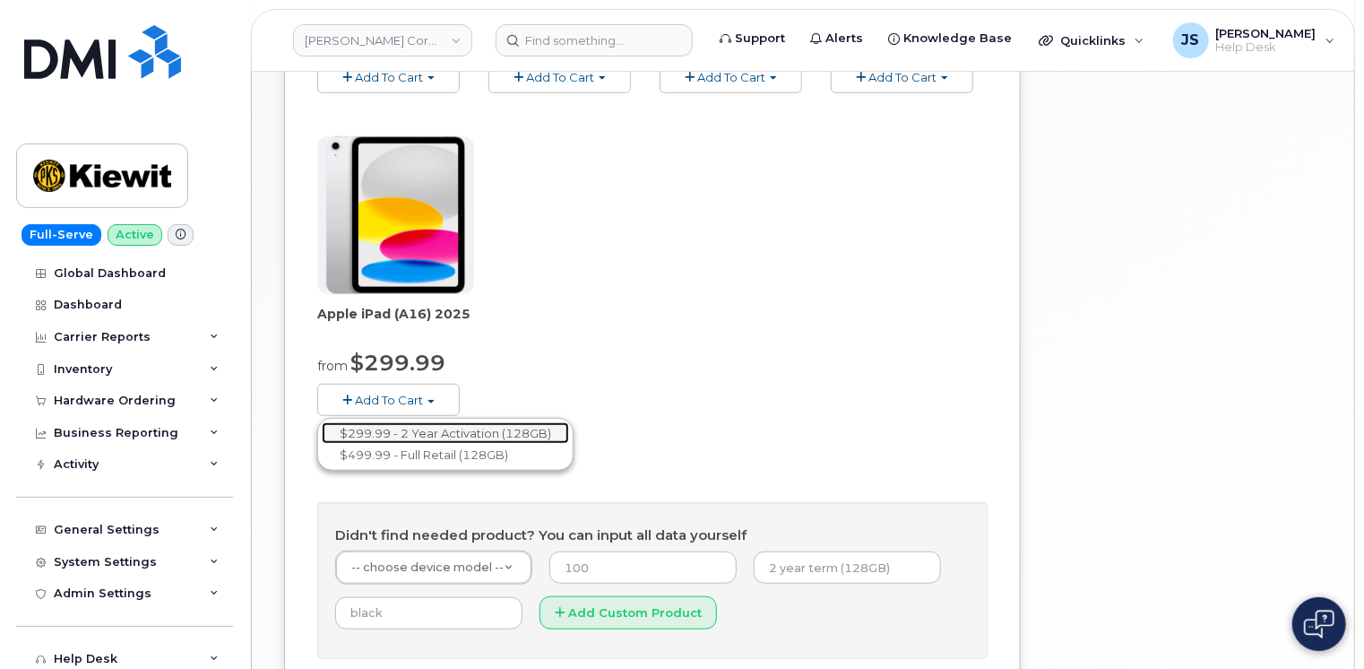
click at [405, 430] on link "$299.99 - 2 Year Activation (128GB)" at bounding box center [445, 433] width 247 height 22
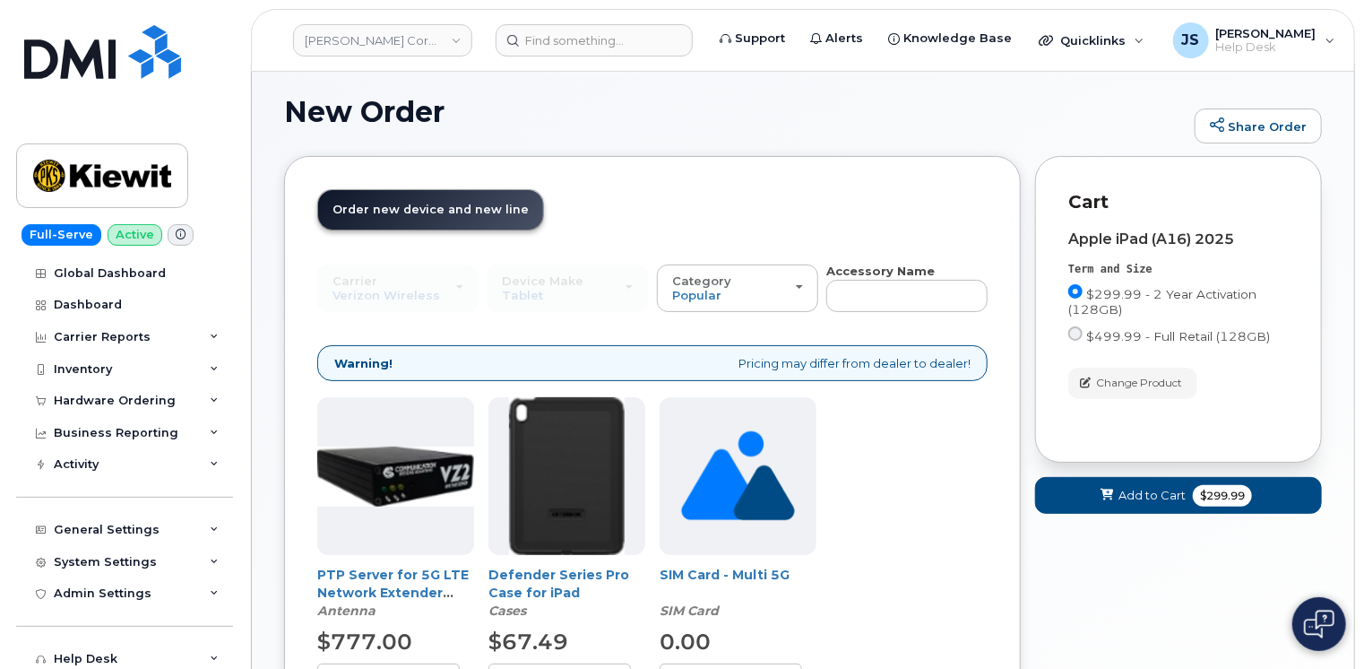
scroll to position [297, 0]
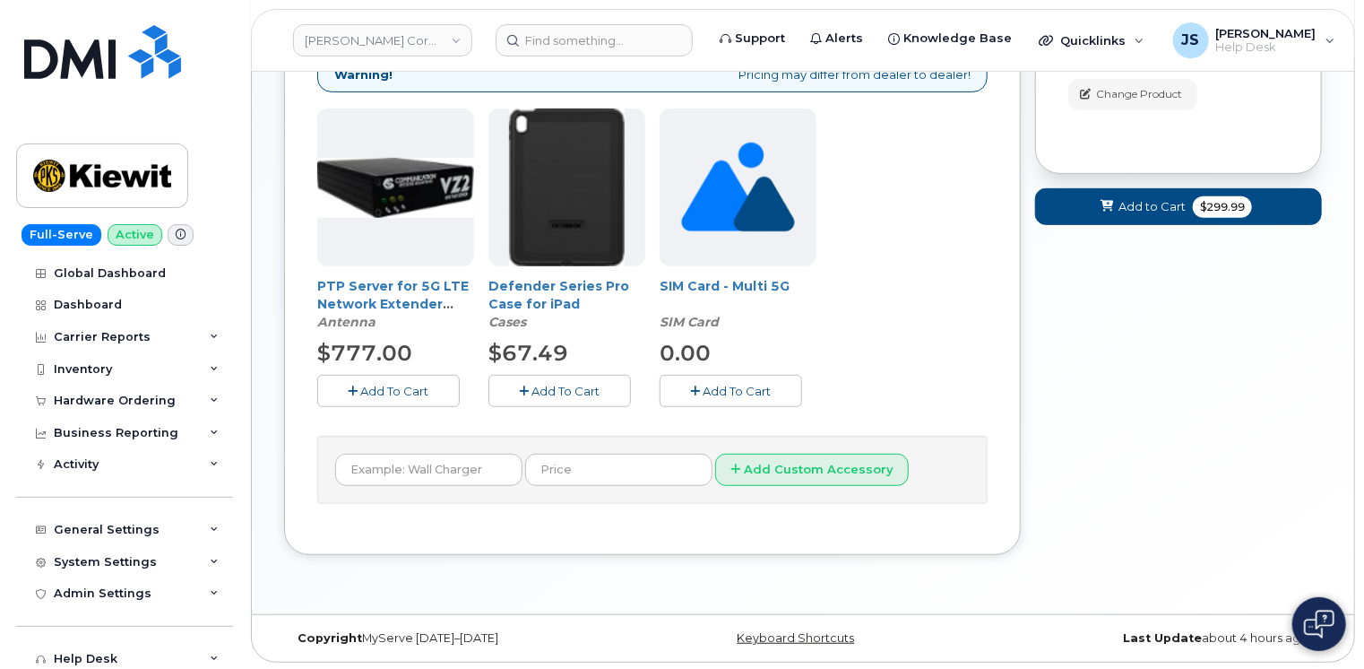
click at [526, 388] on icon "button" at bounding box center [525, 391] width 10 height 12
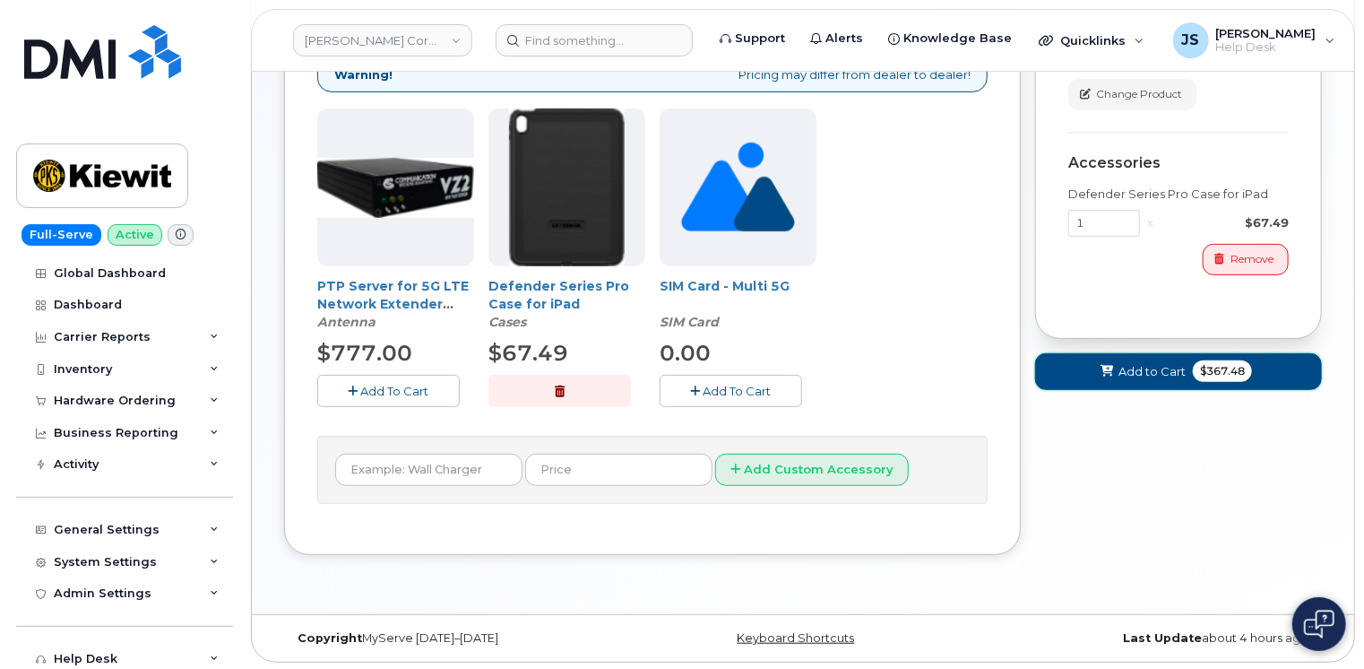
click at [1142, 382] on button "Add to Cart $367.48" at bounding box center [1178, 371] width 287 height 37
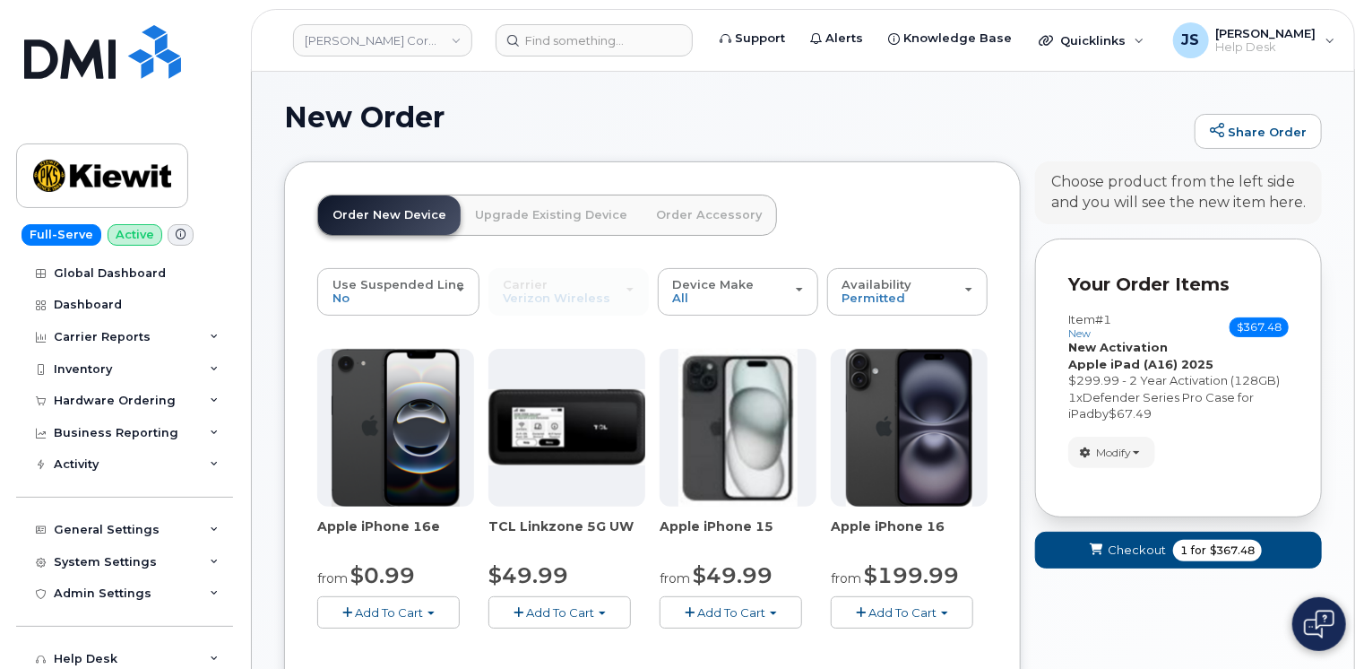
scroll to position [0, 0]
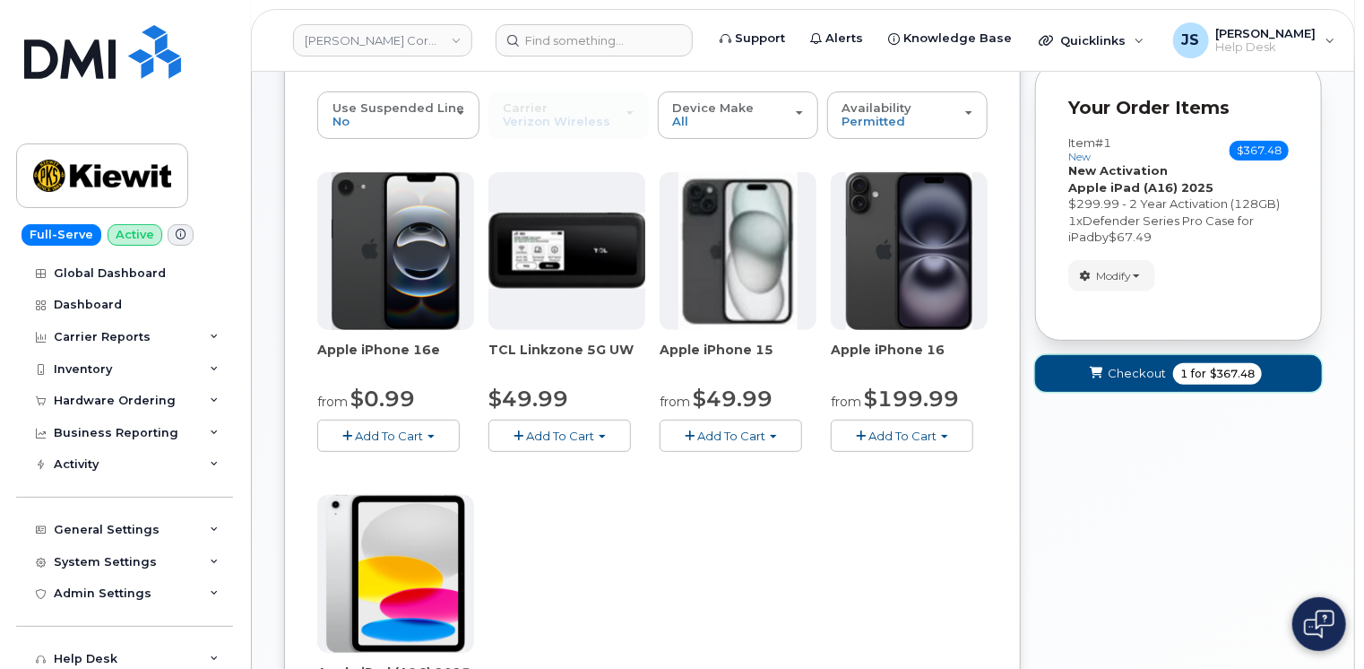
click at [1110, 379] on span "Checkout" at bounding box center [1137, 373] width 58 height 17
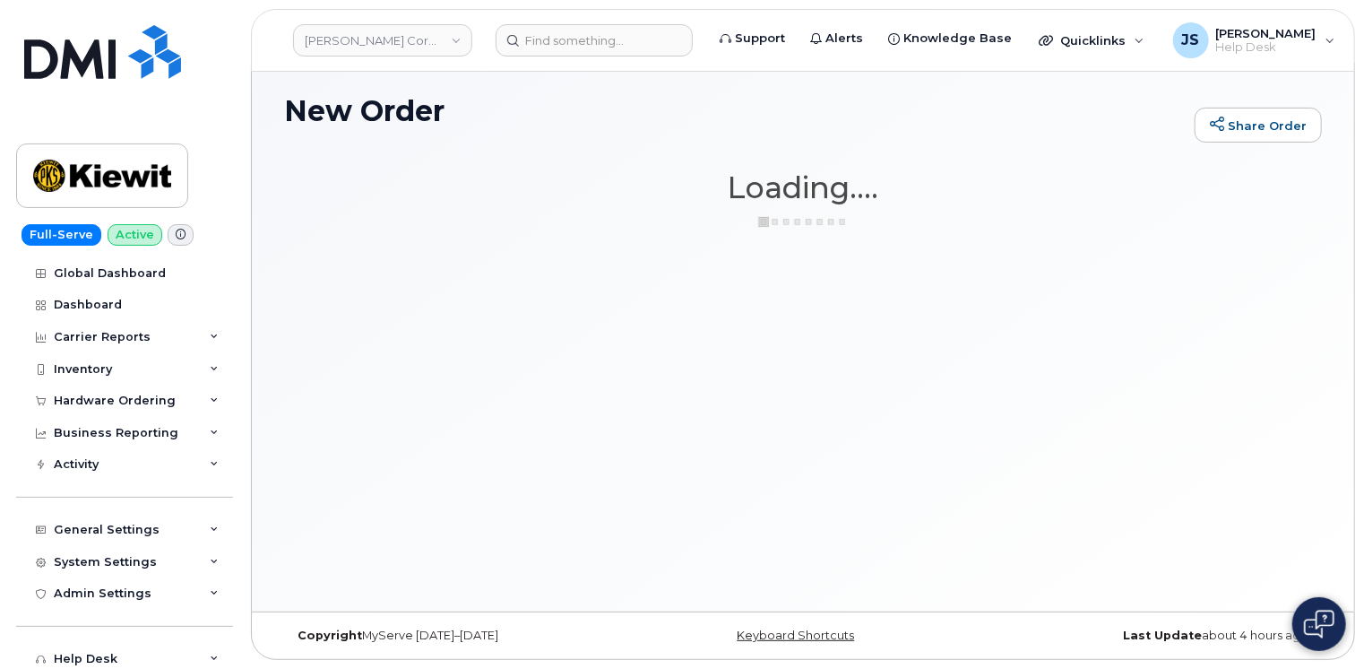
scroll to position [8, 0]
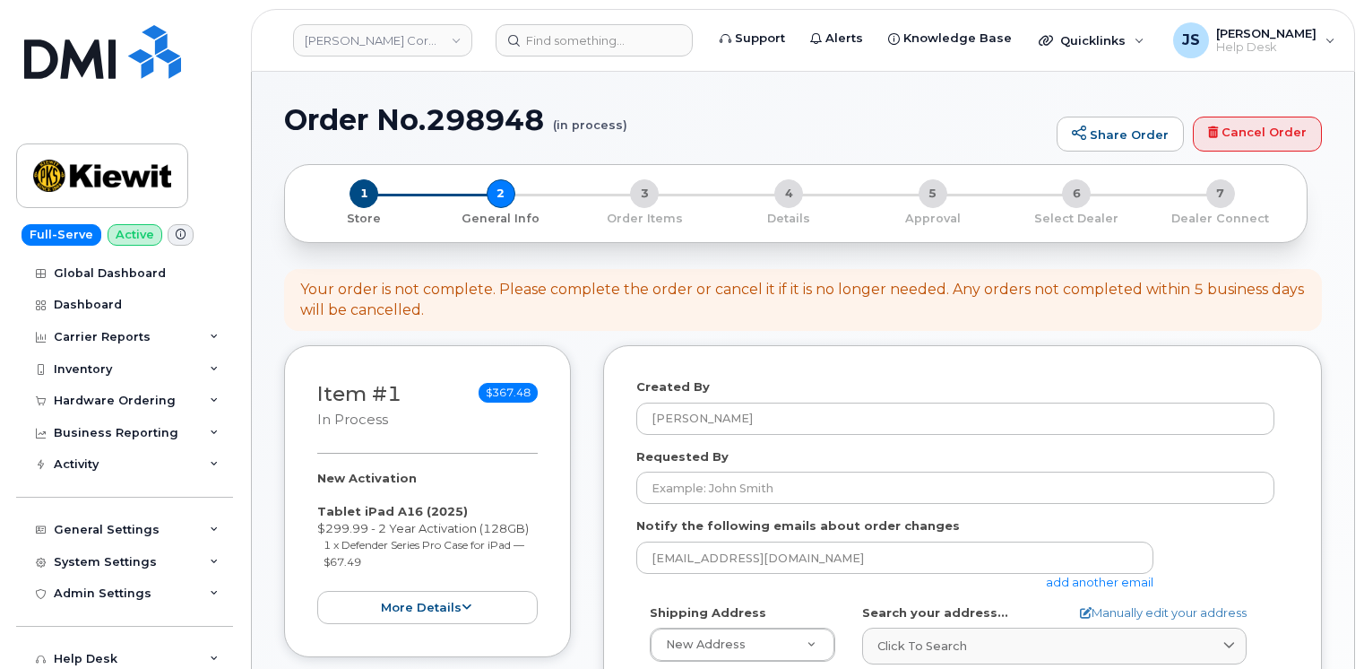
select select
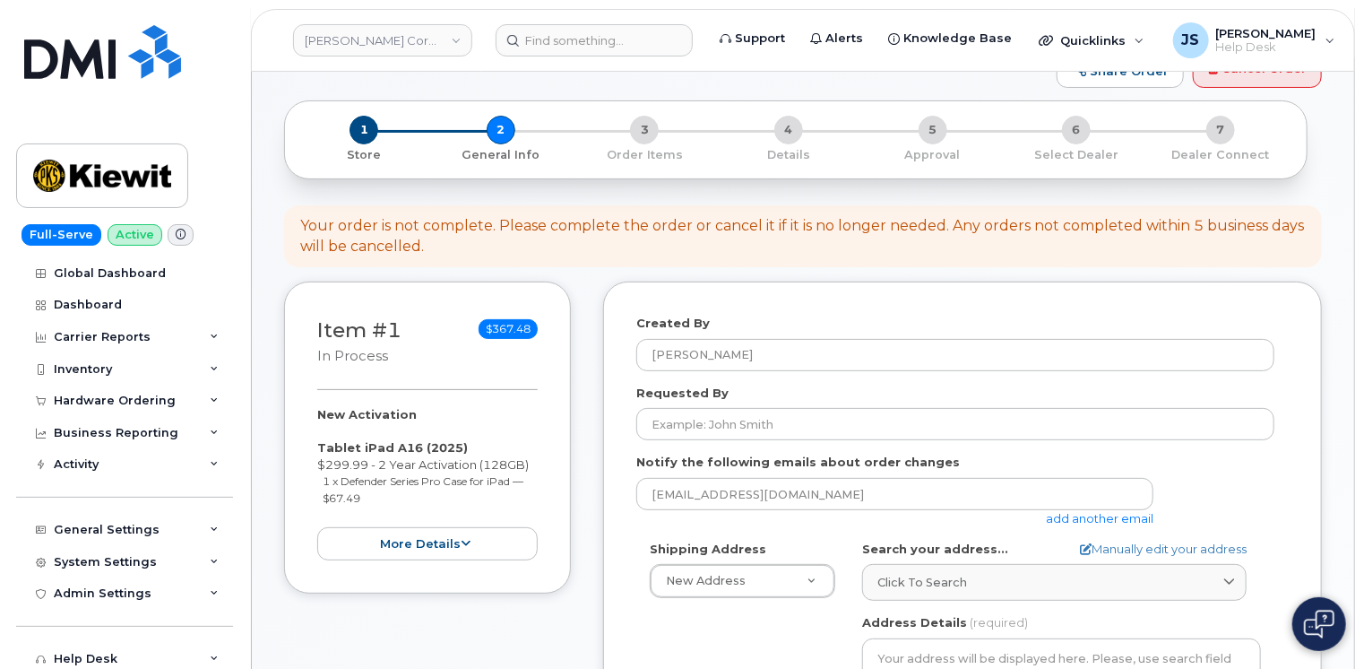
scroll to position [179, 0]
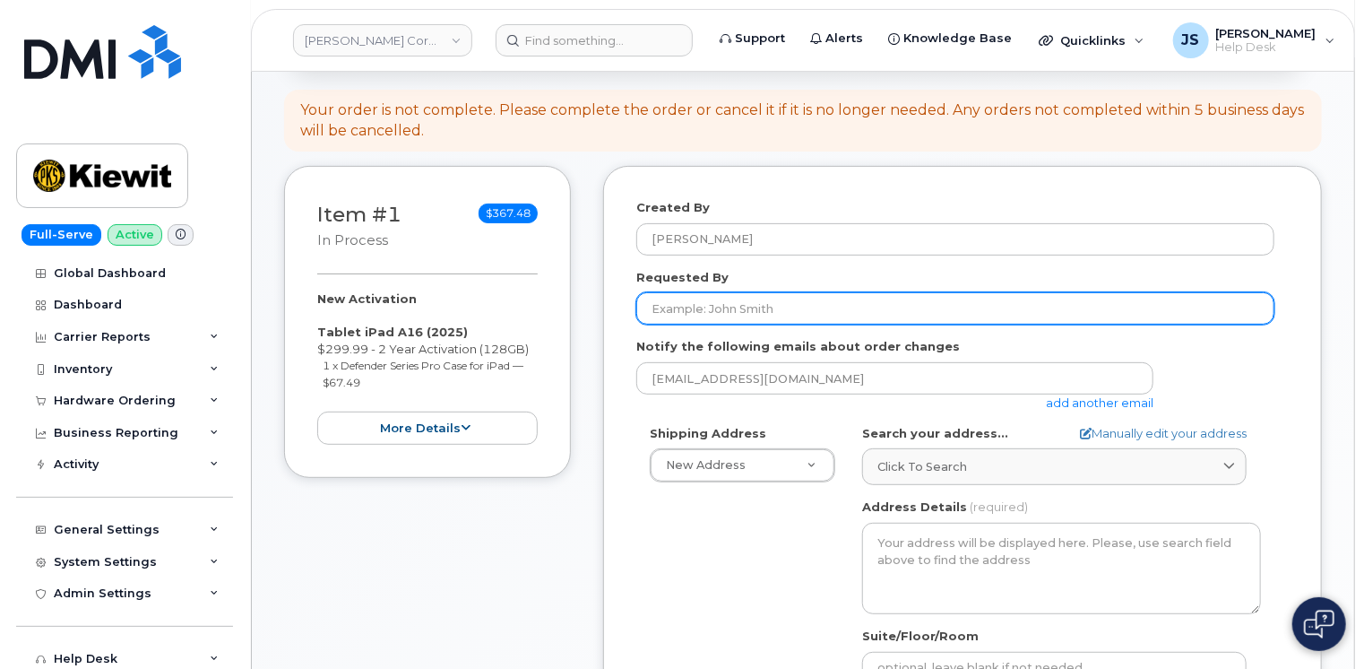
click at [659, 303] on input "Requested By" at bounding box center [955, 308] width 638 height 32
paste input "CS0783288"
type input "CS0783288"
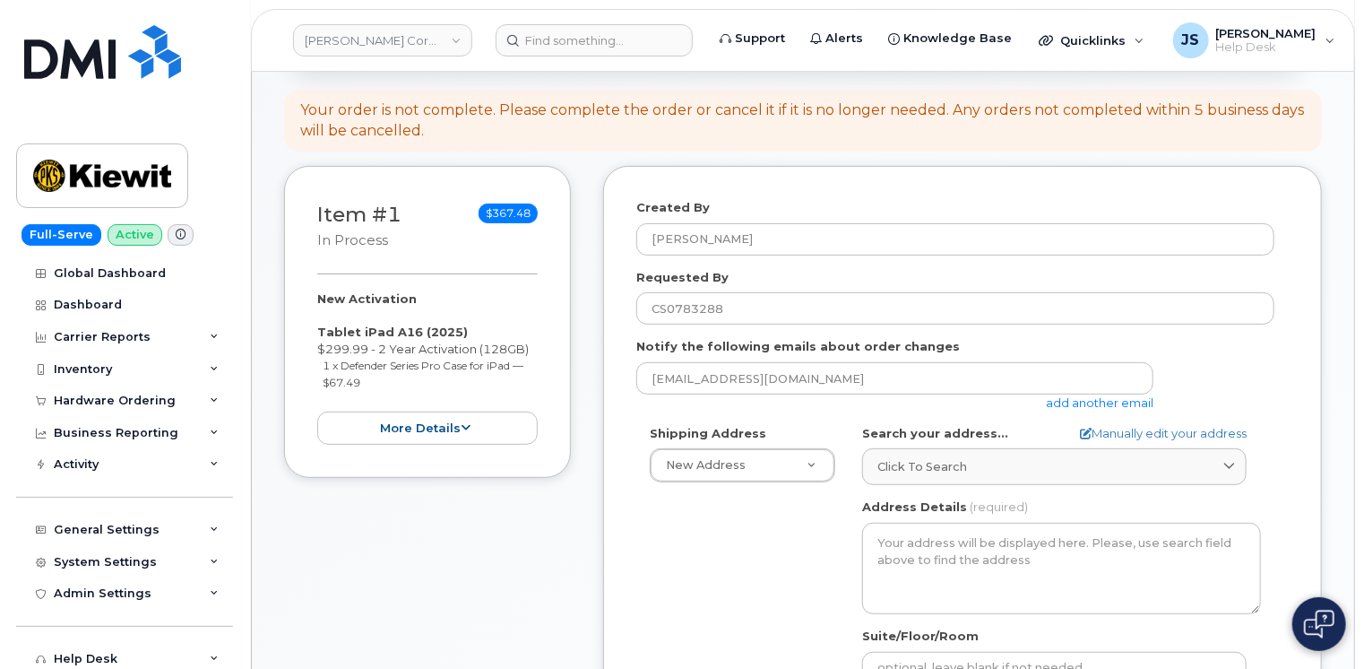
click at [1086, 401] on link "add another email" at bounding box center [1100, 402] width 108 height 14
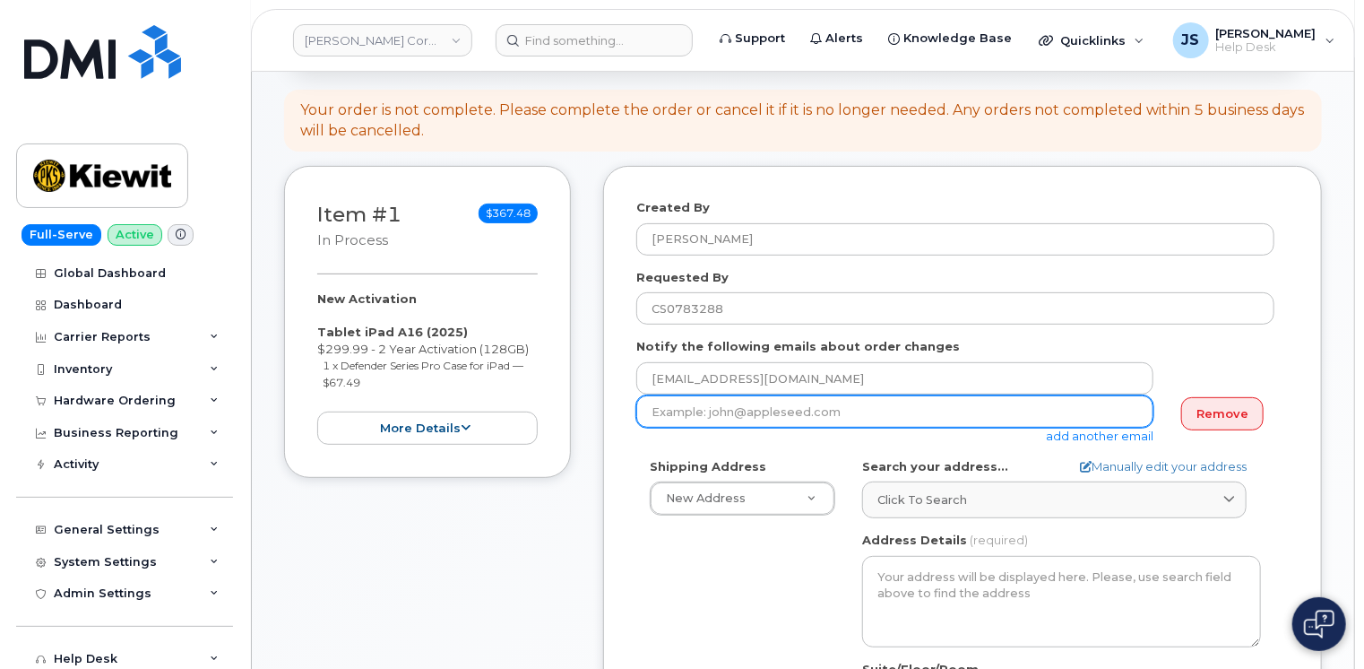
paste input "[PERSON_NAME][EMAIL_ADDRESS][PERSON_NAME][PERSON_NAME][DOMAIN_NAME]"
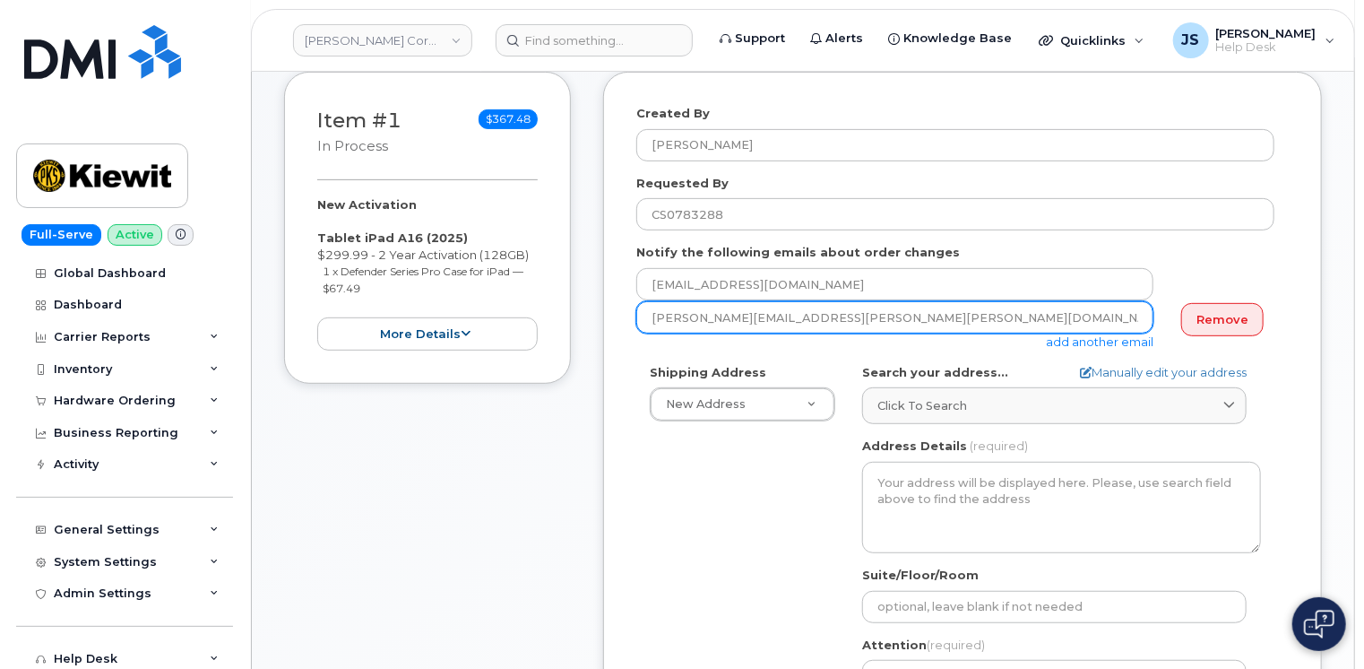
scroll to position [359, 0]
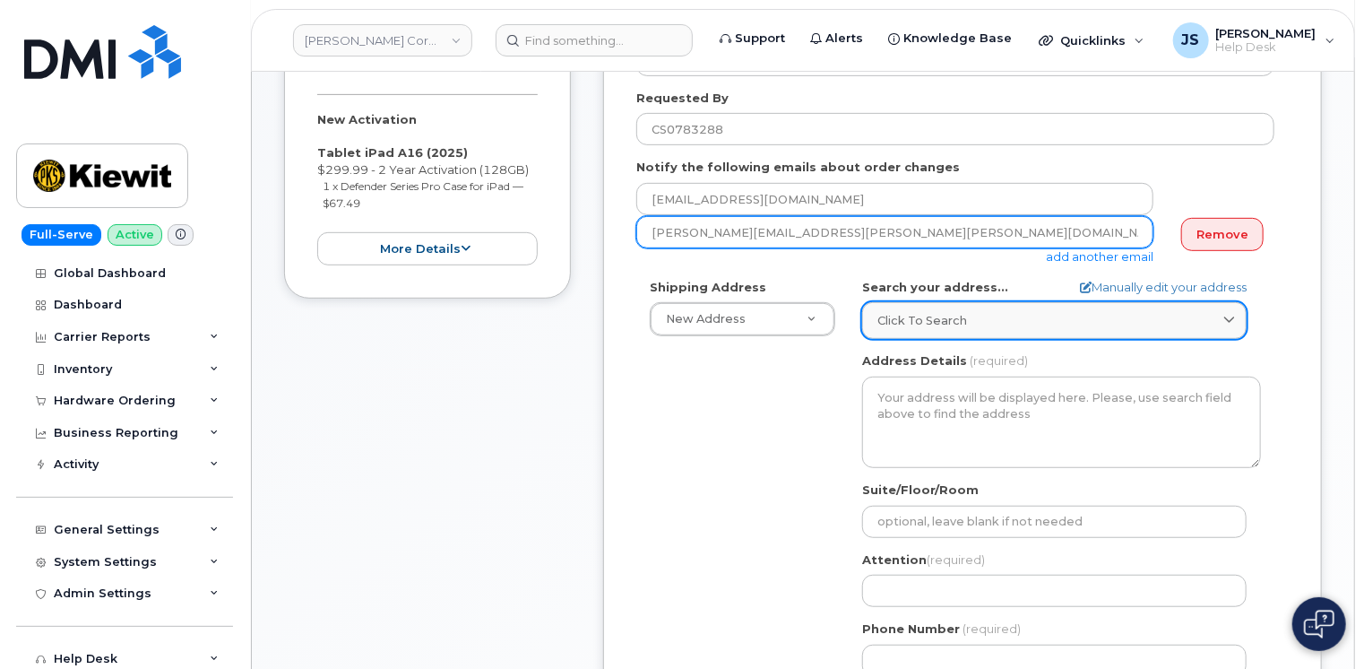
type input "[PERSON_NAME][EMAIL_ADDRESS][PERSON_NAME][PERSON_NAME][DOMAIN_NAME]"
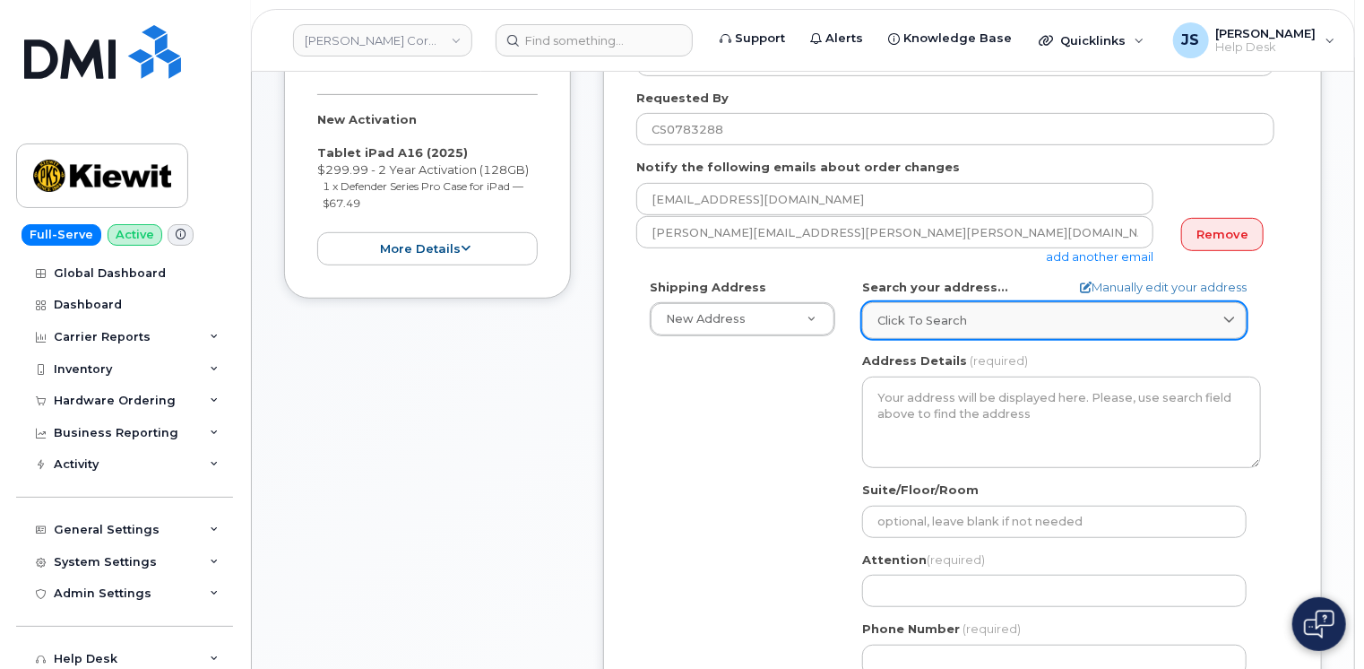
click at [1067, 314] on div "Click to search" at bounding box center [1055, 320] width 354 height 17
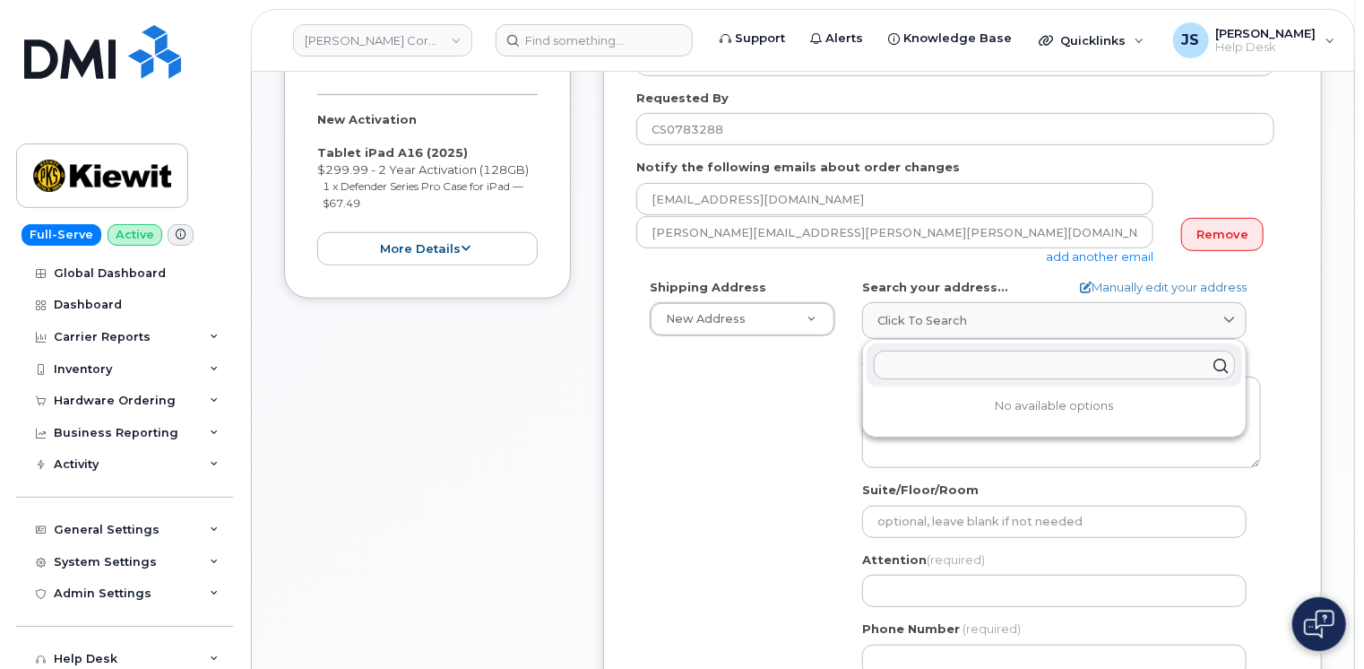
click at [965, 368] on input "text" at bounding box center [1054, 365] width 361 height 29
paste input "[STREET_ADDRESS][US_STATE]"
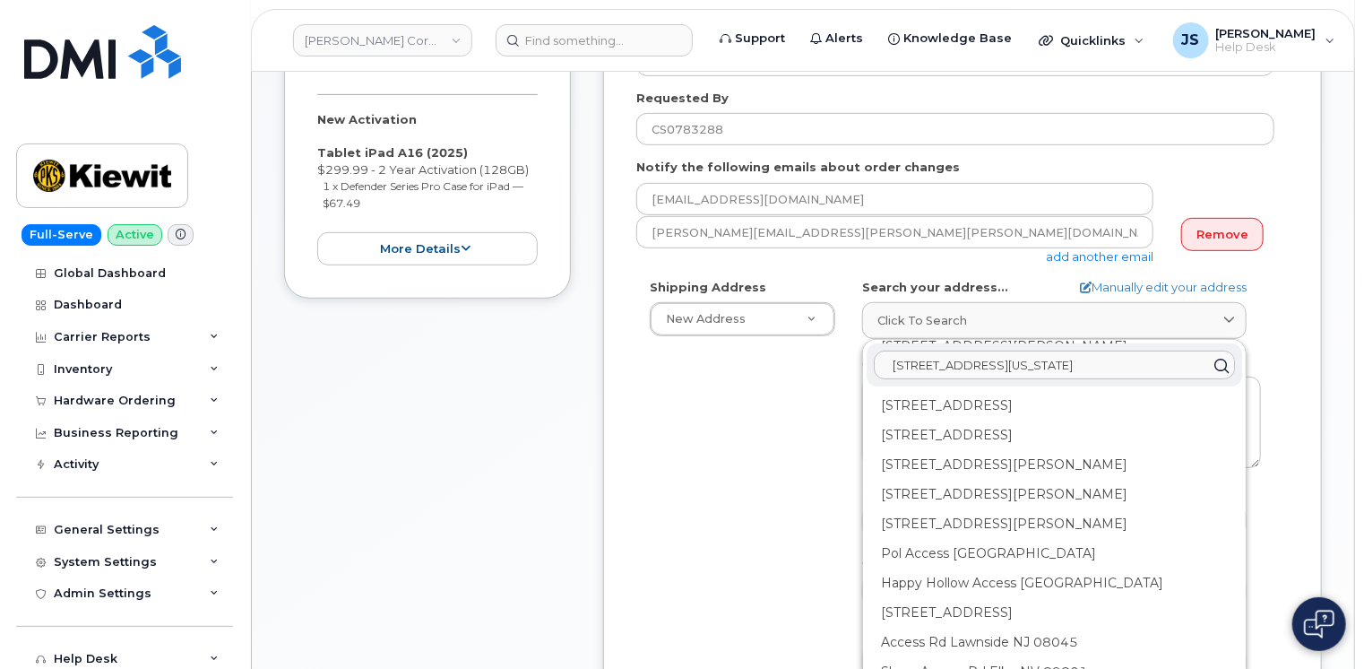
scroll to position [0, 0]
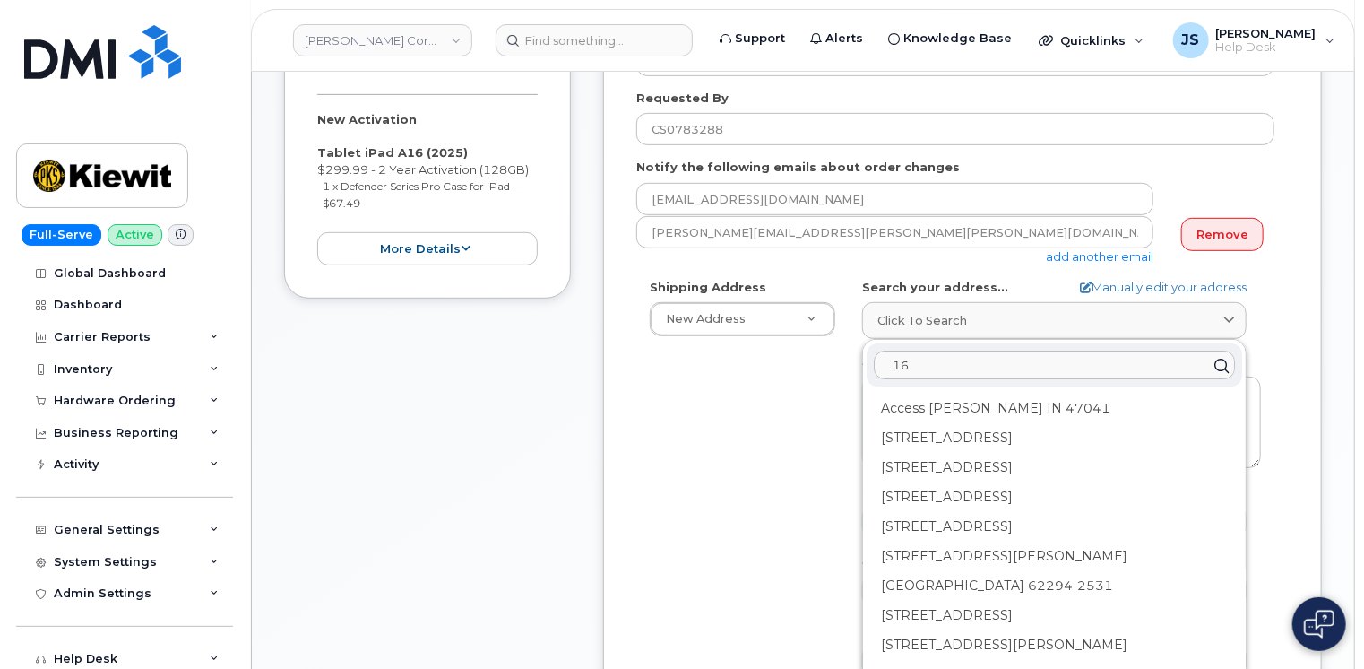
type input "1"
click at [1141, 290] on link "Manually edit your address" at bounding box center [1163, 287] width 167 height 17
select select
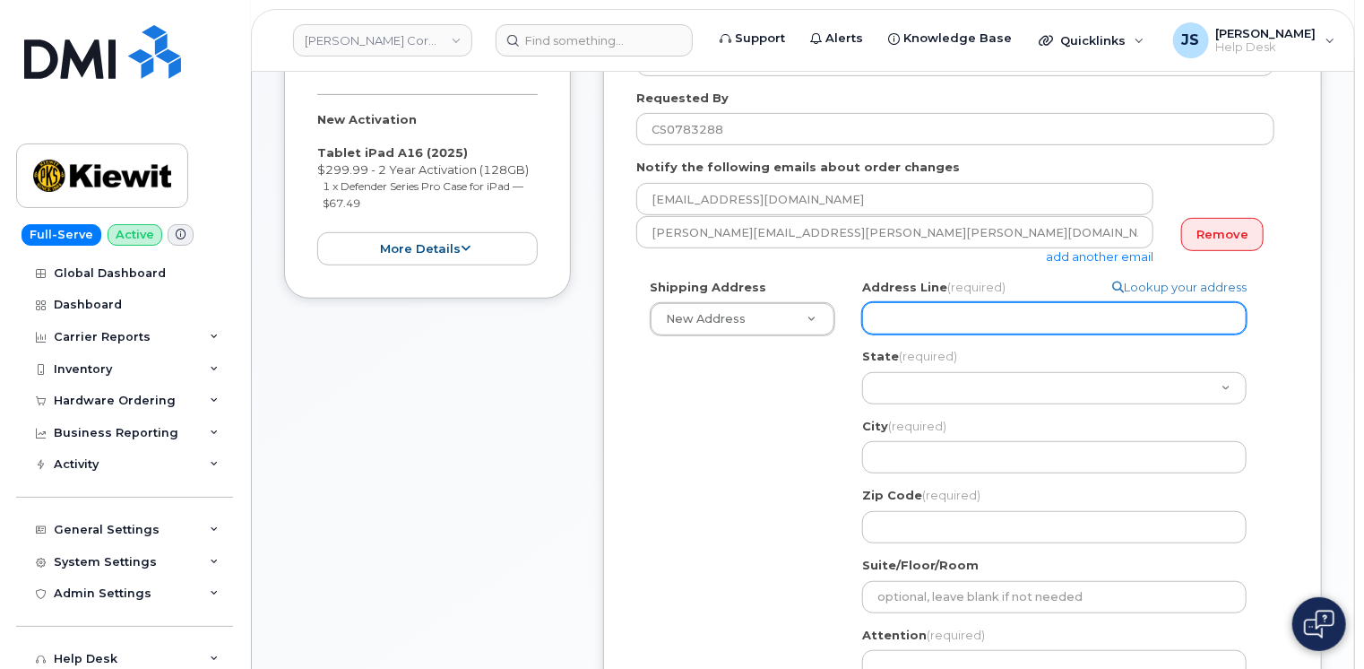
click at [926, 320] on input "Address Line (required)" at bounding box center [1054, 318] width 385 height 32
paste input "[STREET_ADDRESS][US_STATE]"
select select
type input "[STREET_ADDRESS][US_STATE]"
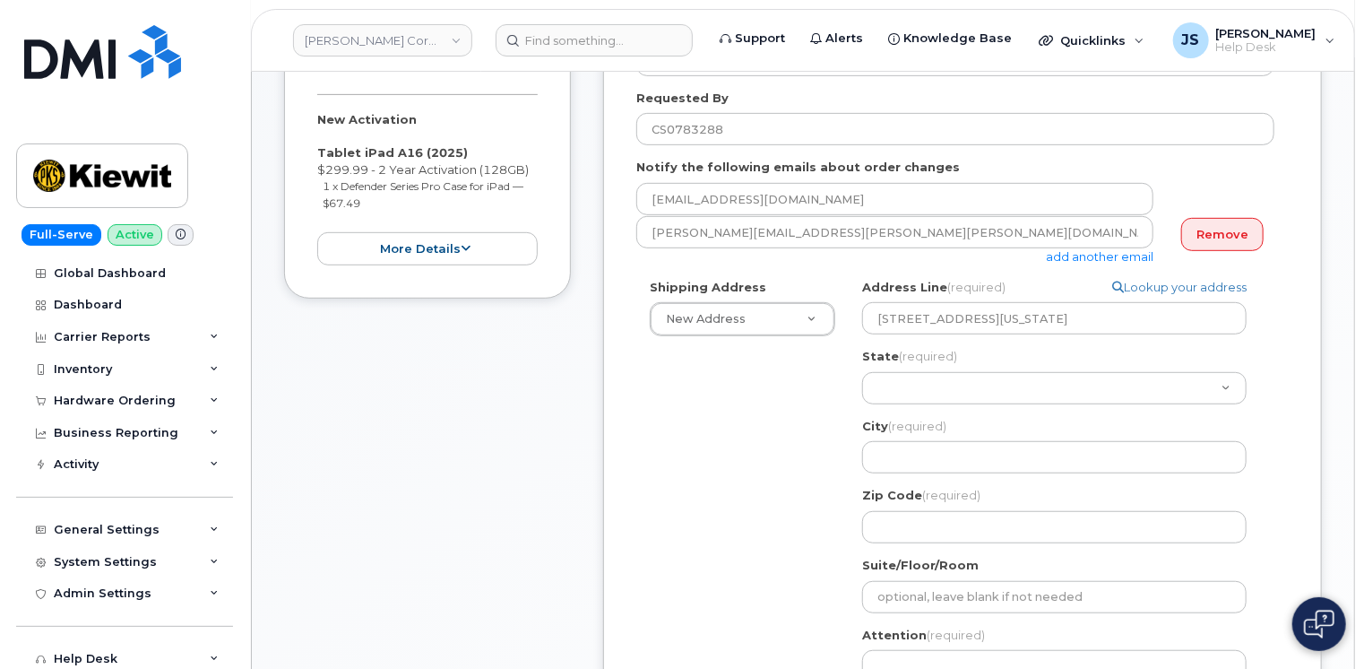
click at [837, 374] on div "Shipping Address New Address New Address [STREET_ADDRESS][GEOGRAPHIC_DATA][STRE…" at bounding box center [955, 522] width 638 height 487
click at [913, 391] on select "[US_STATE] [US_STATE] [US_STATE] [US_STATE] [US_STATE] [US_STATE] [US_STATE] [U…" at bounding box center [1054, 388] width 385 height 32
select select "[GEOGRAPHIC_DATA]"
click at [862, 372] on select "[US_STATE] [US_STATE] [US_STATE] [US_STATE] [US_STATE] [US_STATE] [US_STATE] [U…" at bounding box center [1054, 388] width 385 height 32
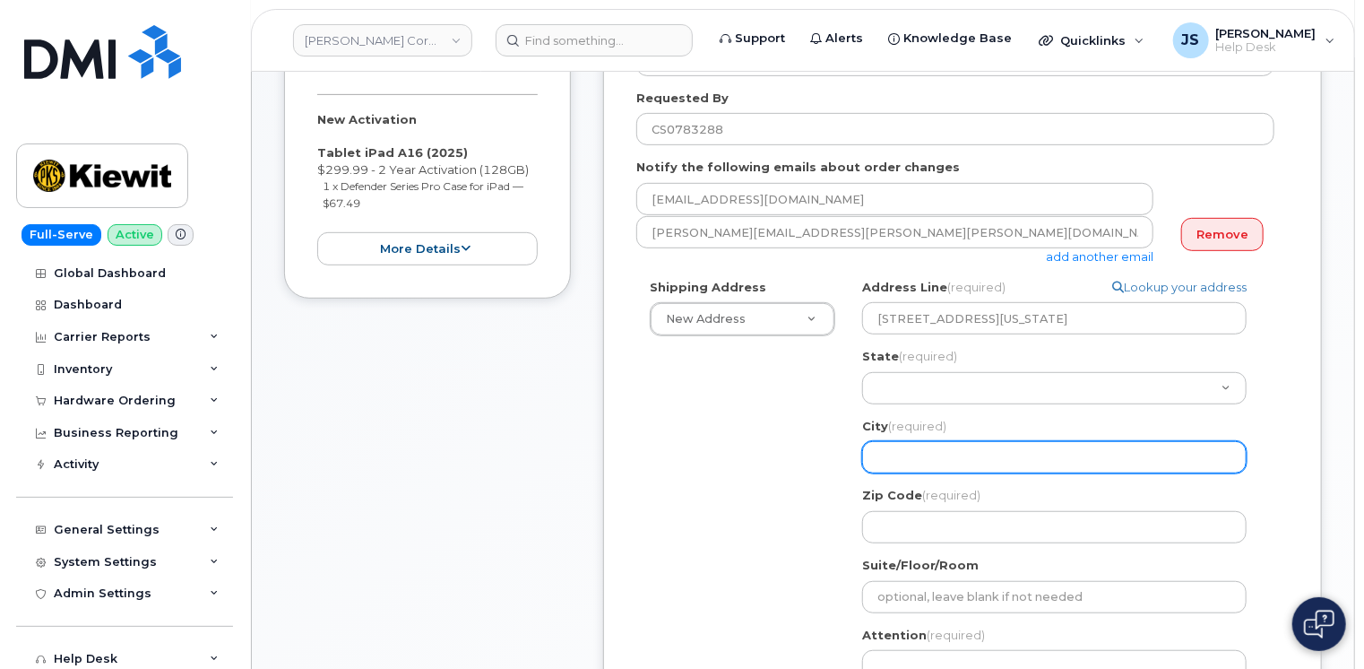
click at [929, 463] on input "City (required)" at bounding box center [1054, 457] width 385 height 32
select select
type input "H"
select select
type input "Ho"
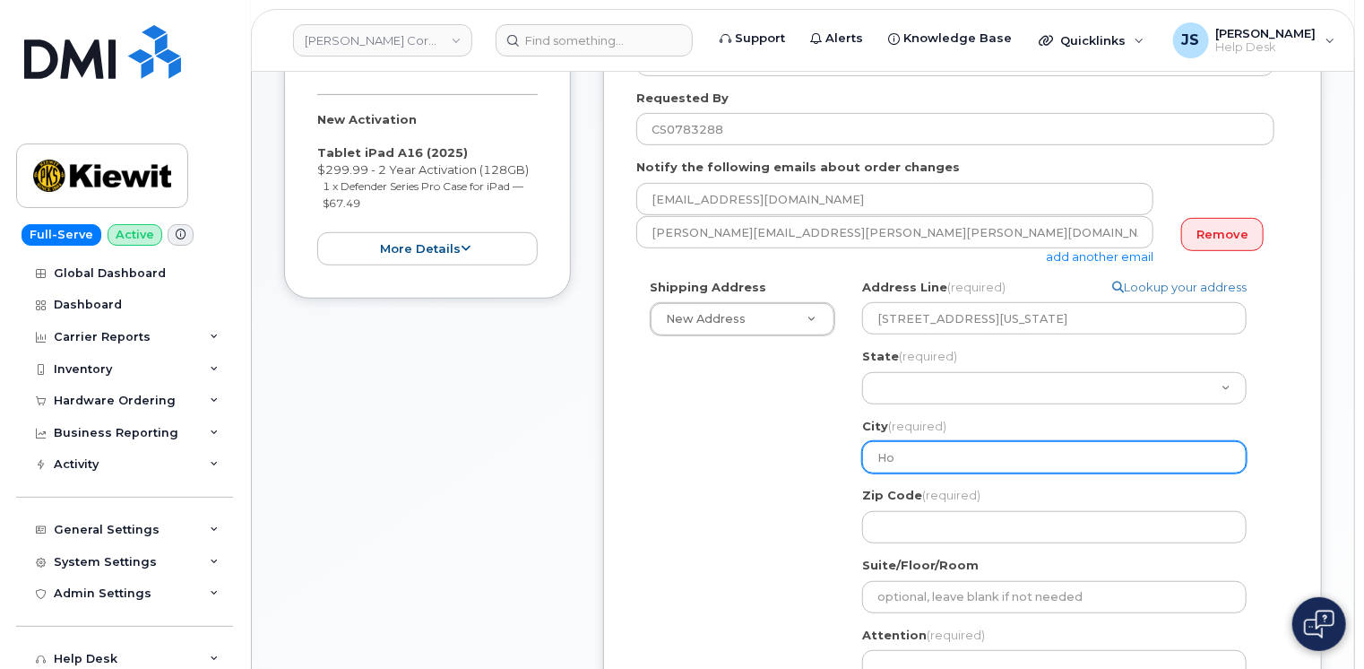
select select
type input "Hou"
select select
type input "Hous"
select select
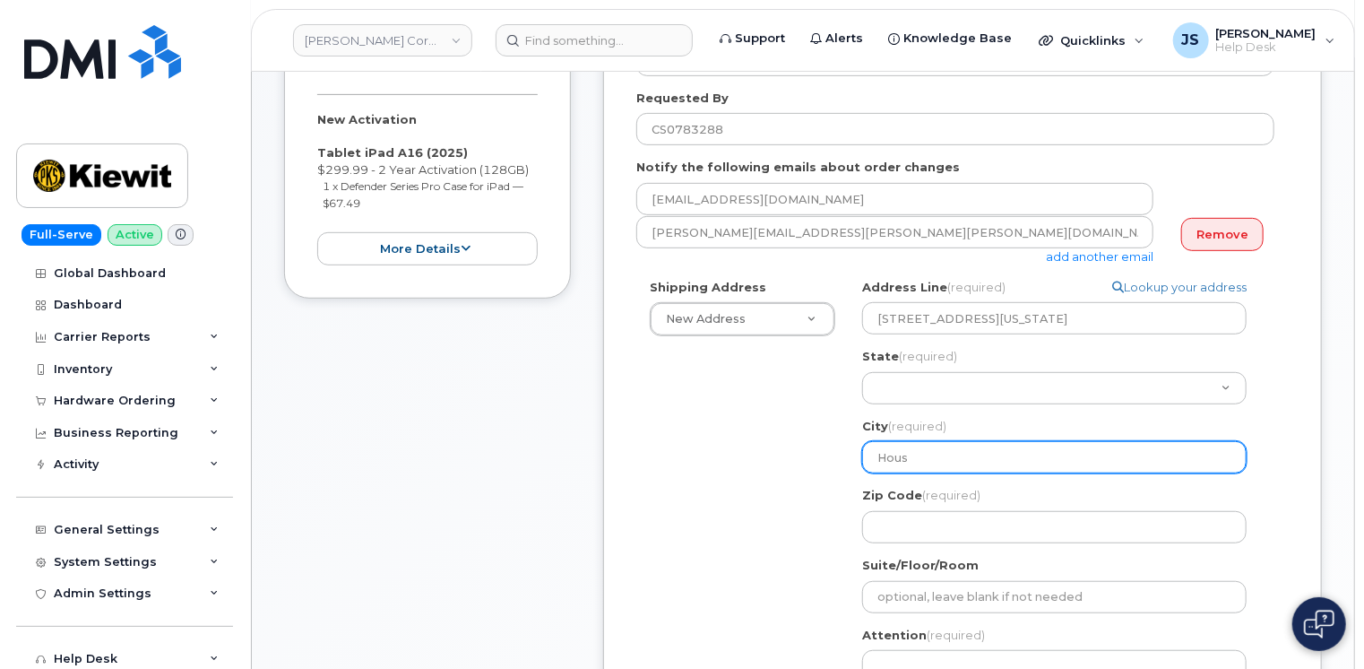
type input "Houst"
select select
type input "Housto"
select select
type input "[GEOGRAPHIC_DATA]"
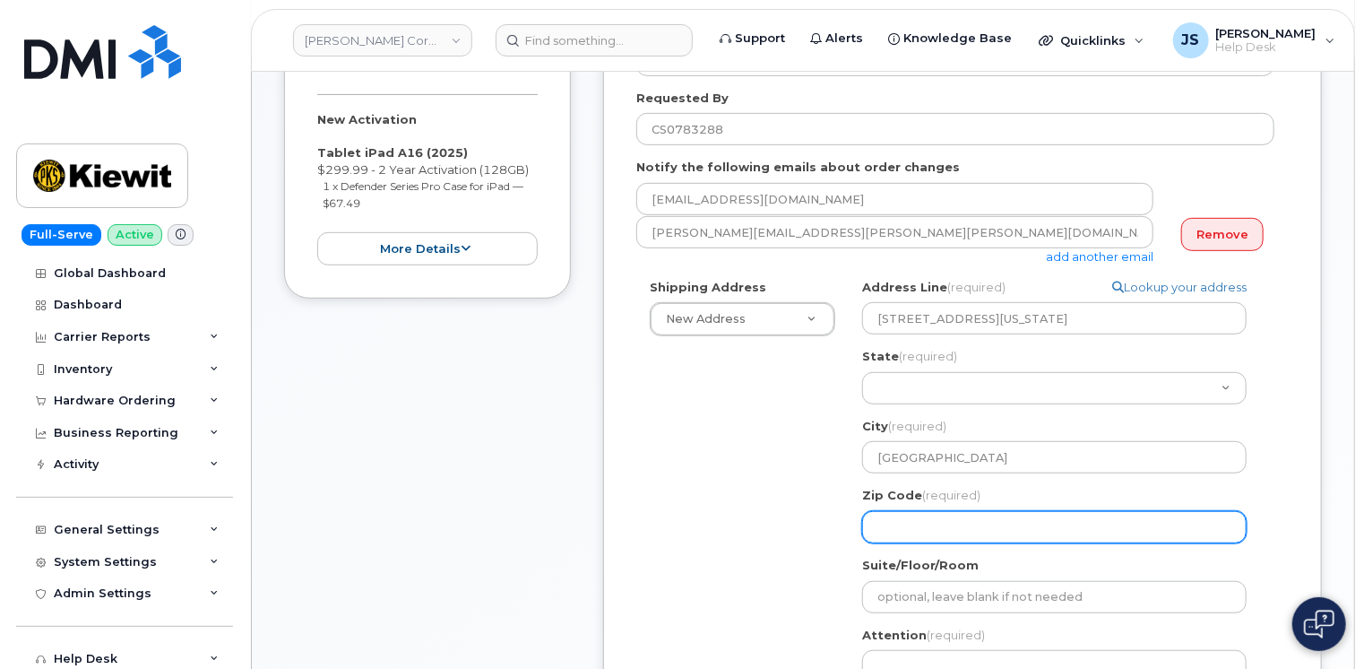
click at [923, 523] on input "Zip Code (required)" at bounding box center [1054, 527] width 385 height 32
paste input "77064"
select select
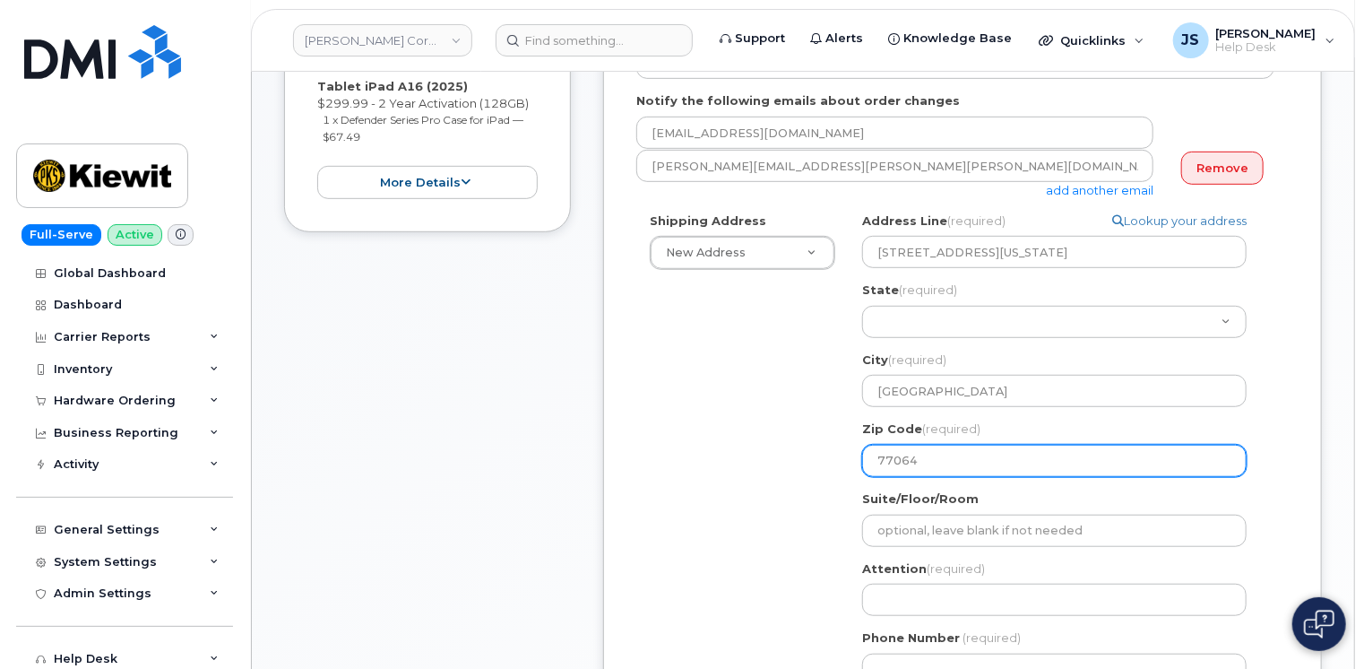
scroll to position [628, 0]
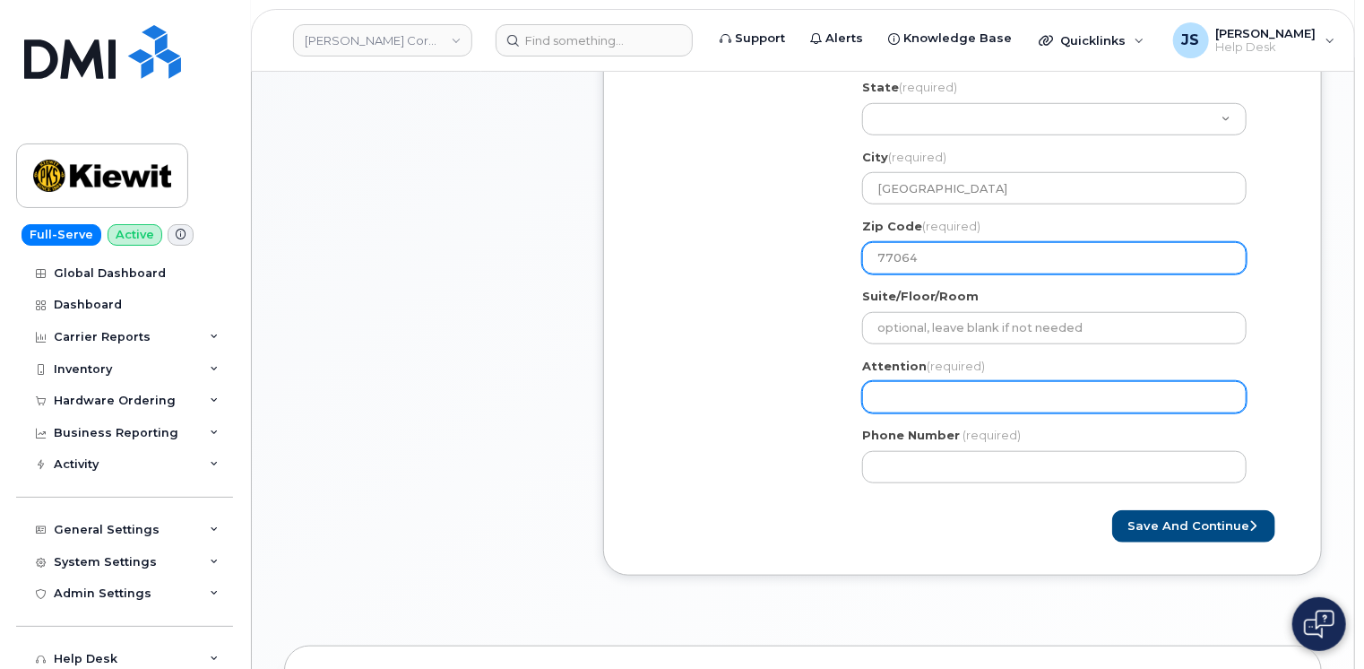
type input "77064"
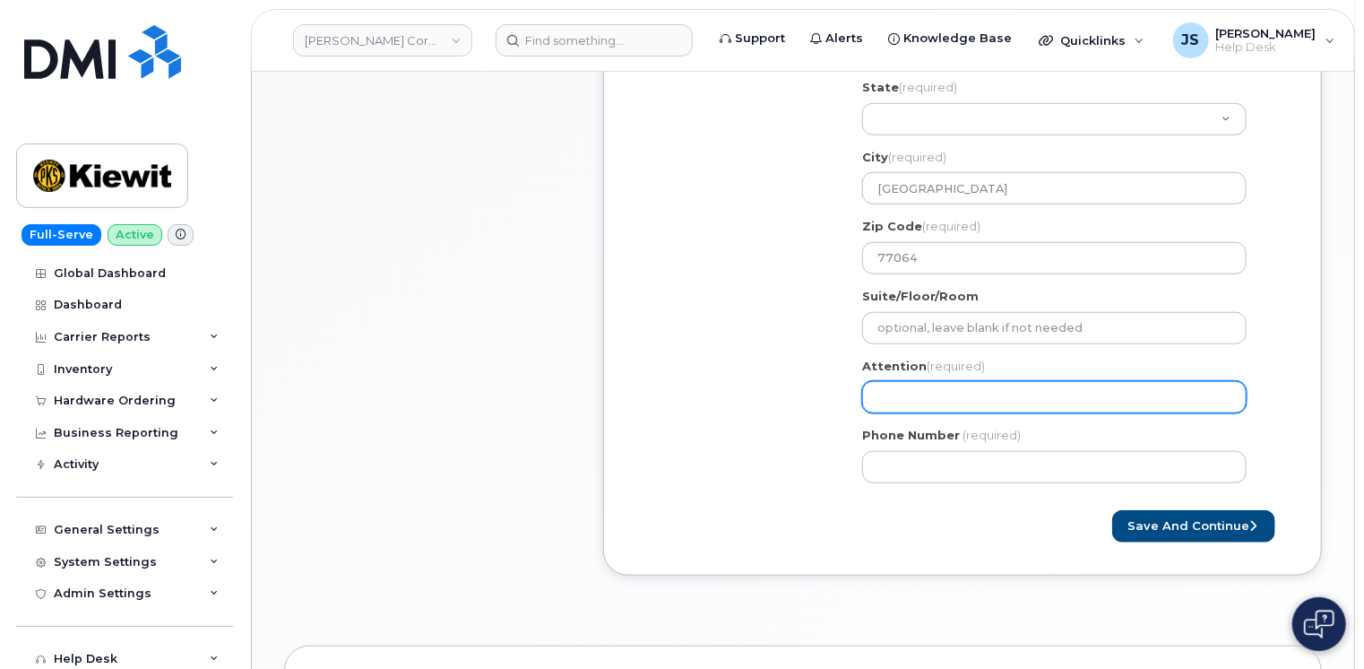
click at [919, 395] on input "Attention (required)" at bounding box center [1054, 397] width 385 height 32
click at [905, 403] on input "Attention (required)" at bounding box center [1054, 397] width 385 height 32
paste input "[PERSON_NAME]"
select select
click at [882, 396] on input "[PERSON_NAME]" at bounding box center [1054, 397] width 385 height 32
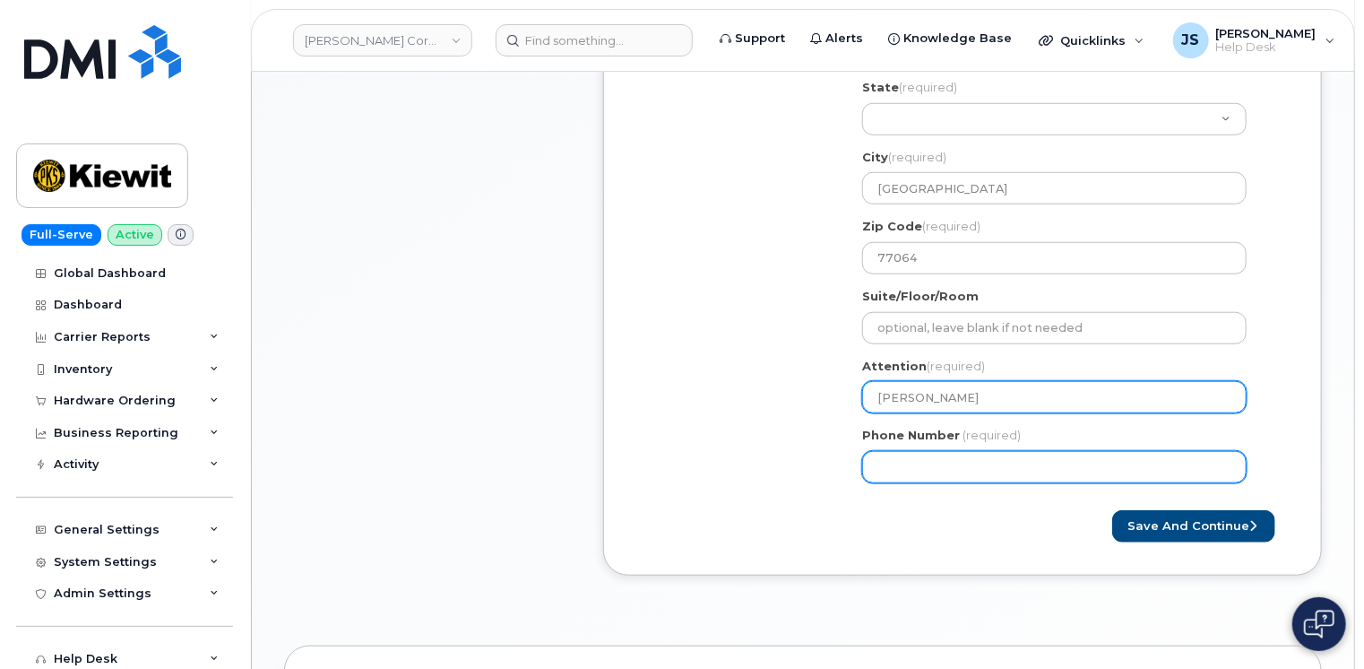
type input "[PERSON_NAME]"
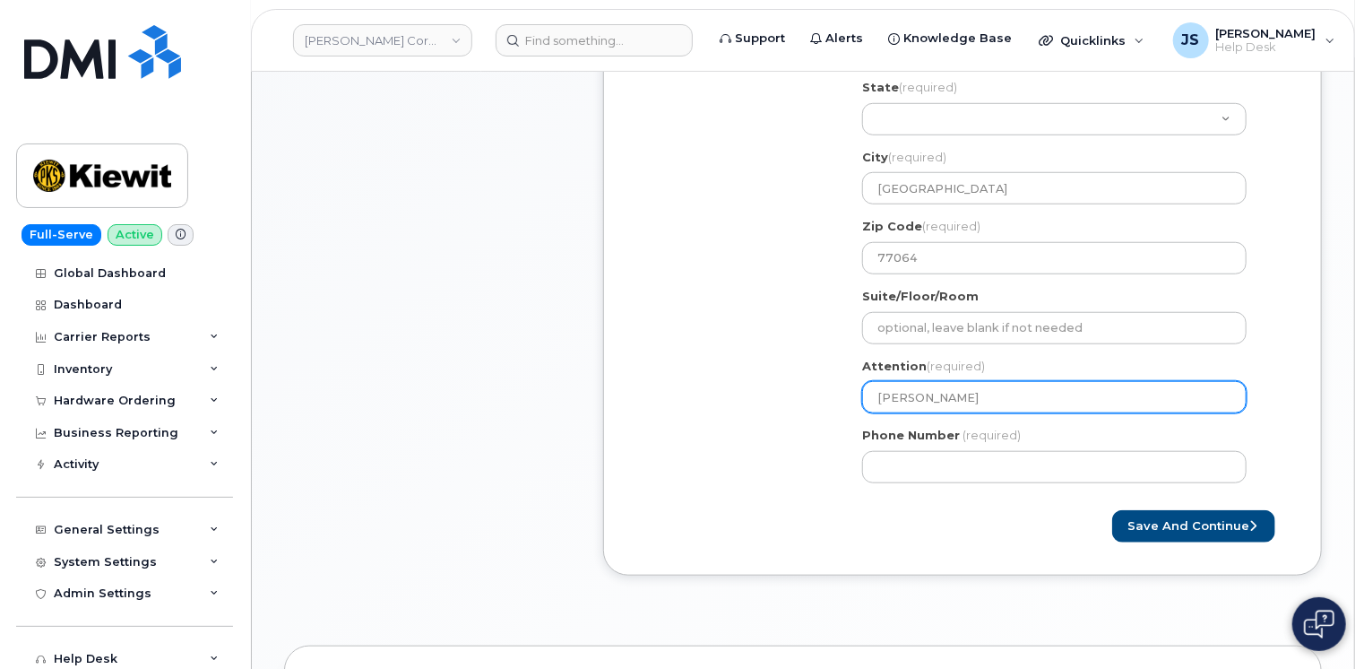
click at [996, 395] on input "[PERSON_NAME]" at bounding box center [1054, 397] width 385 height 32
select select
type input "[PERSON_NAME]/"
click at [1000, 384] on input "[PERSON_NAME]/" at bounding box center [1054, 397] width 385 height 32
paste input "[PERSON_NAME]"
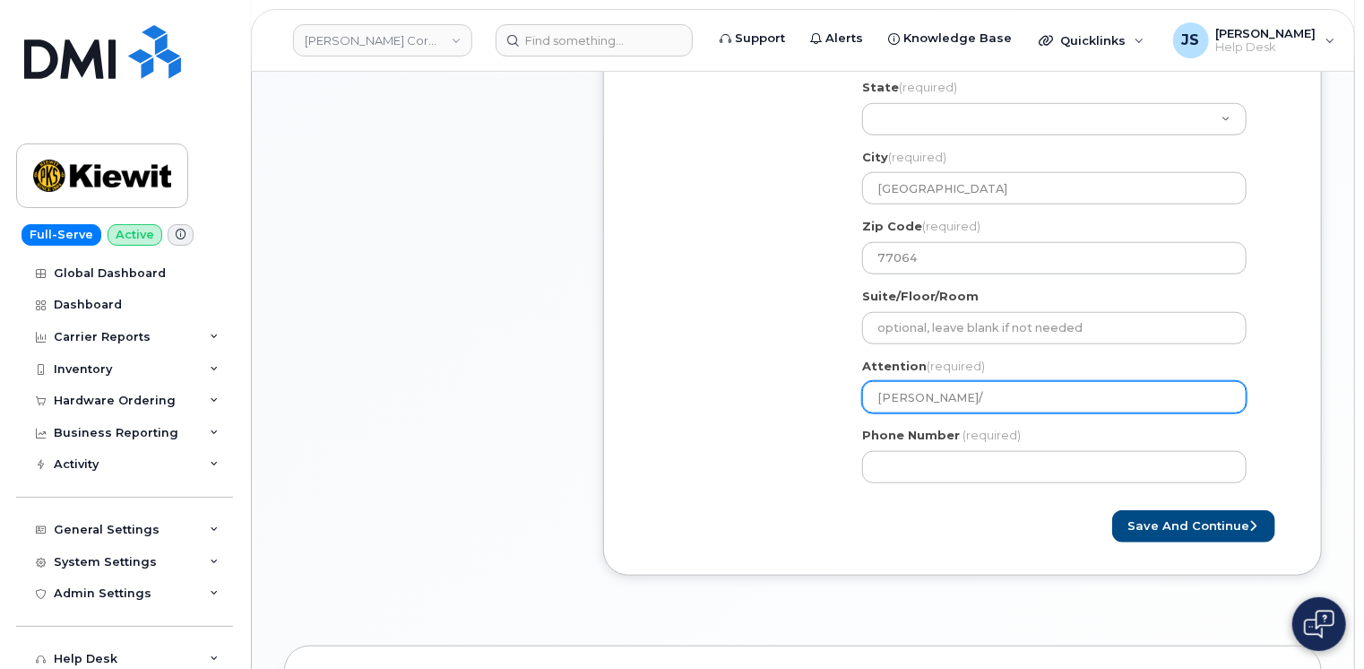
select select
type input "[PERSON_NAME]/[PERSON_NAME]"
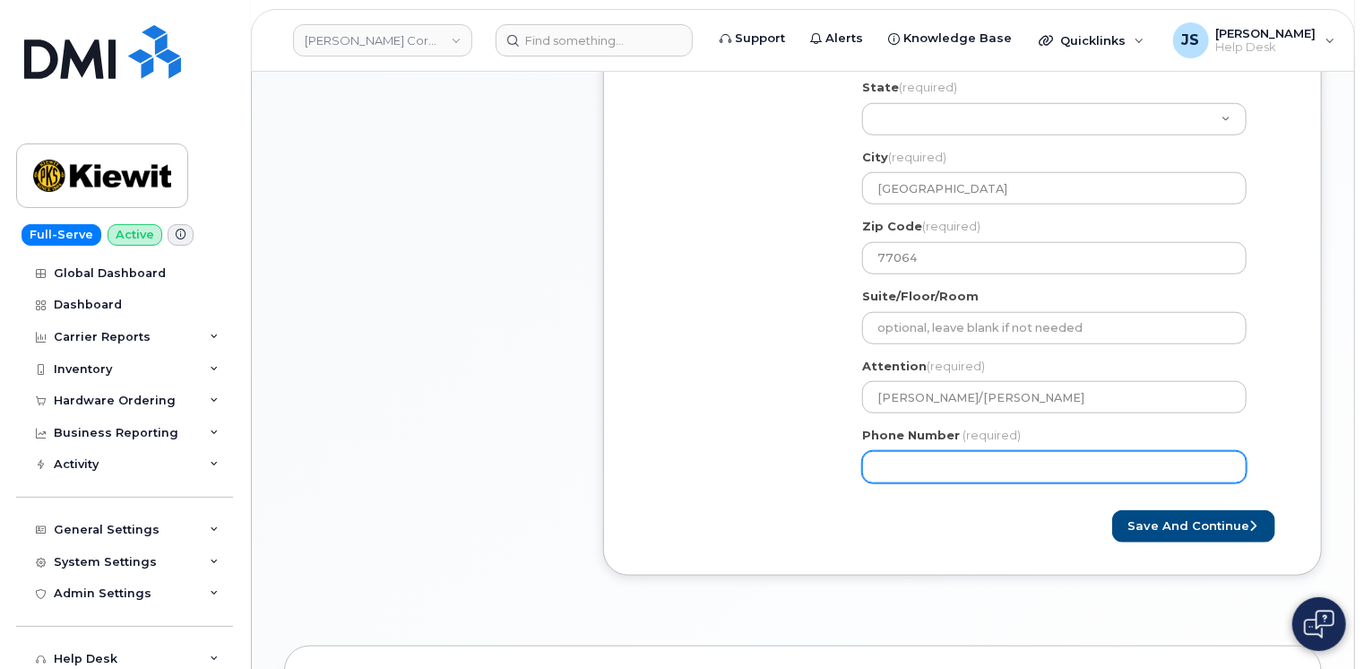
click at [929, 464] on input "Phone Number" at bounding box center [1054, 467] width 385 height 32
click at [936, 469] on input "Phone Number" at bounding box center [1054, 467] width 385 height 32
click at [906, 464] on input "Phone Number" at bounding box center [1054, 467] width 385 height 32
select select
type input "3034539299"
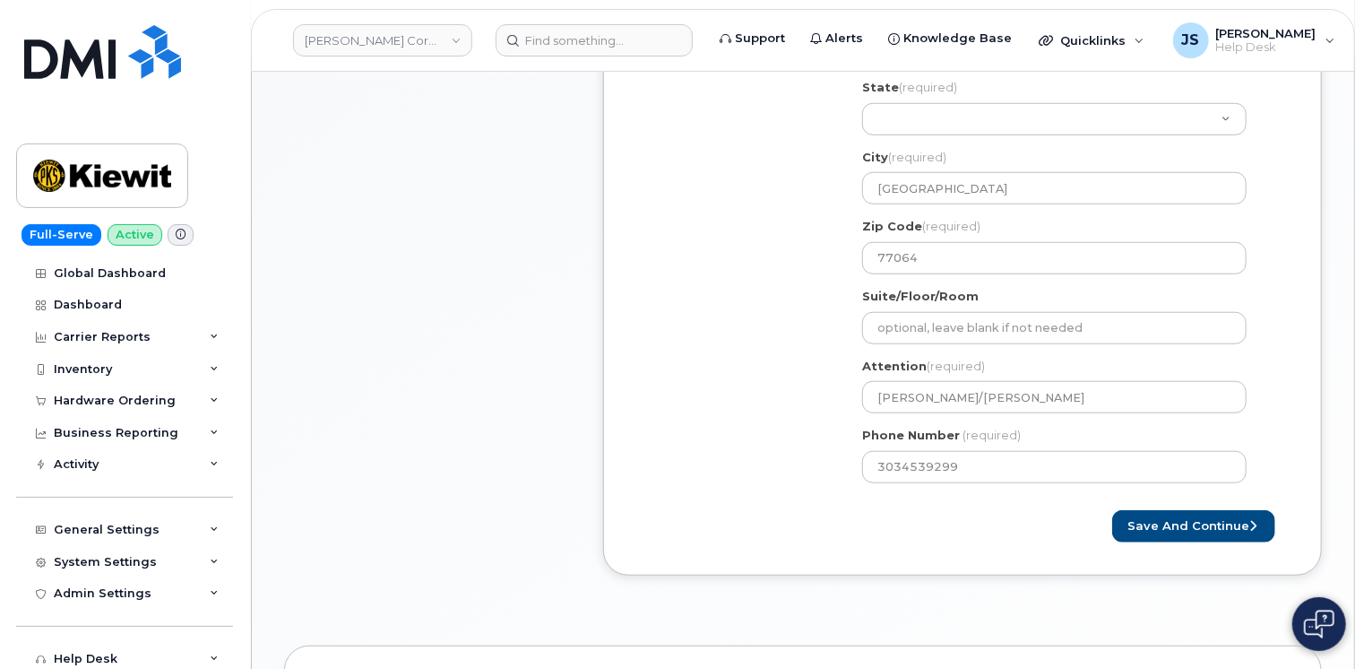
click at [1059, 515] on div "Save and Continue" at bounding box center [1126, 526] width 326 height 33
click at [1173, 524] on button "Save and Continue" at bounding box center [1193, 526] width 163 height 33
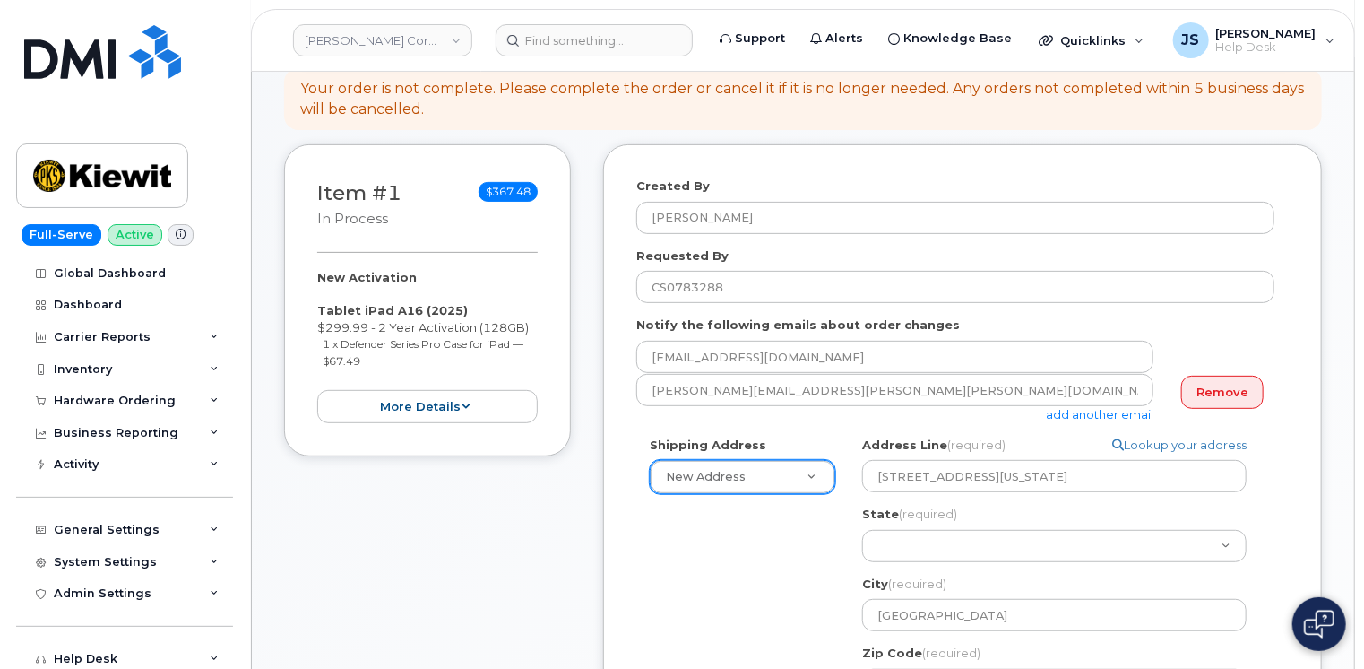
scroll to position [179, 0]
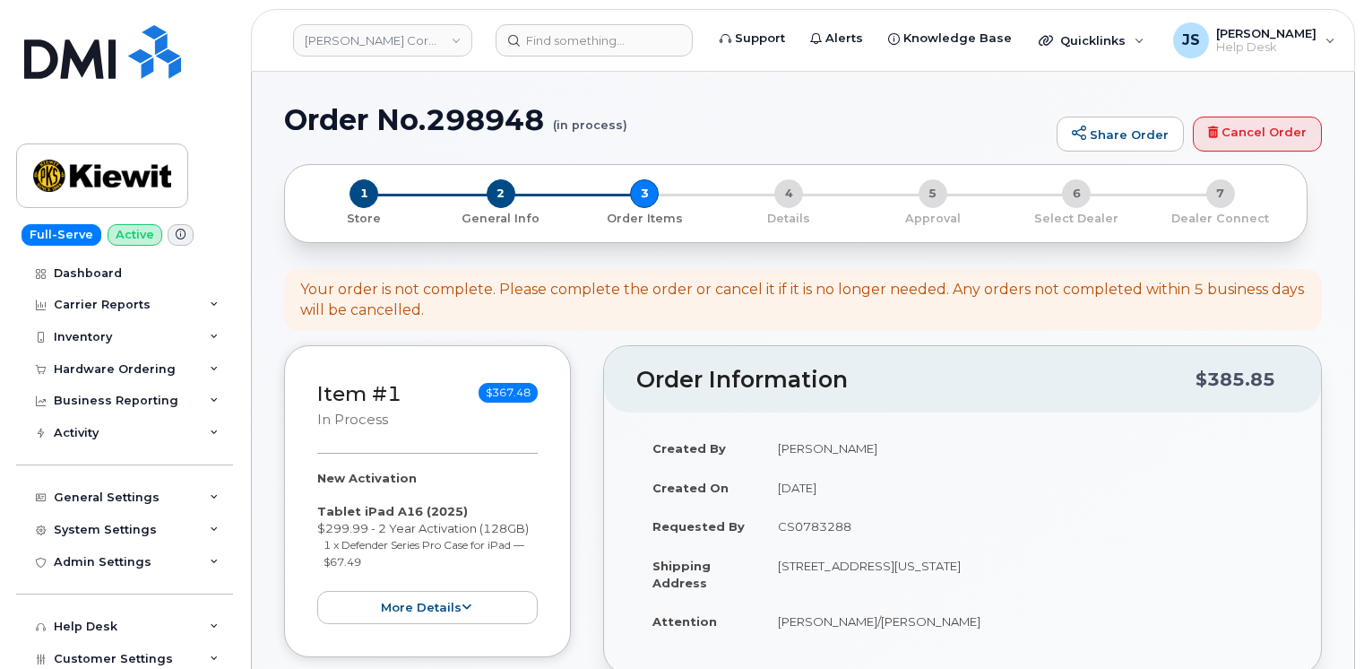
select select
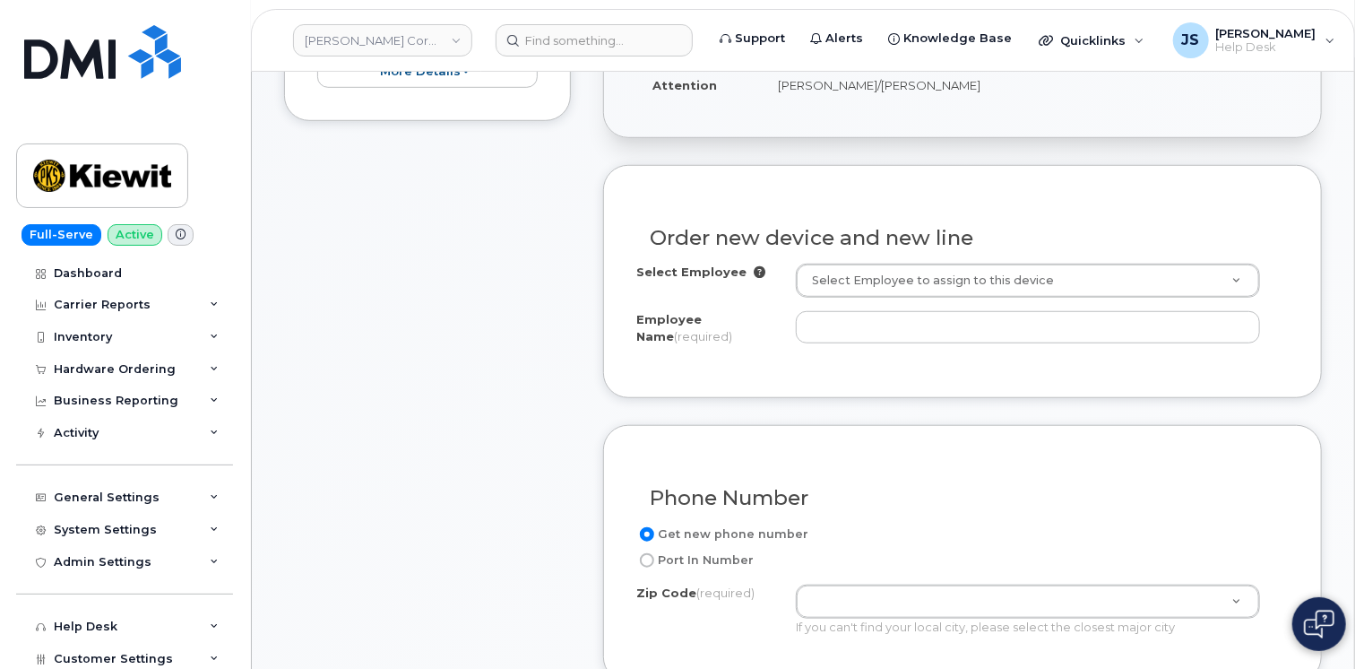
scroll to position [538, 0]
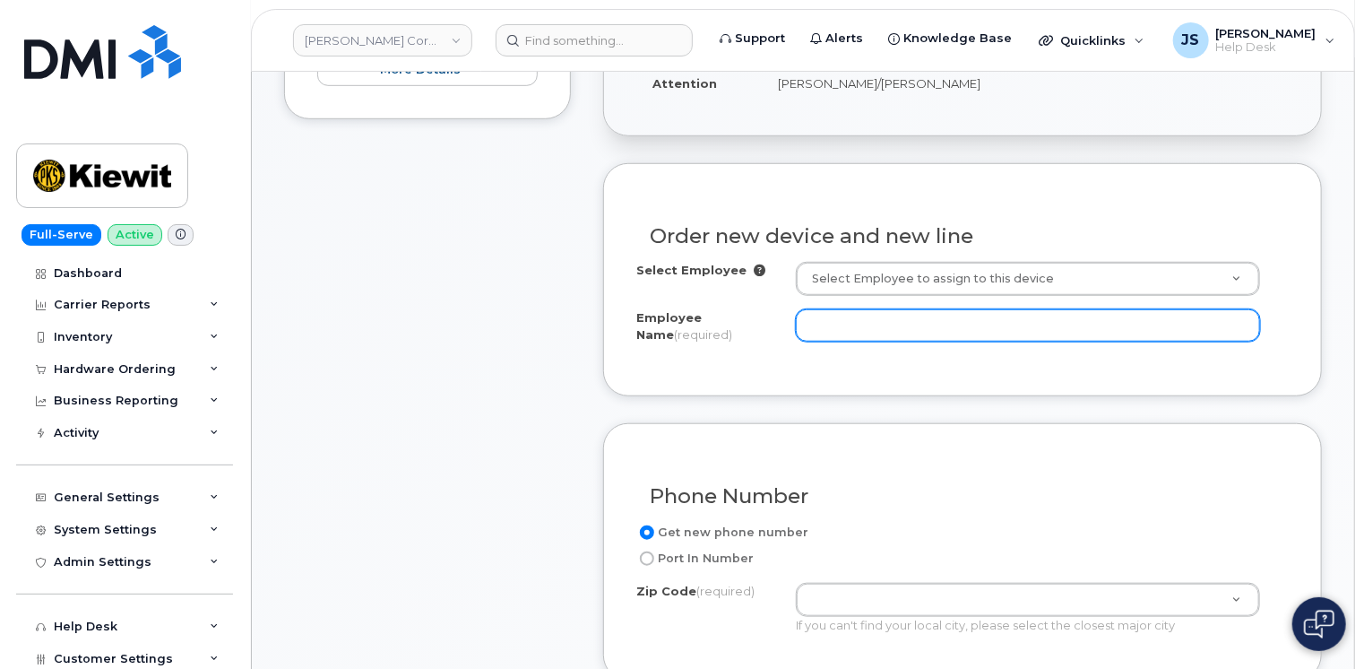
click at [904, 312] on input "Employee Name (required)" at bounding box center [1028, 325] width 464 height 32
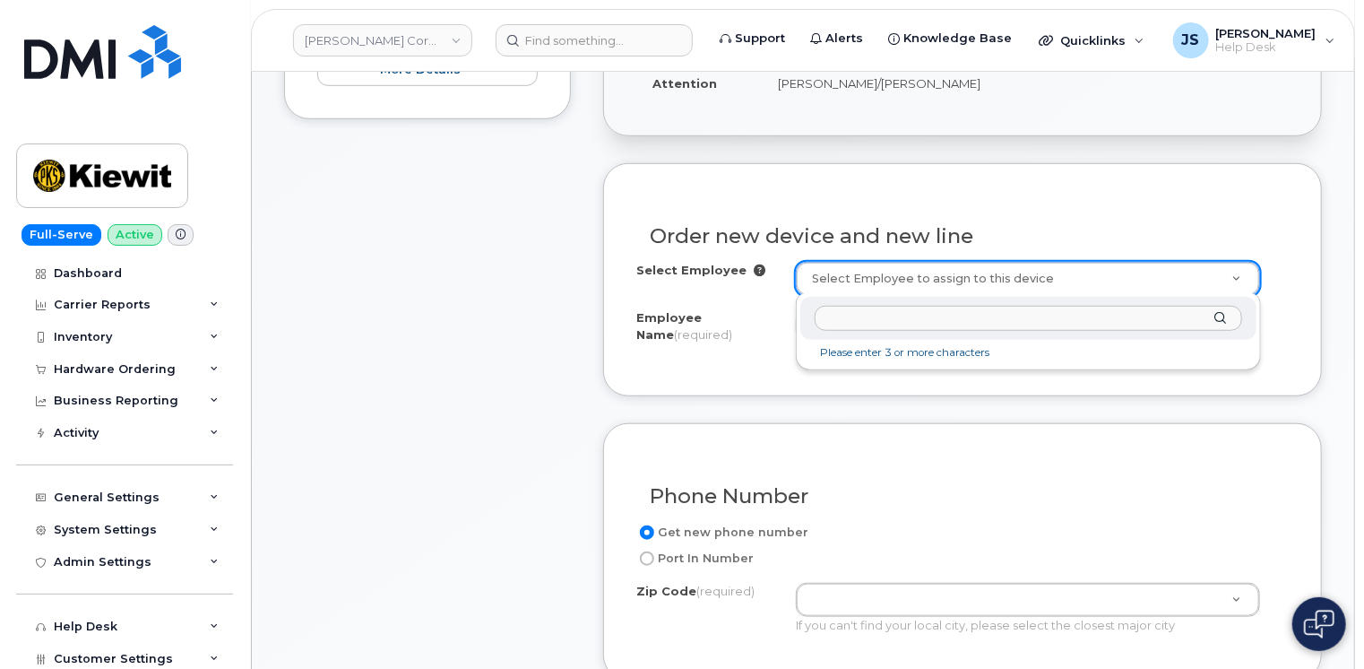
click at [991, 321] on input "text" at bounding box center [1029, 319] width 428 height 26
paste input "[PERSON_NAME]"
type input "[PERSON_NAME]"
type input "2155561"
type input "[PERSON_NAME]"
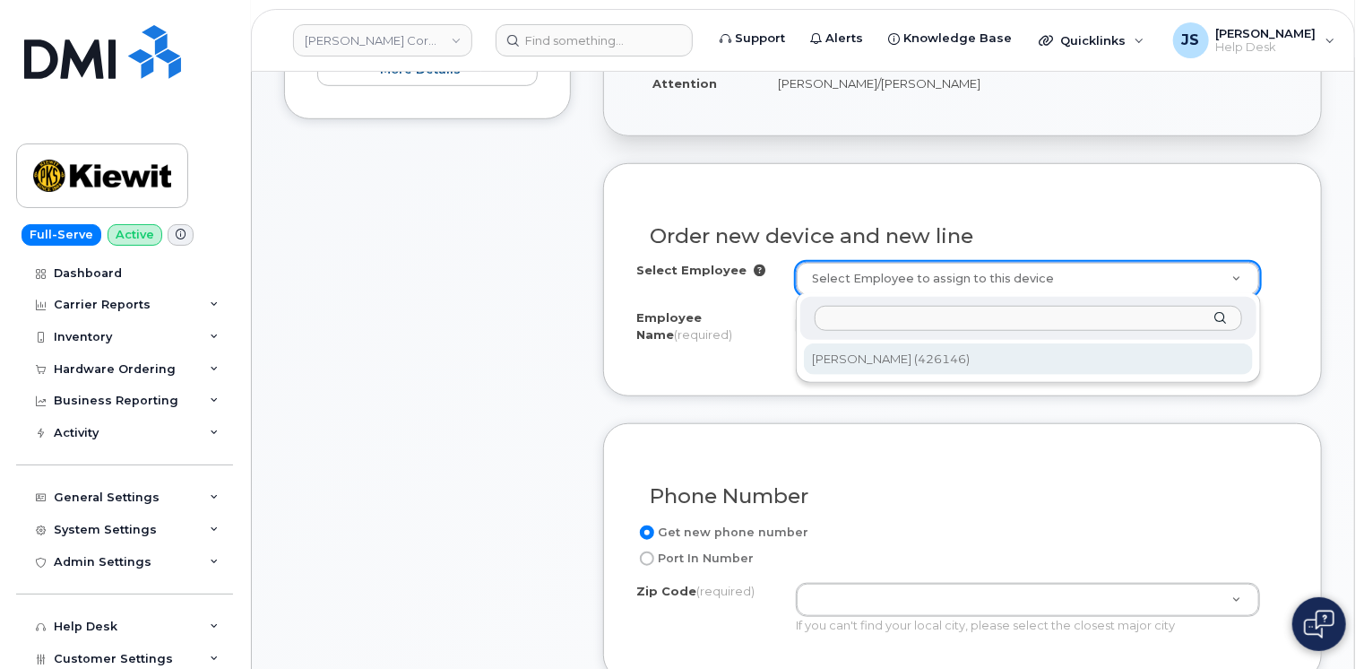
type input "16301 Texas 249 Access rd"
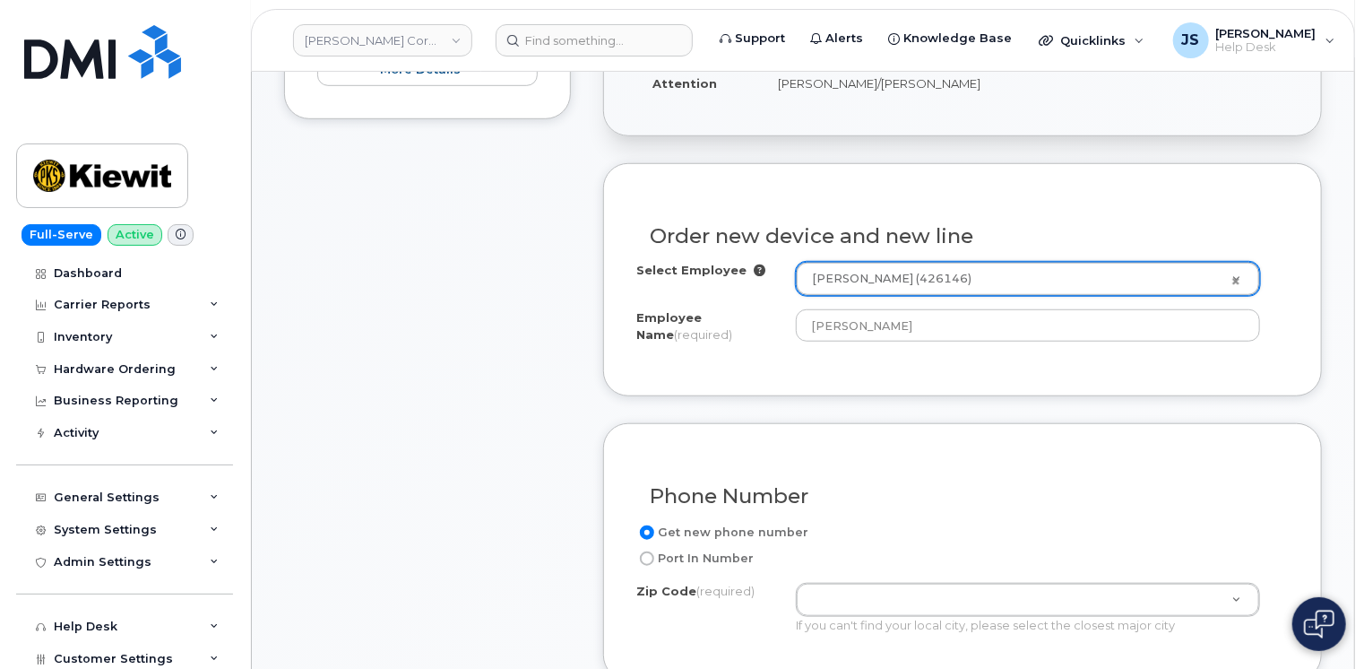
type input "16301 (Oil City, PA)"
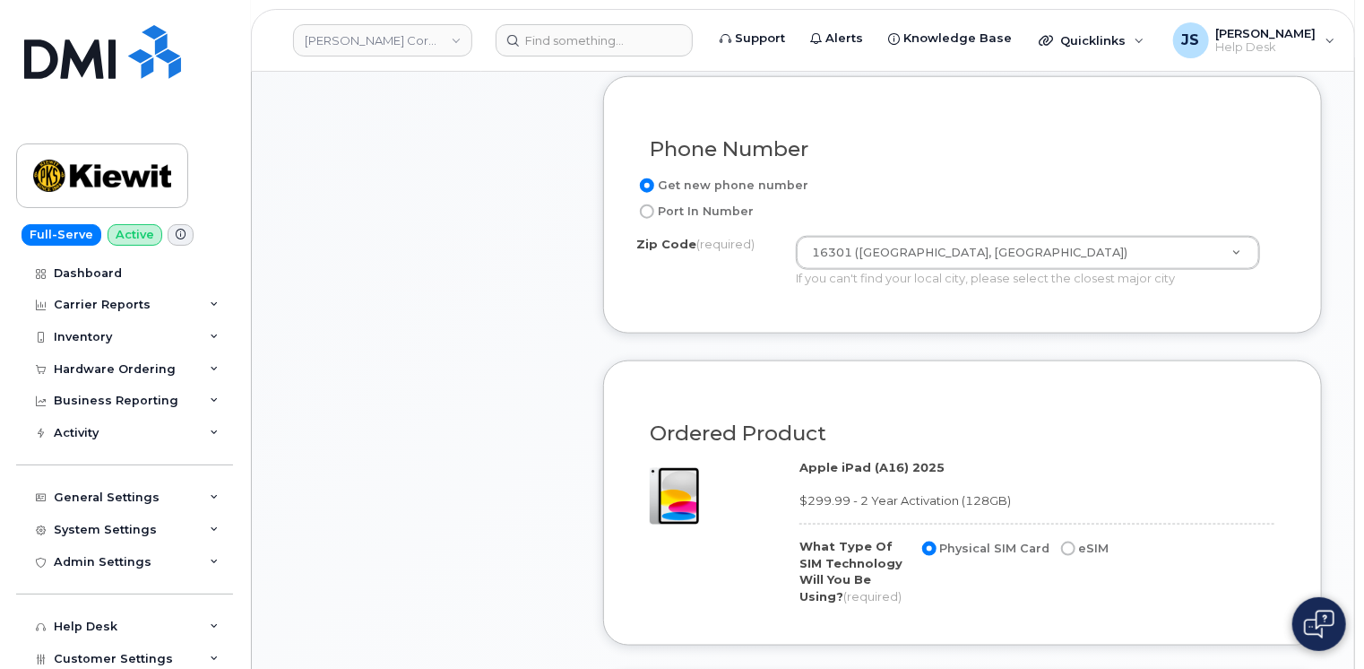
scroll to position [896, 0]
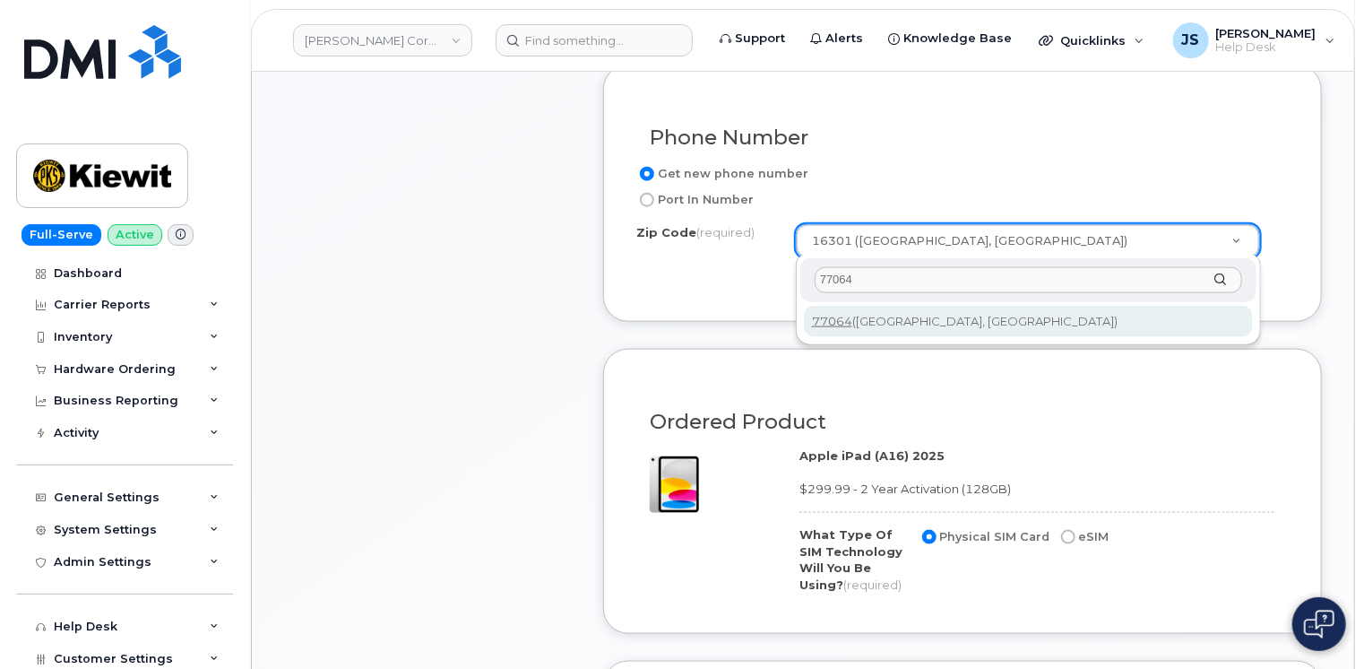
type input "77064"
type input "77064 ([GEOGRAPHIC_DATA], [GEOGRAPHIC_DATA])"
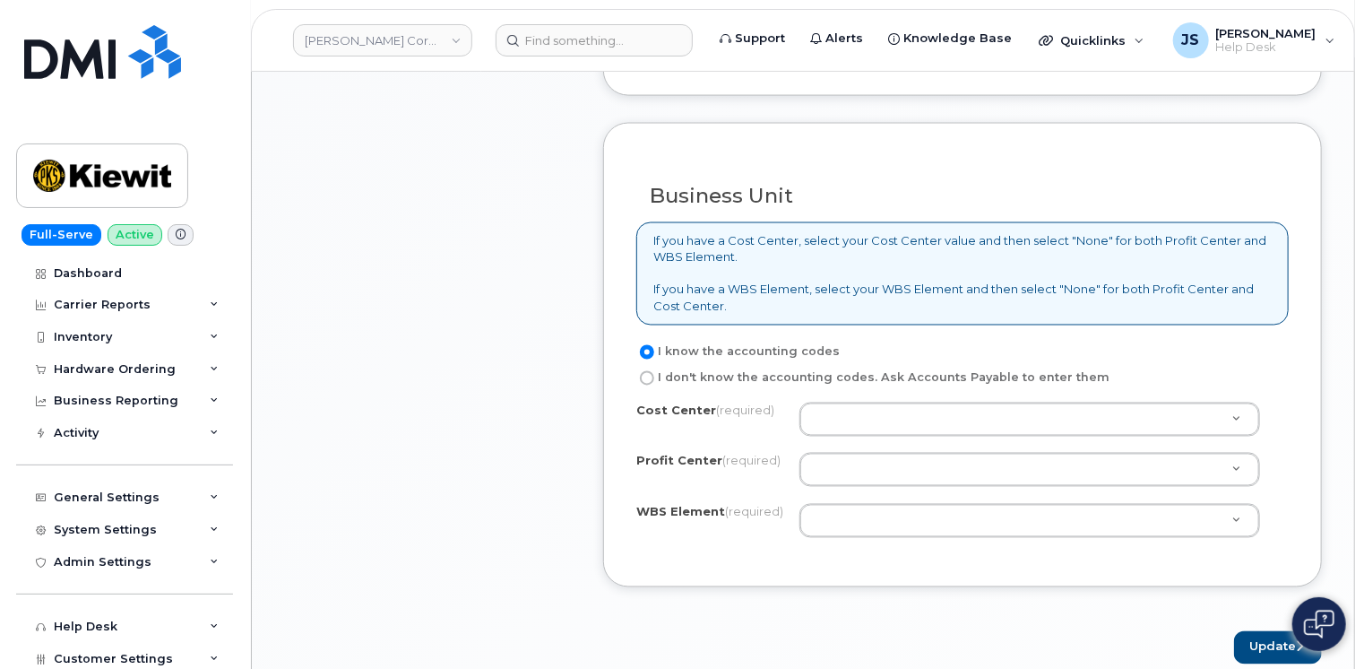
scroll to position [1524, 0]
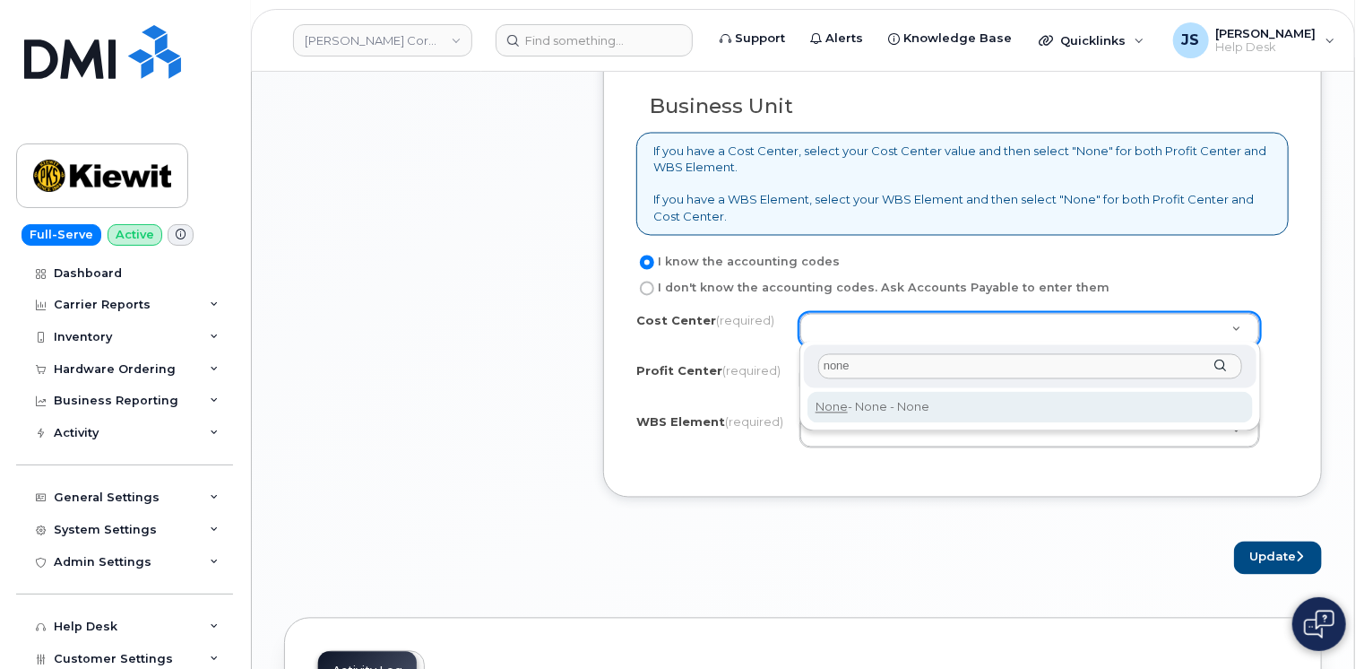
type input "none"
type input "None"
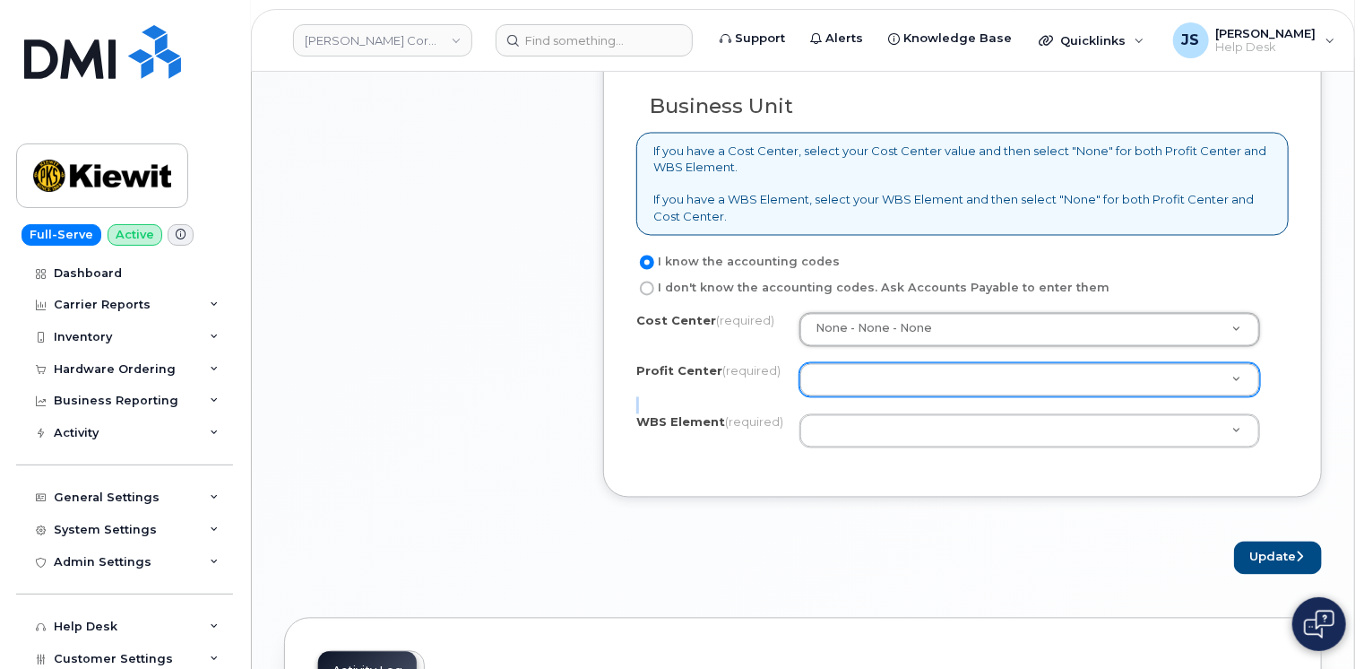
drag, startPoint x: 864, startPoint y: 399, endPoint x: 857, endPoint y: 389, distance: 12.2
click at [859, 393] on div "Cost Center (required) None - None - None None Profit Center (required) None - …" at bounding box center [962, 389] width 653 height 152
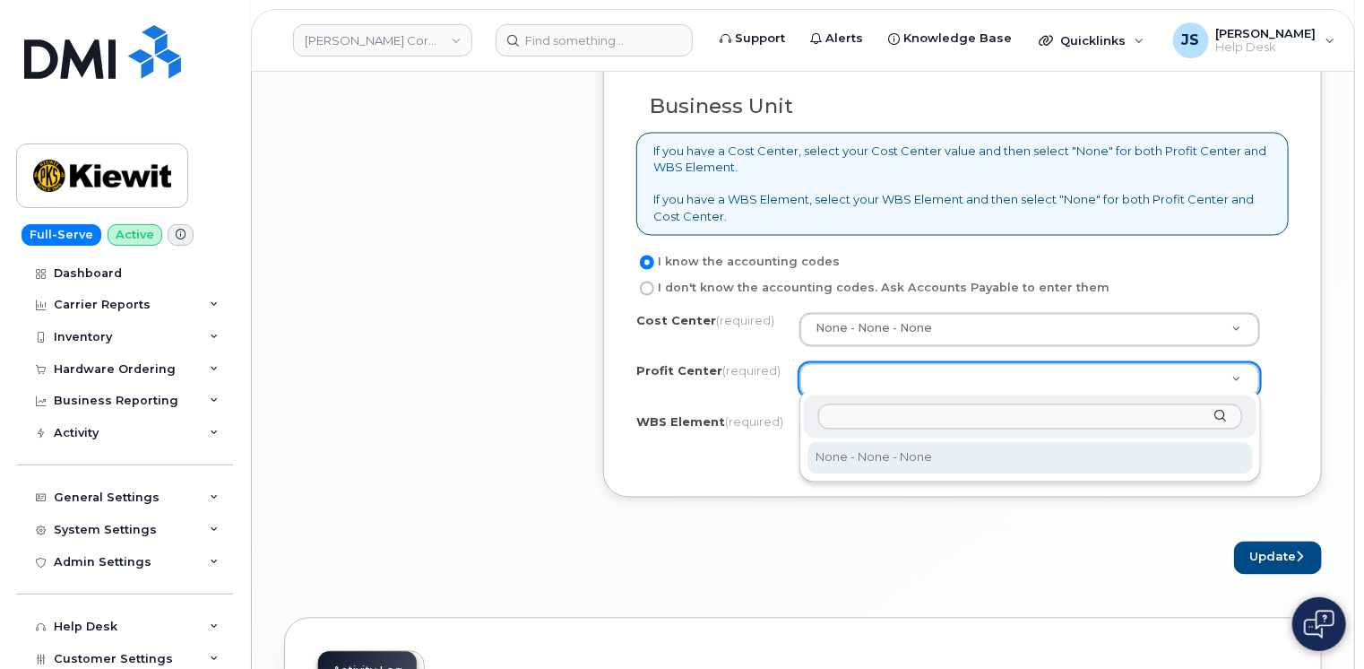
select select "None"
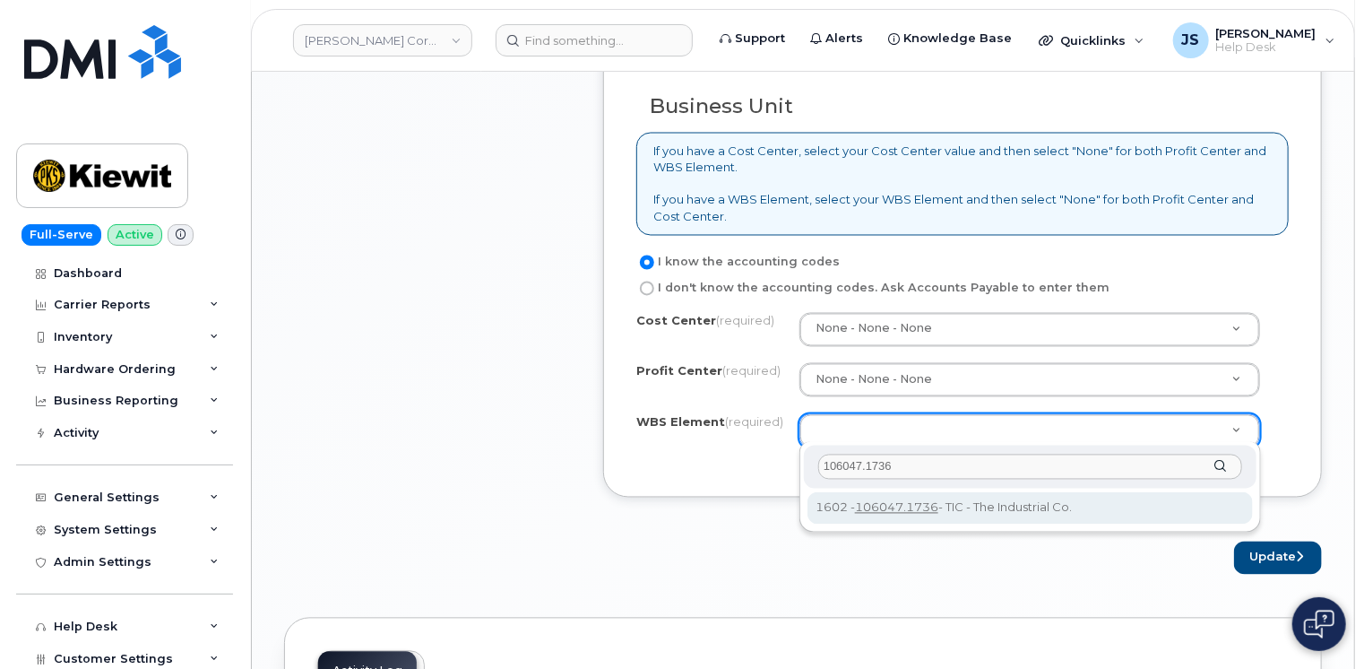
type input "106047.1736"
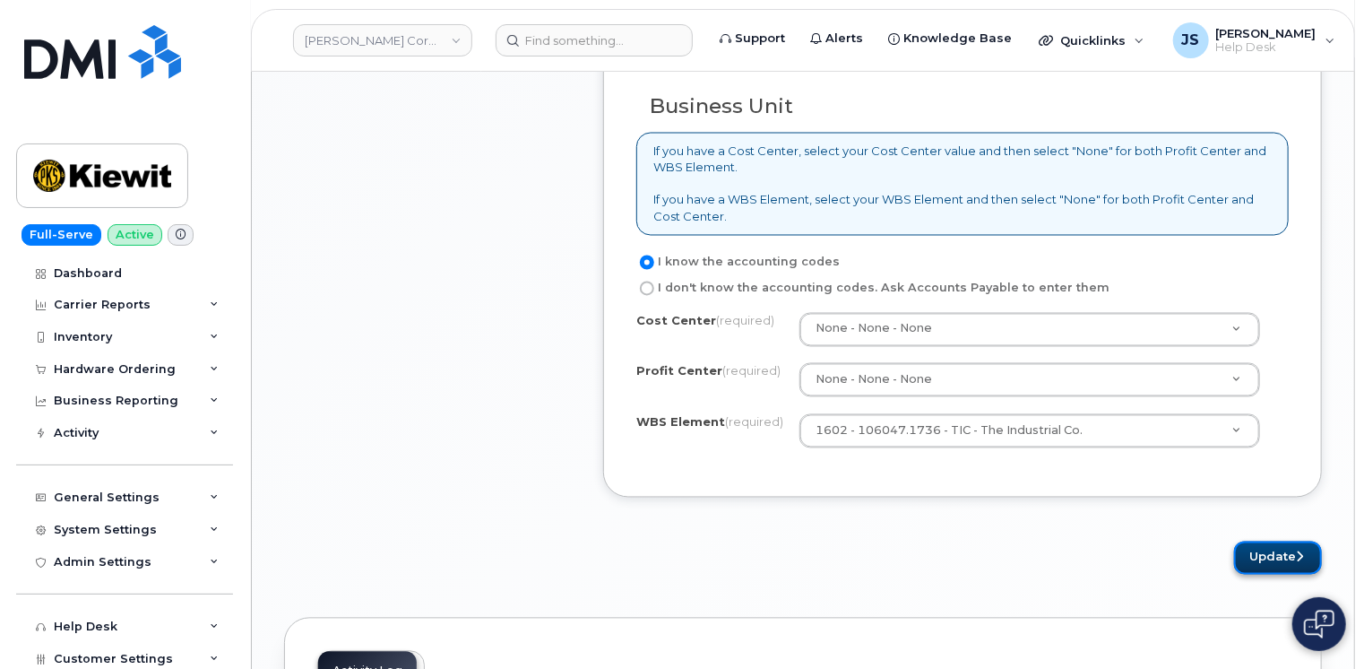
click at [1297, 558] on button "Update" at bounding box center [1278, 557] width 88 height 33
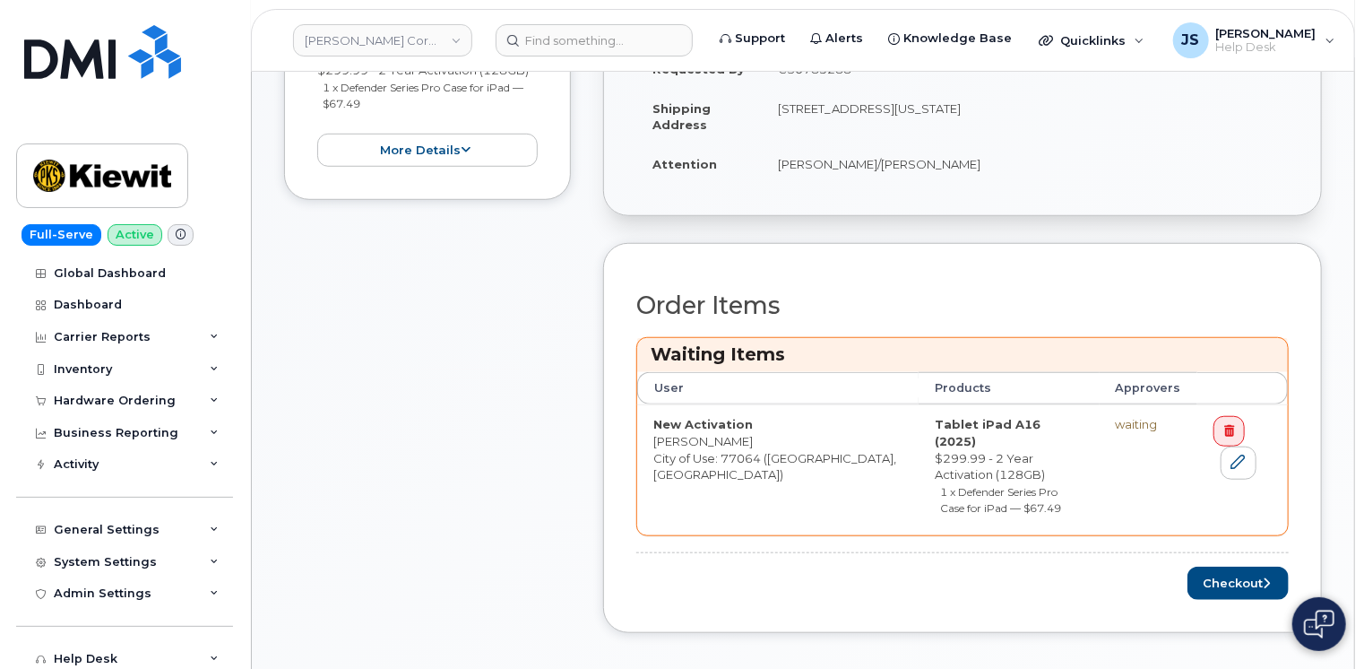
scroll to position [628, 0]
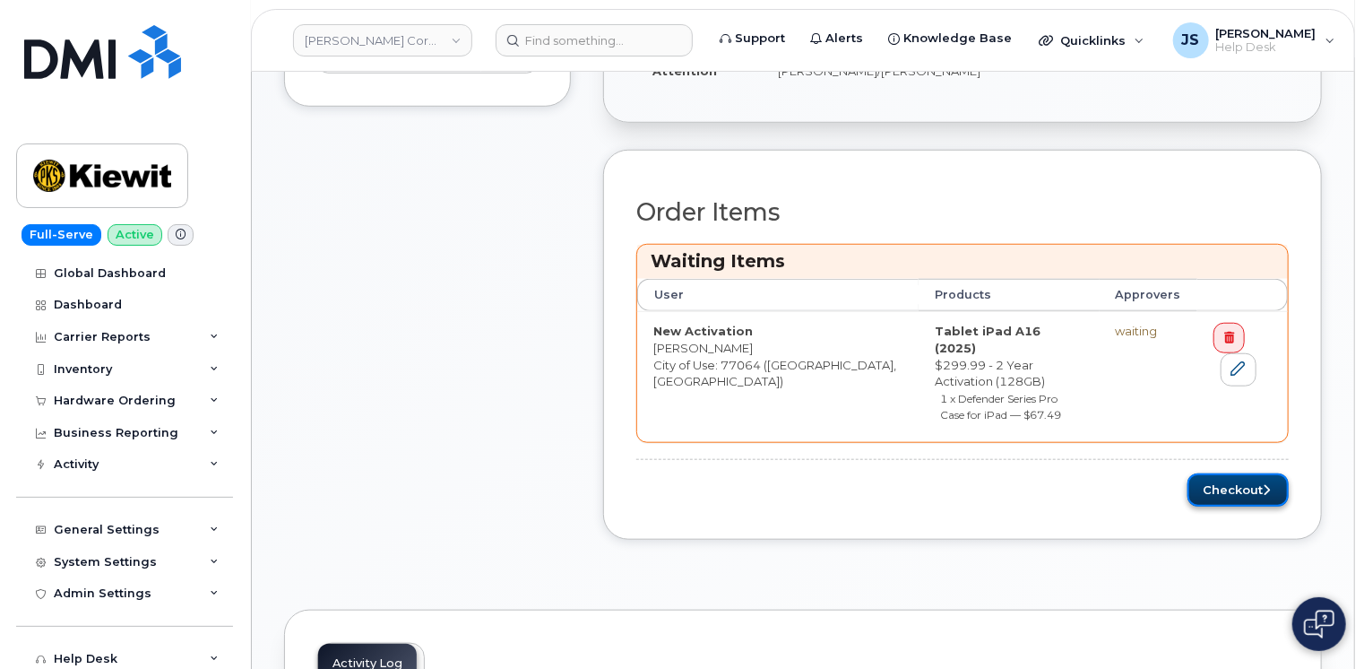
click at [1226, 473] on button "Checkout" at bounding box center [1238, 489] width 101 height 33
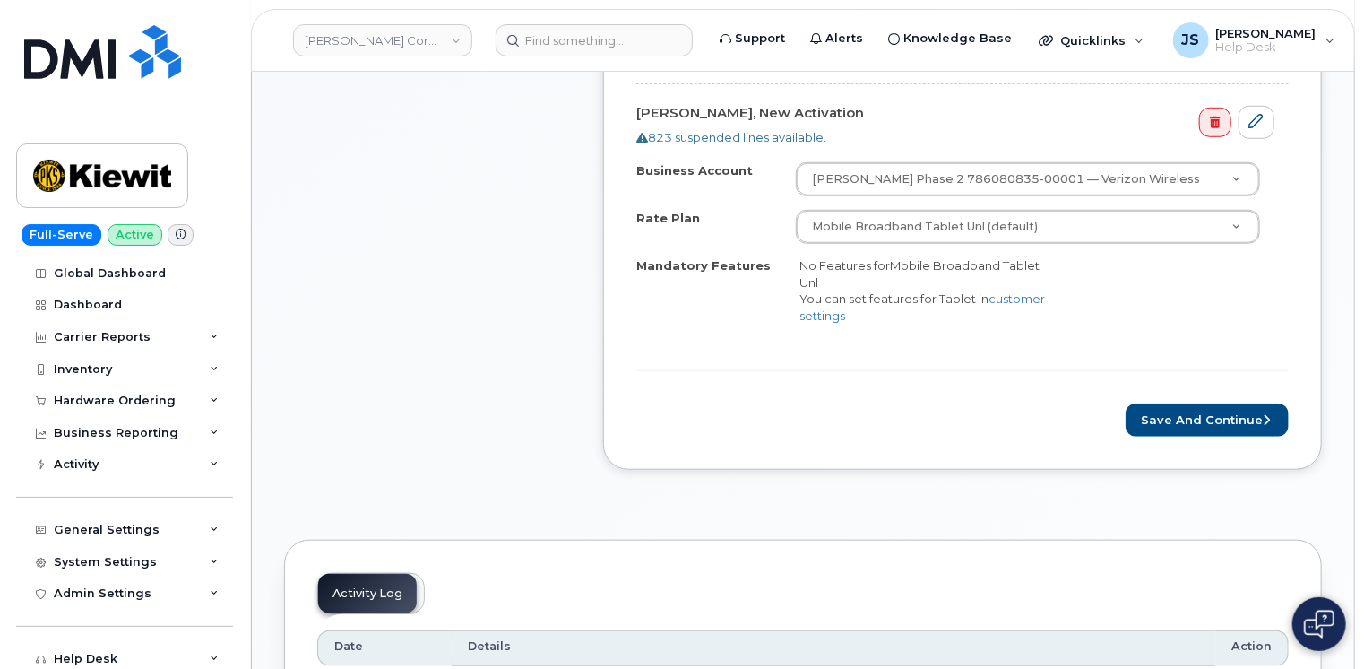
scroll to position [628, 0]
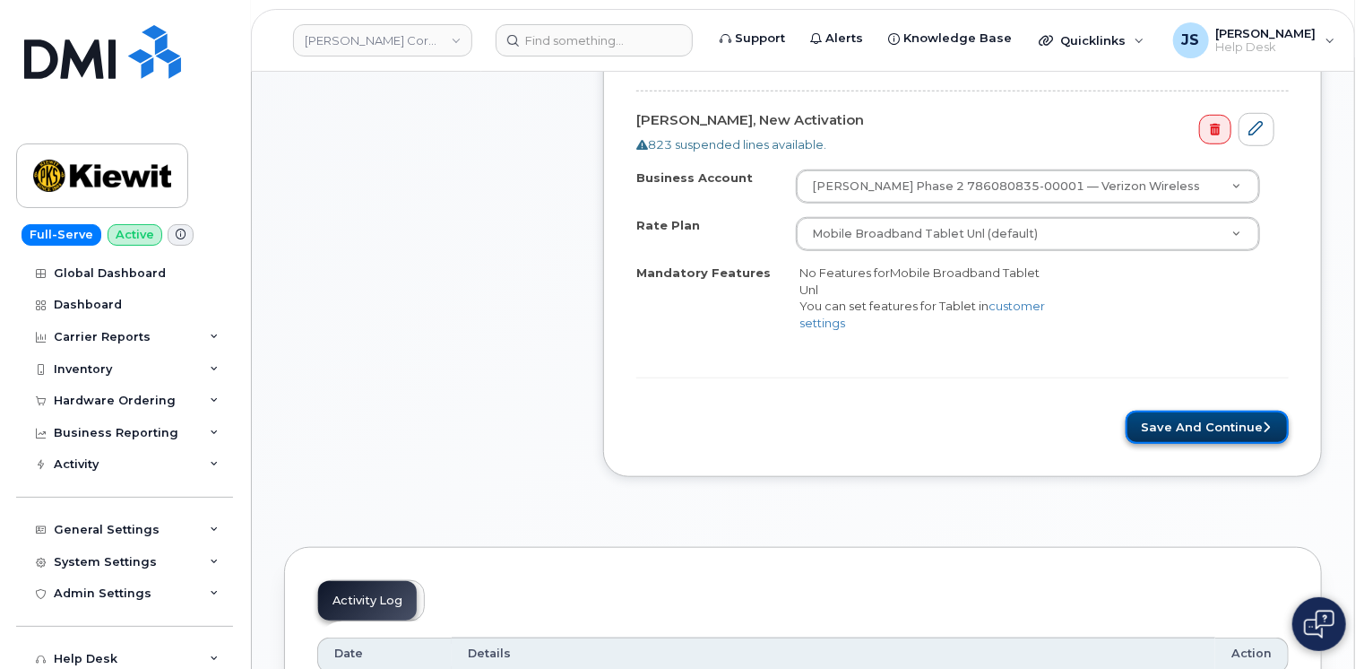
click at [1176, 437] on button "Save and Continue" at bounding box center [1207, 427] width 163 height 33
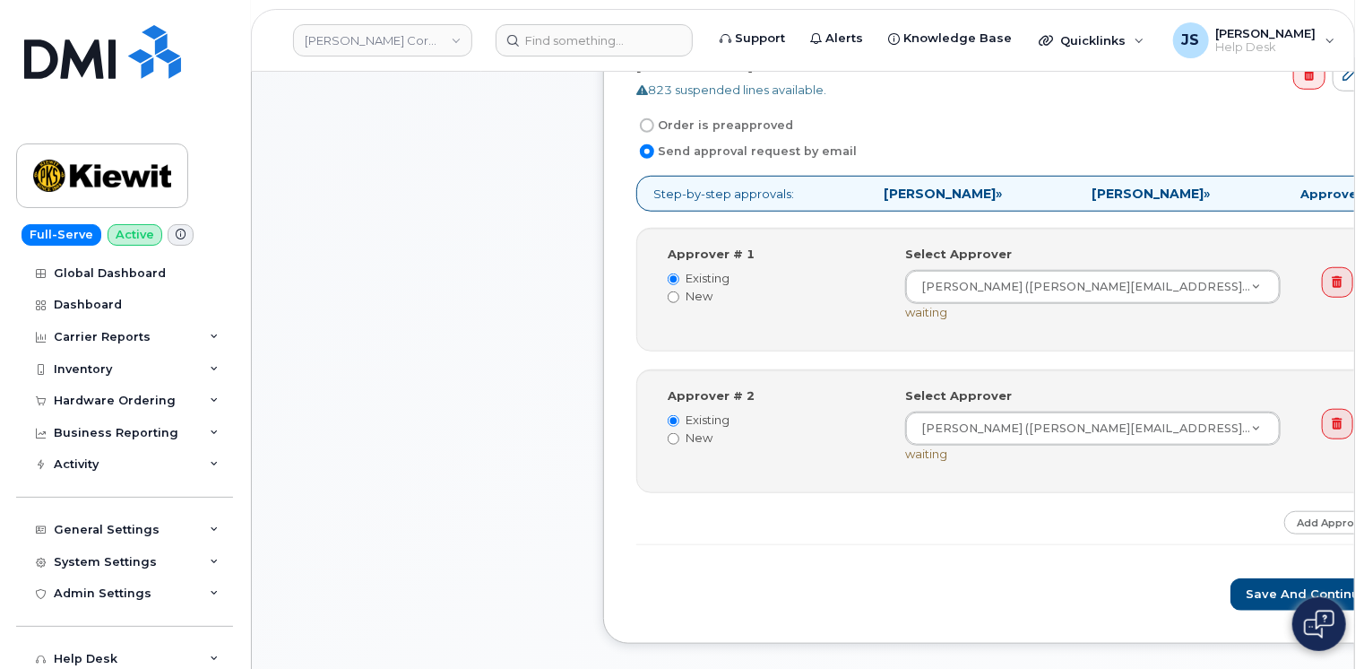
scroll to position [628, 0]
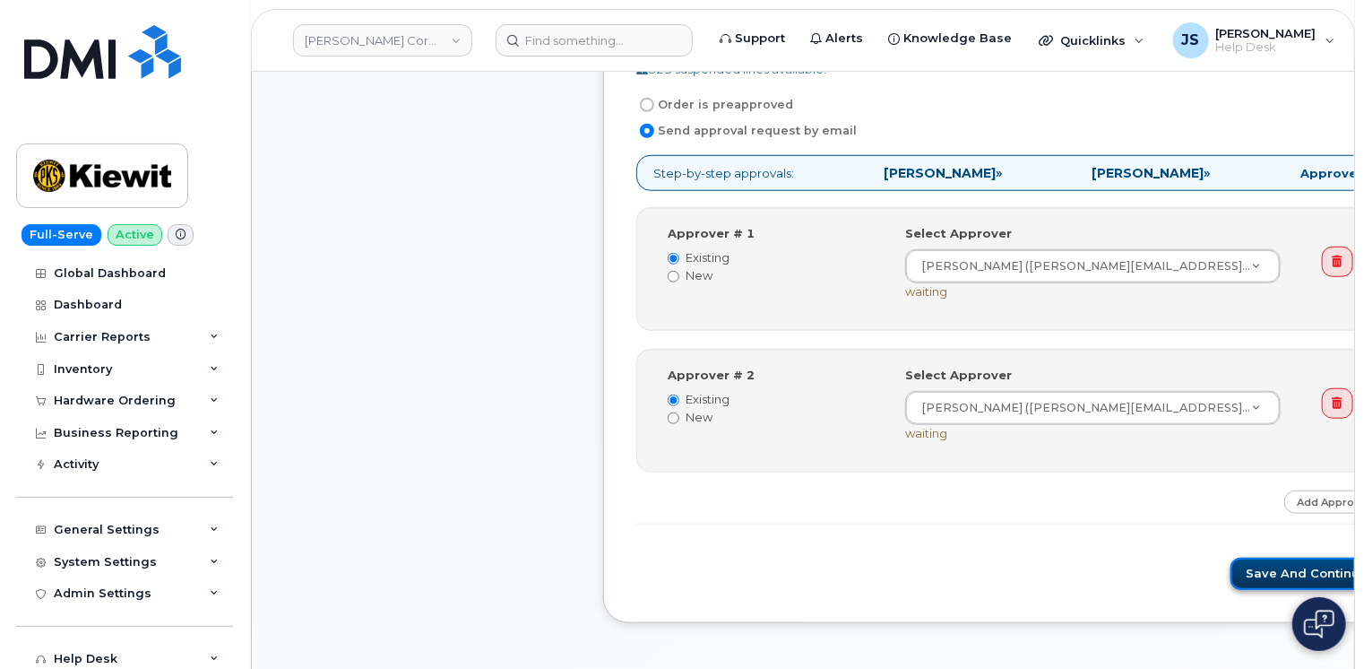
click at [1231, 575] on button "Save and Continue" at bounding box center [1307, 574] width 152 height 33
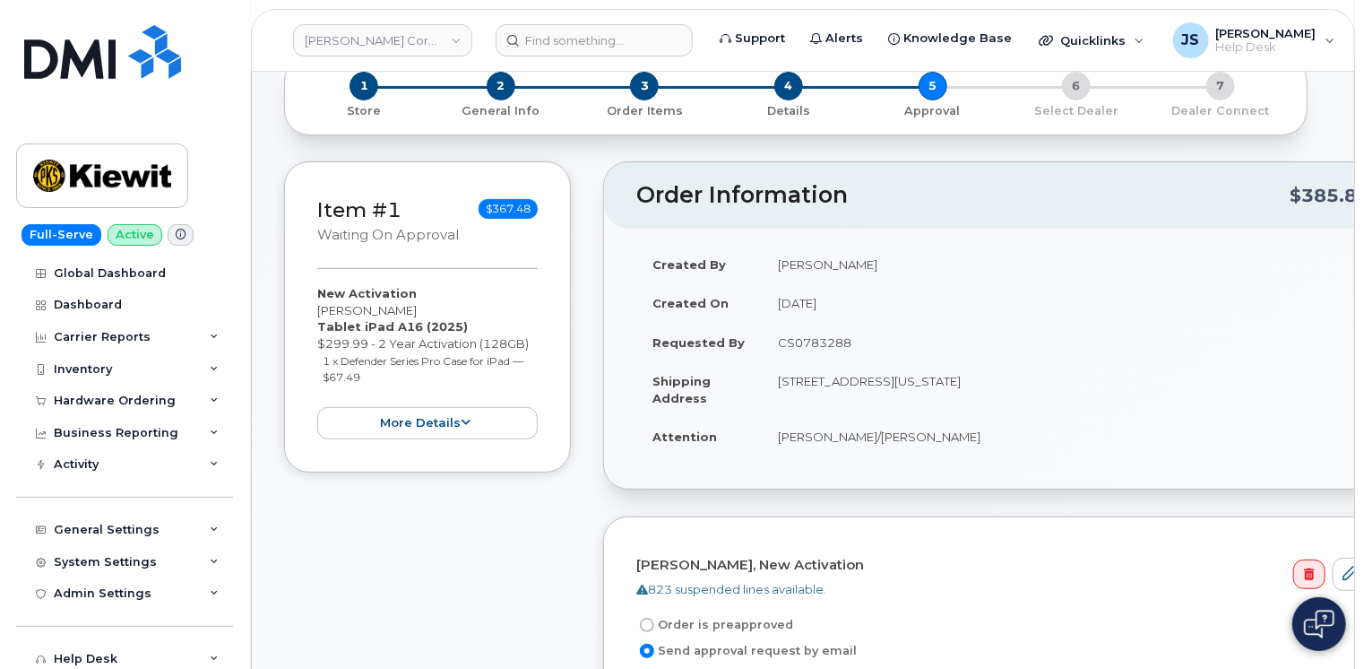
scroll to position [90, 0]
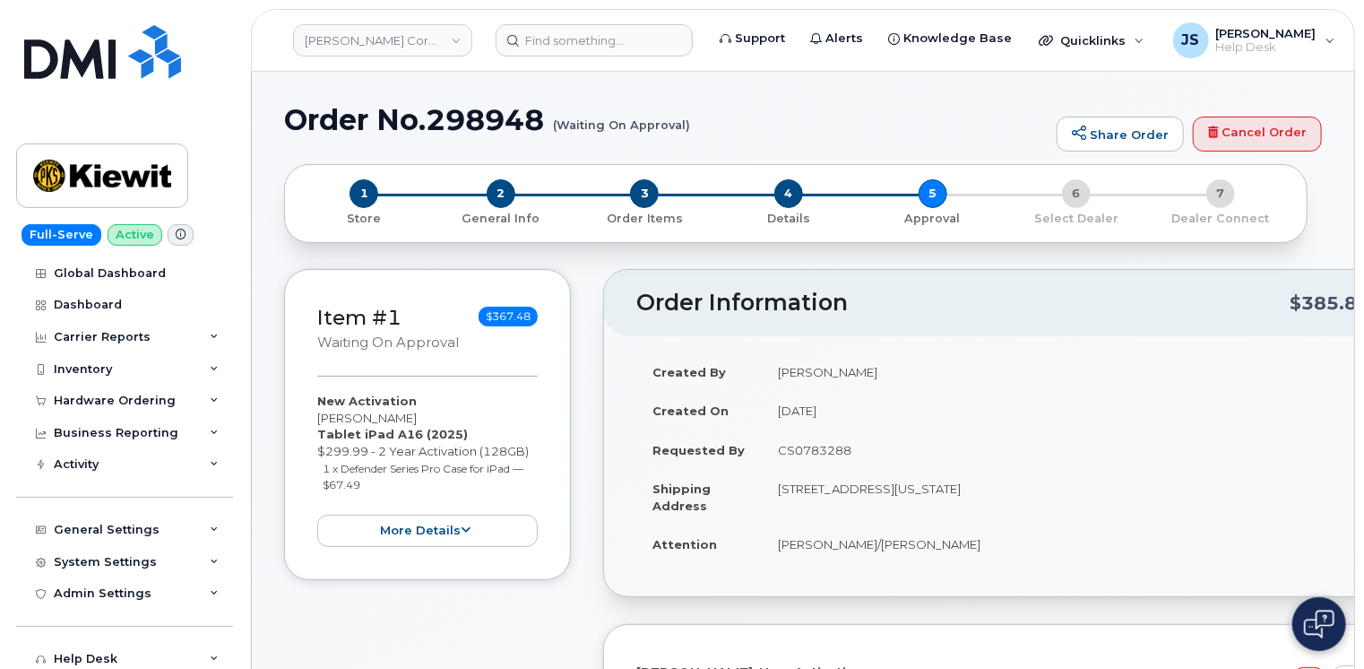
click at [463, 109] on h1 "Order No.298948 (Waiting On Approval)" at bounding box center [666, 119] width 764 height 31
copy h1 "298948"
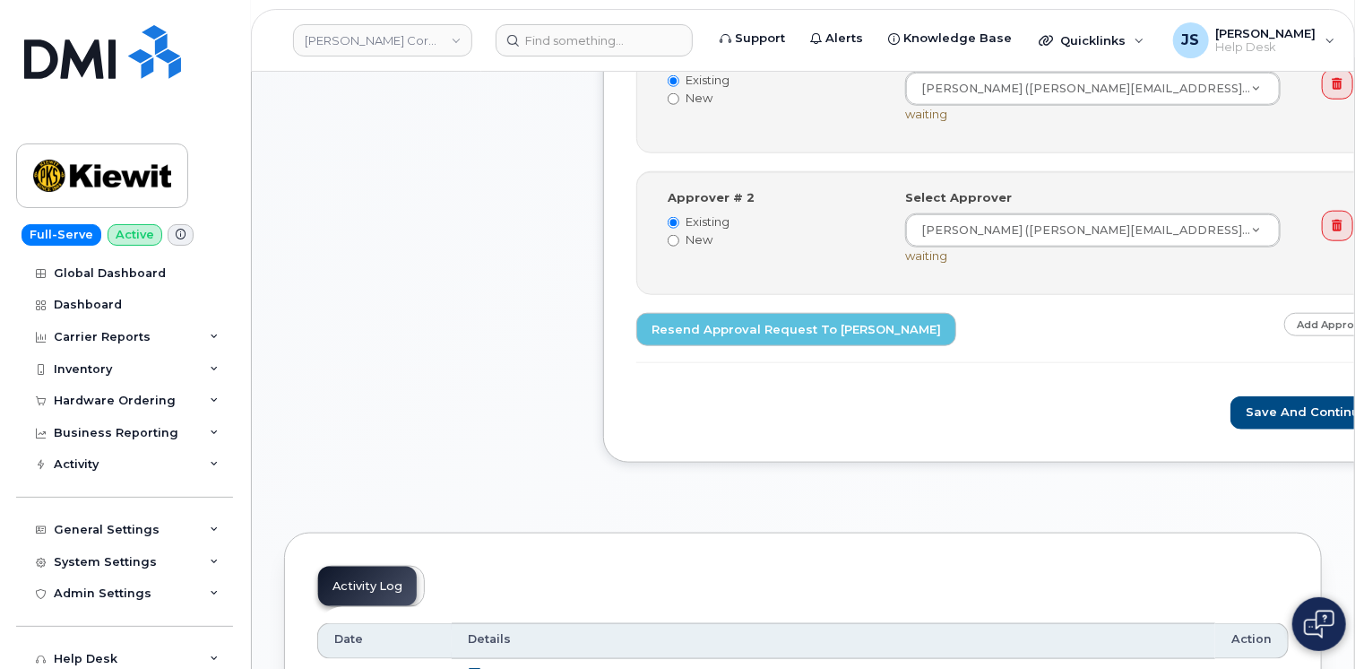
scroll to position [807, 0]
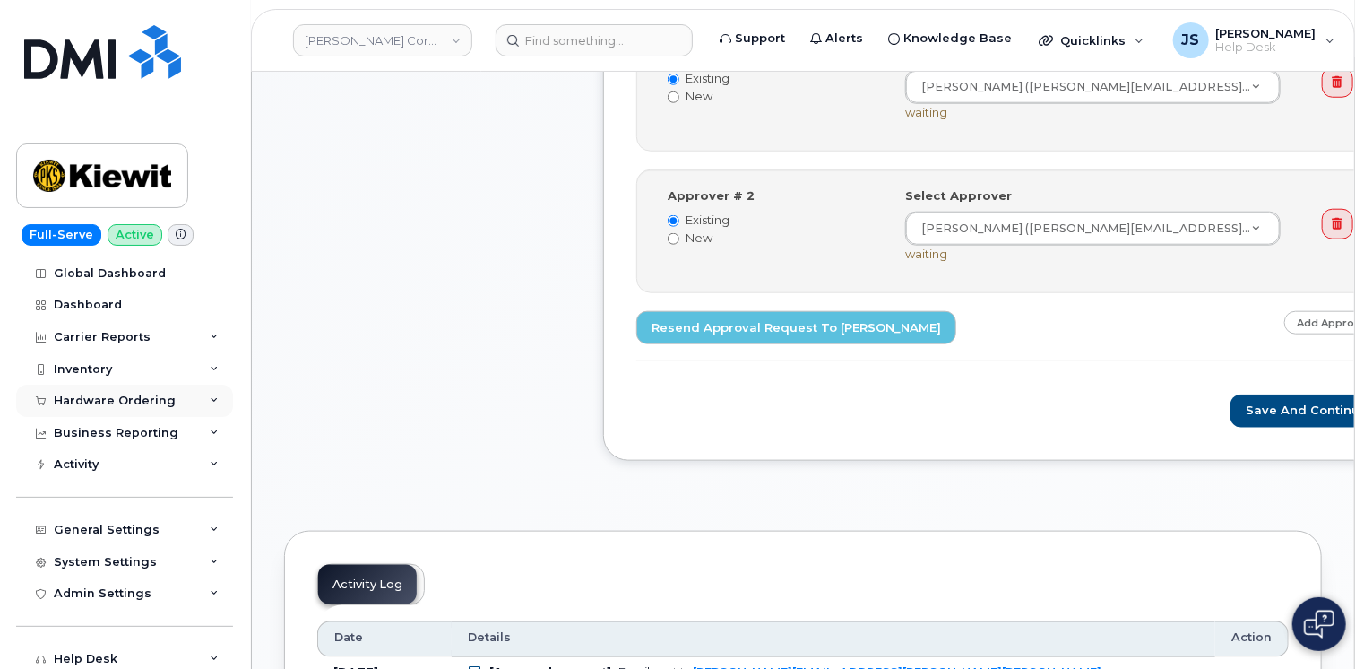
click at [210, 397] on icon at bounding box center [214, 400] width 9 height 9
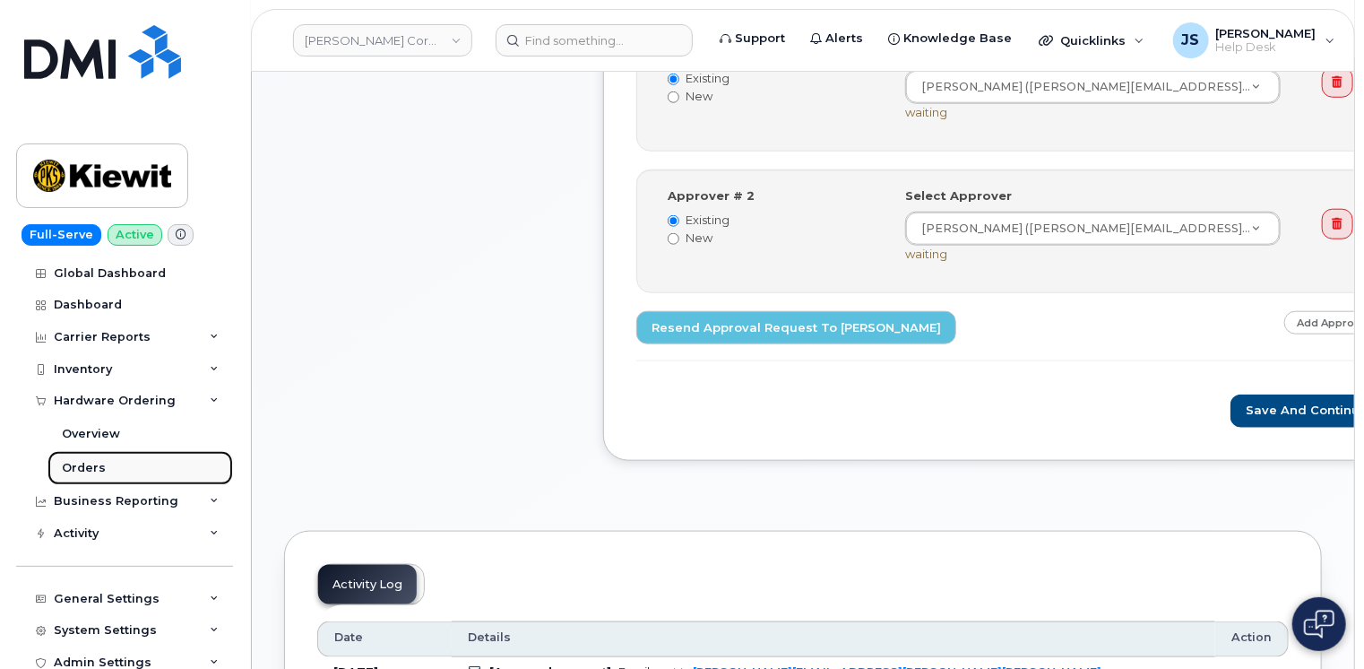
click at [99, 461] on div "Orders" at bounding box center [84, 468] width 44 height 16
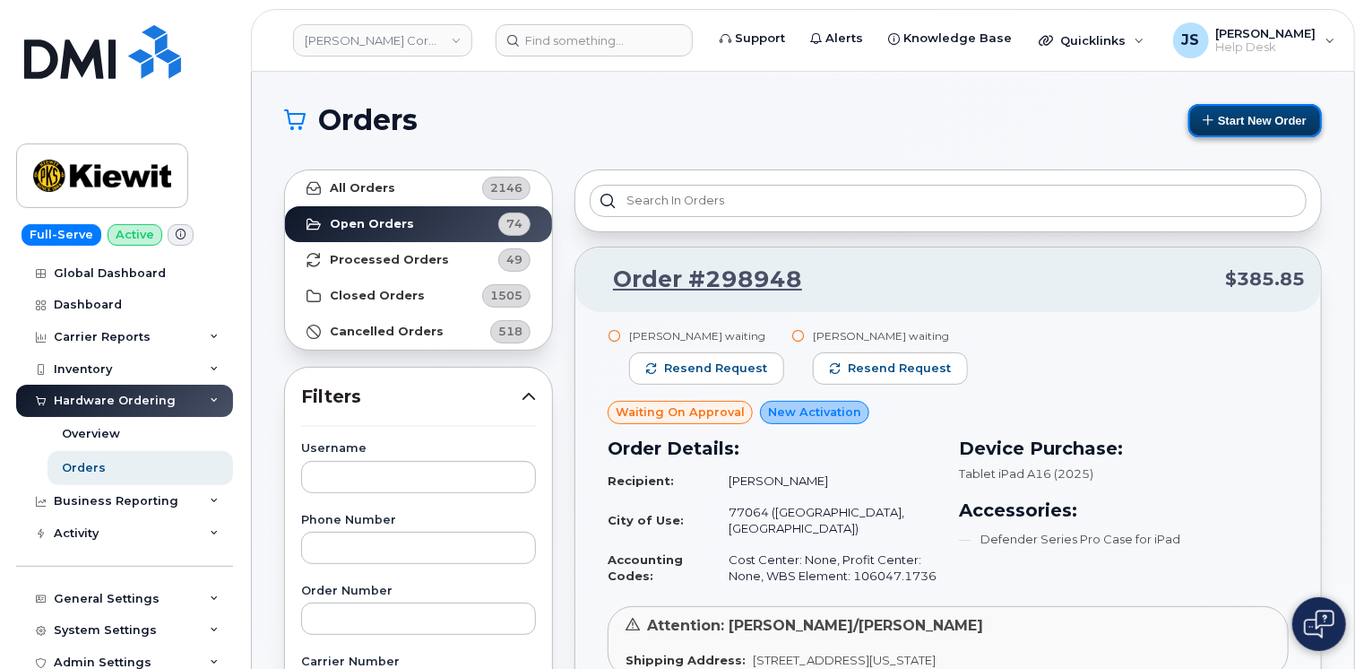
click at [1257, 132] on button "Start New Order" at bounding box center [1256, 120] width 134 height 33
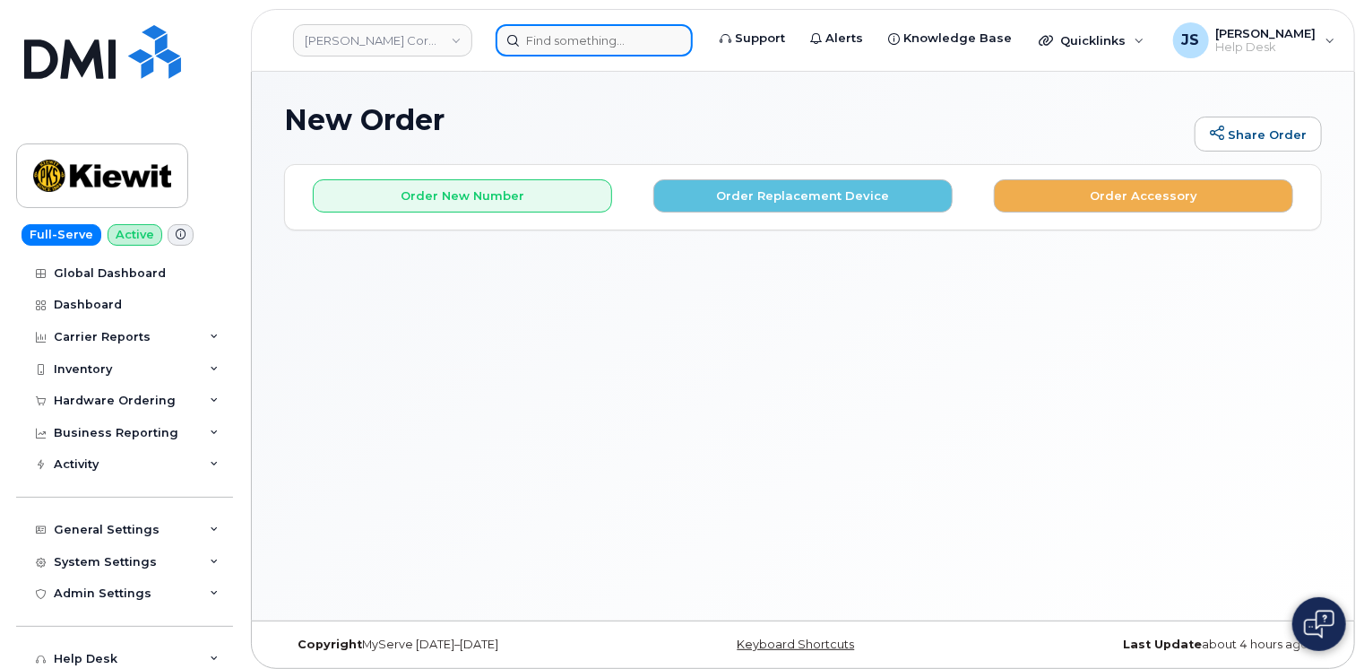
click at [585, 46] on input at bounding box center [594, 40] width 197 height 32
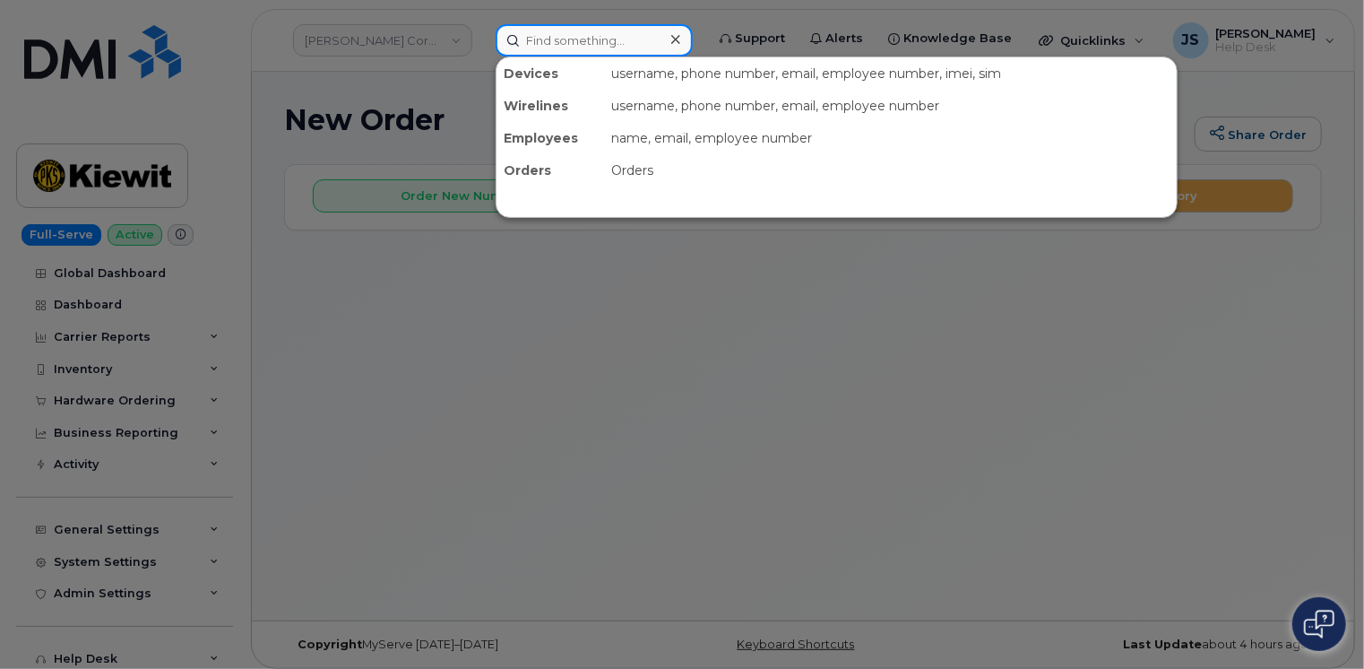
paste input "7207246598"
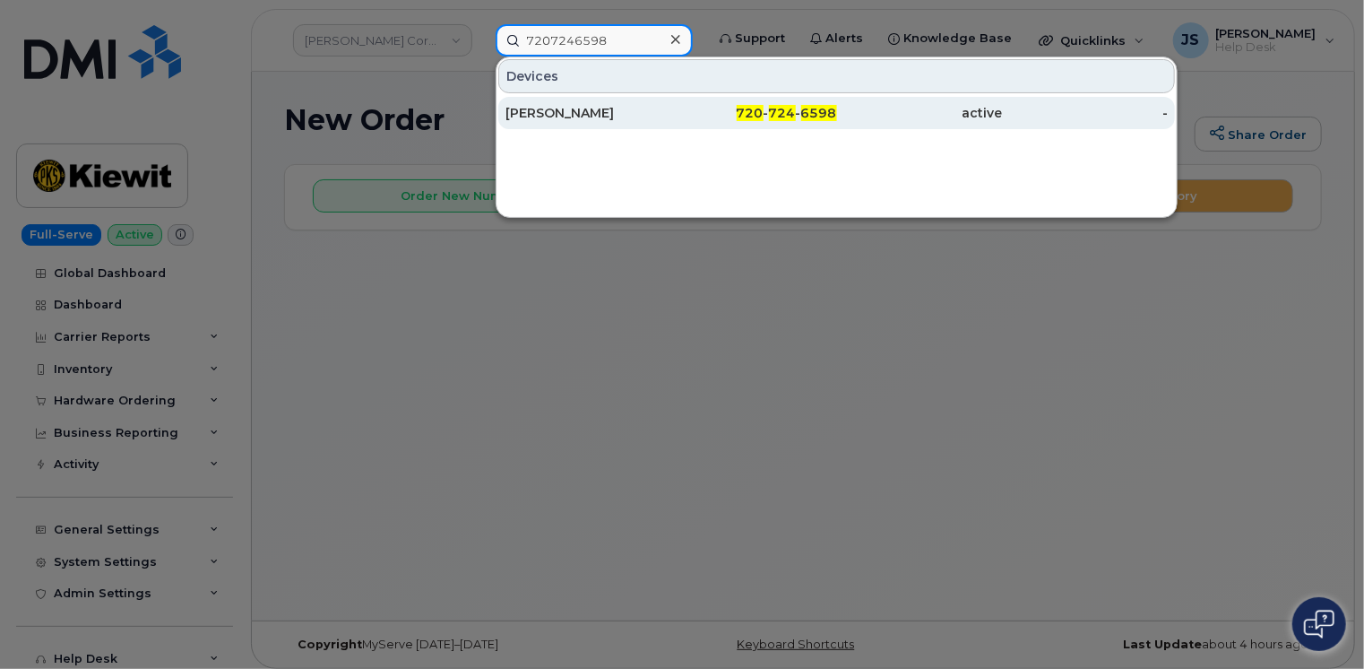
type input "7207246598"
click at [574, 109] on div "[PERSON_NAME]" at bounding box center [589, 113] width 166 height 18
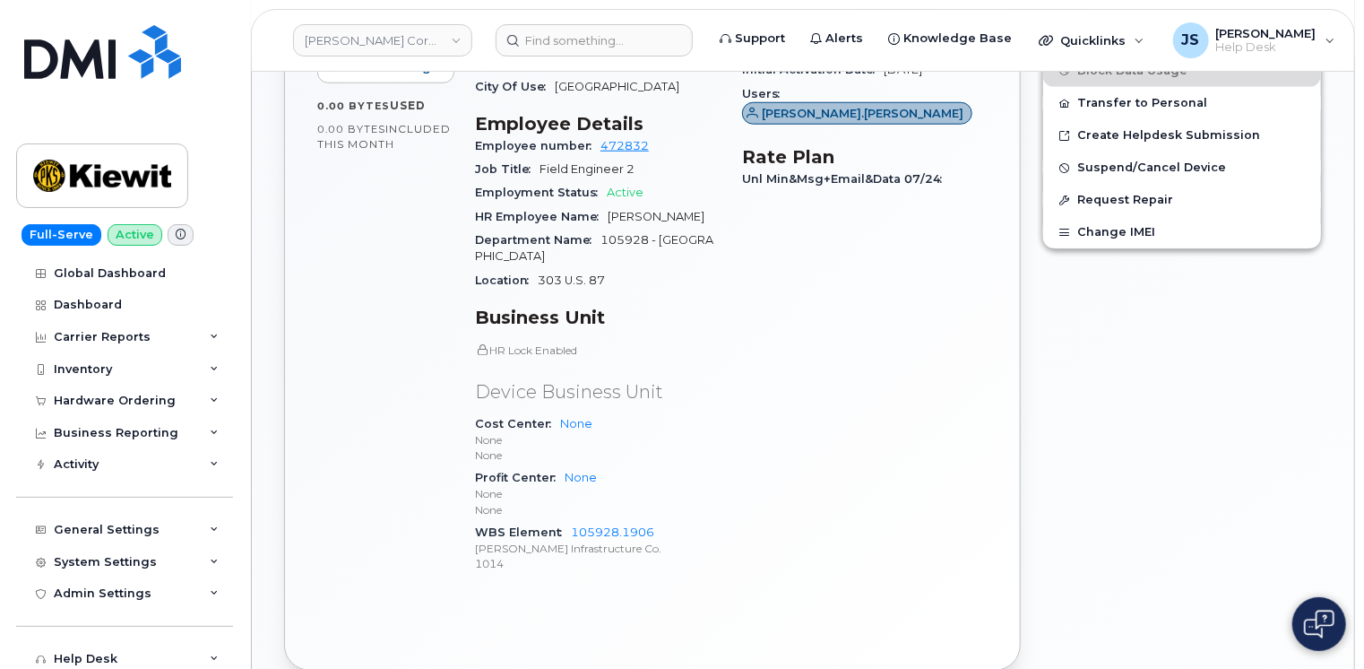
scroll to position [807, 0]
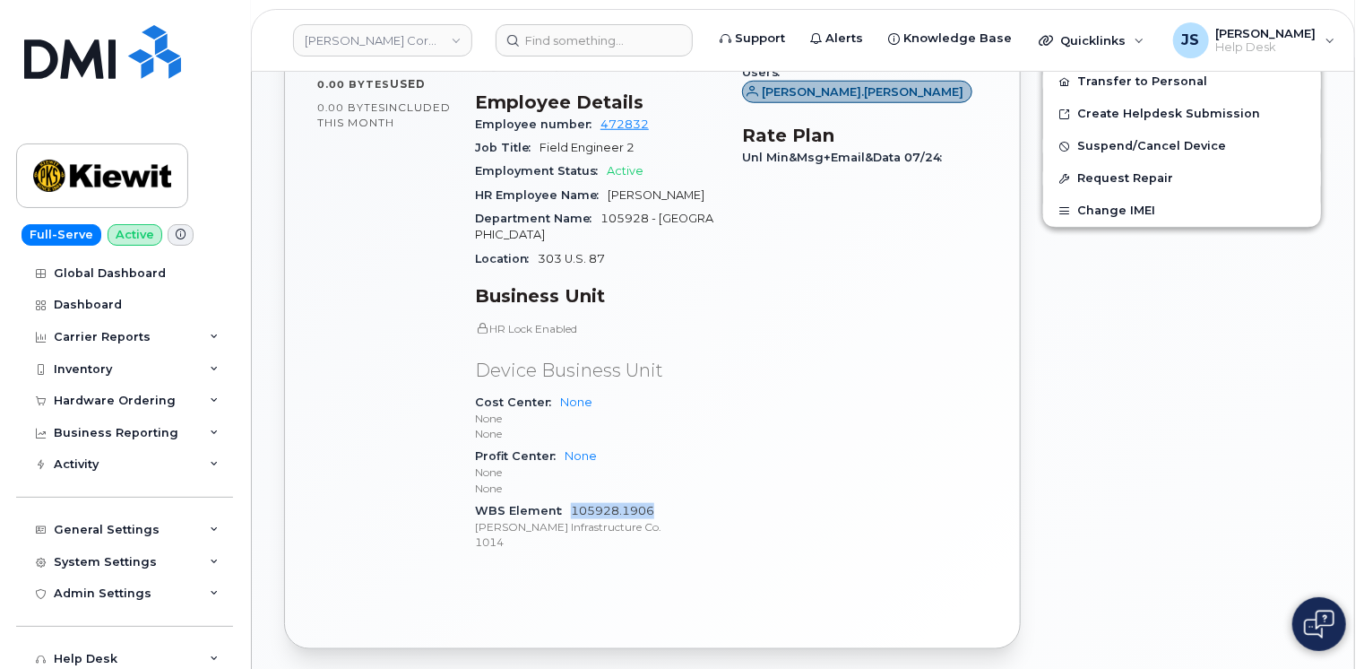
drag, startPoint x: 655, startPoint y: 476, endPoint x: 573, endPoint y: 477, distance: 82.5
click at [573, 499] on div "WBS Element 105928.1906 [PERSON_NAME] Infrastructure Co. 1014" at bounding box center [598, 526] width 246 height 55
copy link "105928.1906"
click at [210, 531] on icon at bounding box center [214, 529] width 9 height 9
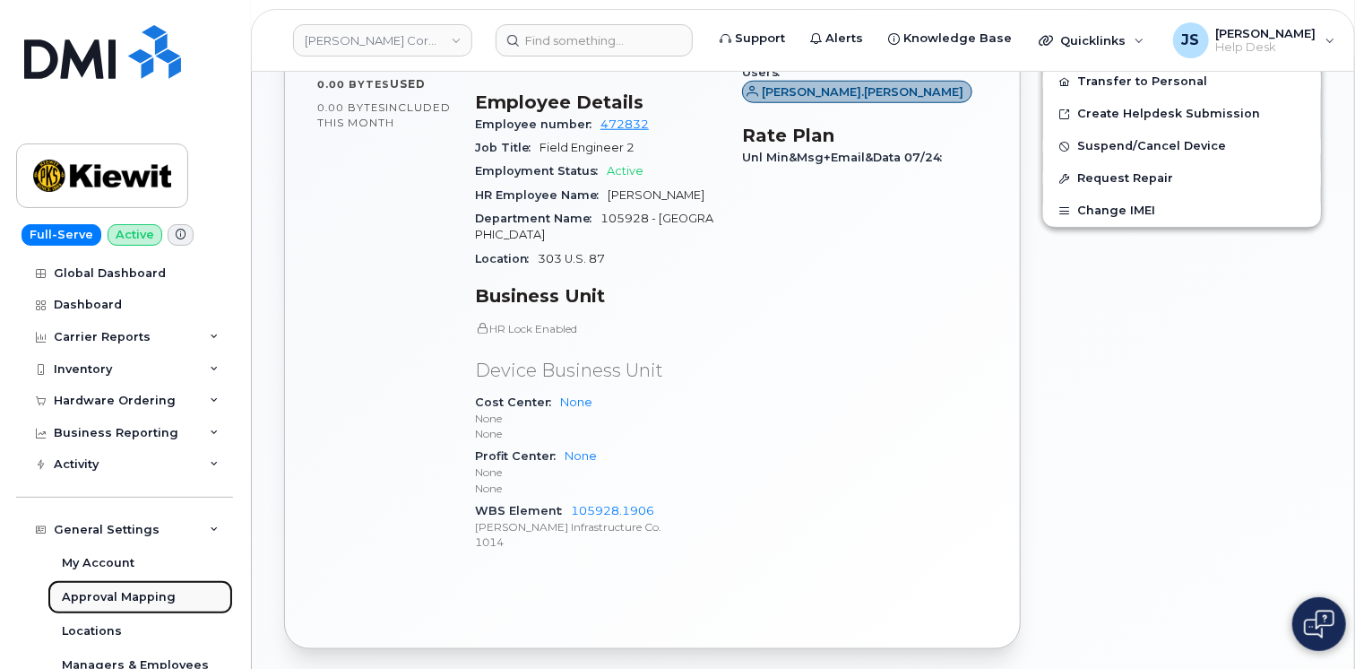
click at [147, 594] on div "Approval Mapping" at bounding box center [119, 597] width 114 height 16
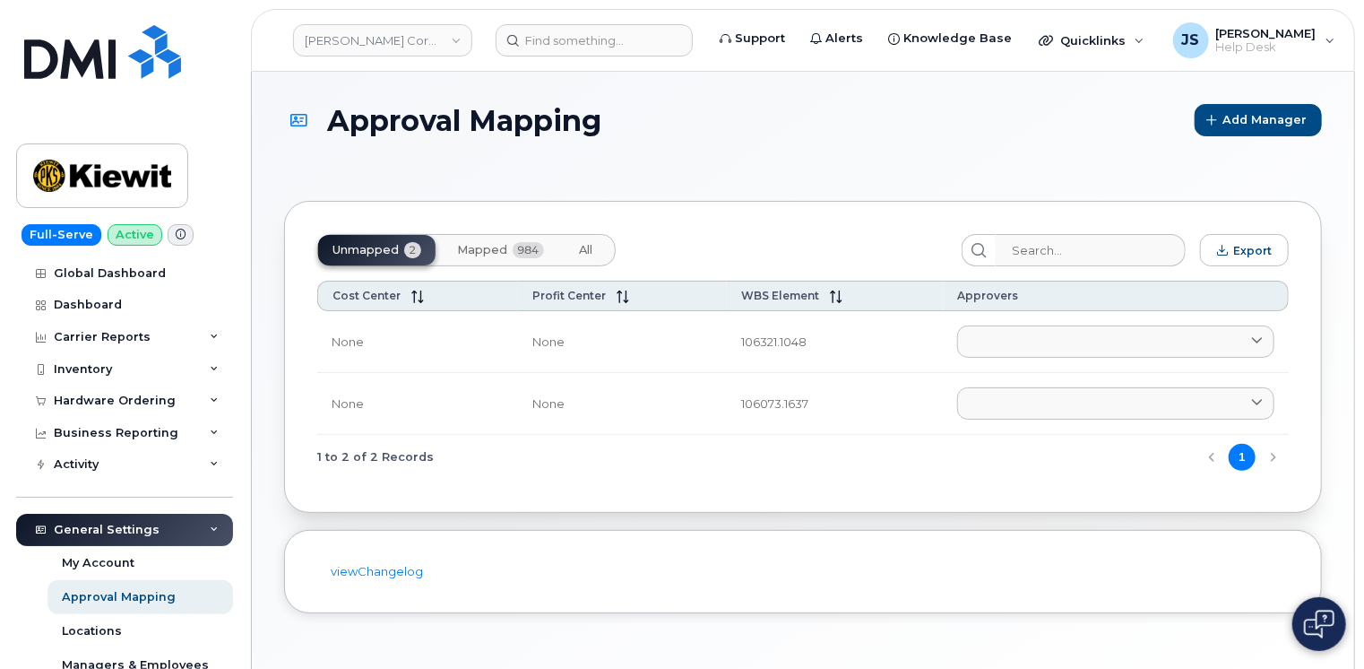
click at [493, 254] on span "Mapped" at bounding box center [482, 250] width 50 height 14
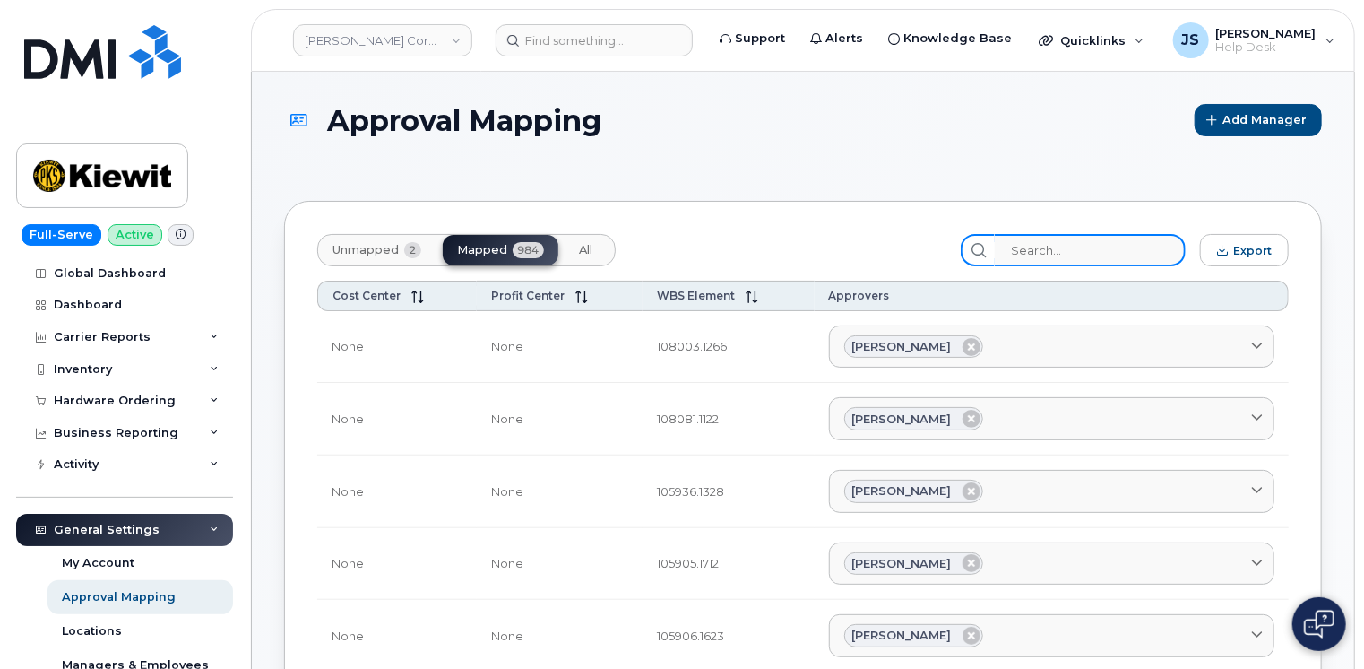
click at [1069, 247] on input "search" at bounding box center [1090, 250] width 191 height 32
paste input "105928.1906"
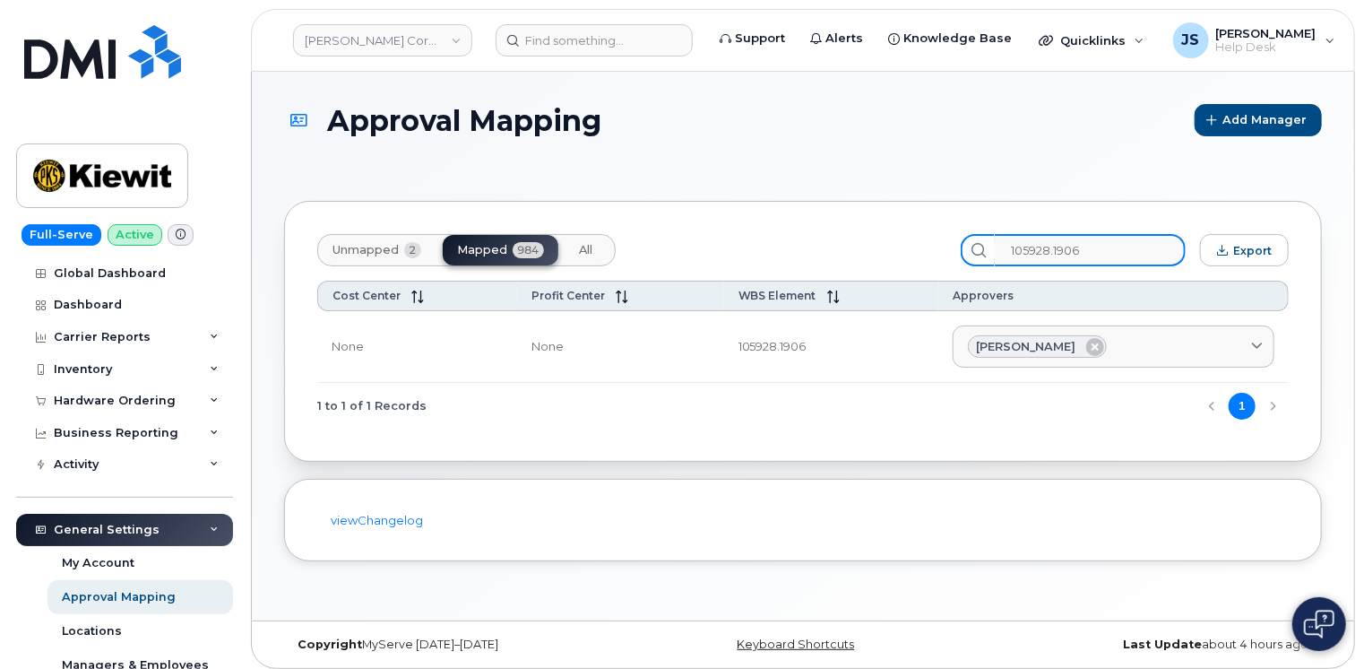
type input "105928.1906"
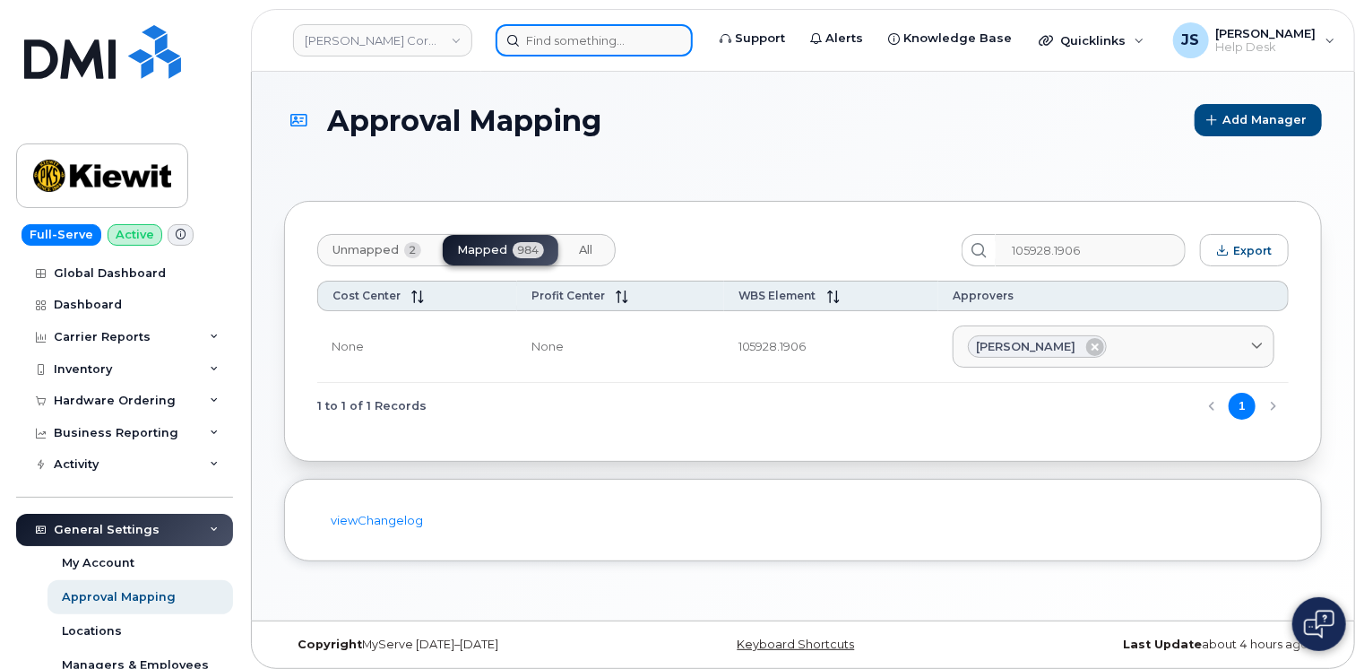
click at [534, 48] on input at bounding box center [594, 40] width 197 height 32
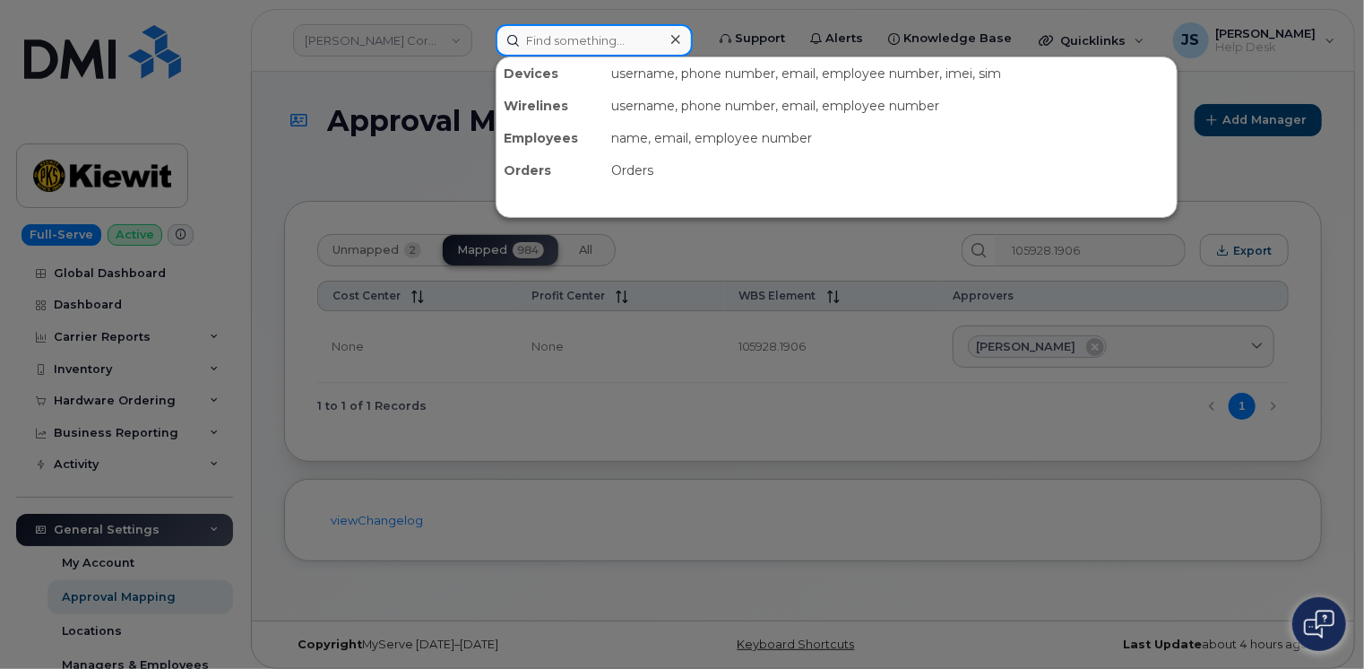
paste input "[PHONE_NUMBER]"
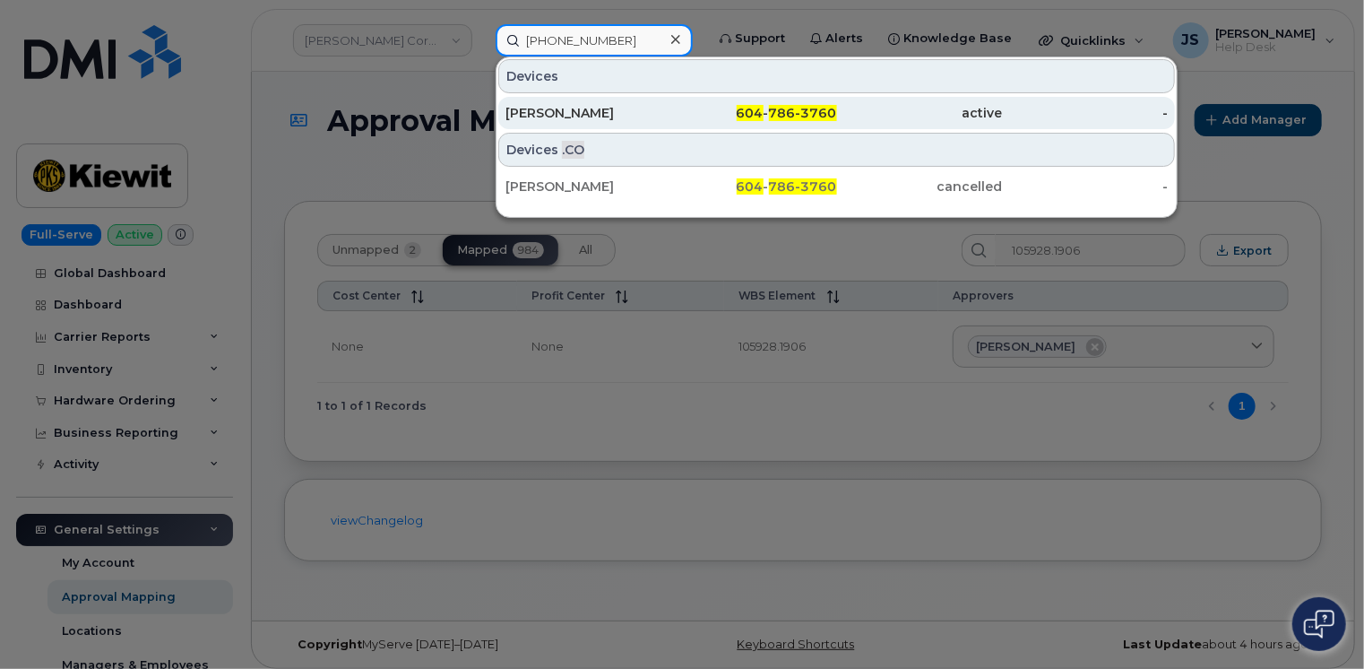
type input "[PHONE_NUMBER]"
click at [671, 102] on div "[PERSON_NAME]" at bounding box center [754, 113] width 166 height 32
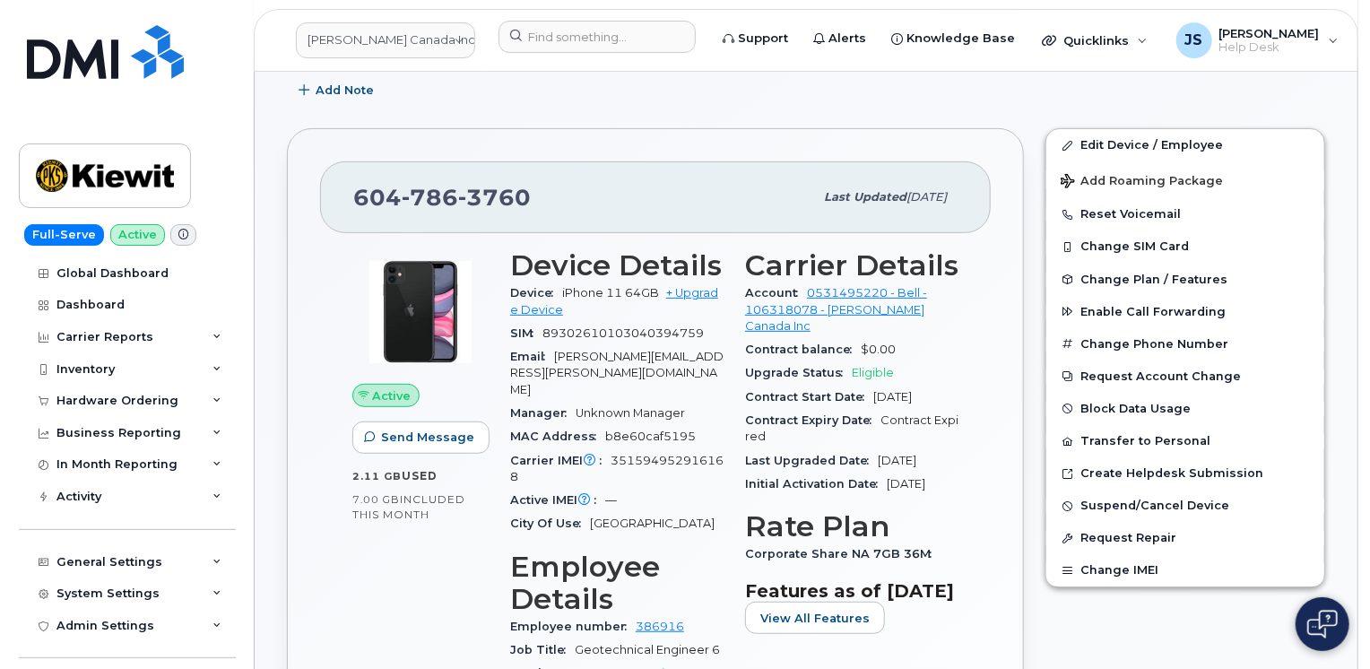
scroll to position [269, 0]
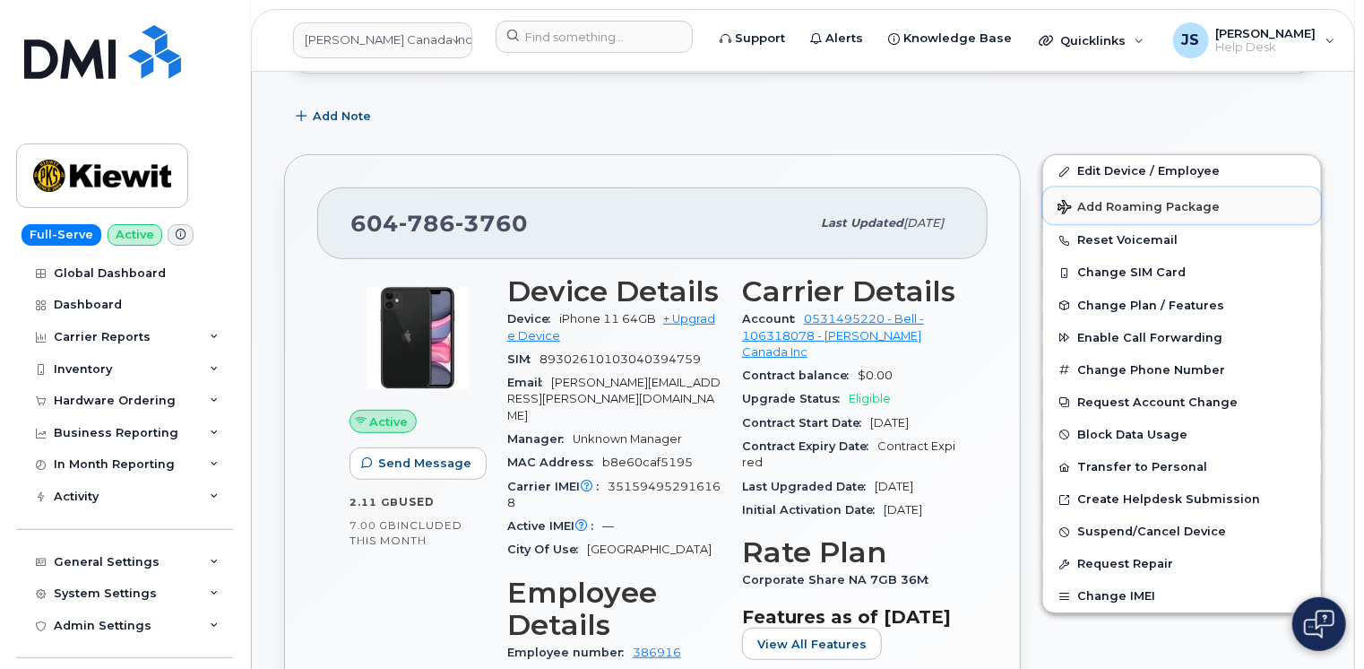
click at [1102, 203] on span "Add Roaming Package" at bounding box center [1139, 208] width 162 height 17
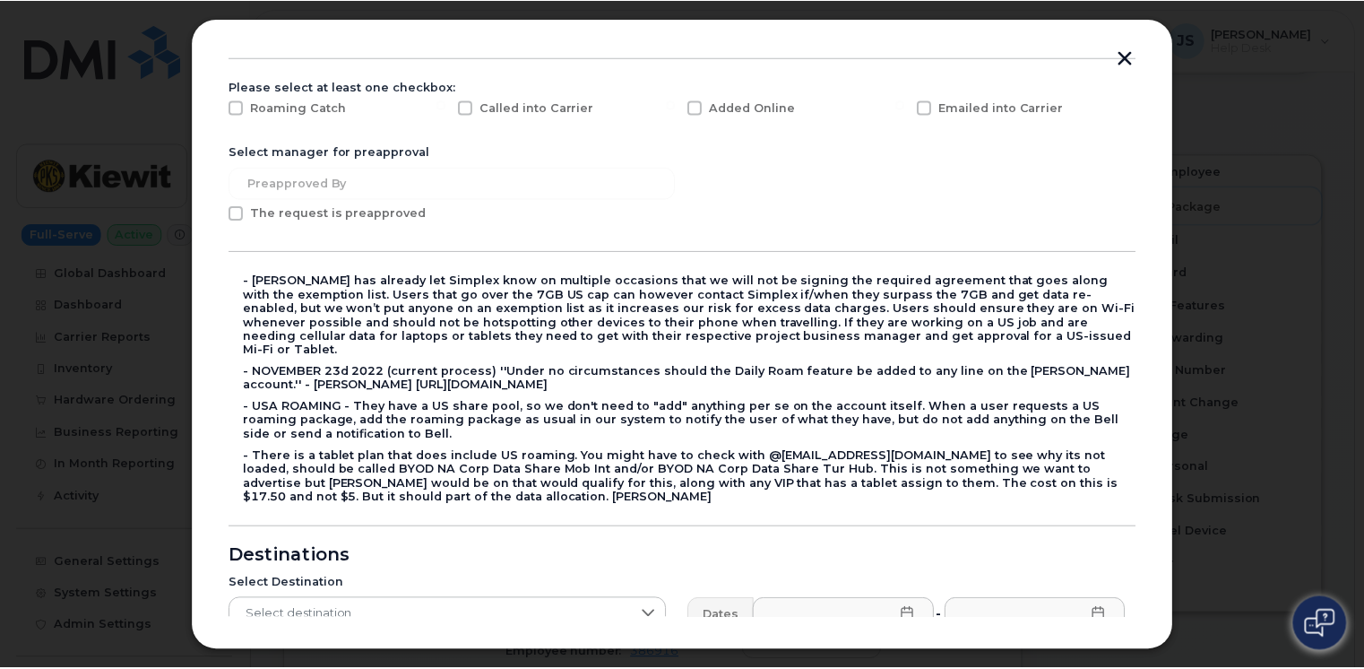
scroll to position [0, 0]
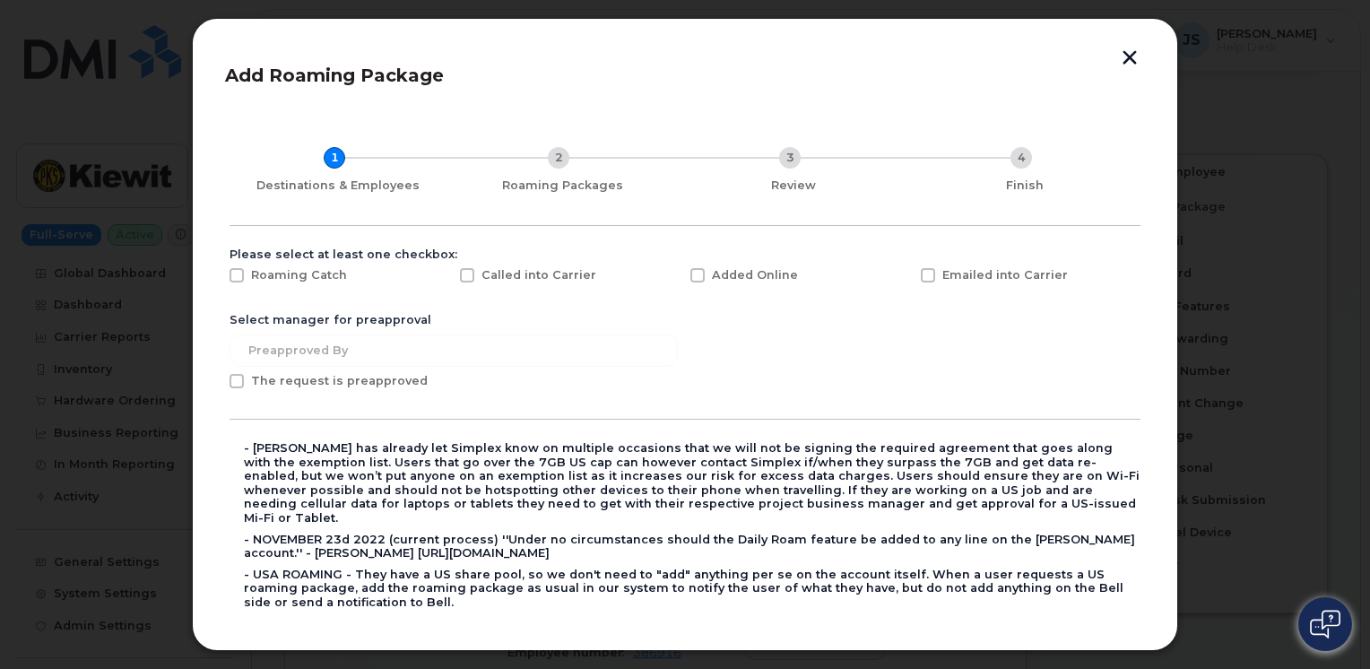
click at [1130, 55] on button "button" at bounding box center [1129, 59] width 27 height 19
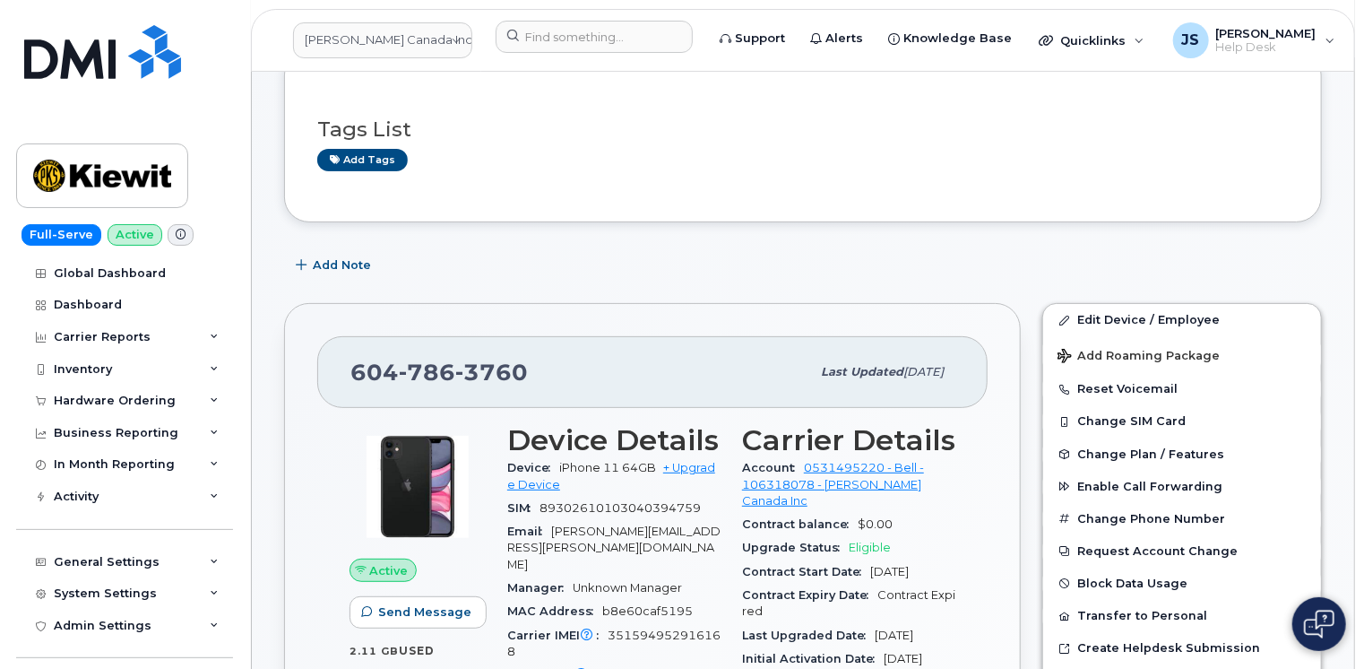
scroll to position [90, 0]
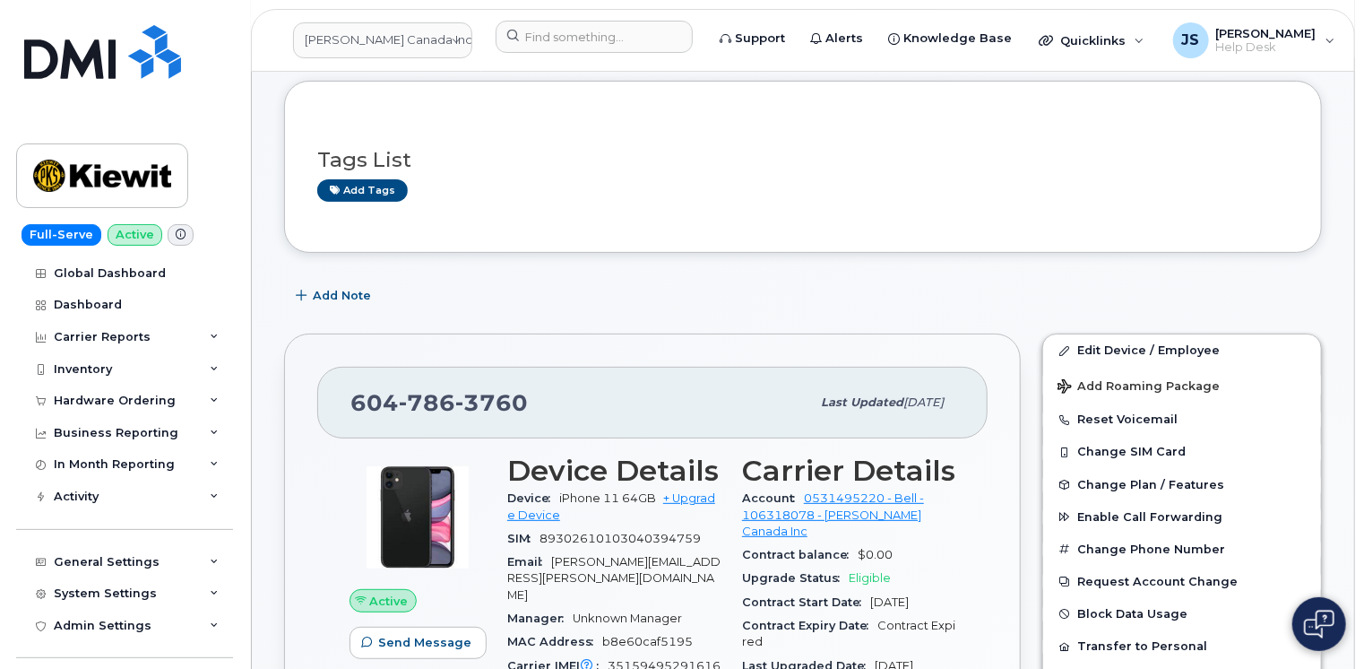
click at [177, 232] on icon at bounding box center [181, 234] width 10 height 10
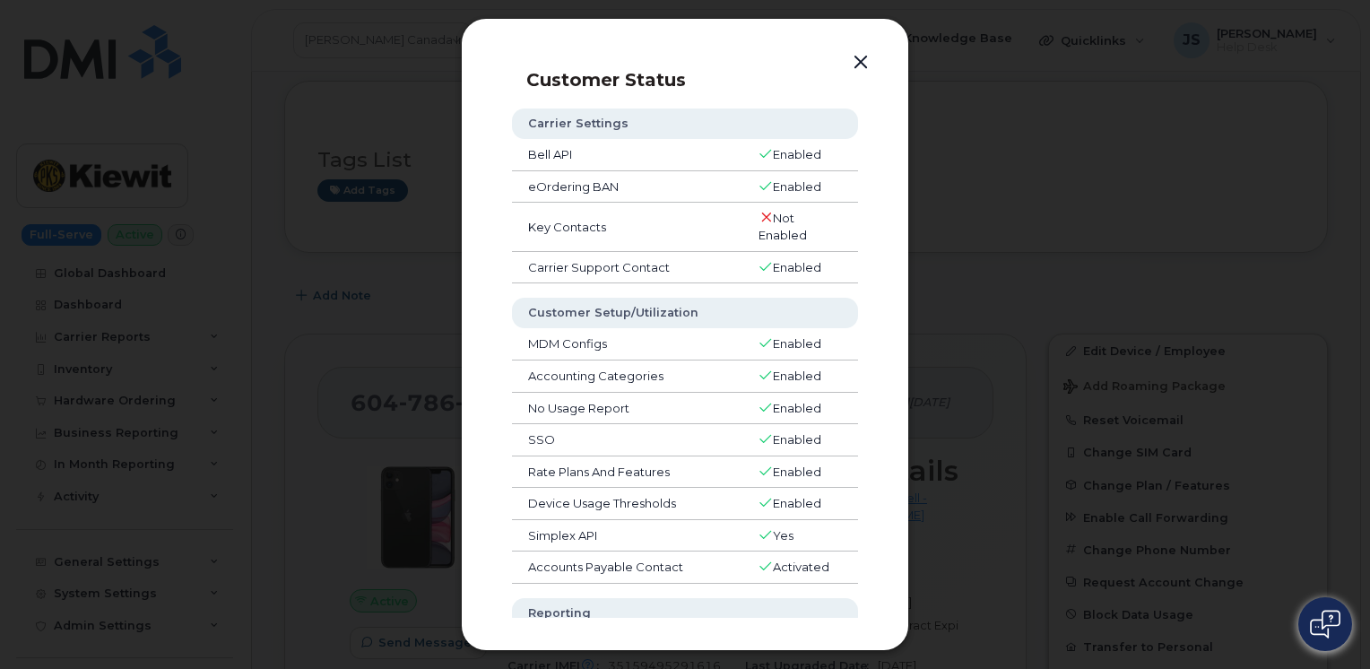
click at [862, 56] on button "button" at bounding box center [860, 62] width 27 height 25
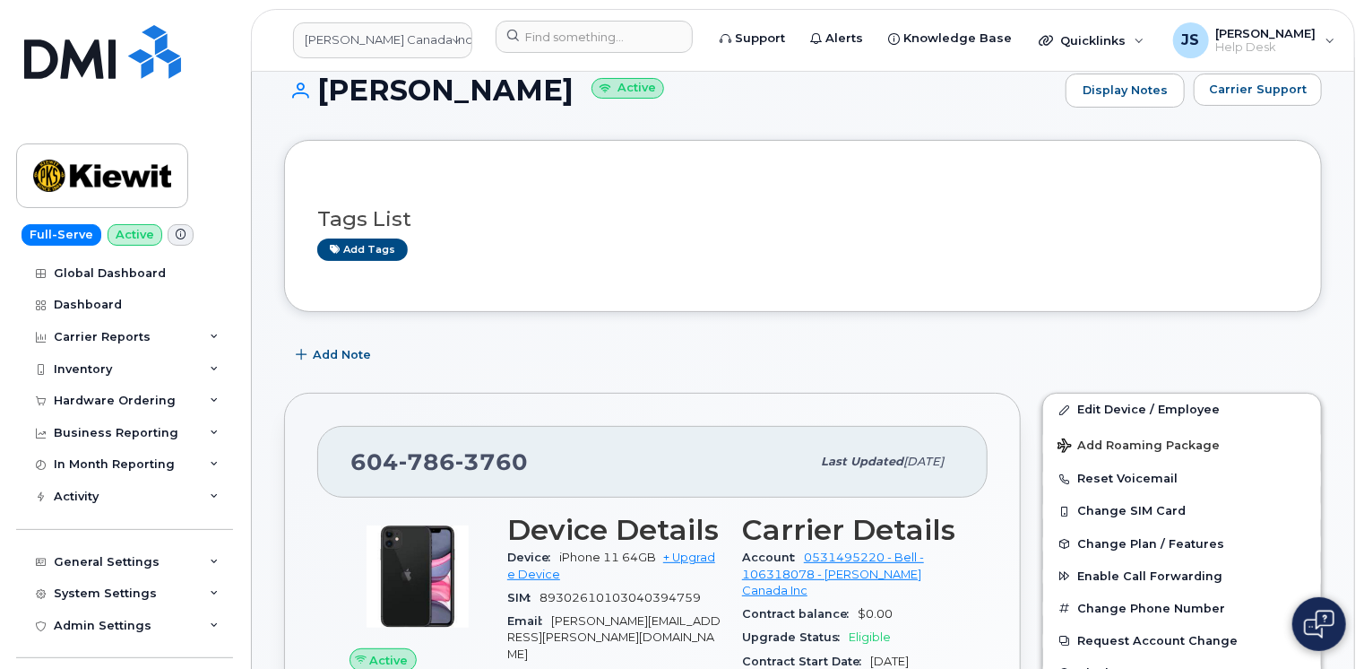
scroll to position [0, 0]
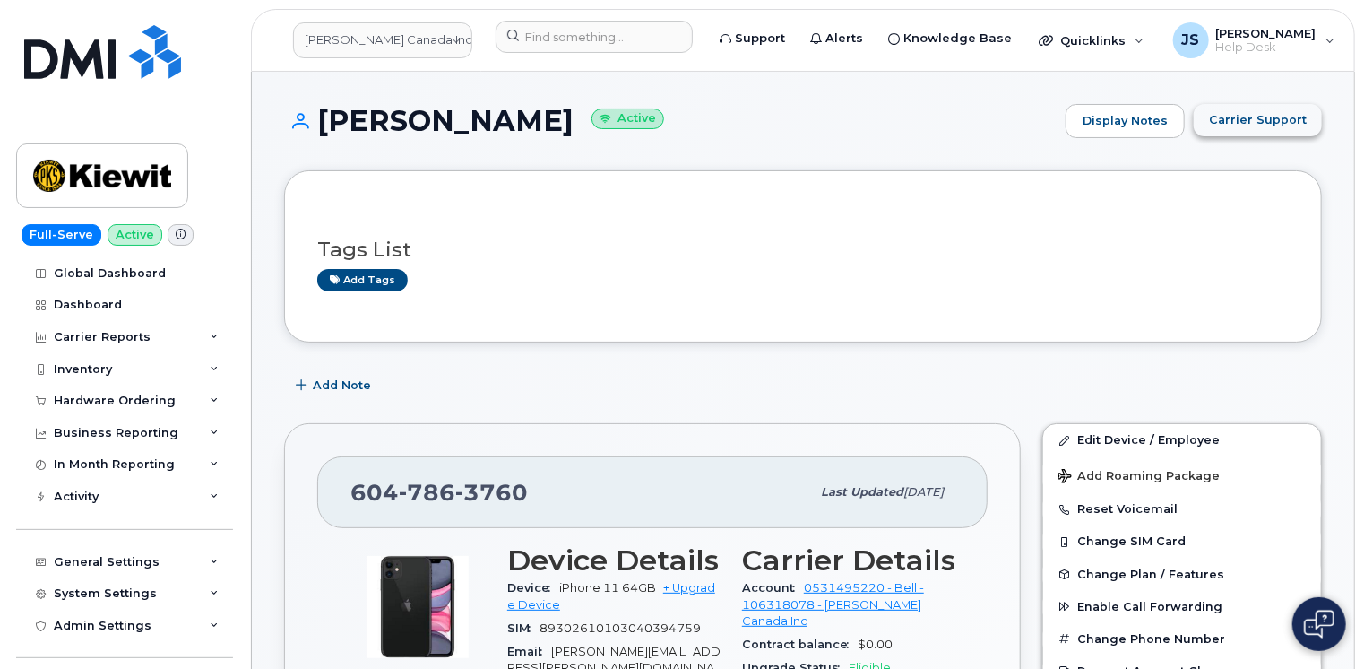
click at [1251, 111] on span "Carrier Support" at bounding box center [1258, 119] width 98 height 17
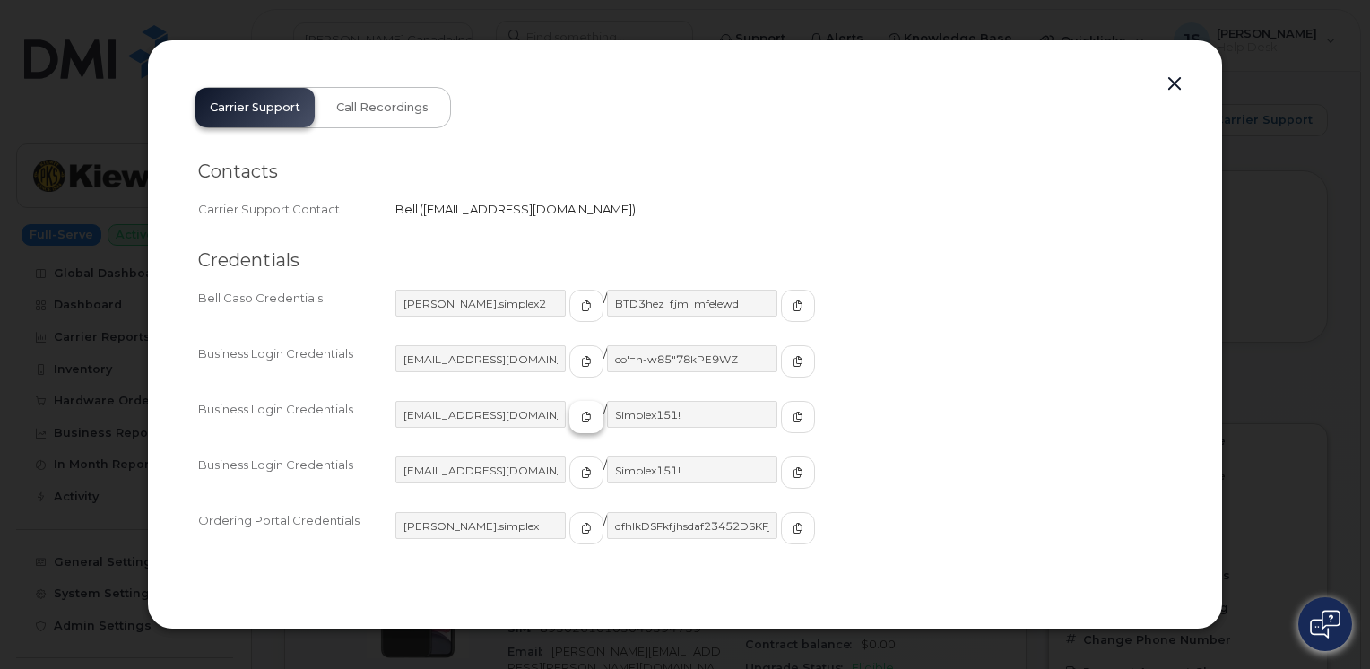
click at [581, 420] on icon "button" at bounding box center [586, 416] width 11 height 11
click at [1182, 74] on button "button" at bounding box center [1174, 84] width 27 height 25
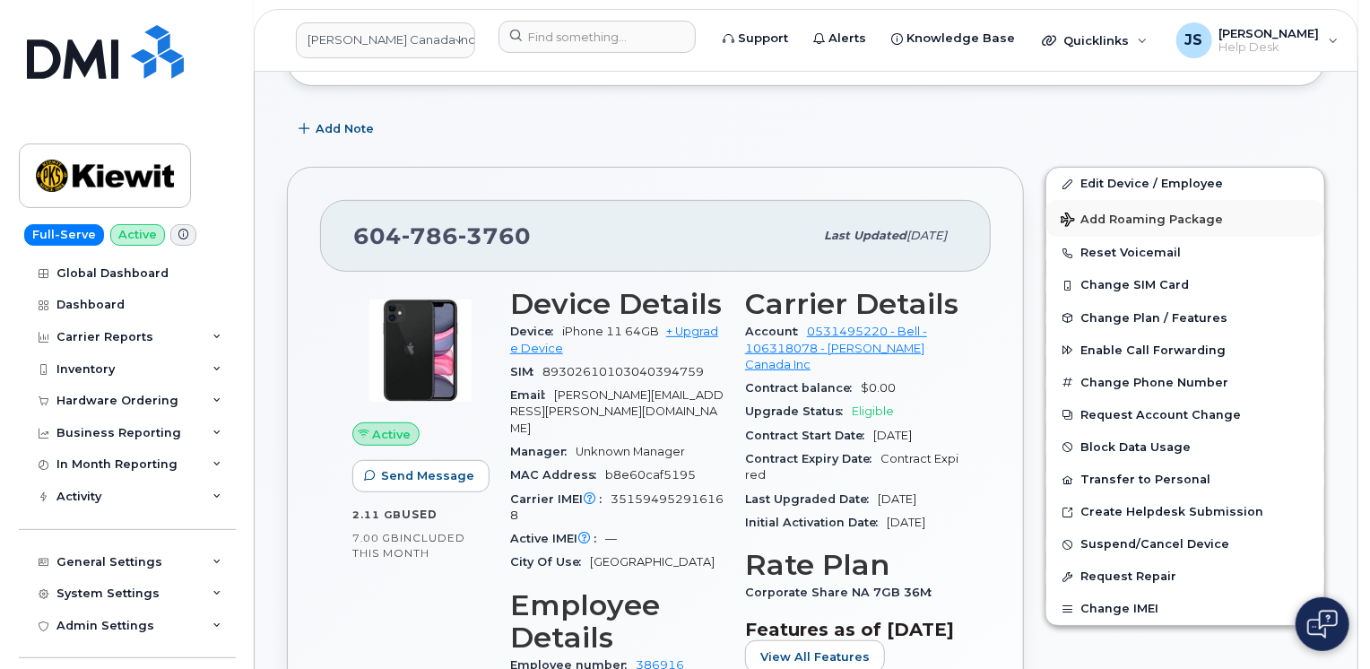
scroll to position [269, 0]
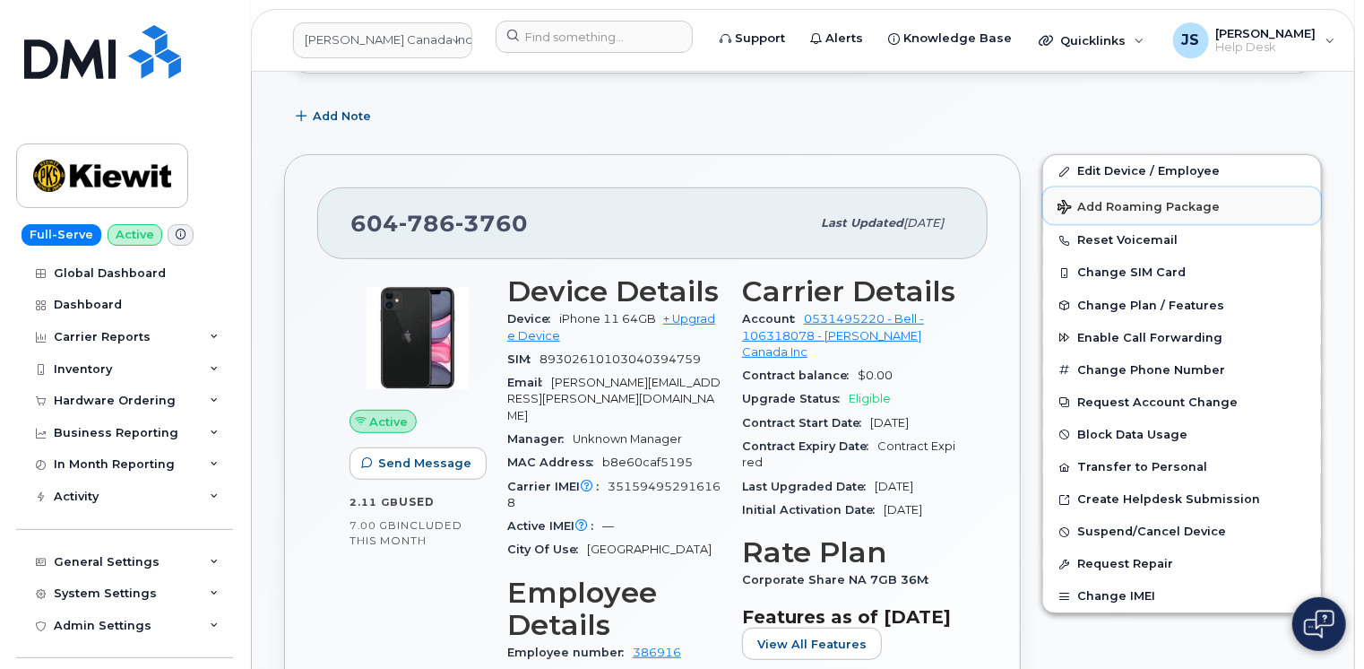
click at [1143, 206] on span "Add Roaming Package" at bounding box center [1139, 208] width 162 height 17
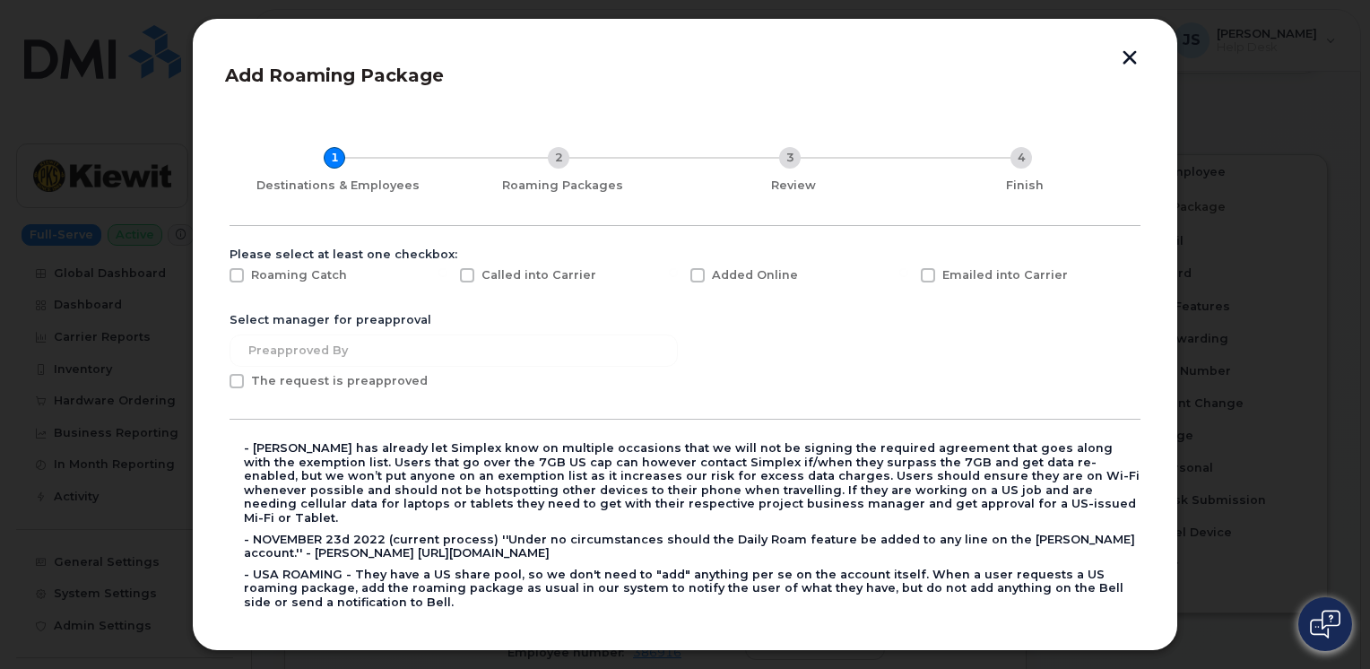
click at [233, 274] on div "Roaming Catch" at bounding box center [334, 279] width 230 height 45
click at [236, 274] on span at bounding box center [236, 275] width 14 height 14
click at [217, 274] on input "Roaming Catch" at bounding box center [212, 272] width 9 height 9
checkbox input "true"
click at [696, 273] on span at bounding box center [697, 275] width 14 height 14
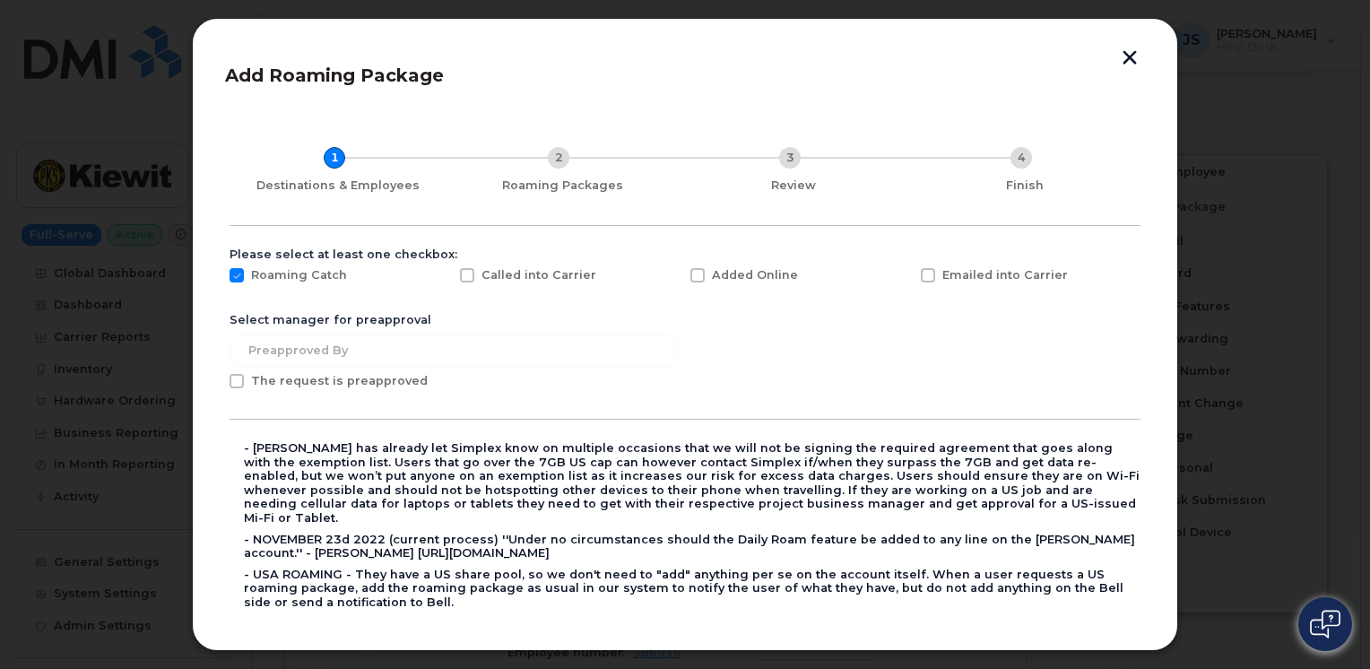
click at [678, 273] on input "Added Online" at bounding box center [673, 272] width 9 height 9
checkbox input "true"
click at [926, 274] on span at bounding box center [928, 275] width 14 height 14
click at [908, 274] on input "Emailed into Carrier" at bounding box center [903, 272] width 9 height 9
checkbox input "true"
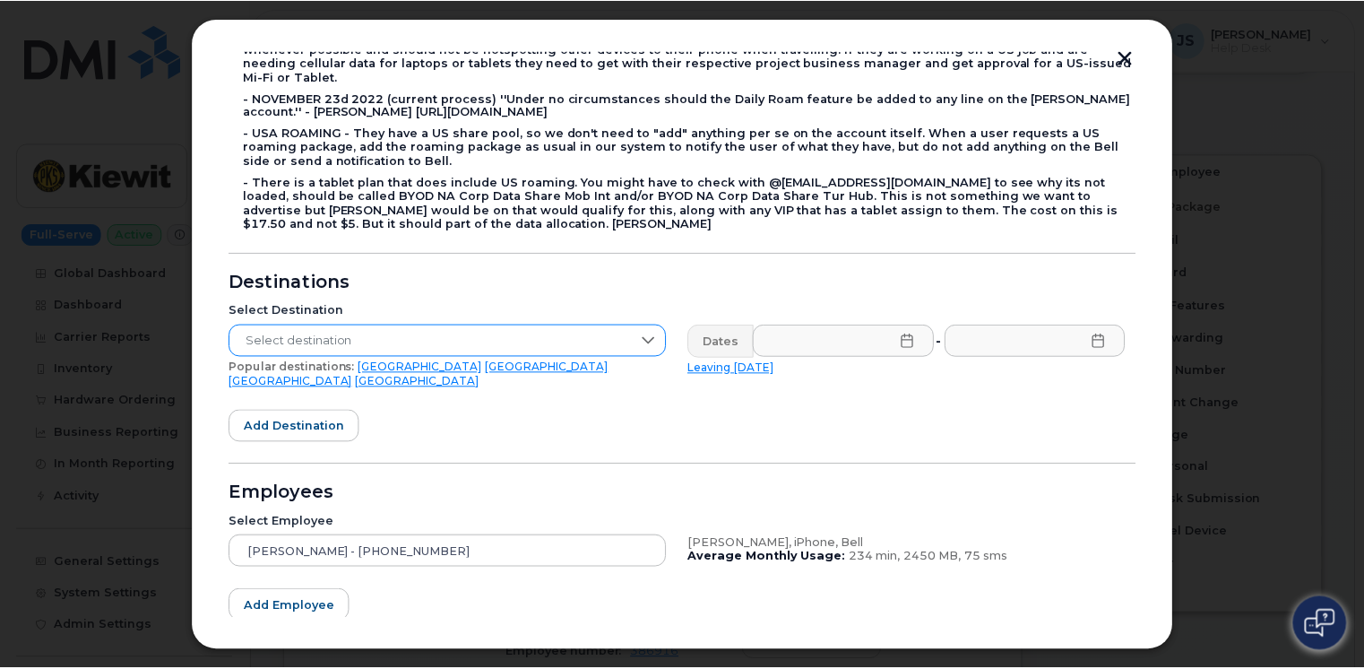
scroll to position [448, 0]
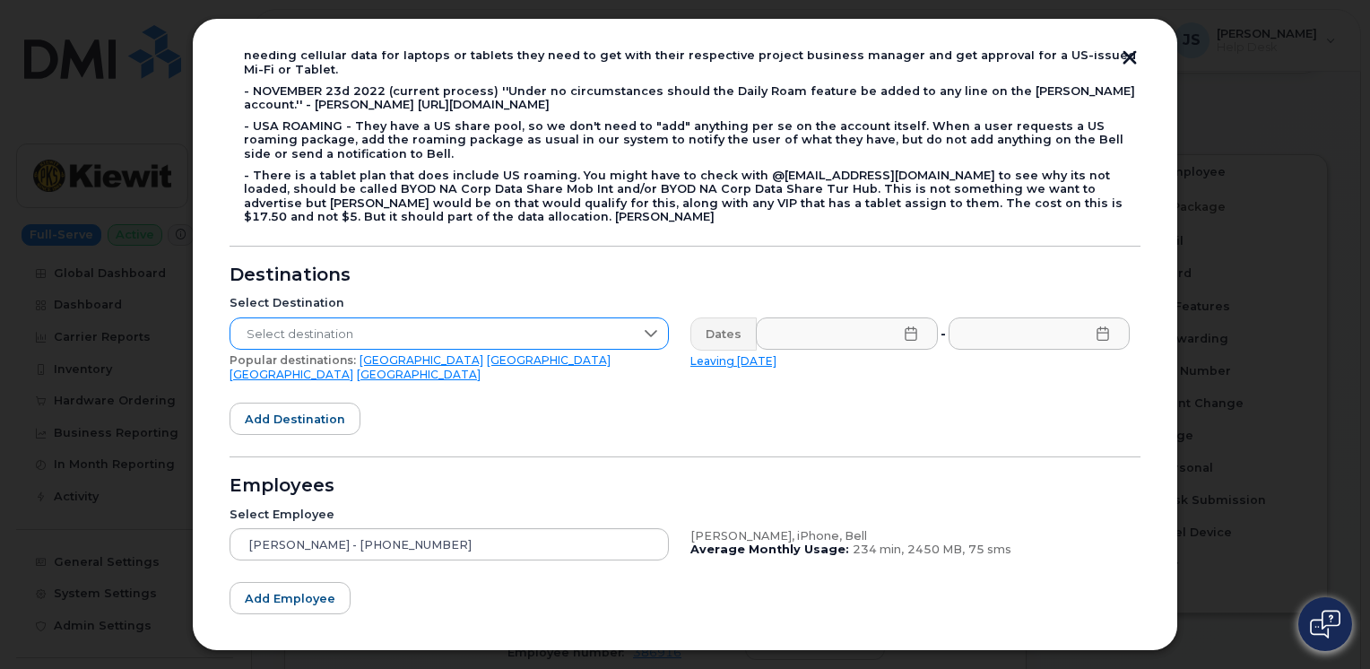
click at [568, 325] on span "Select destination" at bounding box center [431, 334] width 403 height 32
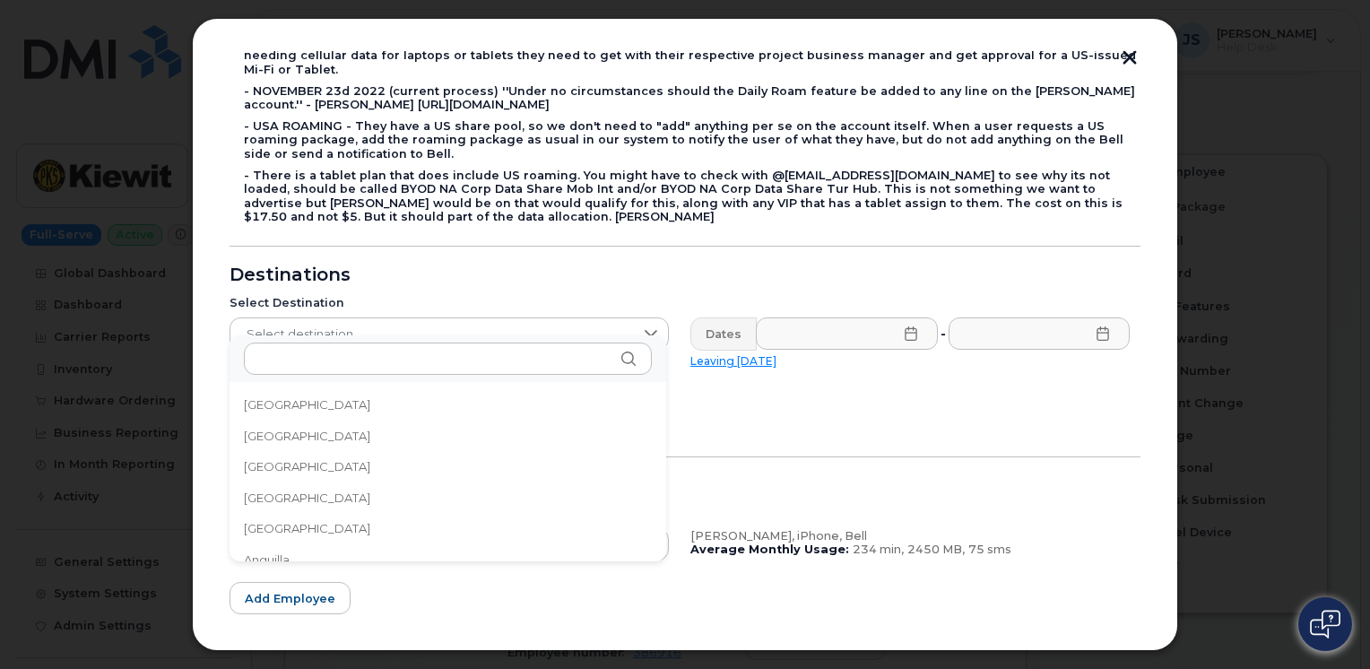
click at [377, 342] on div "206 results are available" at bounding box center [447, 358] width 437 height 47
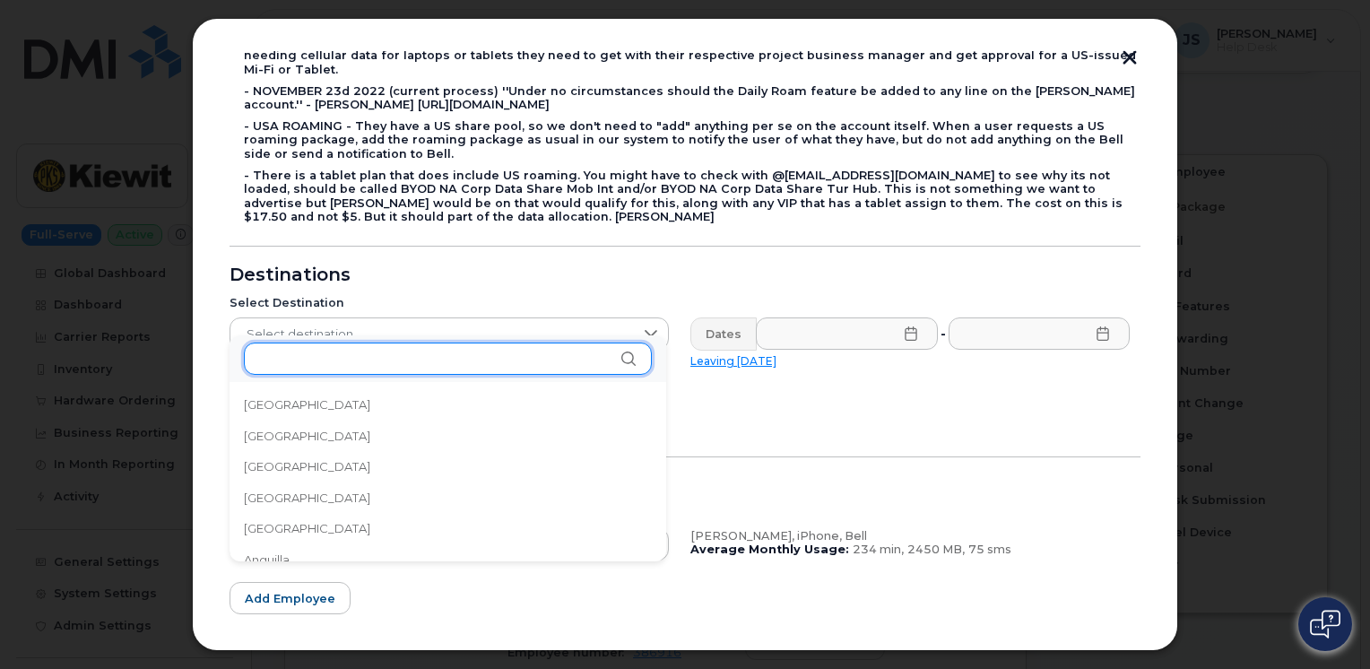
click at [368, 354] on input "text" at bounding box center [448, 358] width 408 height 32
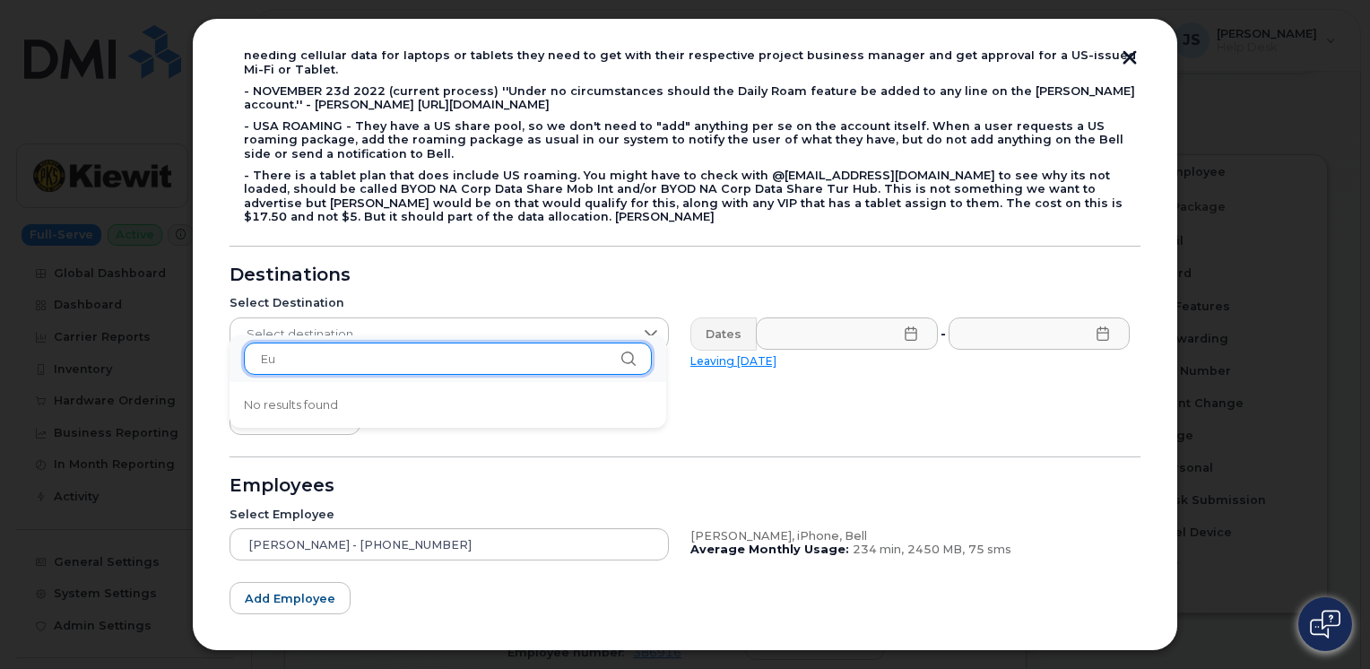
type input "E"
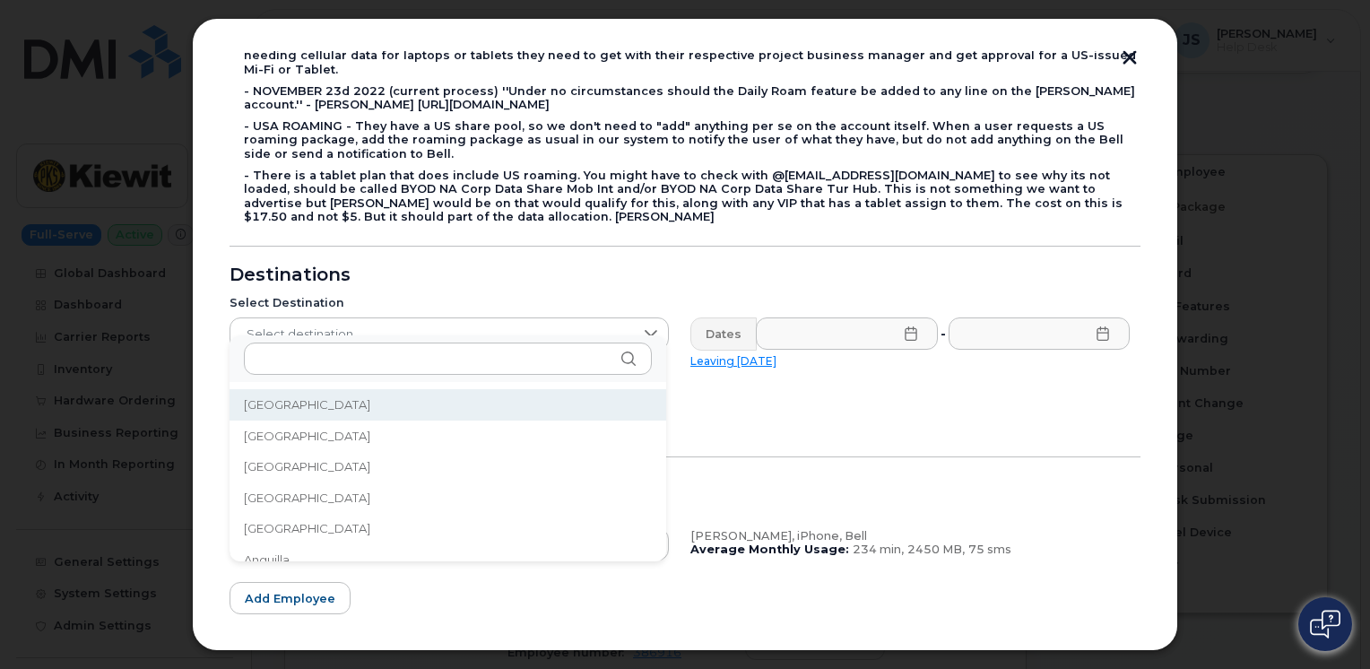
click at [1128, 51] on button "button" at bounding box center [1129, 59] width 27 height 19
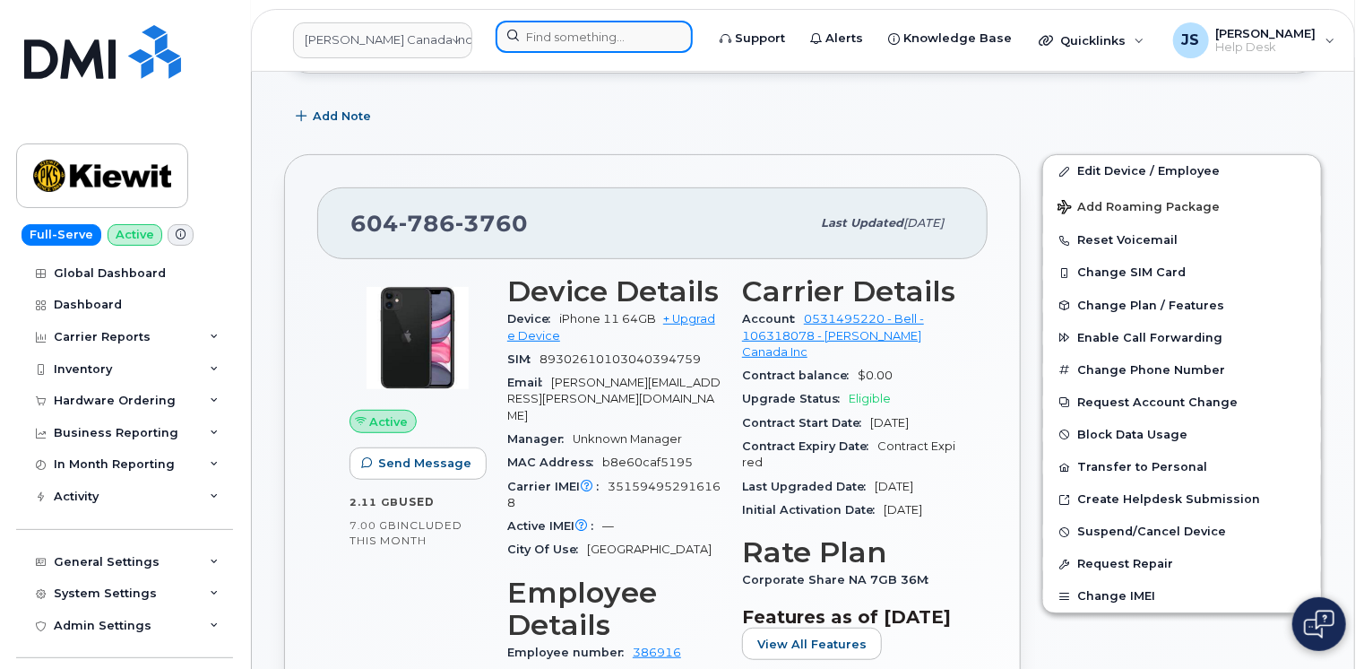
click at [553, 40] on input at bounding box center [594, 37] width 197 height 32
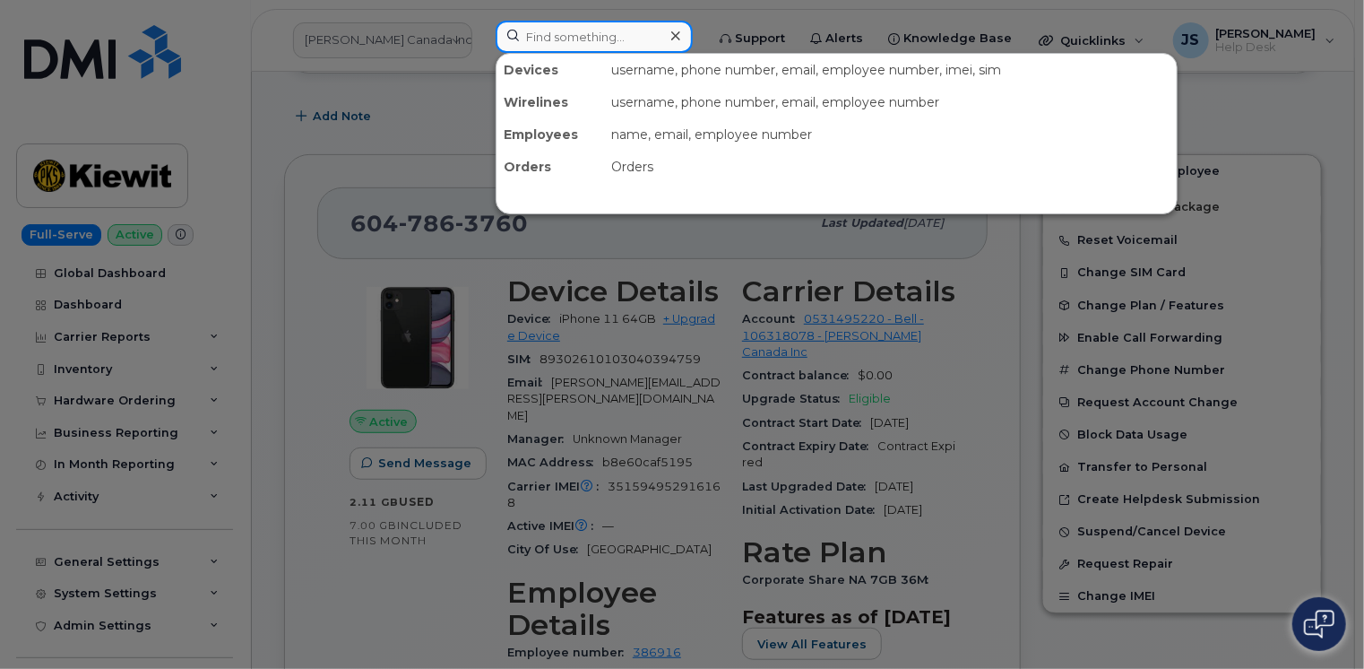
paste input "[PHONE_NUMBER]"
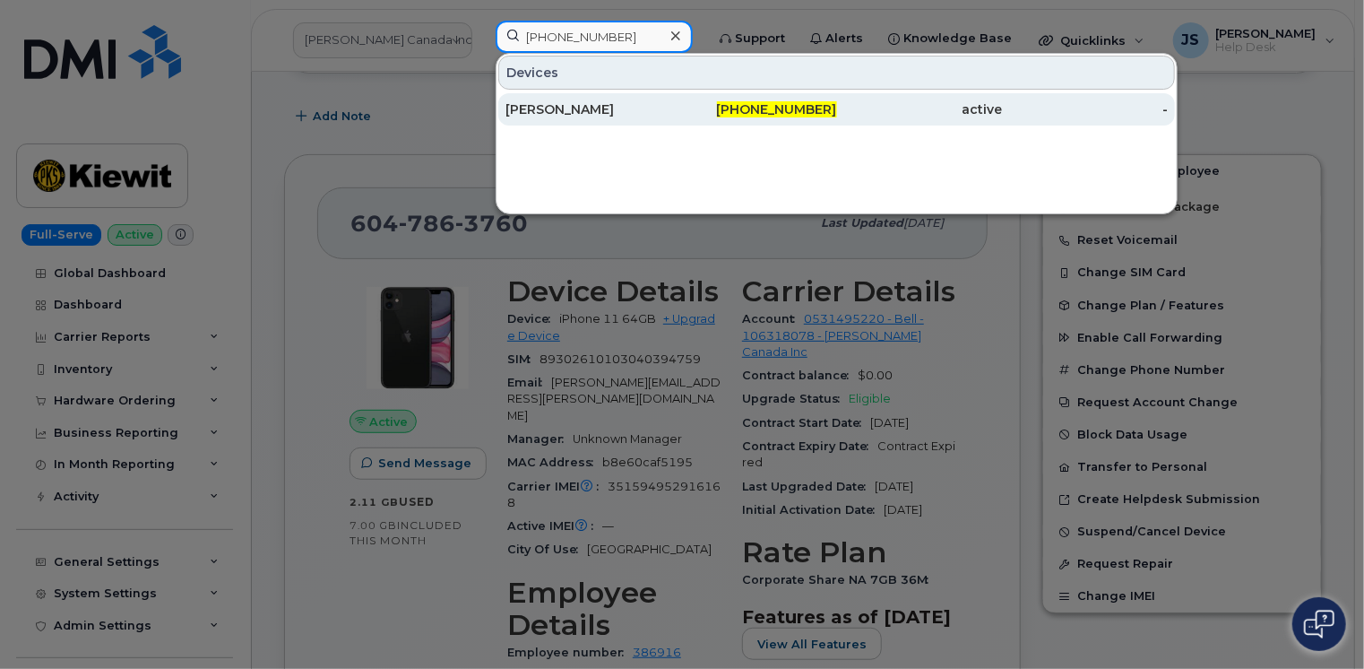
type input "[PHONE_NUMBER]"
click at [593, 110] on div "[PERSON_NAME]" at bounding box center [589, 109] width 166 height 18
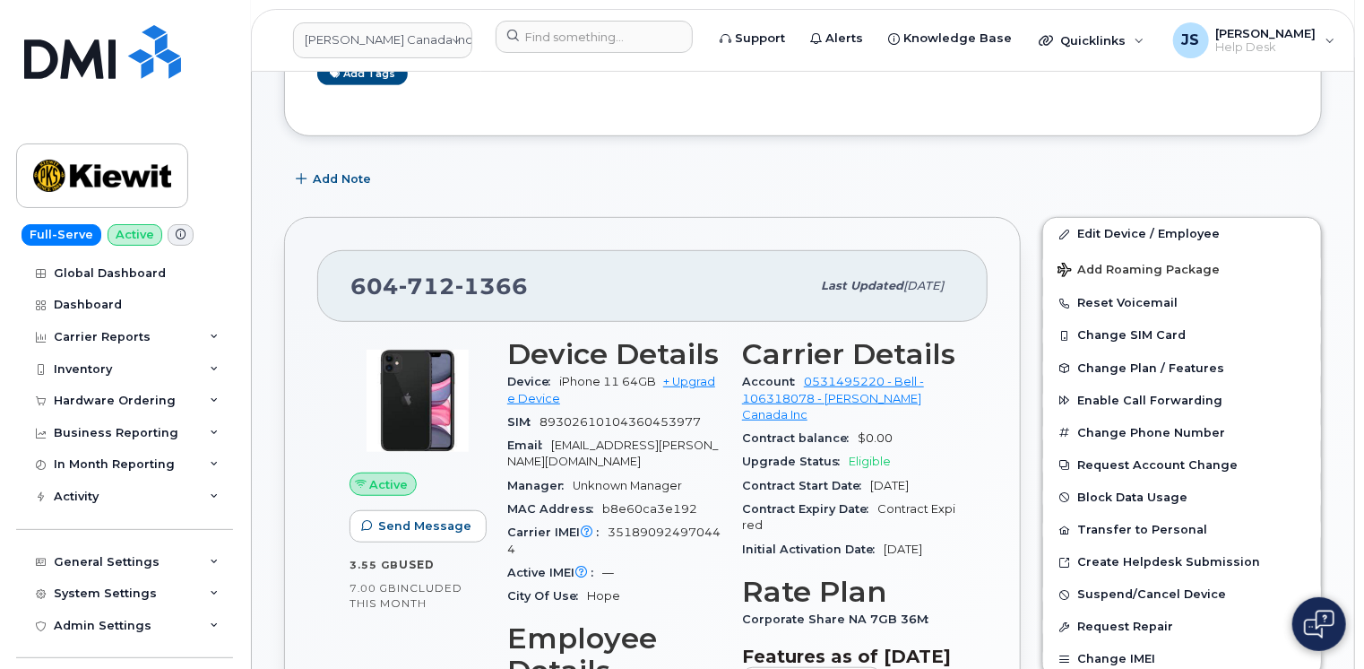
scroll to position [448, 0]
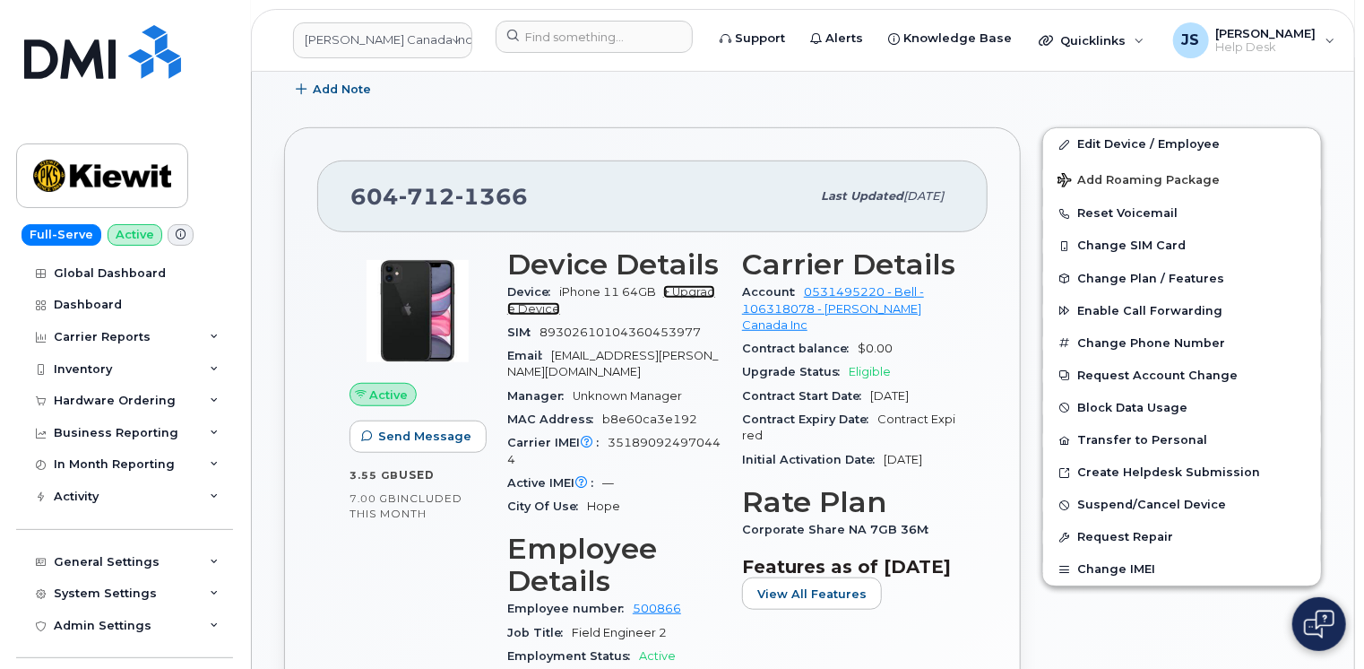
click at [702, 293] on link "+ Upgrade Device" at bounding box center [611, 300] width 208 height 30
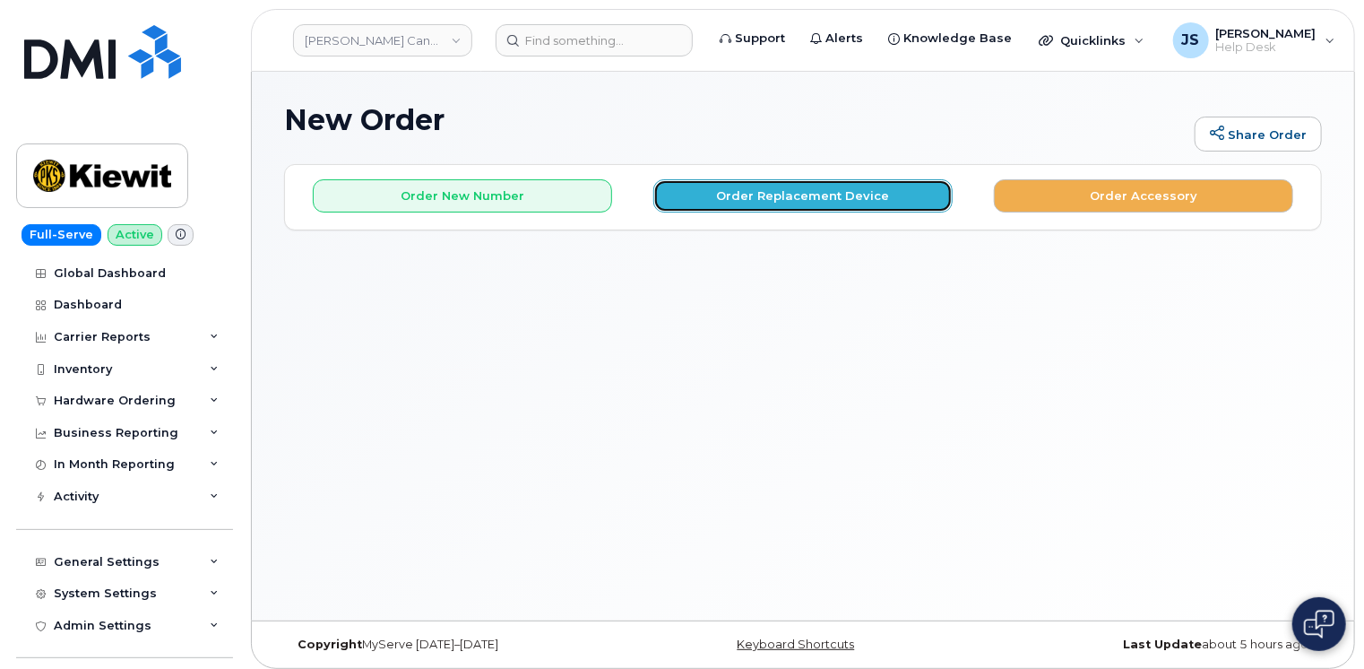
click at [731, 187] on button "Order Replacement Device" at bounding box center [803, 195] width 299 height 33
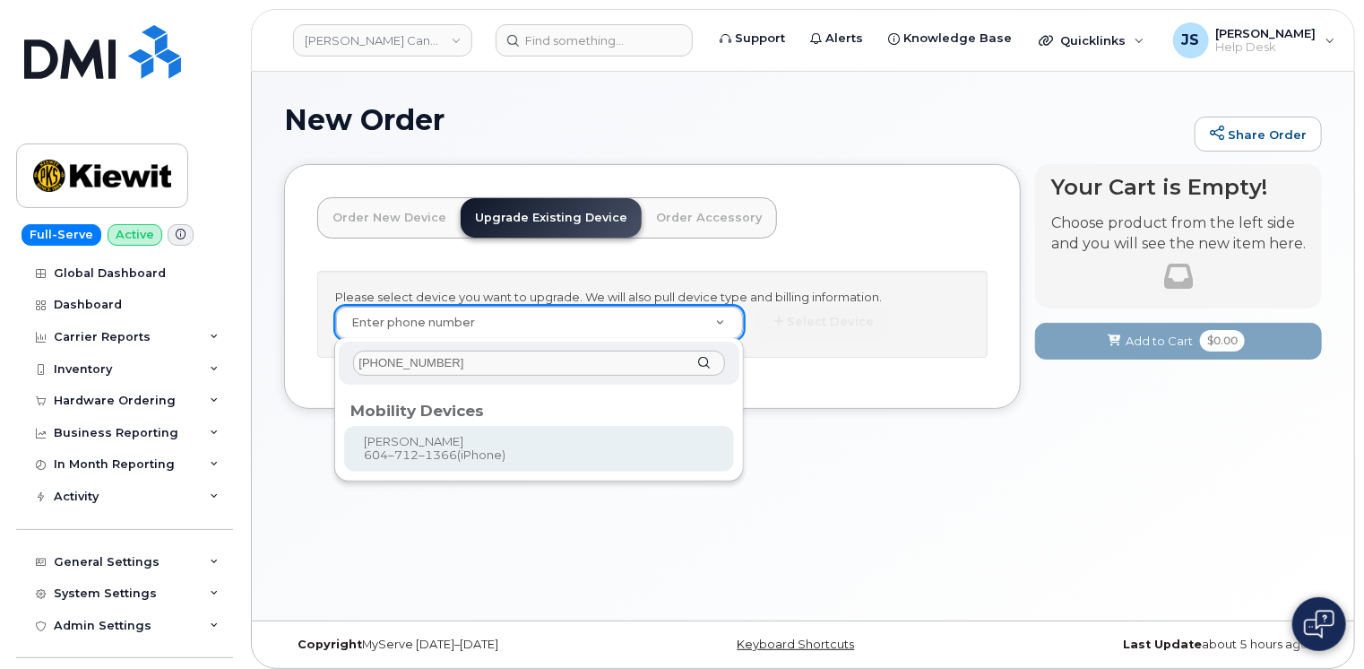
type input "[PHONE_NUMBER]"
type input "728708"
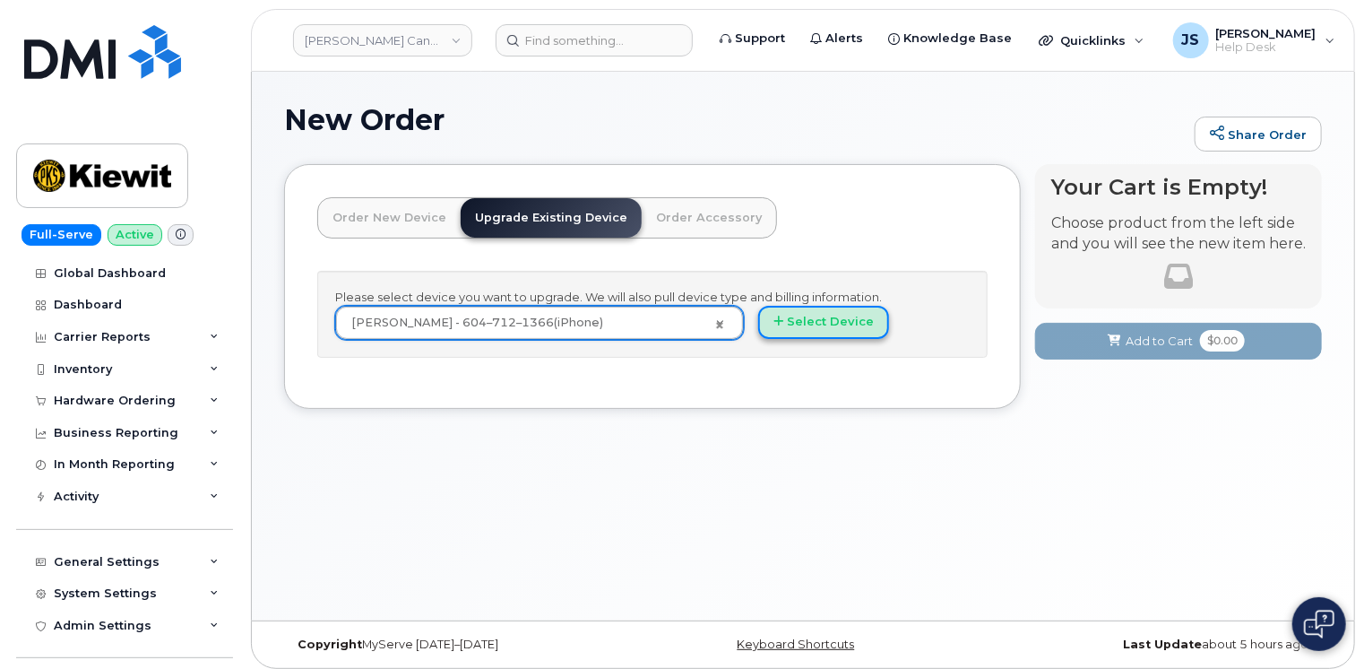
click at [815, 318] on button "Select Device" at bounding box center [823, 322] width 131 height 33
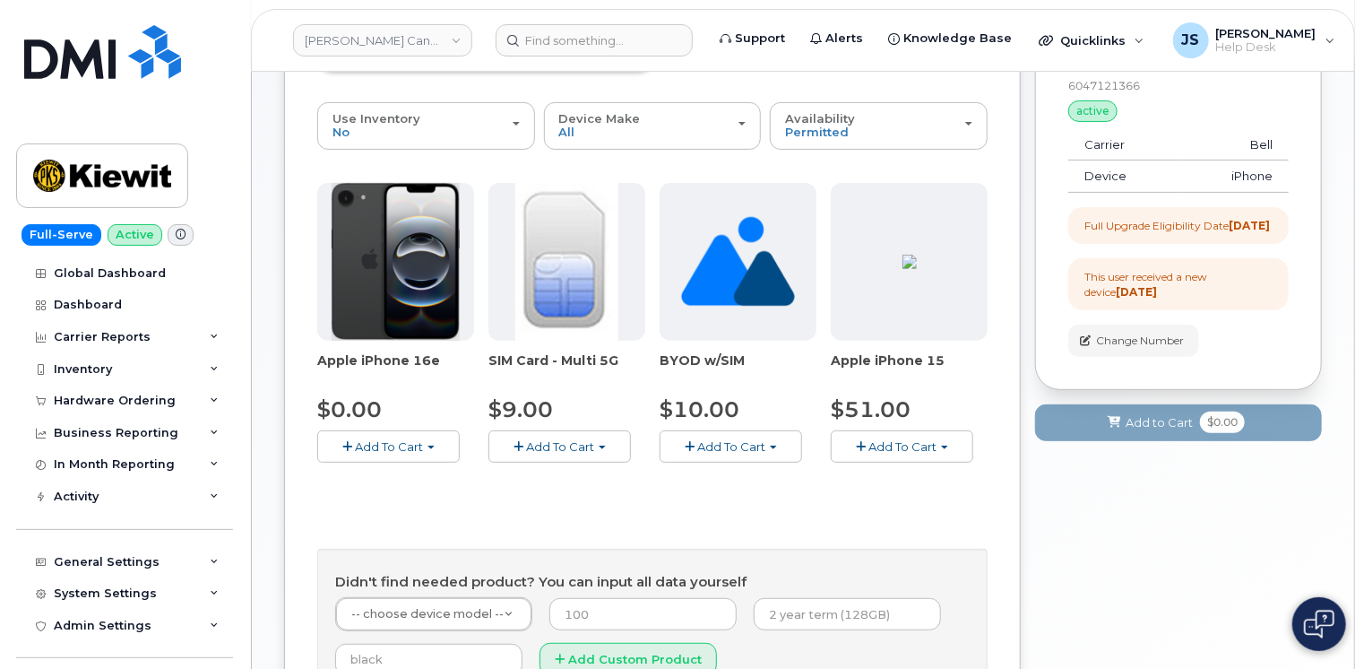
scroll to position [179, 0]
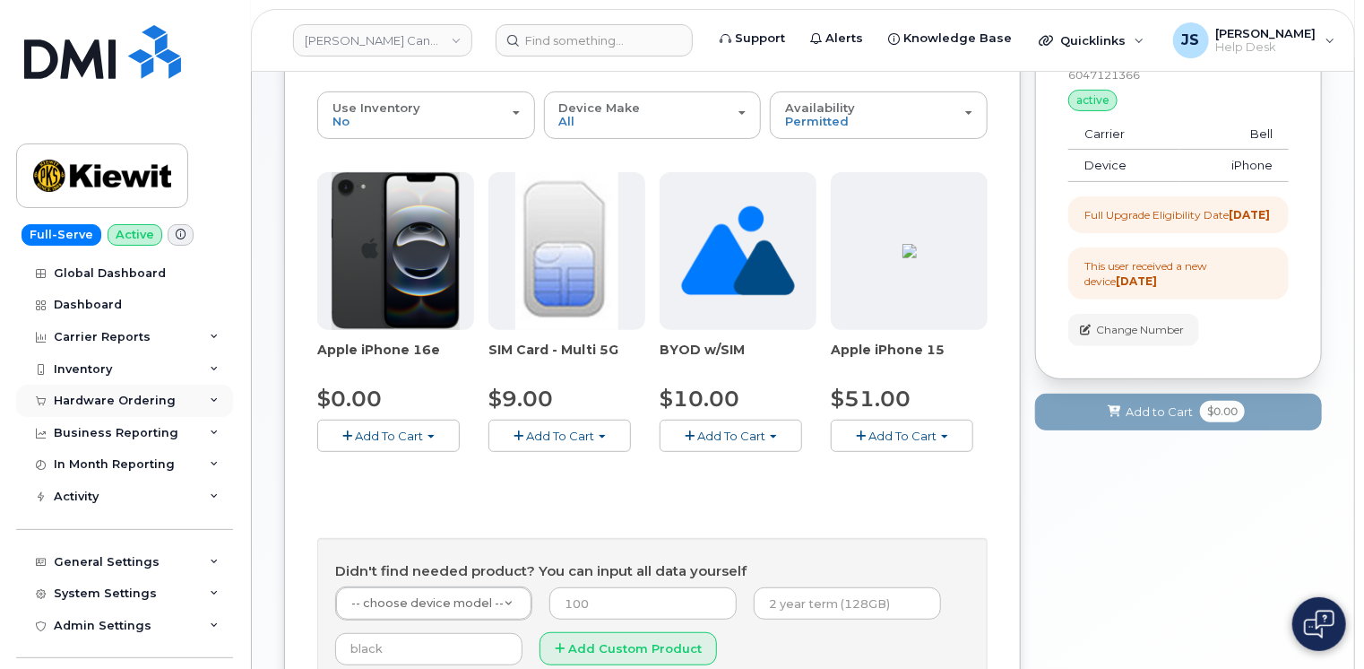
click at [100, 400] on div "Hardware Ordering" at bounding box center [115, 401] width 122 height 14
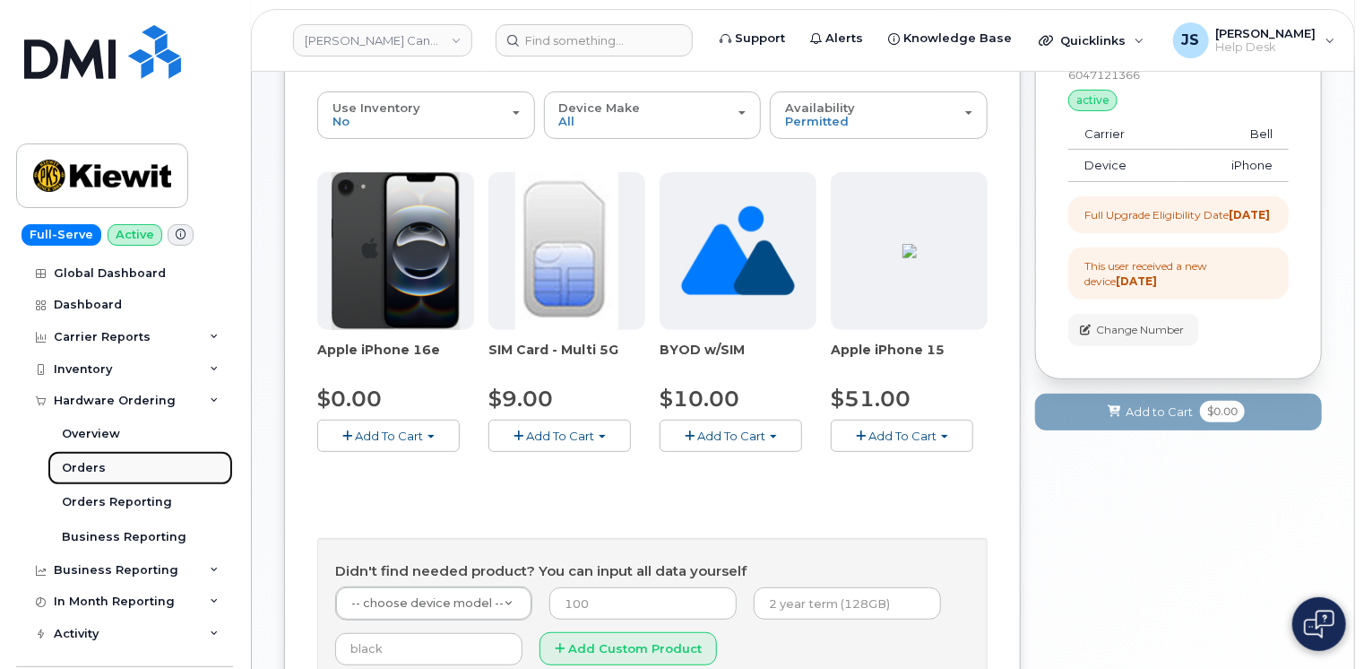
click at [93, 468] on div "Orders" at bounding box center [84, 468] width 44 height 16
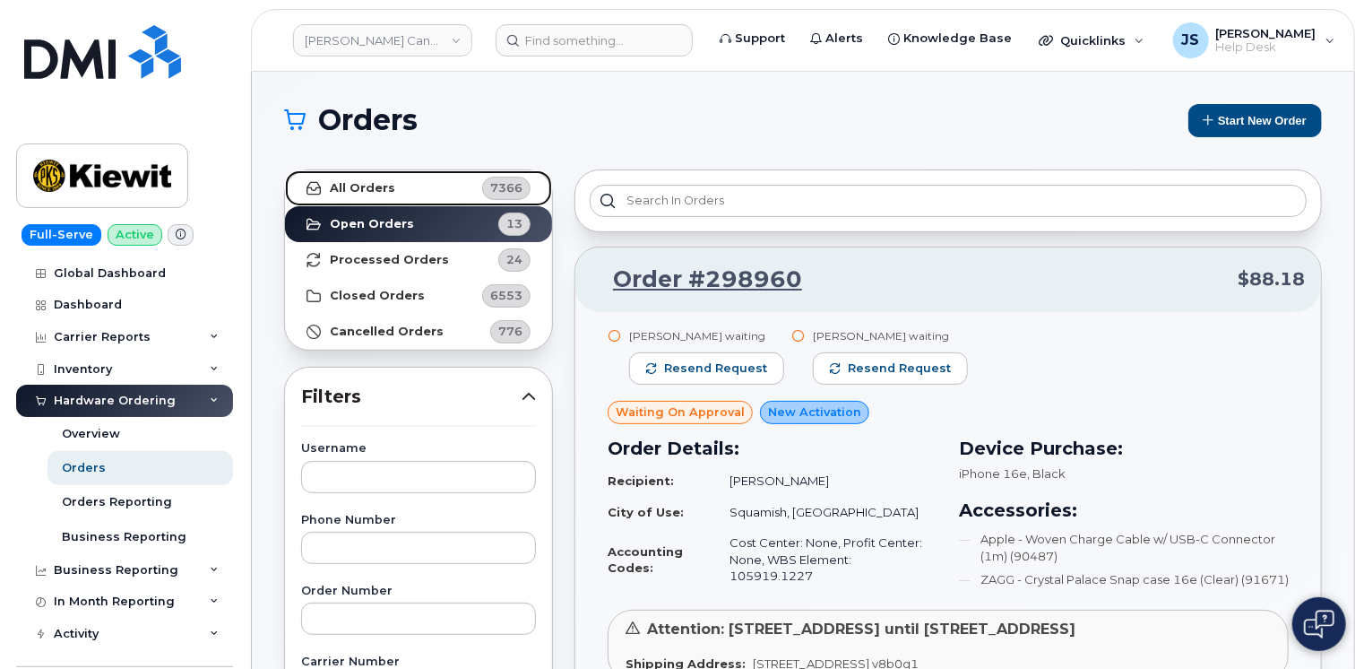
click at [381, 183] on strong "All Orders" at bounding box center [362, 188] width 65 height 14
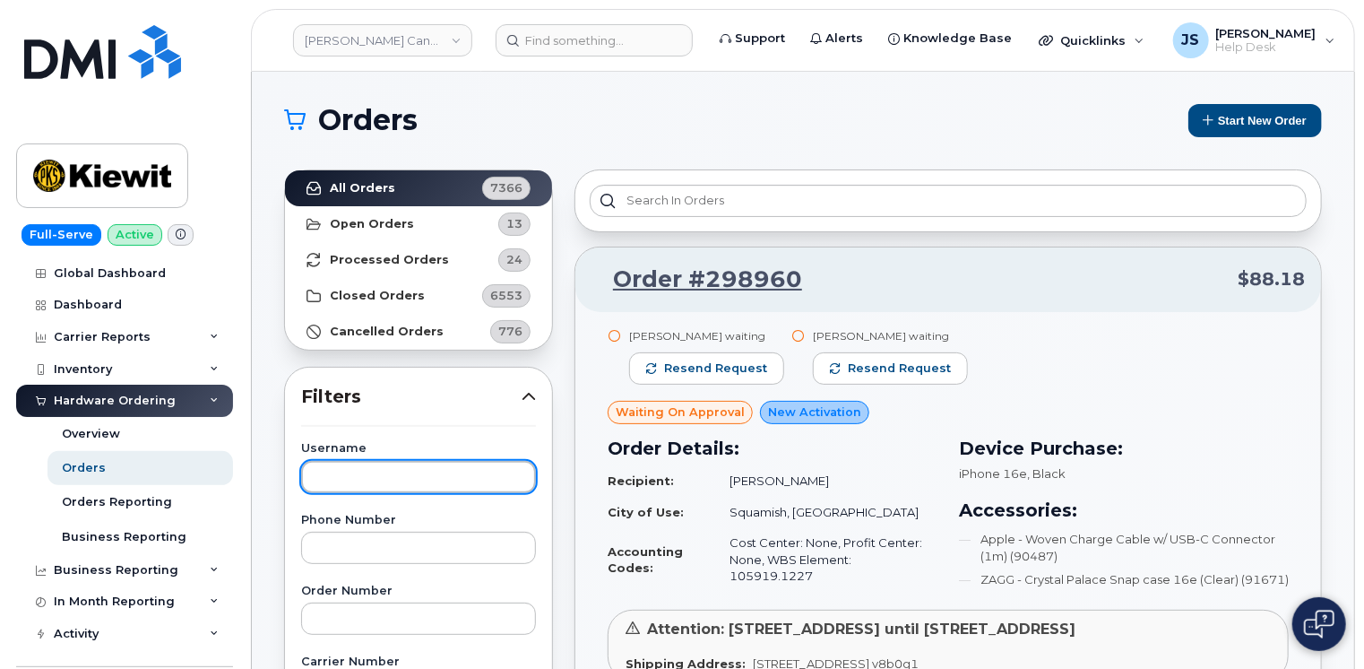
click at [368, 483] on input "text" at bounding box center [418, 477] width 235 height 32
paste input "[PERSON_NAME]"
type input "[PERSON_NAME]"
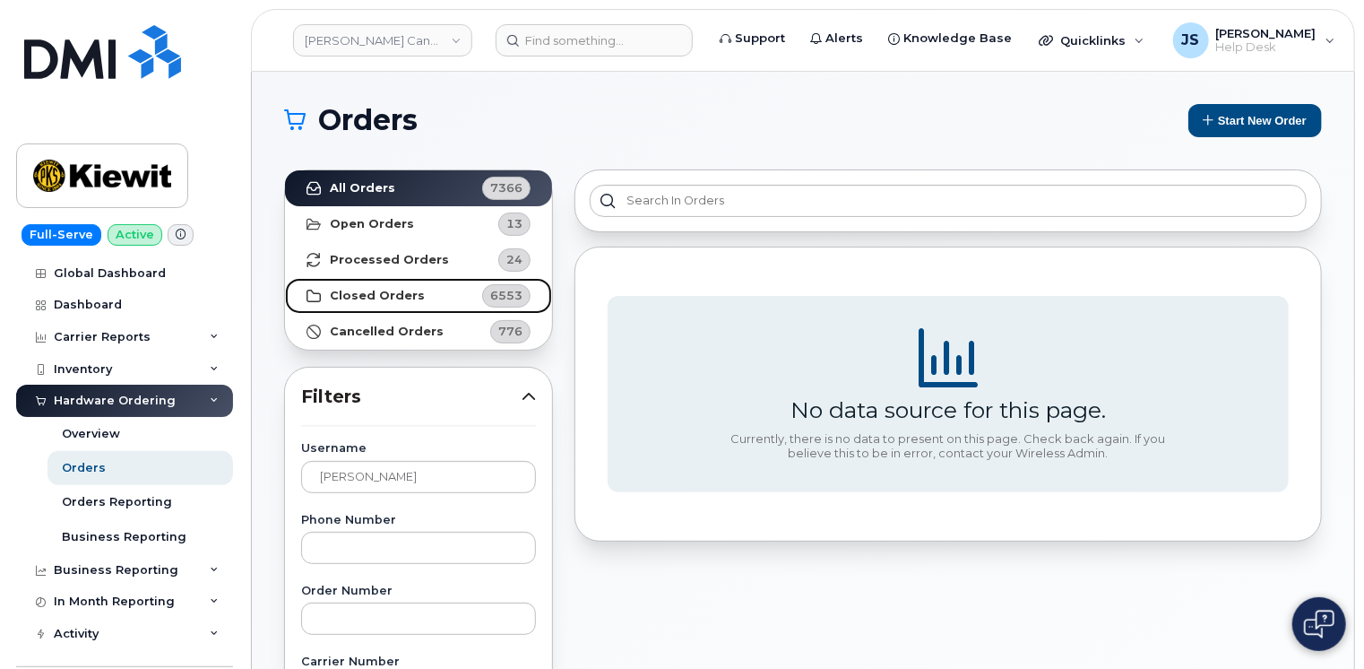
click at [355, 298] on strong "Closed Orders" at bounding box center [377, 296] width 95 height 14
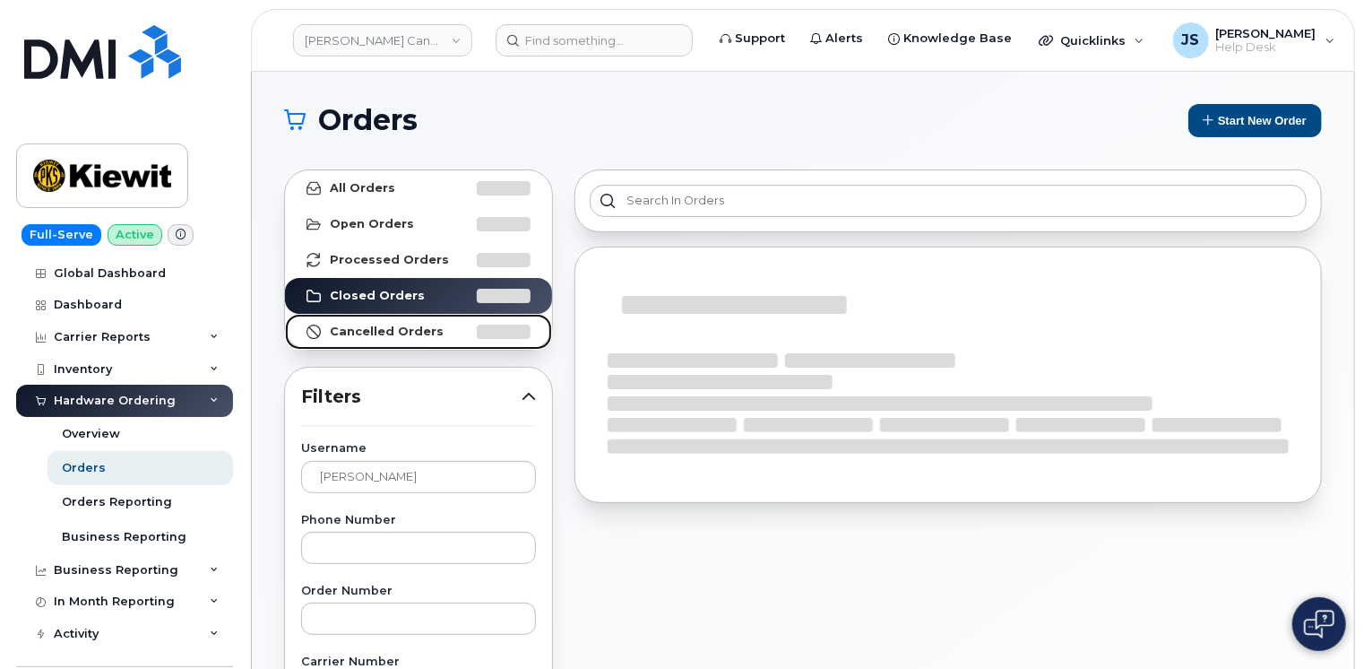
click at [365, 336] on strong "Cancelled Orders" at bounding box center [387, 332] width 114 height 14
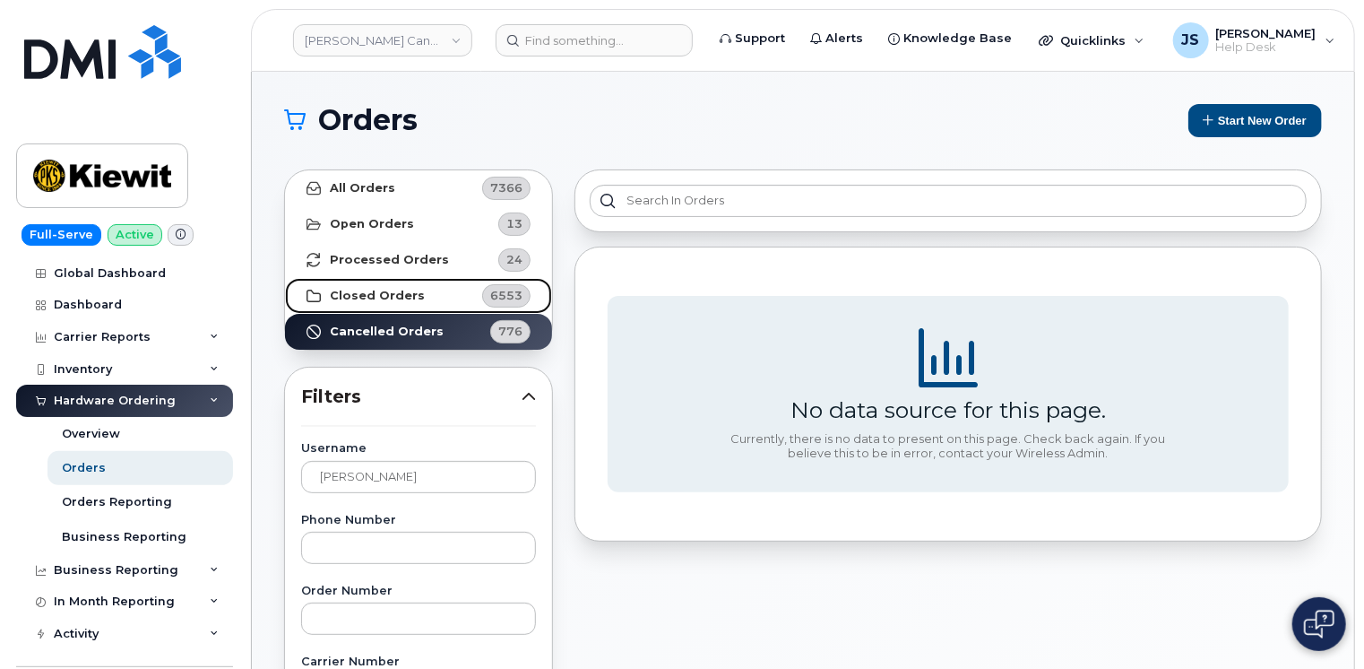
click at [386, 289] on strong "Closed Orders" at bounding box center [377, 296] width 95 height 14
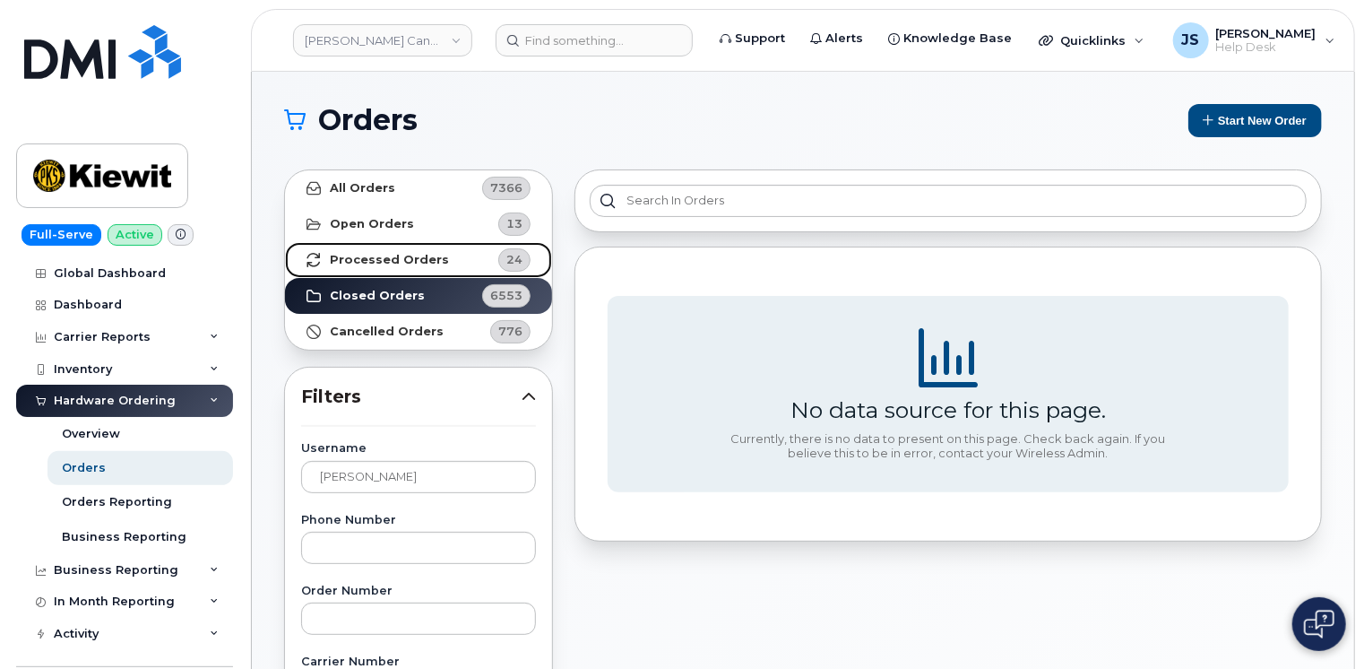
click at [405, 260] on strong "Processed Orders" at bounding box center [389, 260] width 119 height 14
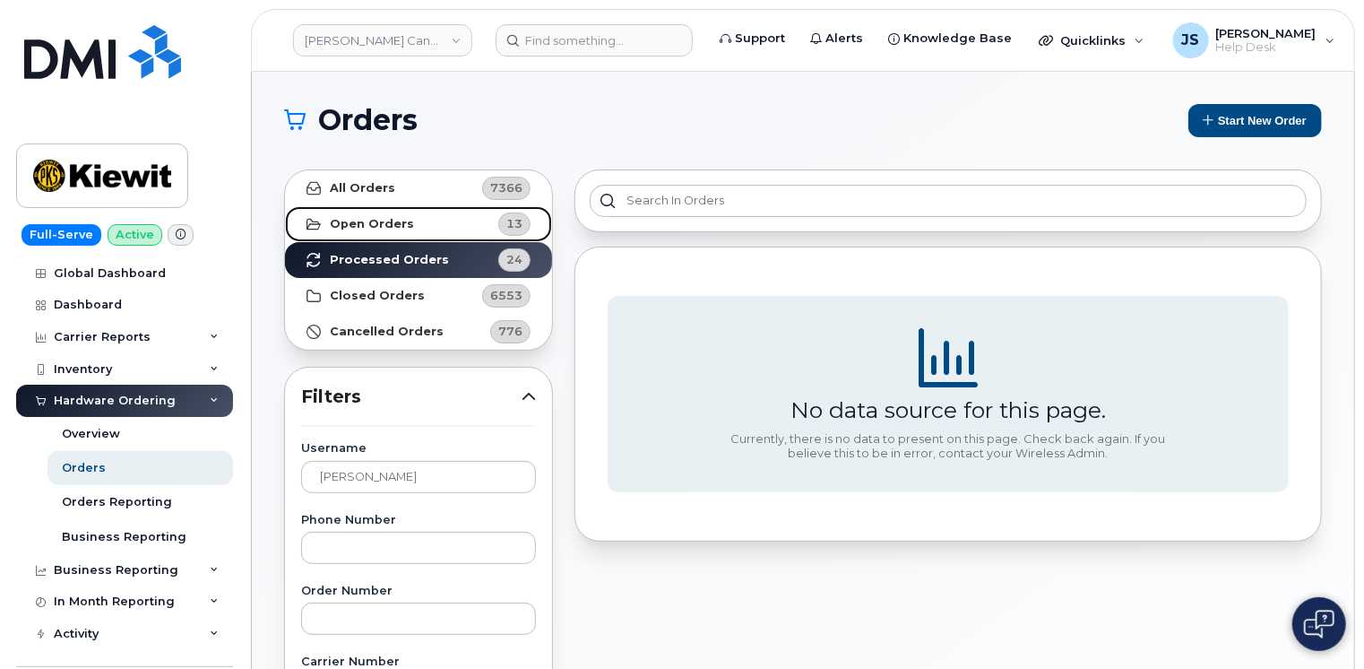
click at [398, 219] on strong "Open Orders" at bounding box center [372, 224] width 84 height 14
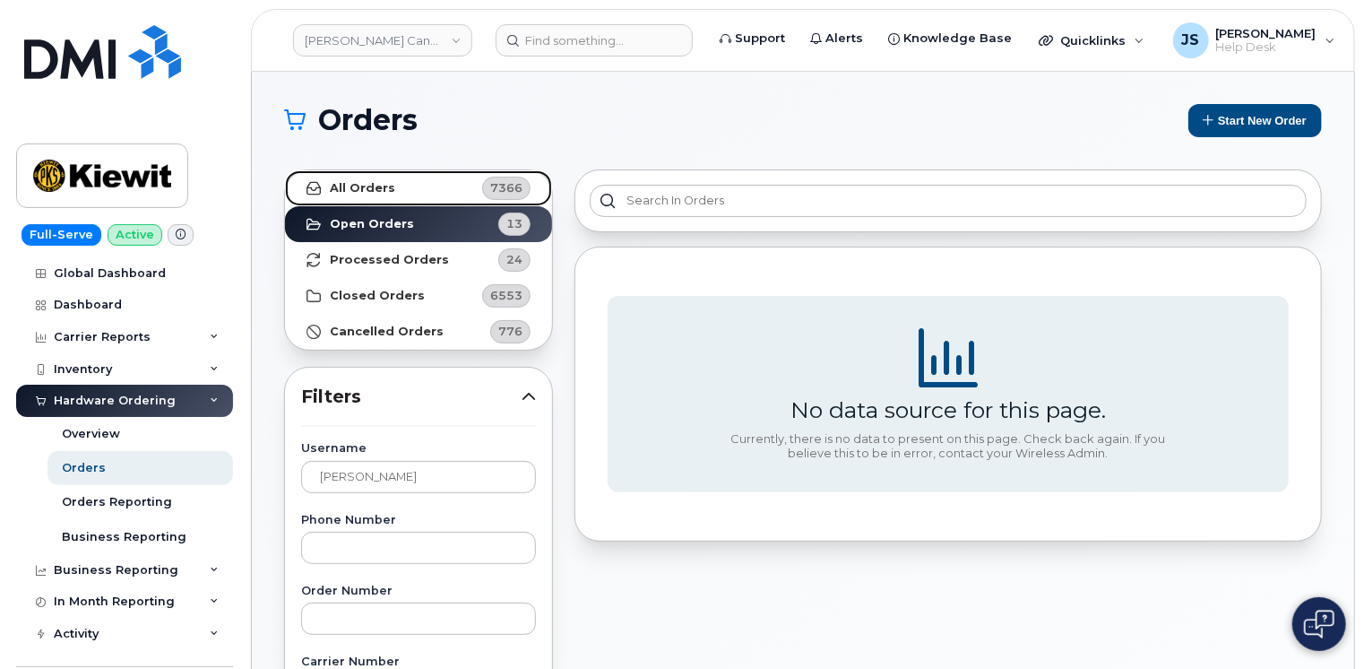
click at [398, 181] on link "All Orders 7366" at bounding box center [418, 188] width 267 height 36
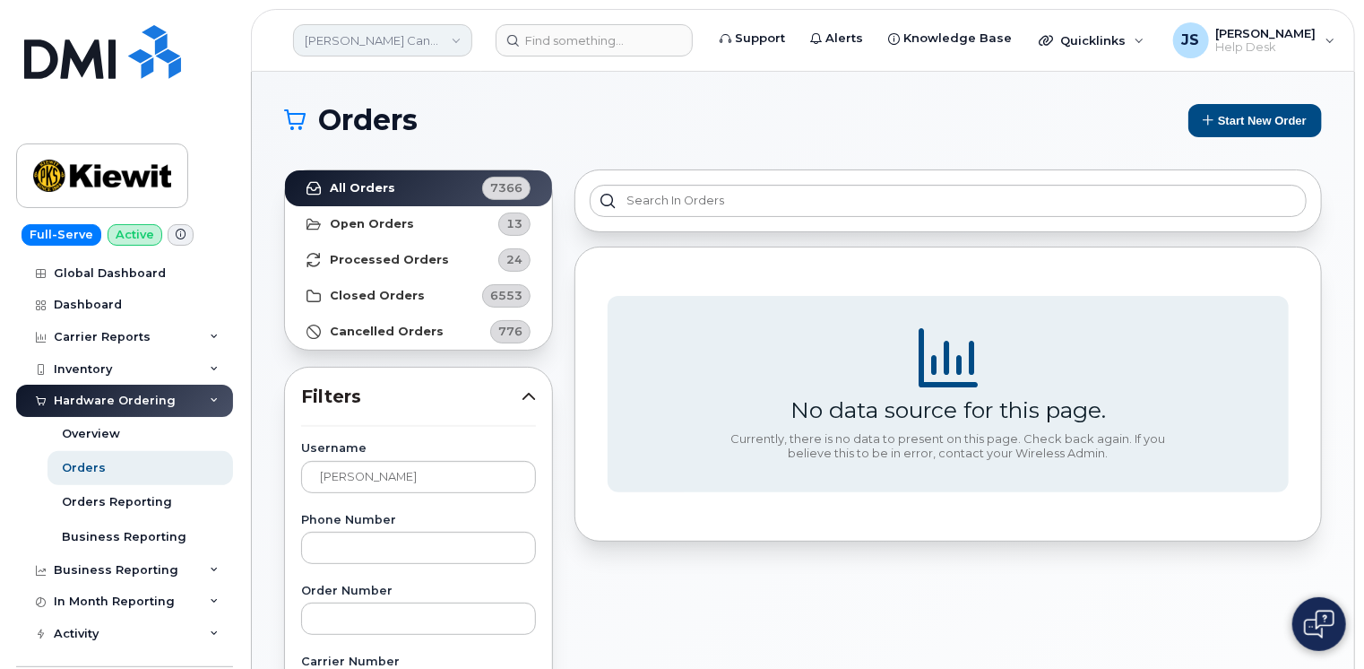
click at [365, 38] on link "Kiewit Canada Inc" at bounding box center [382, 40] width 179 height 32
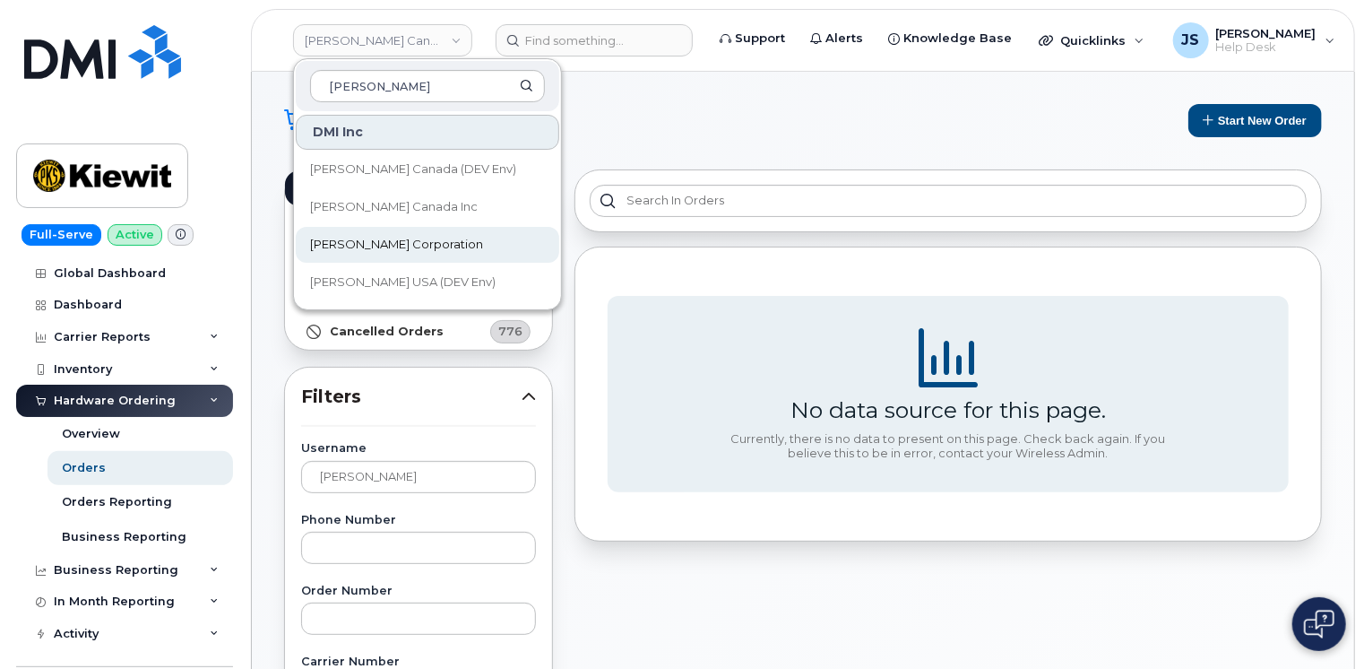
type input "Kiewit"
click at [351, 243] on span "[PERSON_NAME] Corporation" at bounding box center [396, 245] width 173 height 18
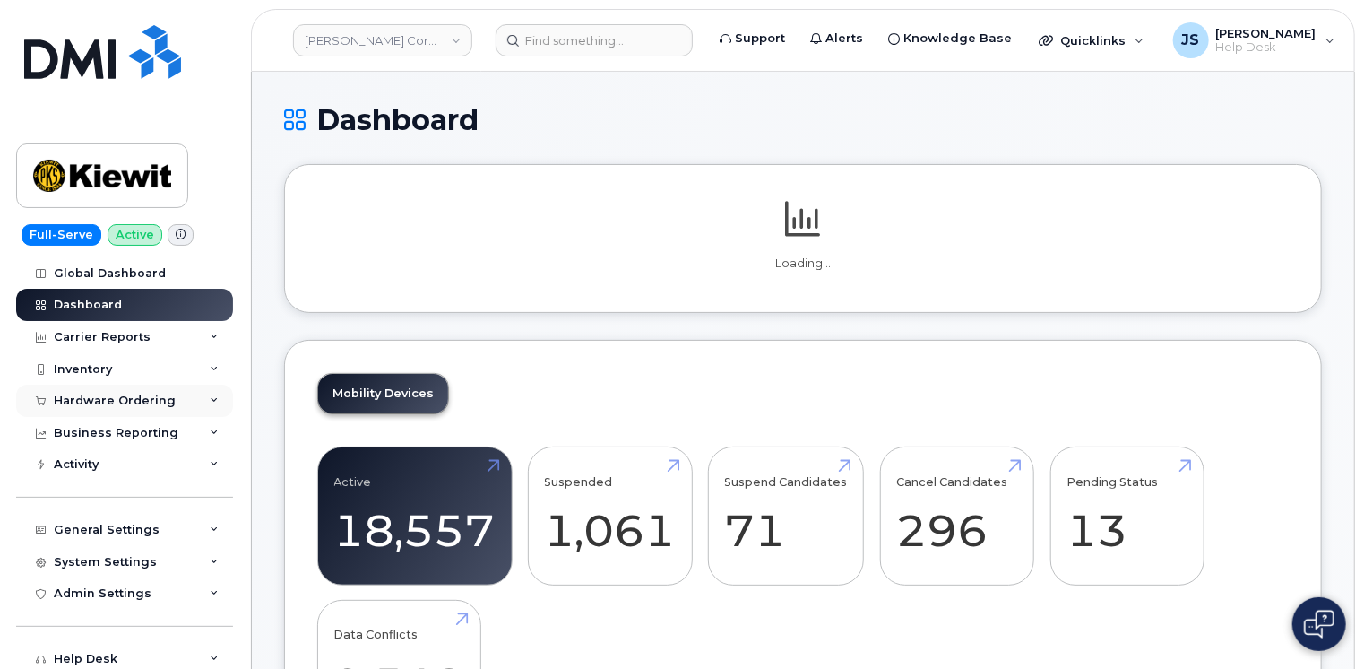
click at [203, 401] on div "Hardware Ordering" at bounding box center [124, 401] width 217 height 32
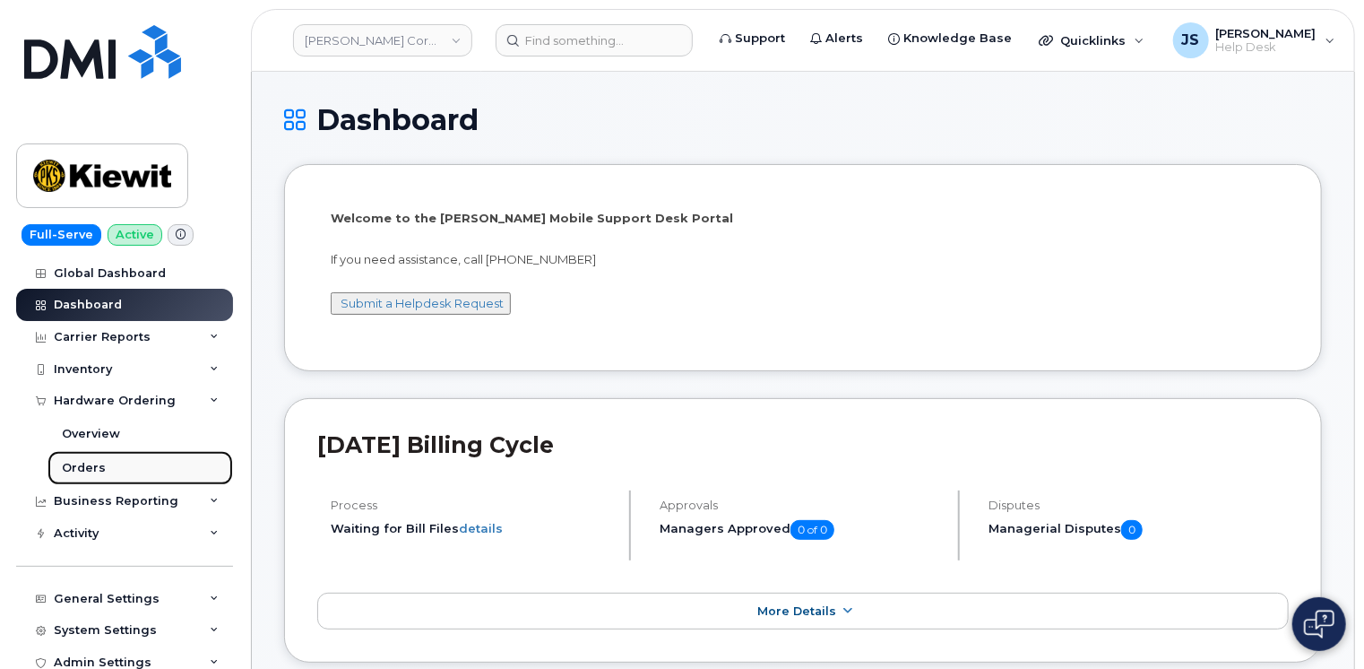
click at [89, 463] on div "Orders" at bounding box center [84, 468] width 44 height 16
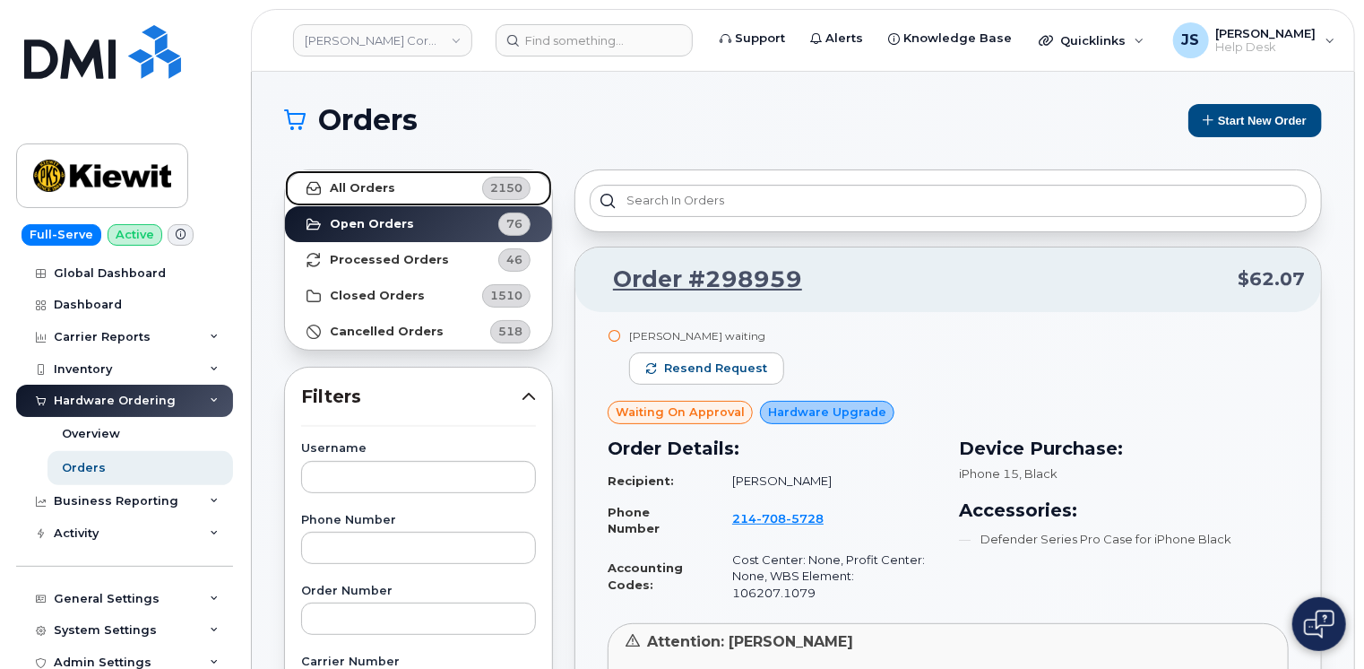
click at [340, 194] on strong "All Orders" at bounding box center [362, 188] width 65 height 14
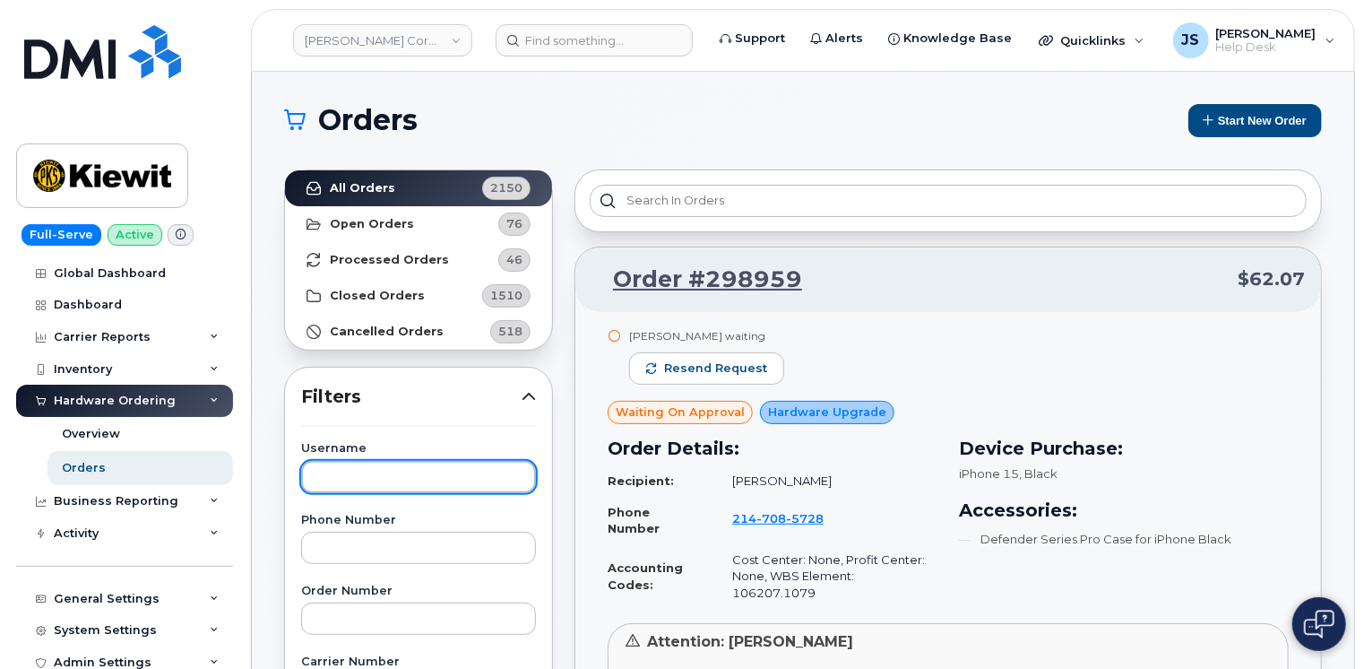
click at [342, 489] on input "text" at bounding box center [418, 477] width 235 height 32
paste input "[PERSON_NAME]"
type input "[PERSON_NAME]"
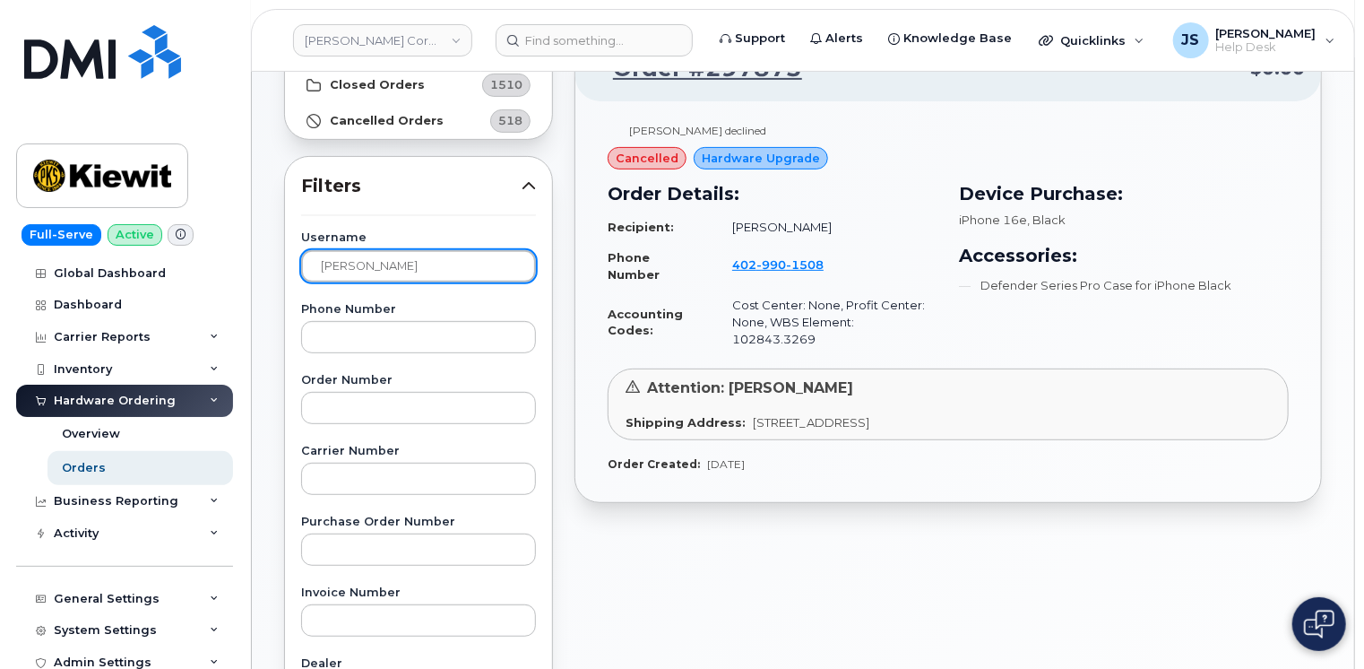
scroll to position [179, 0]
